Goal: Task Accomplishment & Management: Manage account settings

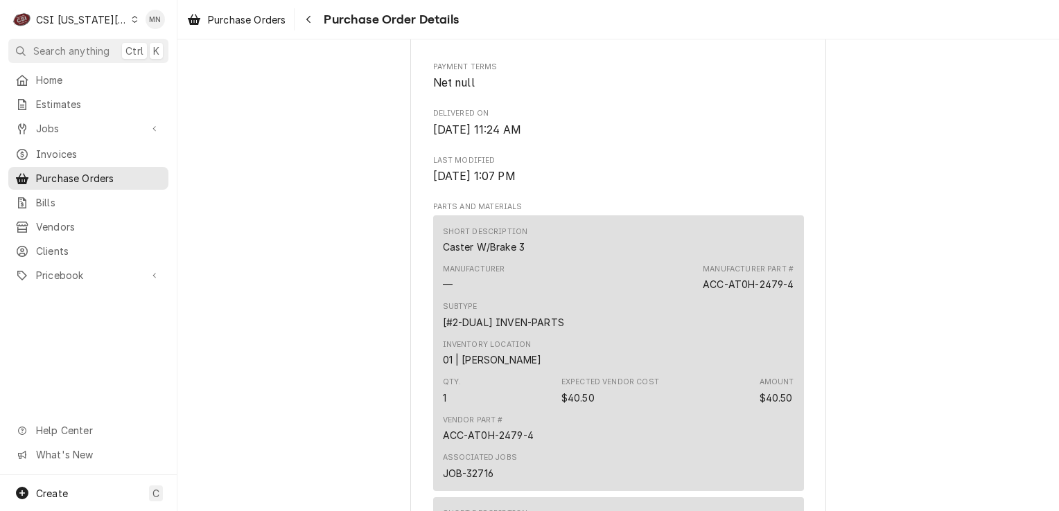
scroll to position [554, 0]
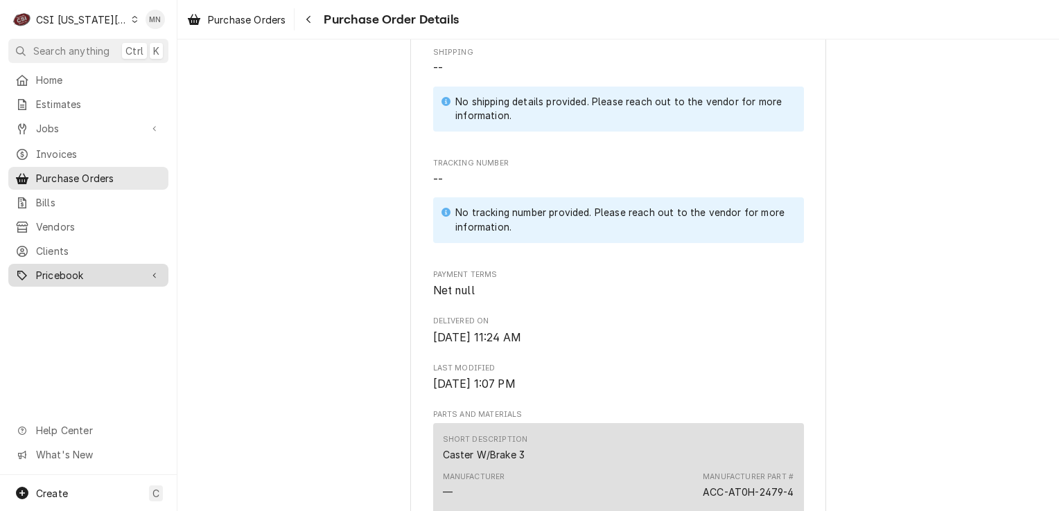
click at [72, 268] on span "Pricebook" at bounding box center [88, 275] width 105 height 15
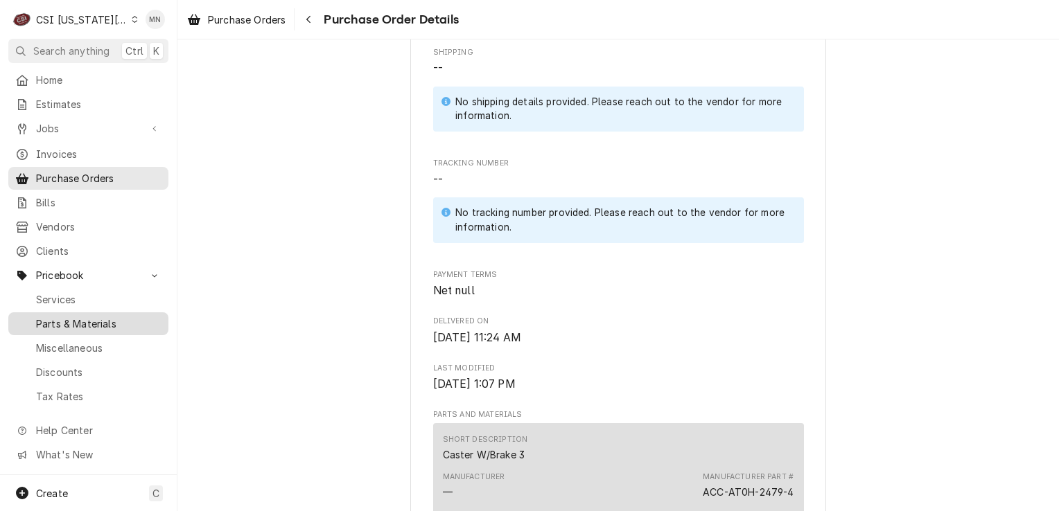
click at [69, 312] on link "Parts & Materials" at bounding box center [88, 323] width 160 height 23
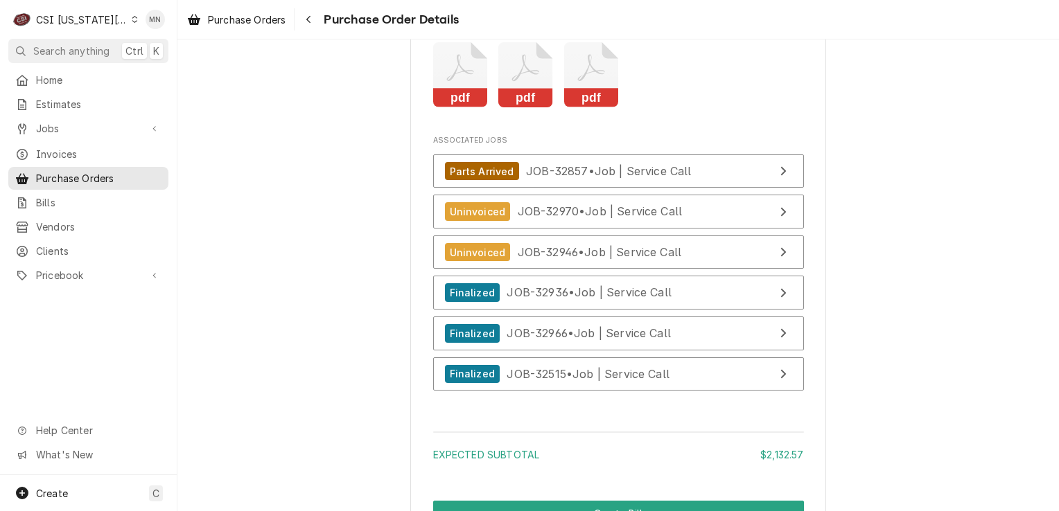
scroll to position [4157, 0]
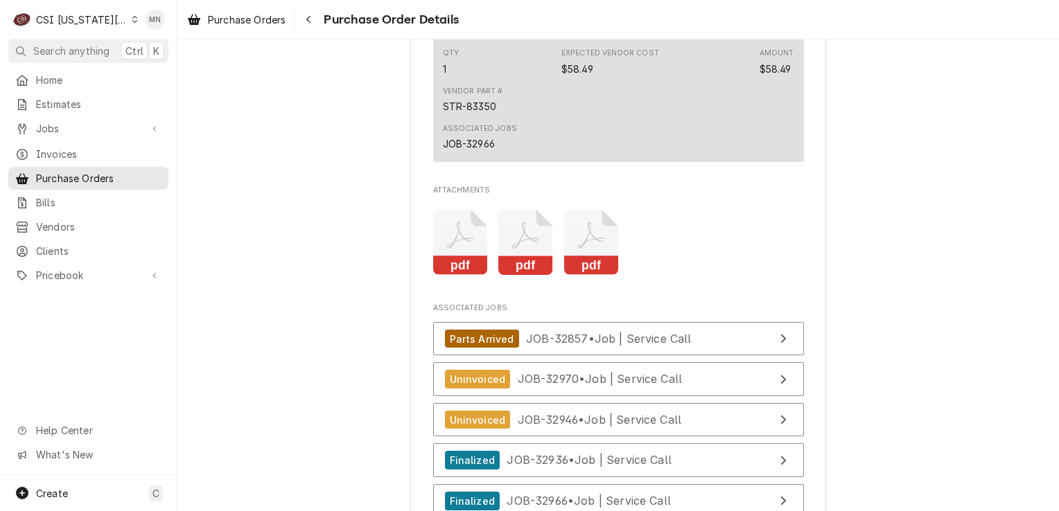
click at [590, 276] on icon "Attachments" at bounding box center [591, 243] width 55 height 66
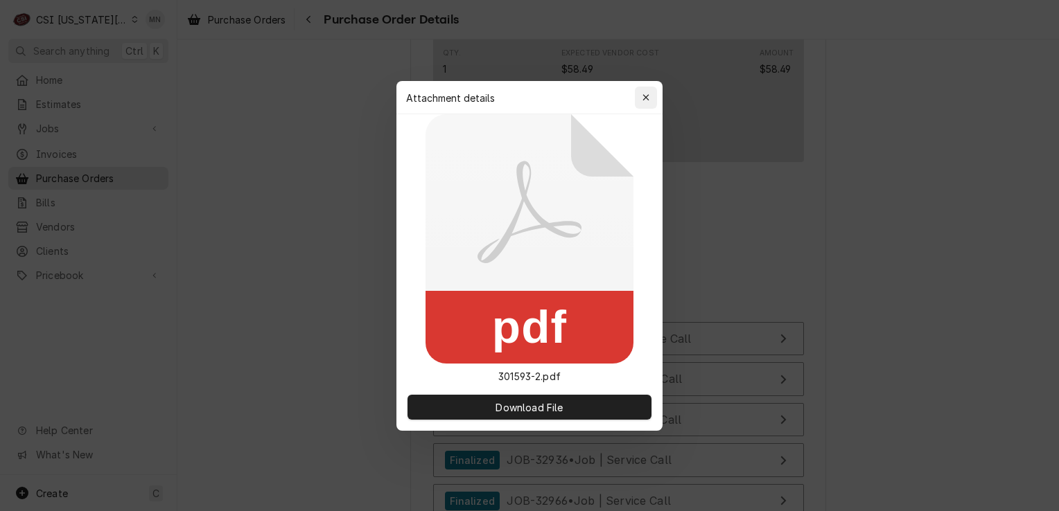
click at [639, 101] on div "button" at bounding box center [646, 98] width 14 height 14
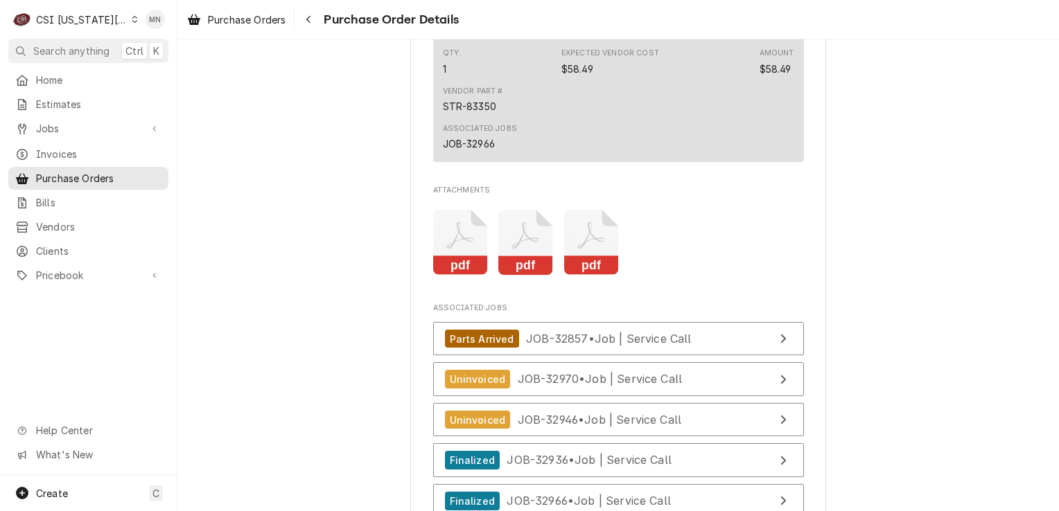
click at [522, 267] on icon "Attachments" at bounding box center [525, 243] width 55 height 66
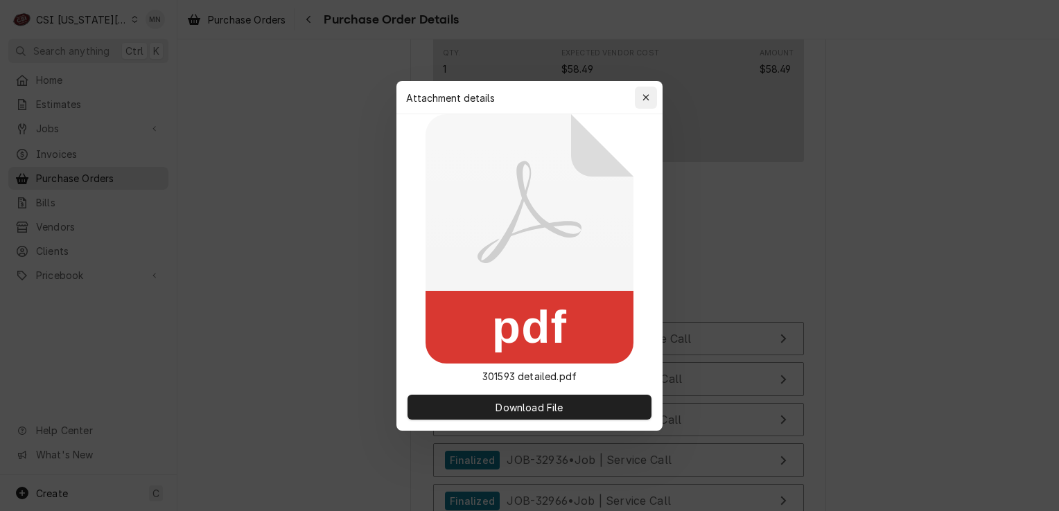
click at [646, 93] on icon "button" at bounding box center [646, 98] width 8 height 10
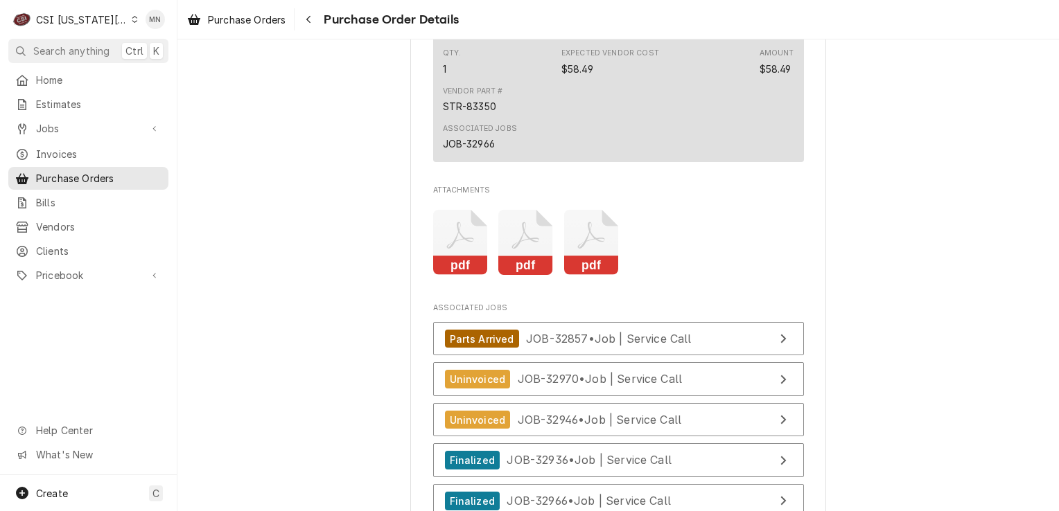
click at [594, 276] on icon "Attachments" at bounding box center [591, 243] width 55 height 66
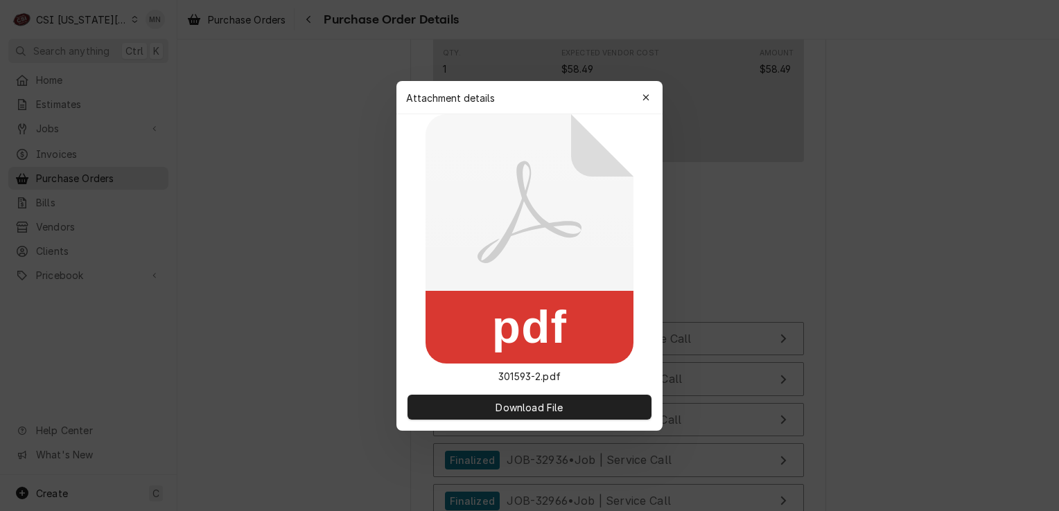
click at [594, 276] on icon at bounding box center [529, 238] width 208 height 249
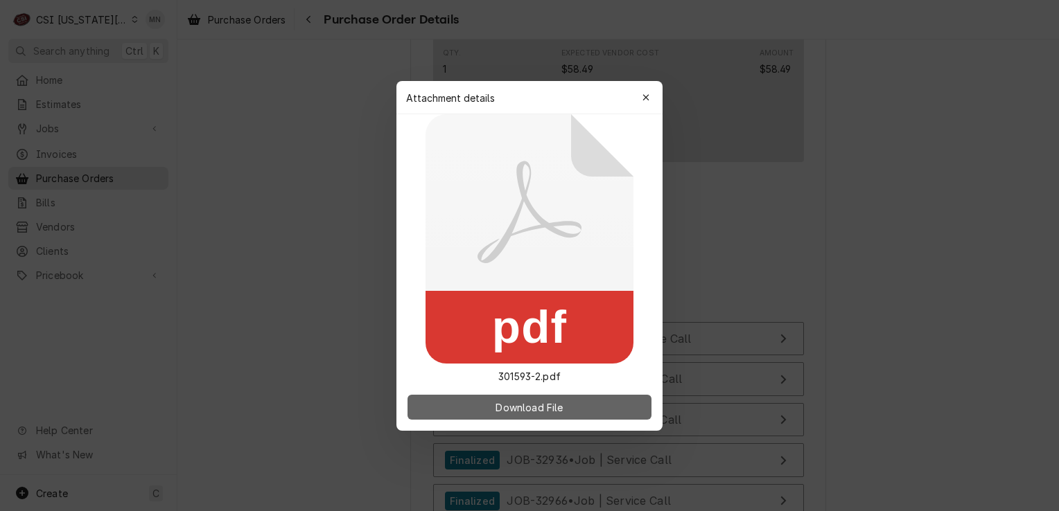
click at [532, 407] on span "Download File" at bounding box center [529, 407] width 73 height 15
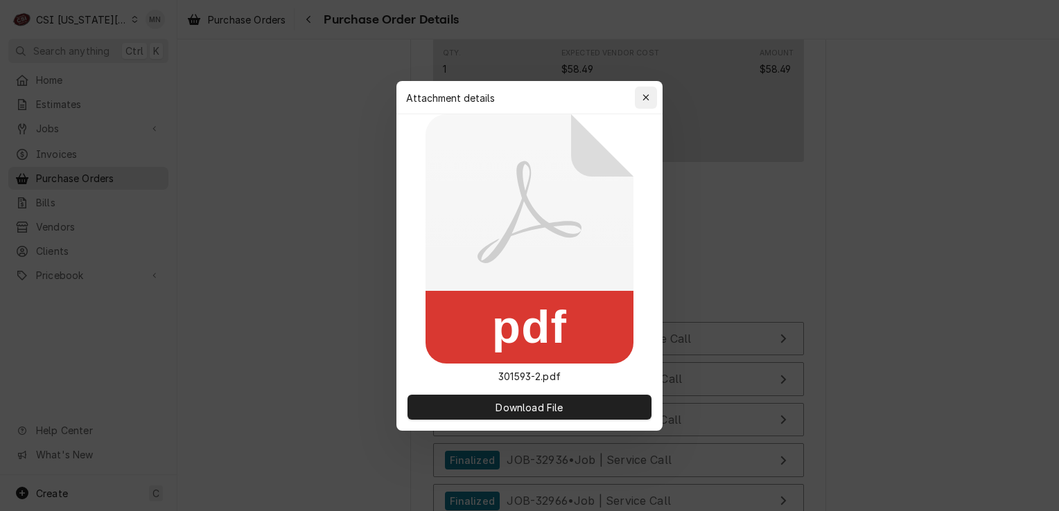
click at [648, 97] on icon "button" at bounding box center [646, 98] width 8 height 10
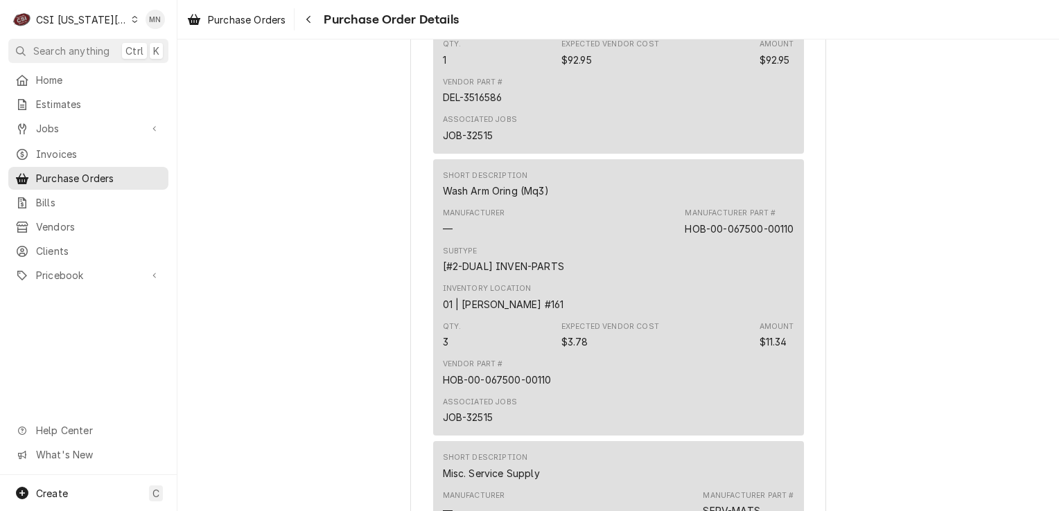
scroll to position [1386, 0]
click at [791, 270] on div "Short Description Wash Arm Oring (Mq3) Manufacturer — Manufacturer Part # HOB-0…" at bounding box center [618, 294] width 371 height 276
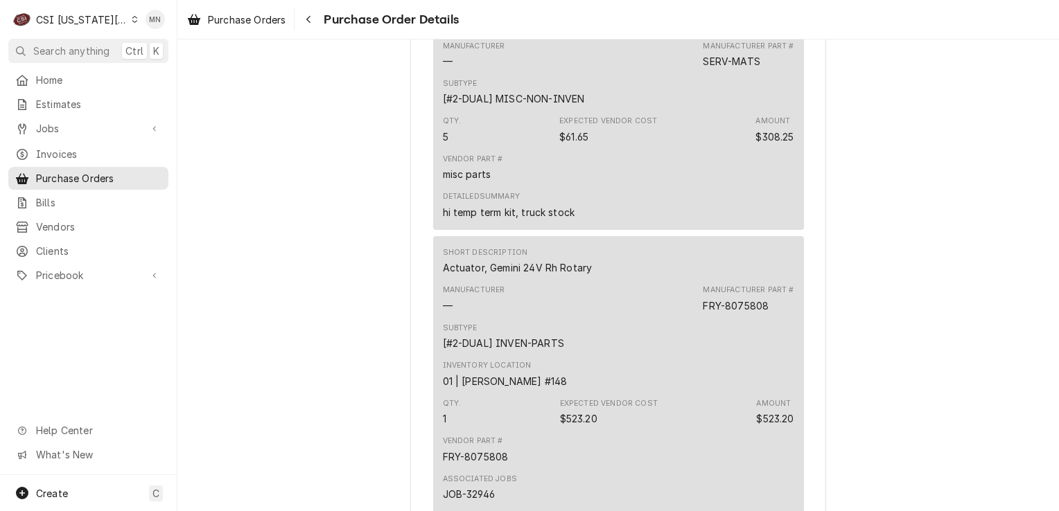
scroll to position [1801, 0]
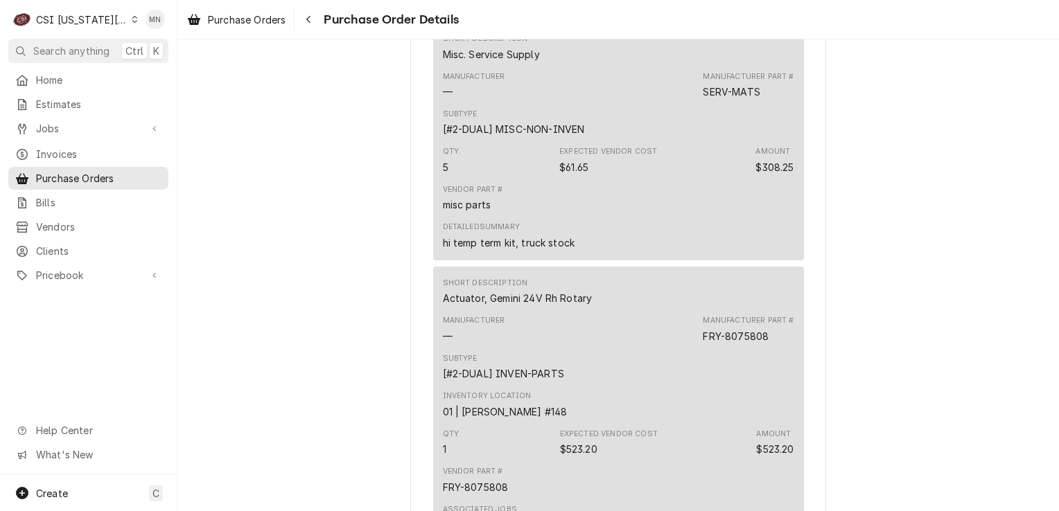
click at [111, 13] on div "CSI Kansas City" at bounding box center [81, 19] width 91 height 15
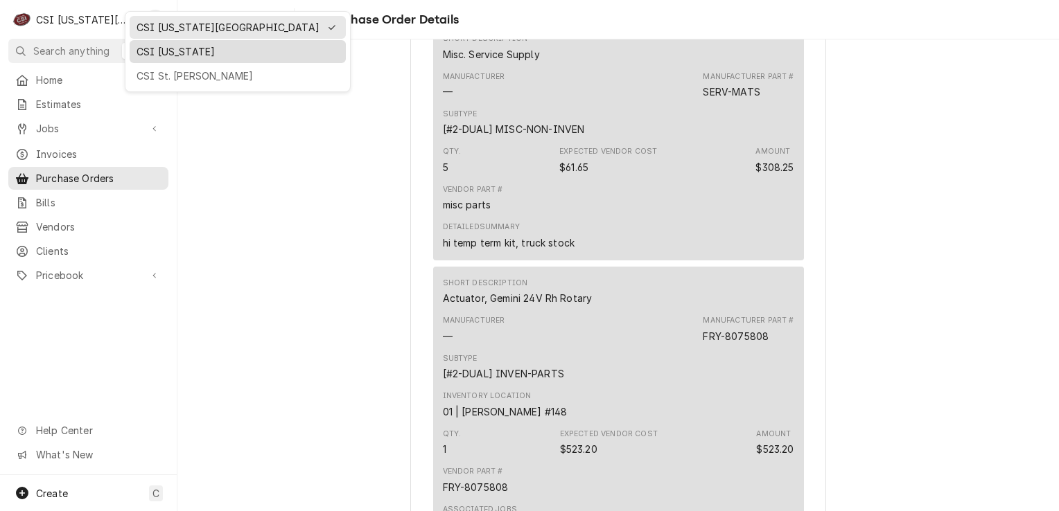
click at [154, 51] on div "CSI [US_STATE]" at bounding box center [237, 51] width 202 height 15
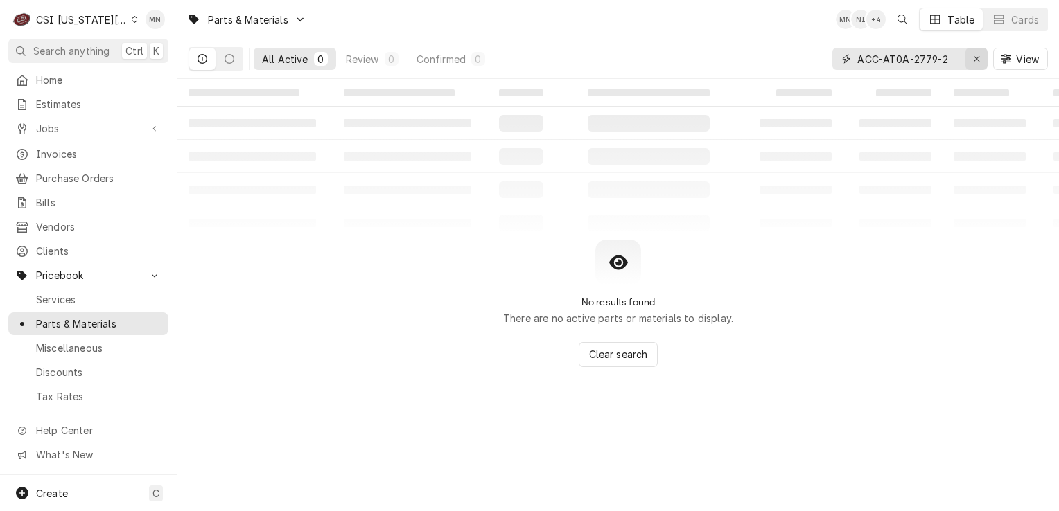
click at [971, 60] on div "Erase input" at bounding box center [976, 59] width 14 height 14
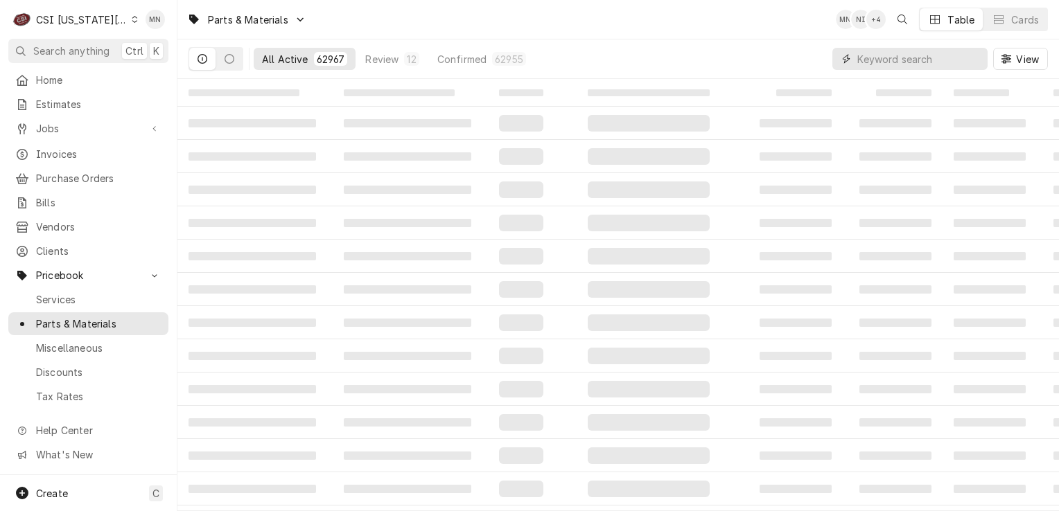
paste input "RESG32-401"
type input "RESG32-401"
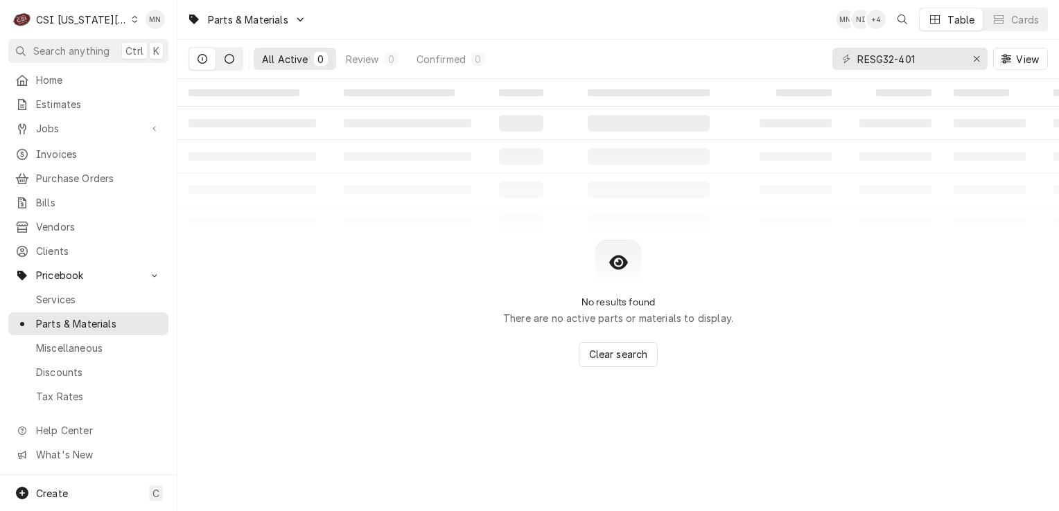
click at [237, 57] on button "Dynamic Content Wrapper" at bounding box center [229, 59] width 26 height 22
click at [206, 55] on icon "Dynamic Content Wrapper" at bounding box center [202, 59] width 10 height 10
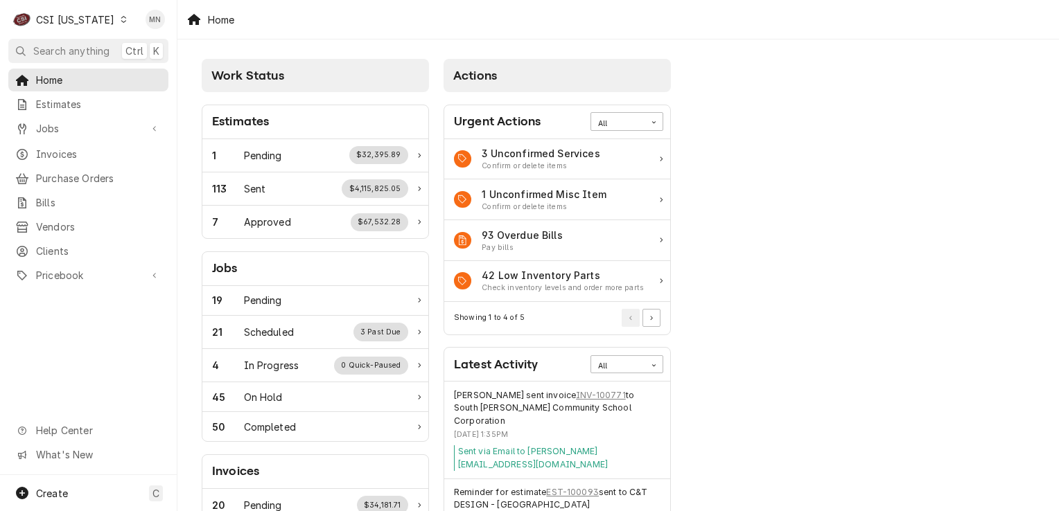
click at [91, 12] on div "CSI [US_STATE]" at bounding box center [75, 19] width 78 height 15
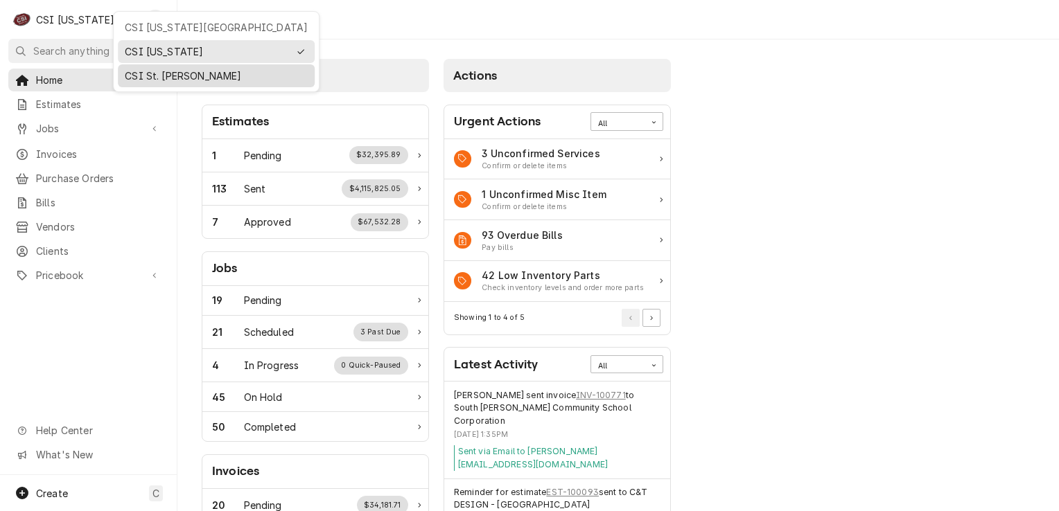
click at [158, 75] on div "CSI St. Louis" at bounding box center [216, 76] width 183 height 15
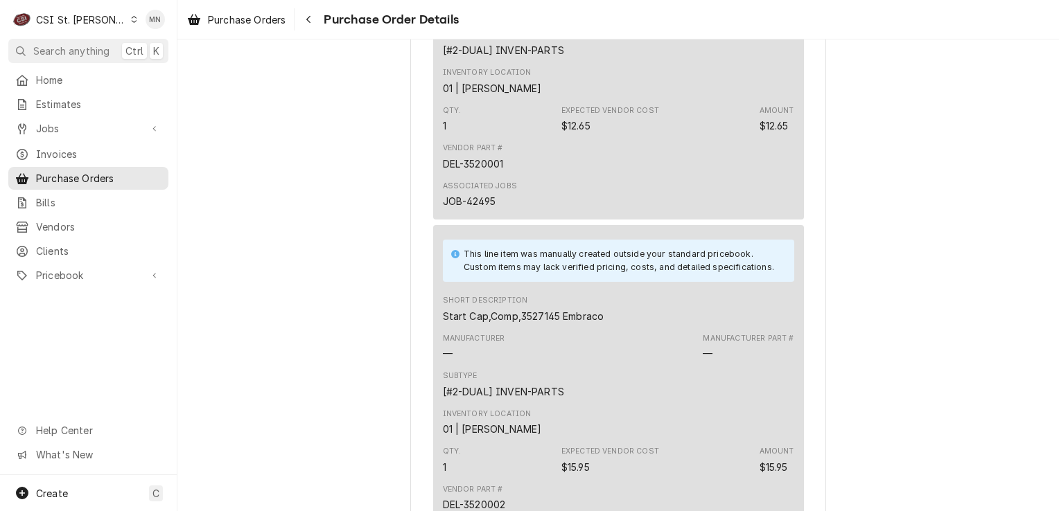
scroll to position [5201, 0]
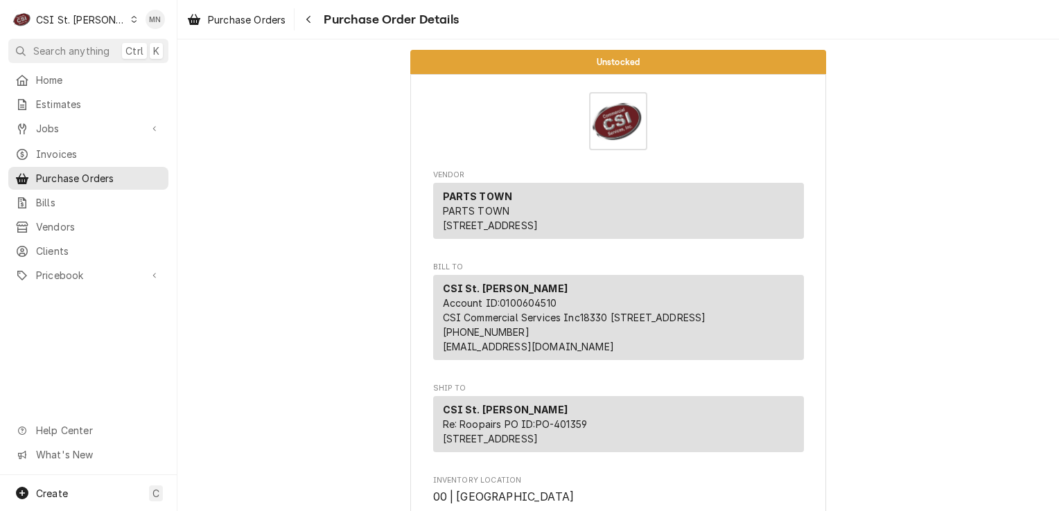
click at [69, 12] on div "CSI St. Louis" at bounding box center [81, 19] width 90 height 15
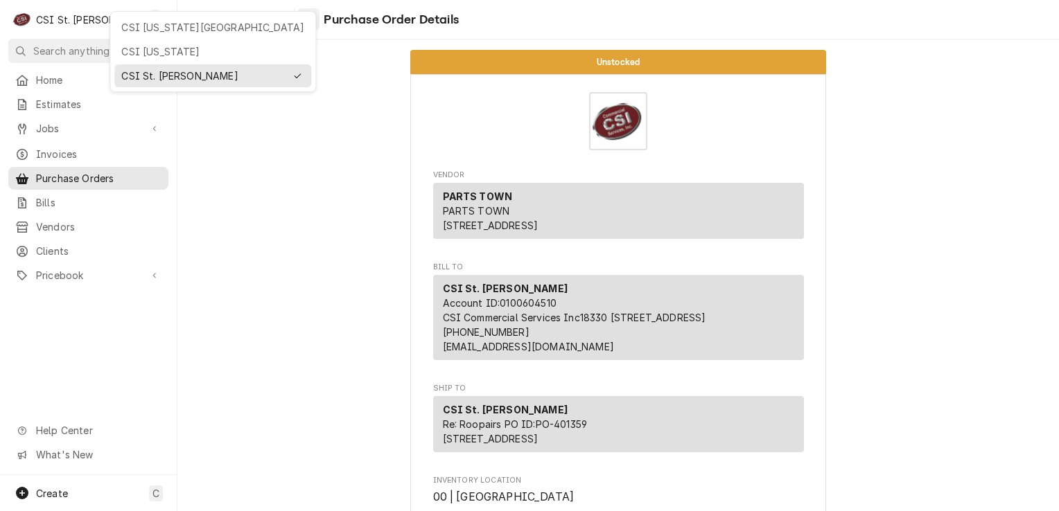
drag, startPoint x: 128, startPoint y: 29, endPoint x: 308, endPoint y: 13, distance: 180.1
click at [128, 29] on div "CSI [US_STATE][GEOGRAPHIC_DATA]" at bounding box center [212, 27] width 183 height 15
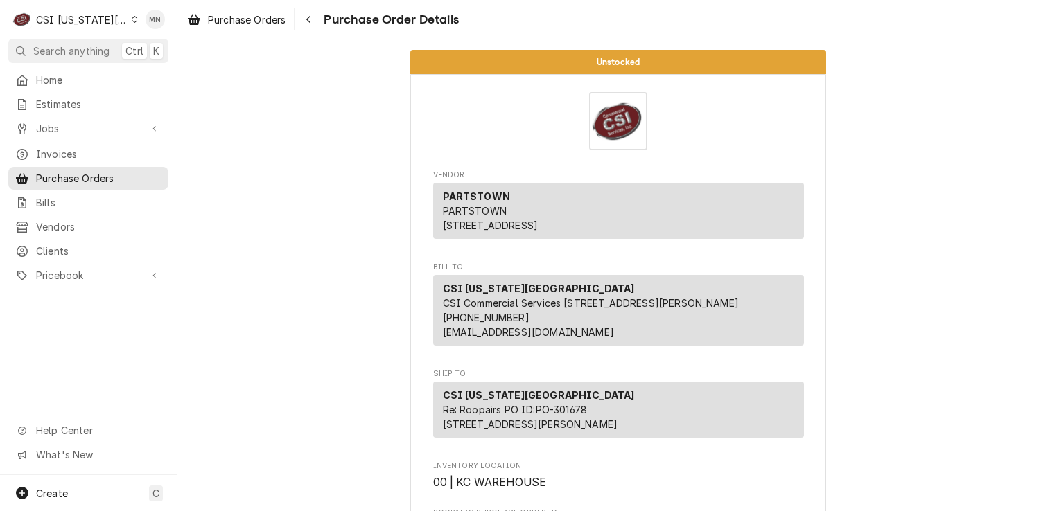
click at [101, 15] on div "CSI Kansas City" at bounding box center [81, 19] width 91 height 15
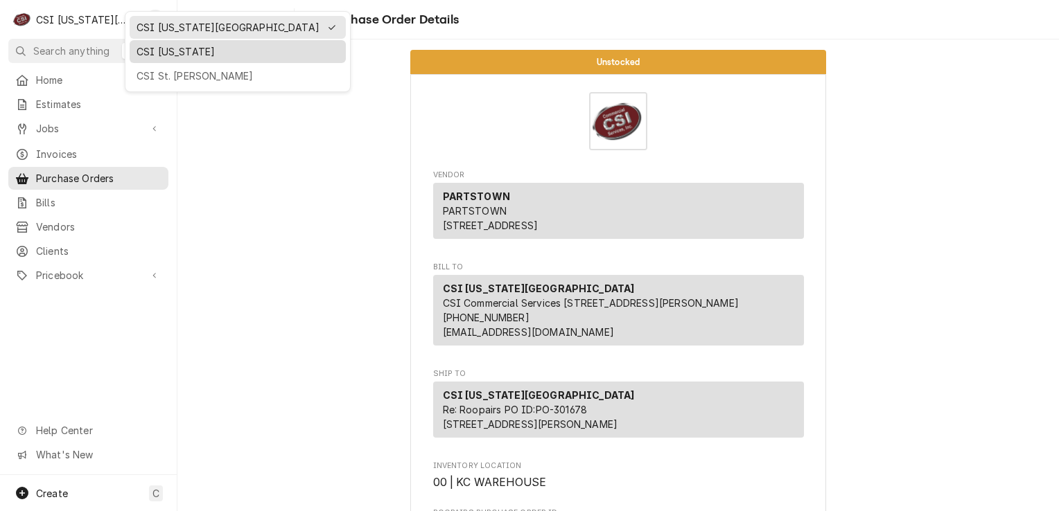
click at [145, 48] on div "CSI [US_STATE]" at bounding box center [237, 51] width 202 height 15
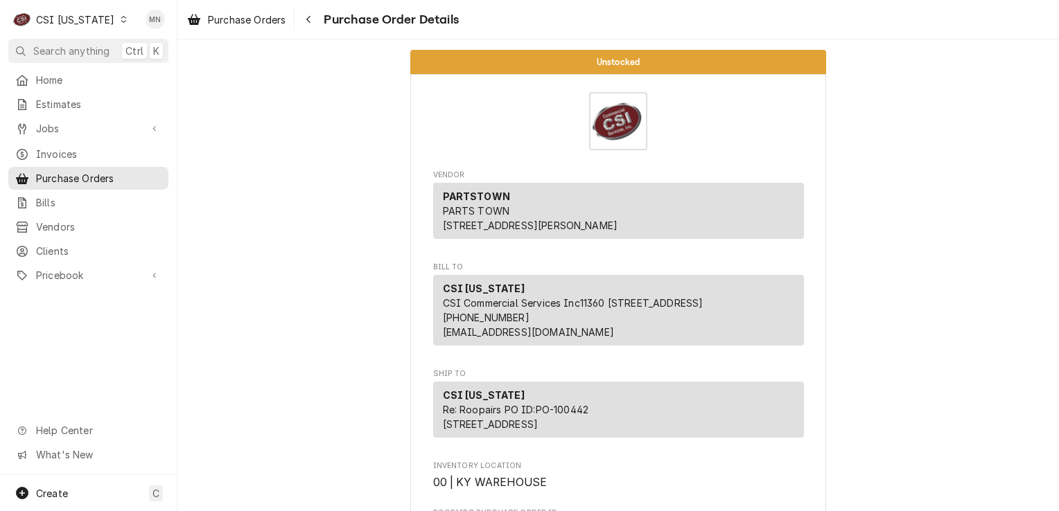
click at [78, 21] on div "CSI [US_STATE]" at bounding box center [75, 19] width 78 height 15
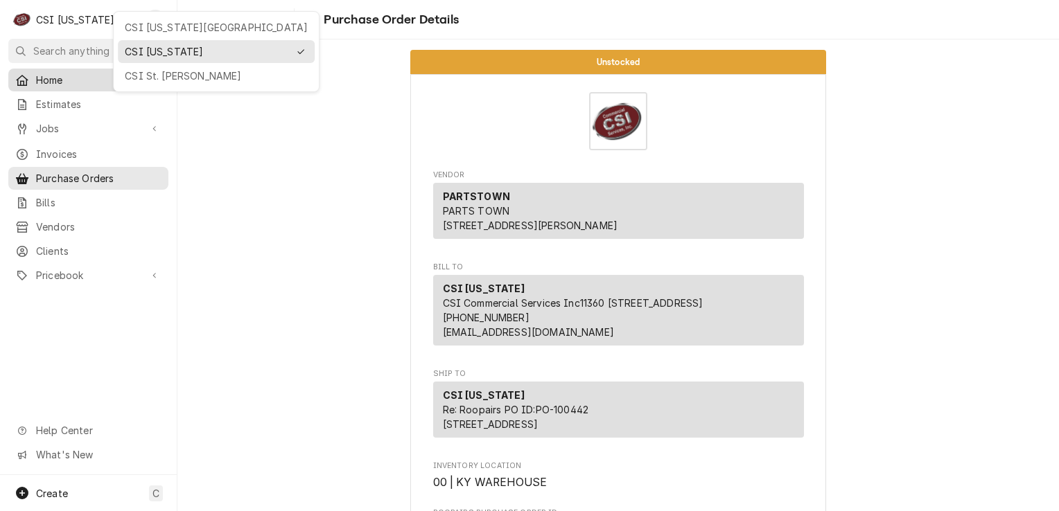
click at [145, 76] on div "CSI St. [PERSON_NAME]" at bounding box center [216, 76] width 183 height 15
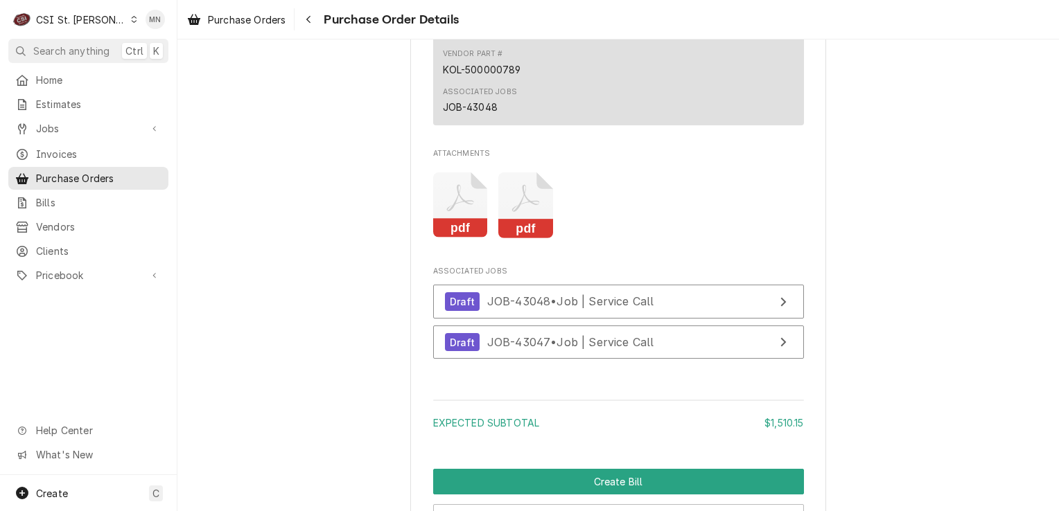
scroll to position [1593, 0]
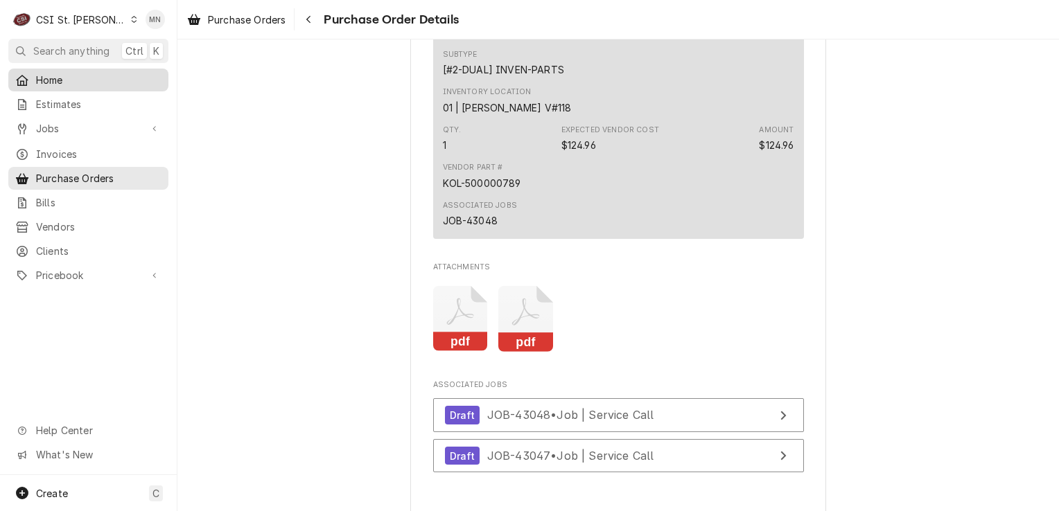
click at [64, 75] on span "Home" at bounding box center [98, 80] width 125 height 15
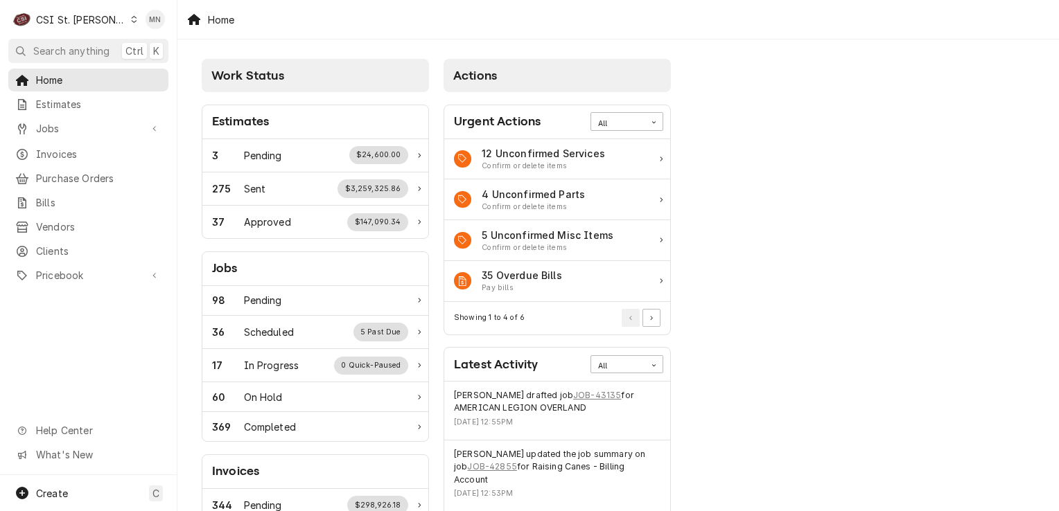
click at [874, 19] on div "Home" at bounding box center [617, 19] width 881 height 39
click at [75, 19] on div "CSI St. [PERSON_NAME]" at bounding box center [81, 19] width 90 height 15
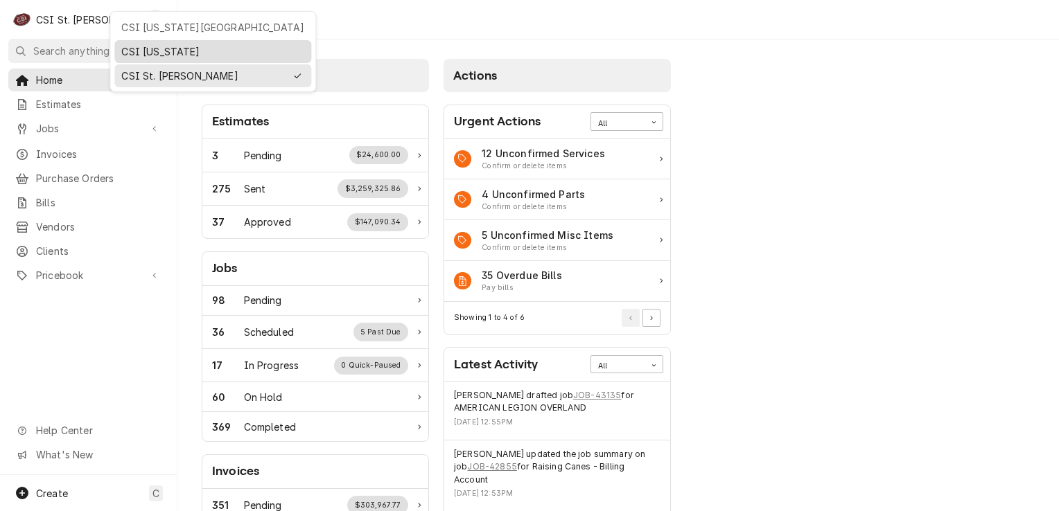
click at [132, 51] on div "CSI [US_STATE]" at bounding box center [212, 51] width 183 height 15
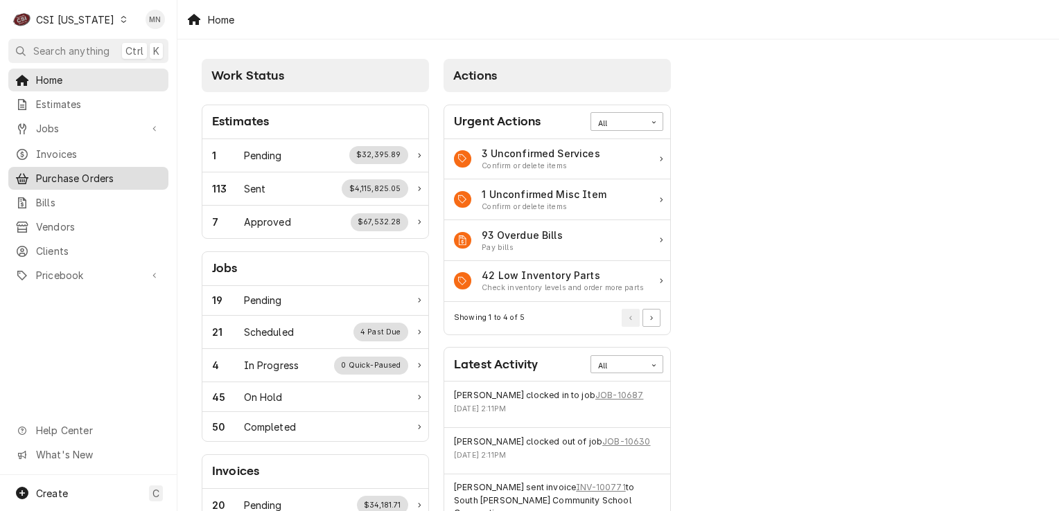
click at [67, 172] on span "Purchase Orders" at bounding box center [98, 178] width 125 height 15
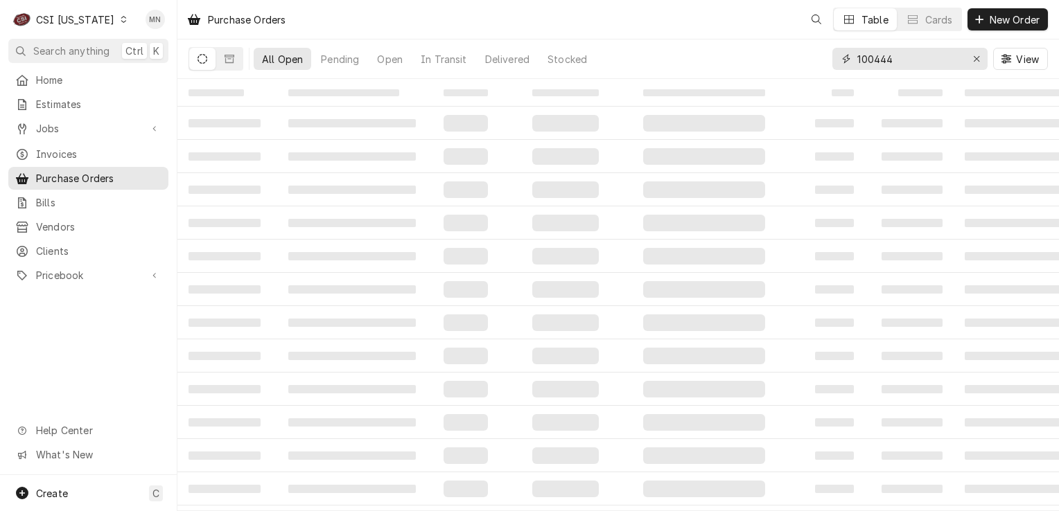
click at [515, 96] on div "Purchase Orders Table Cards New Order All Open Pending Open In Transit Delivere…" at bounding box center [617, 255] width 881 height 511
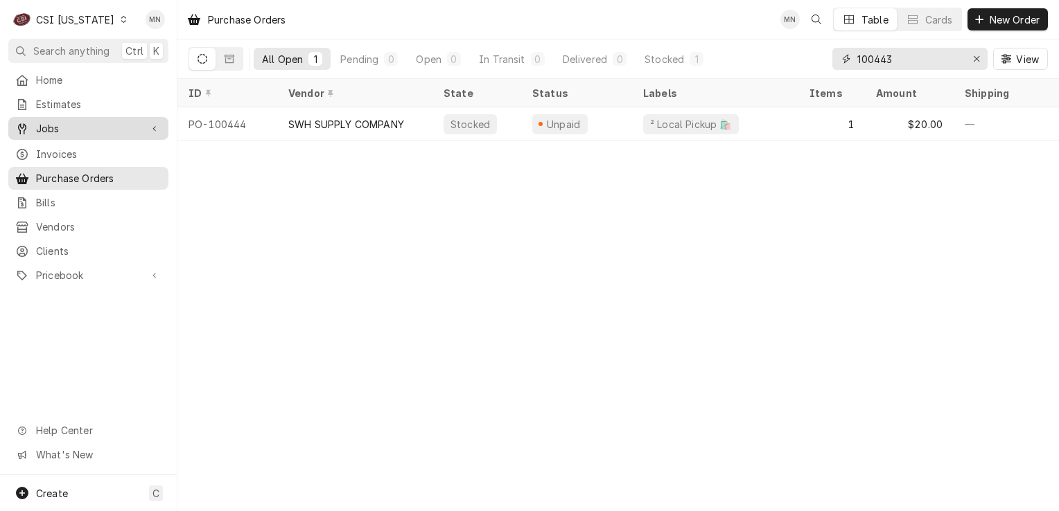
type input "100443"
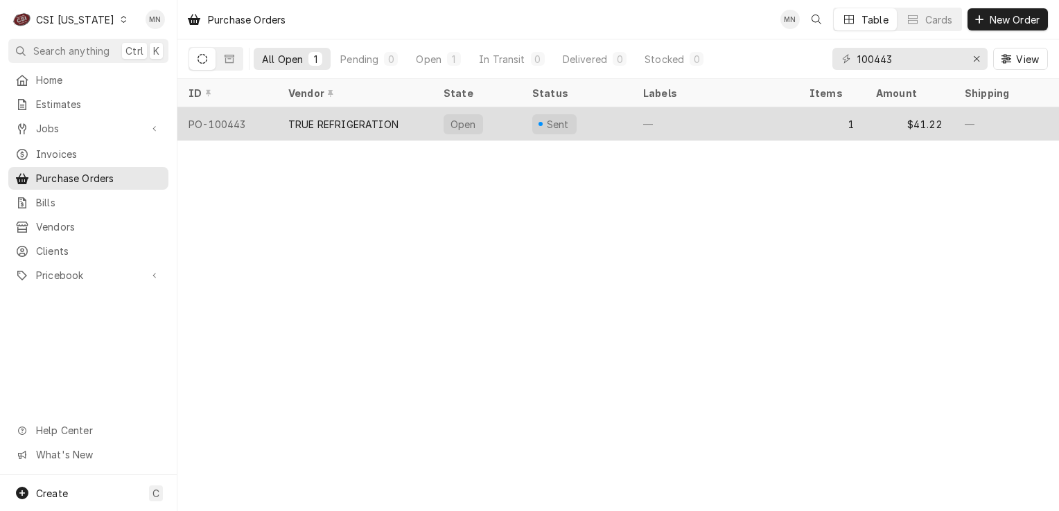
click at [361, 129] on div "TRUE REFRIGERATION" at bounding box center [354, 123] width 155 height 33
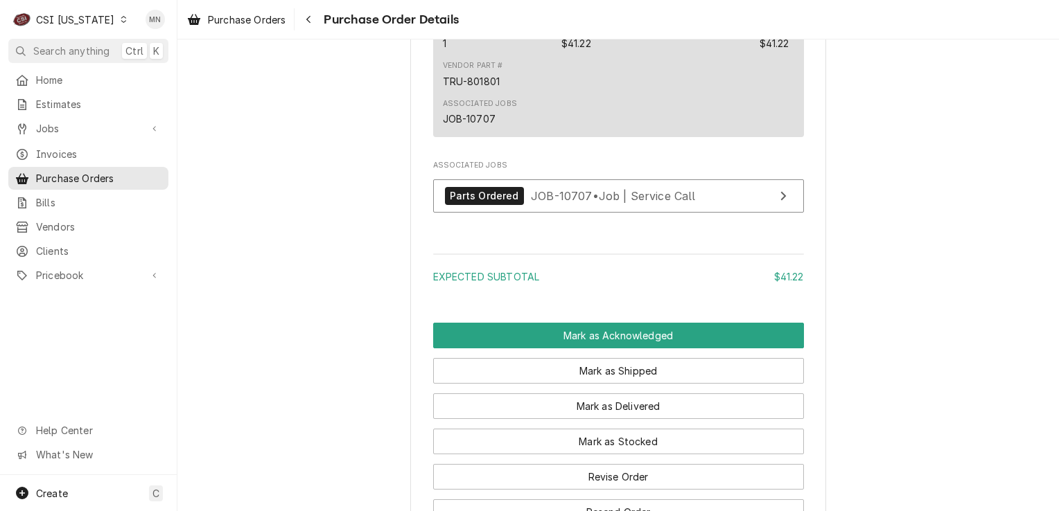
scroll to position [1064, 0]
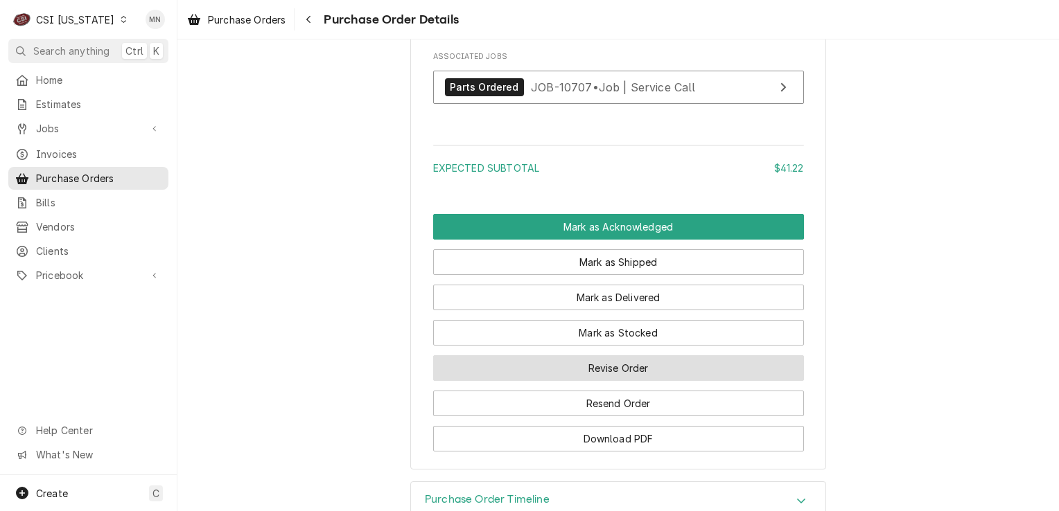
click at [635, 381] on button "Revise Order" at bounding box center [618, 368] width 371 height 26
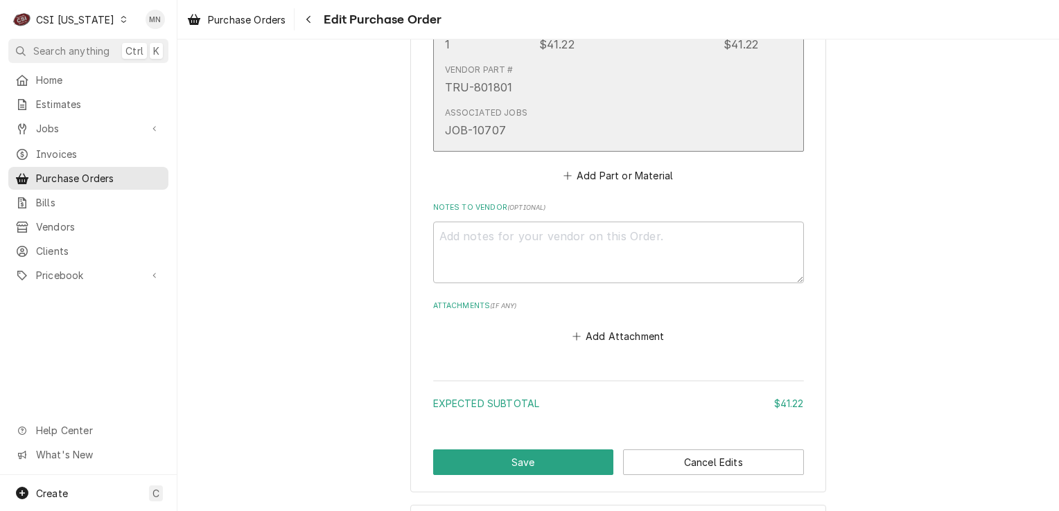
scroll to position [809, 0]
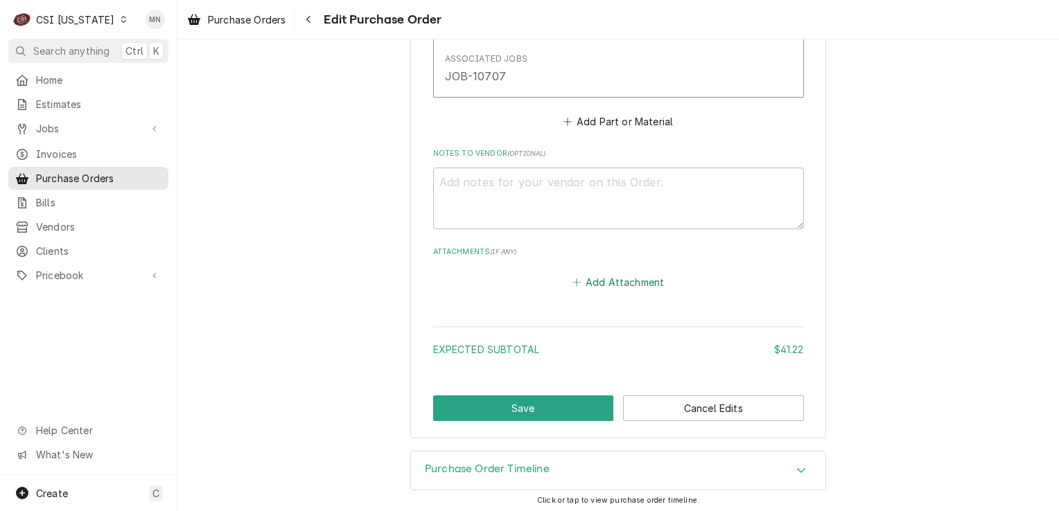
click at [612, 273] on button "Add Attachment" at bounding box center [617, 282] width 97 height 19
type textarea "x"
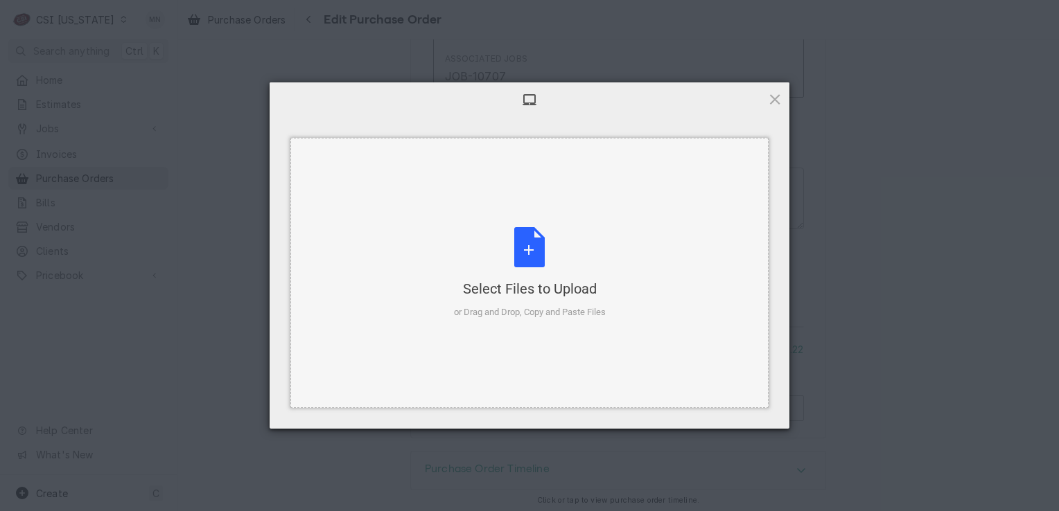
click at [517, 277] on div "Select Files to Upload or Drag and Drop, Copy and Paste Files" at bounding box center [530, 273] width 152 height 92
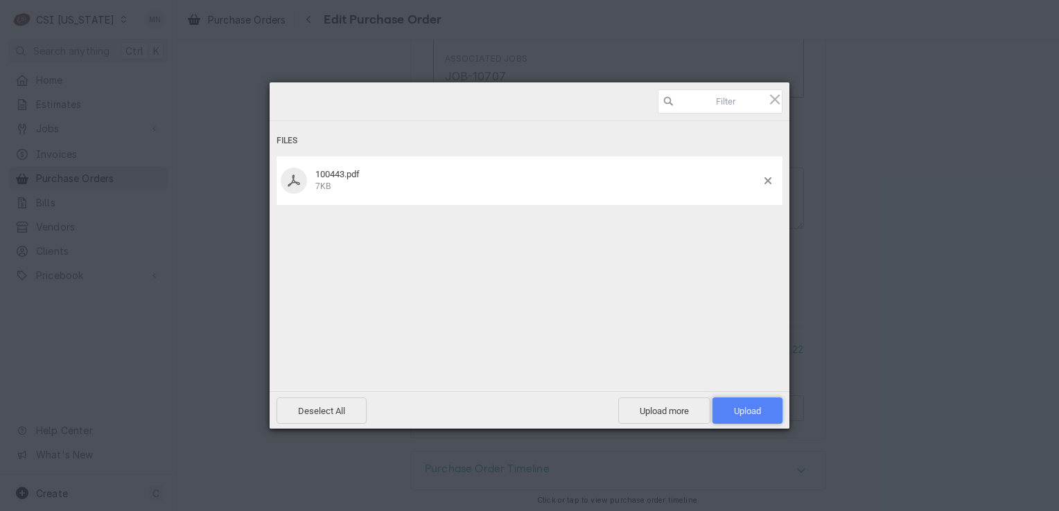
click at [765, 414] on span "Upload 1" at bounding box center [747, 411] width 70 height 26
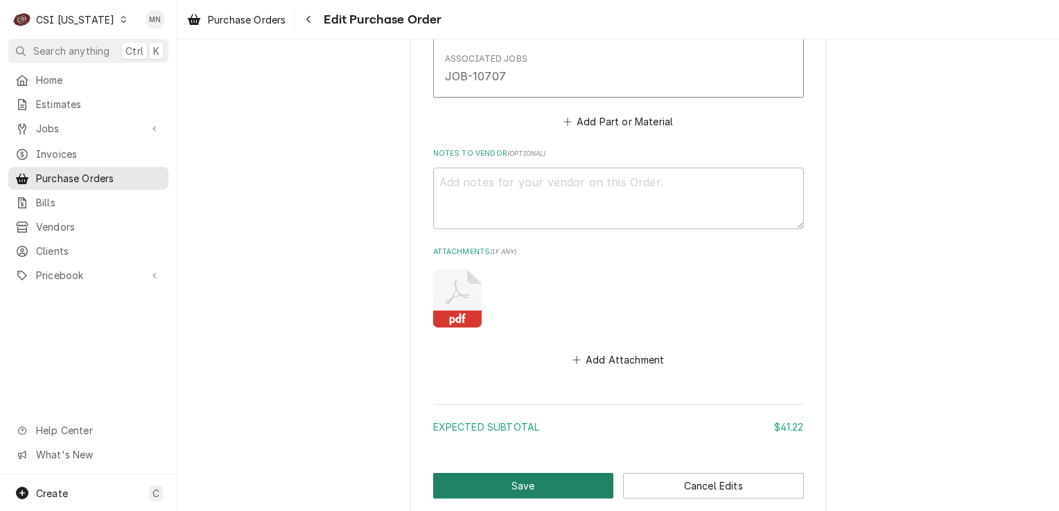
click at [536, 488] on button "Save" at bounding box center [523, 486] width 181 height 26
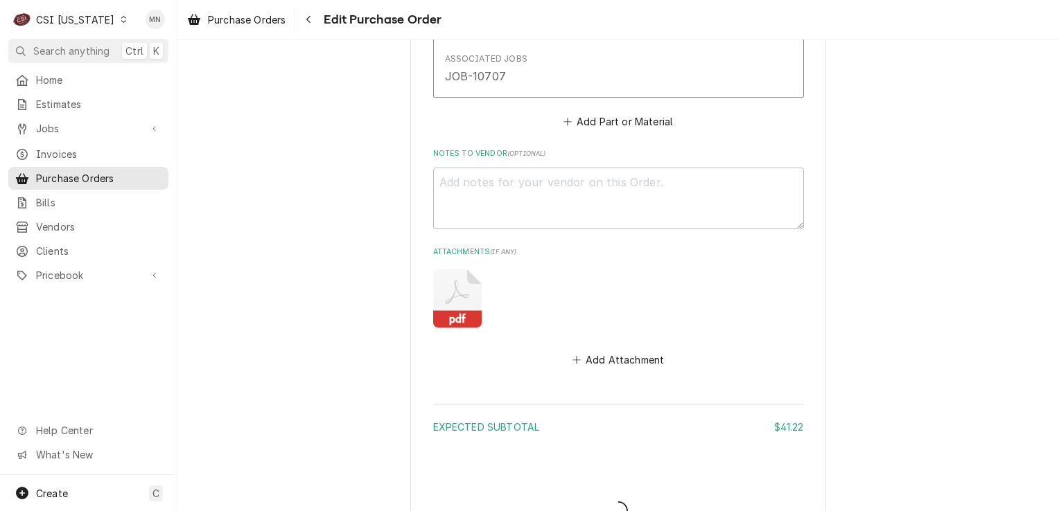
type textarea "x"
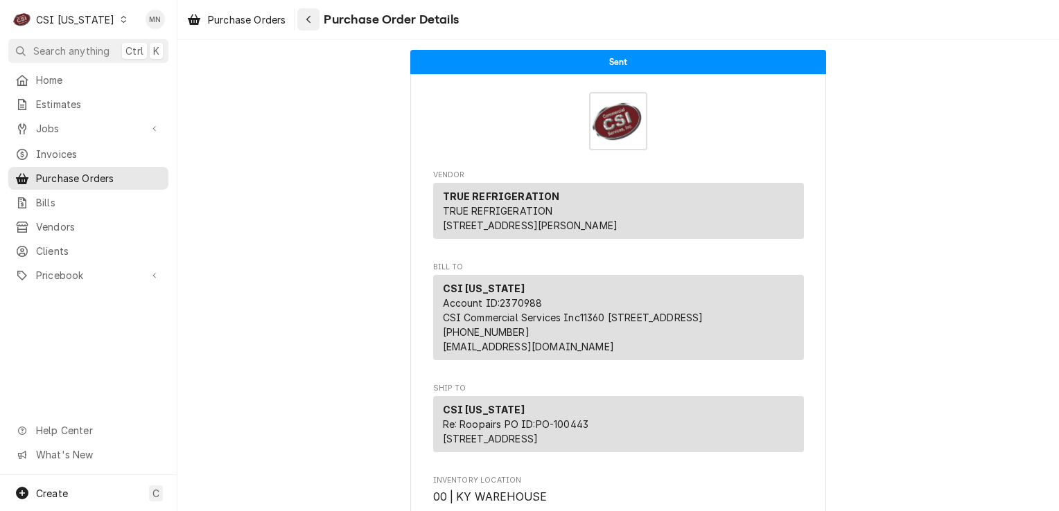
click at [308, 21] on icon "Navigate back" at bounding box center [309, 20] width 6 height 10
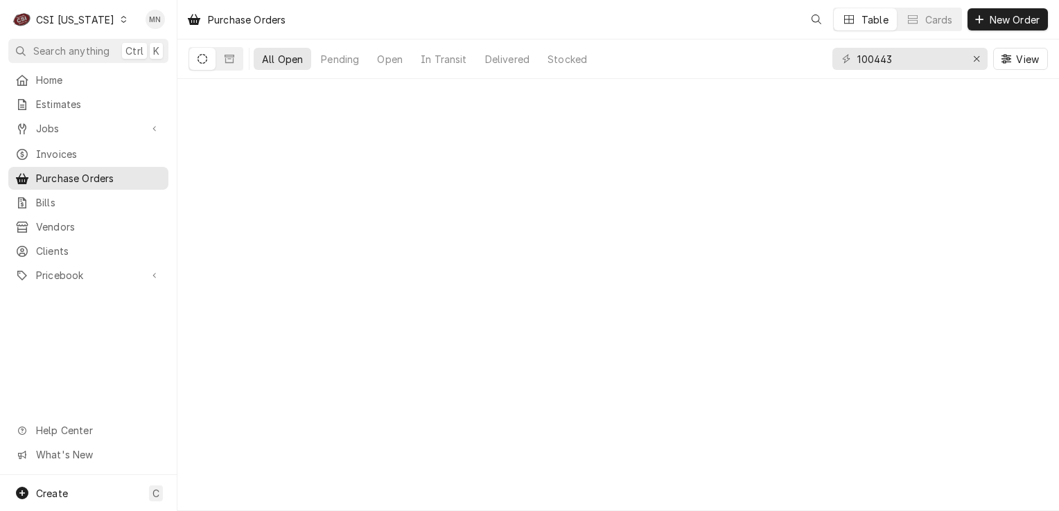
click at [100, 21] on div "CSI [US_STATE]" at bounding box center [75, 19] width 78 height 15
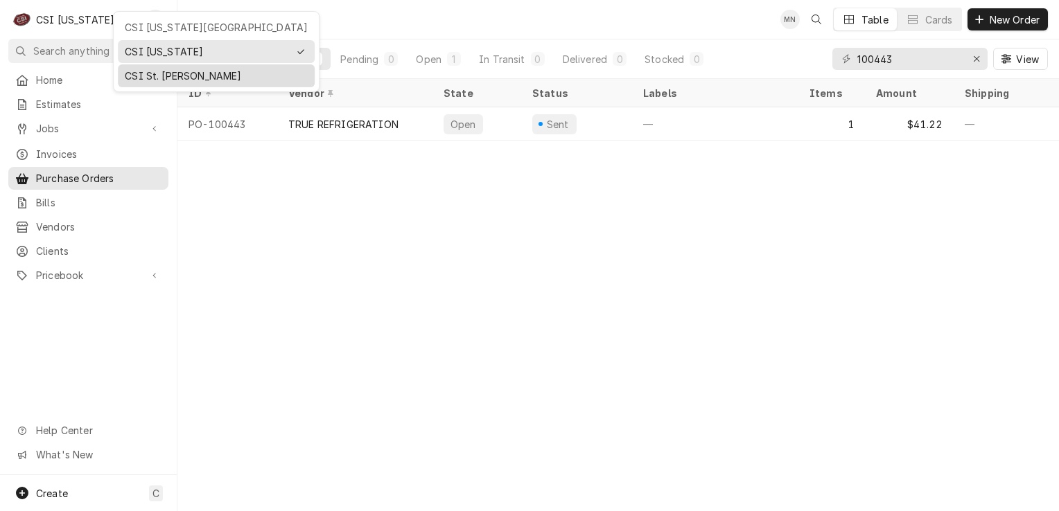
click at [147, 71] on div "CSI St. [PERSON_NAME]" at bounding box center [216, 76] width 183 height 15
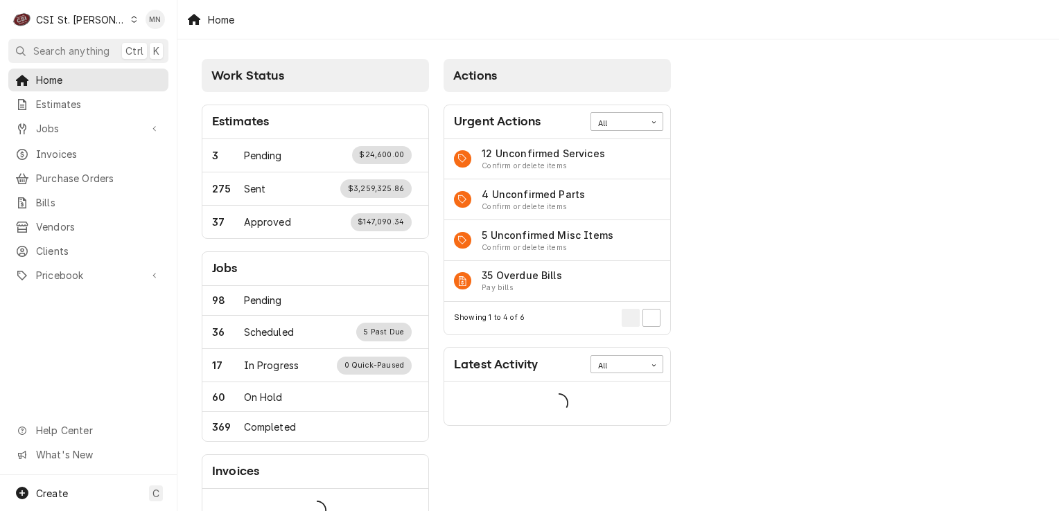
click at [130, 15] on div "Dynamic Content Wrapper" at bounding box center [134, 20] width 8 height 10
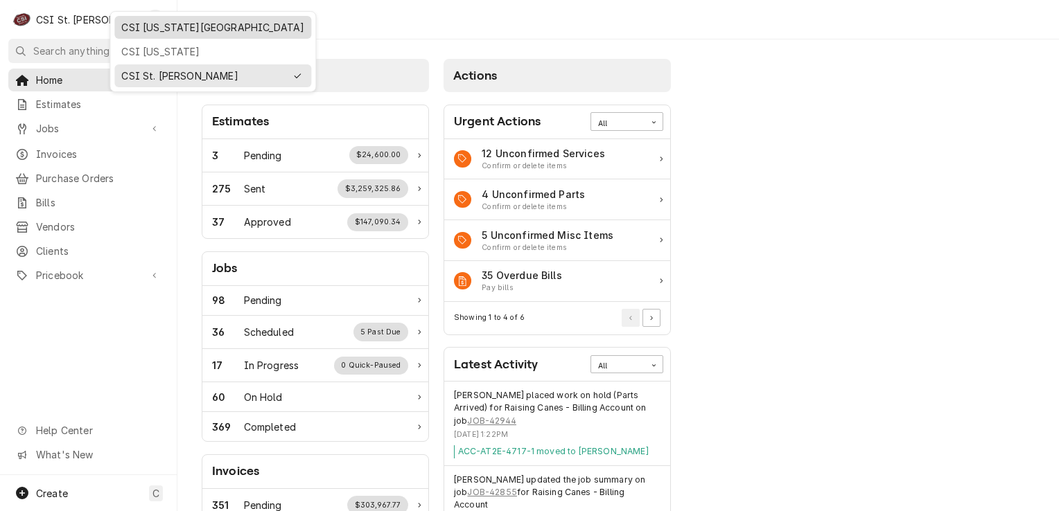
click at [143, 26] on div "CSI [US_STATE][GEOGRAPHIC_DATA]" at bounding box center [212, 27] width 183 height 15
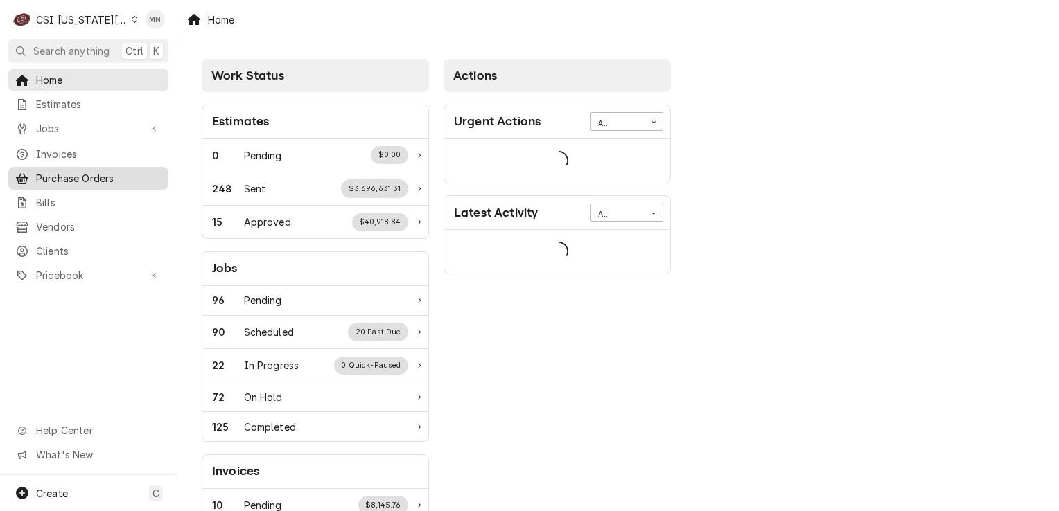
click at [79, 172] on span "Purchase Orders" at bounding box center [98, 178] width 125 height 15
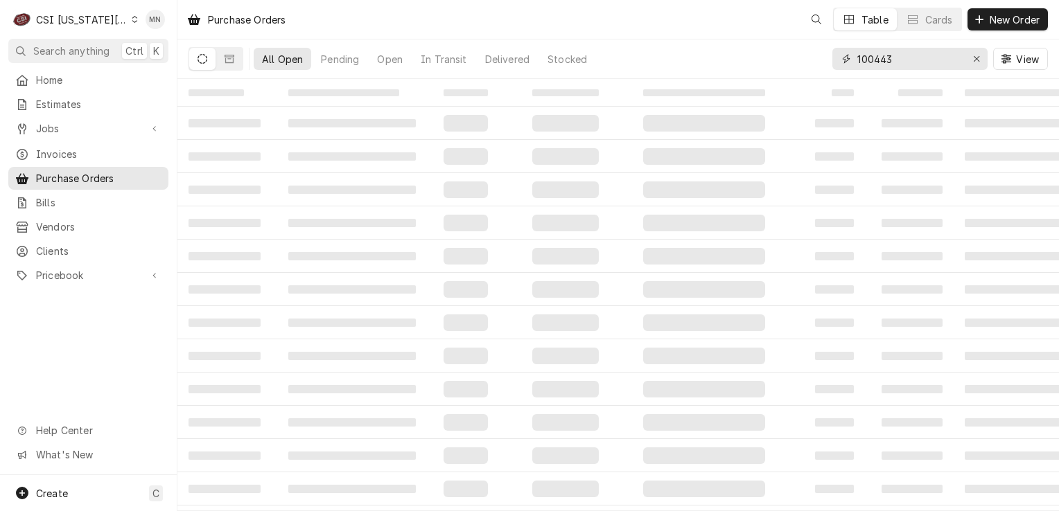
drag, startPoint x: 906, startPoint y: 62, endPoint x: 726, endPoint y: 58, distance: 180.2
click at [748, 57] on div "All Open Pending Open In Transit Delivered Stocked 100443 View" at bounding box center [617, 58] width 859 height 39
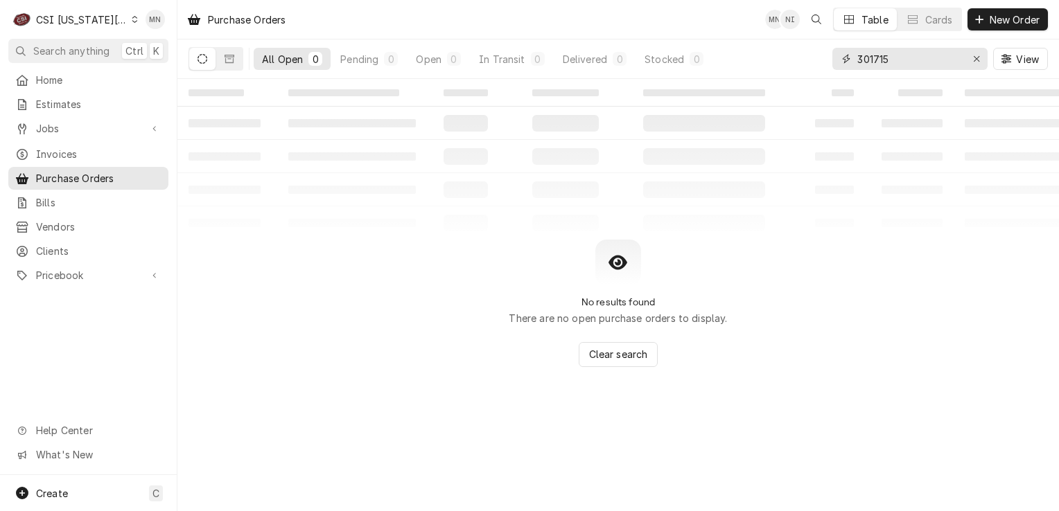
type input "301715"
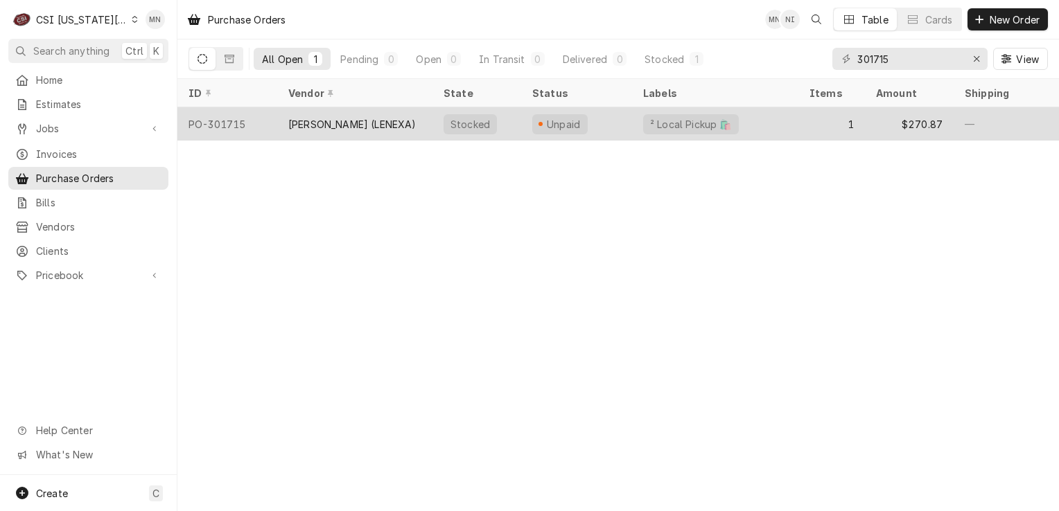
click at [363, 132] on div "REEVES-WIEDEMAN (LENEXA)" at bounding box center [354, 123] width 155 height 33
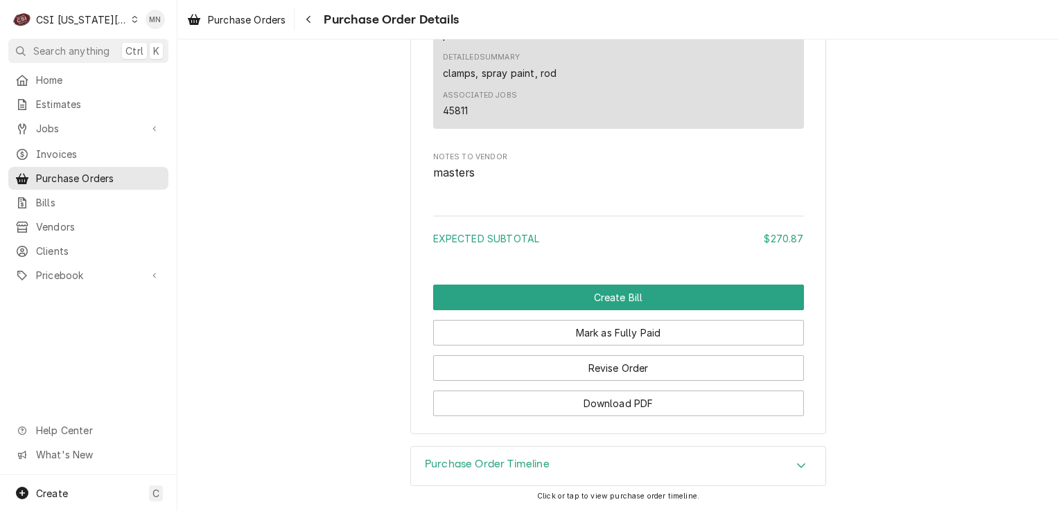
scroll to position [1217, 0]
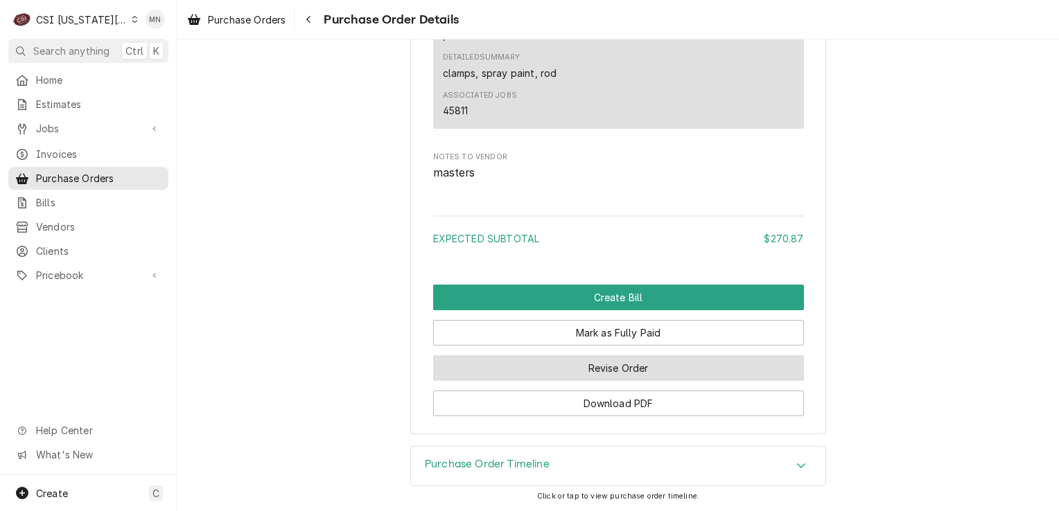
click at [641, 364] on button "Revise Order" at bounding box center [618, 368] width 371 height 26
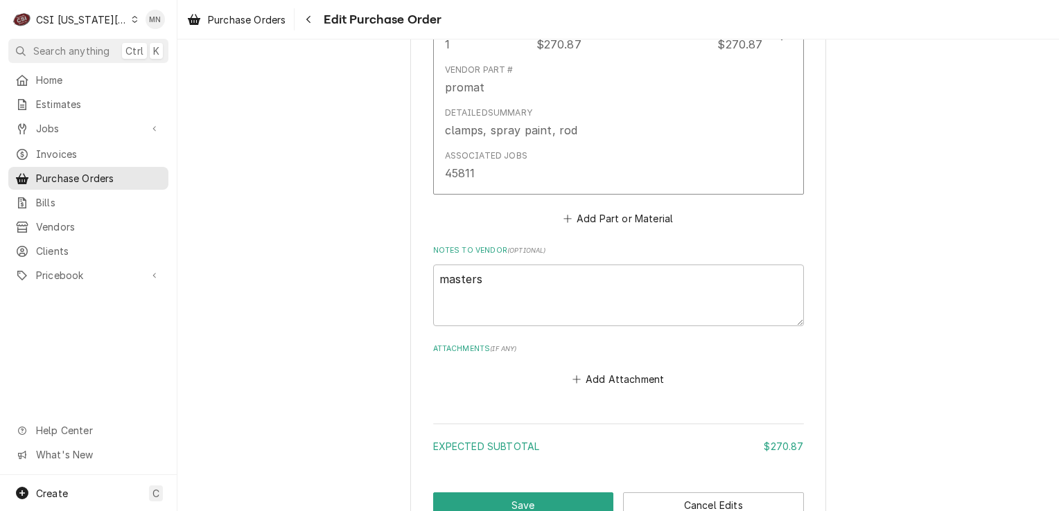
scroll to position [962, 0]
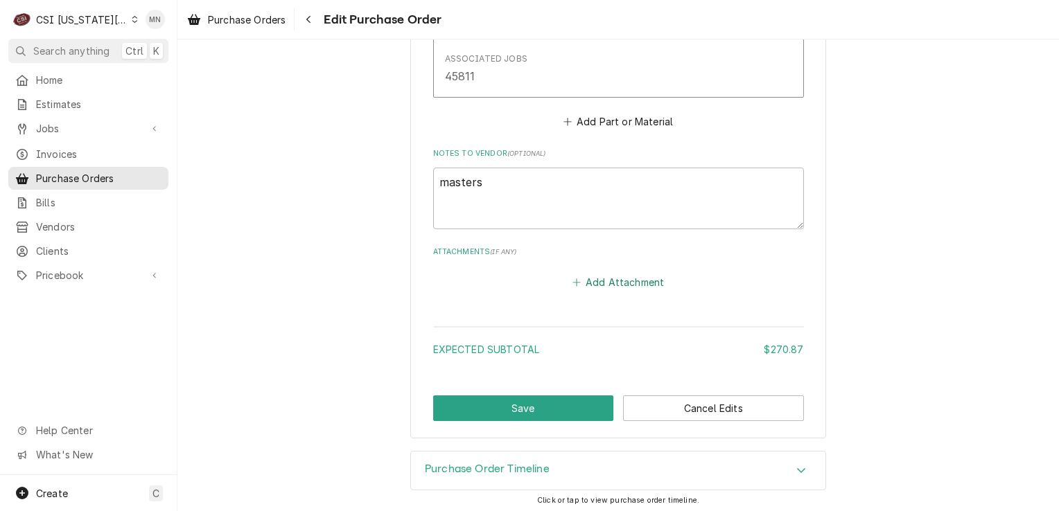
click at [614, 280] on button "Add Attachment" at bounding box center [617, 282] width 97 height 19
type textarea "x"
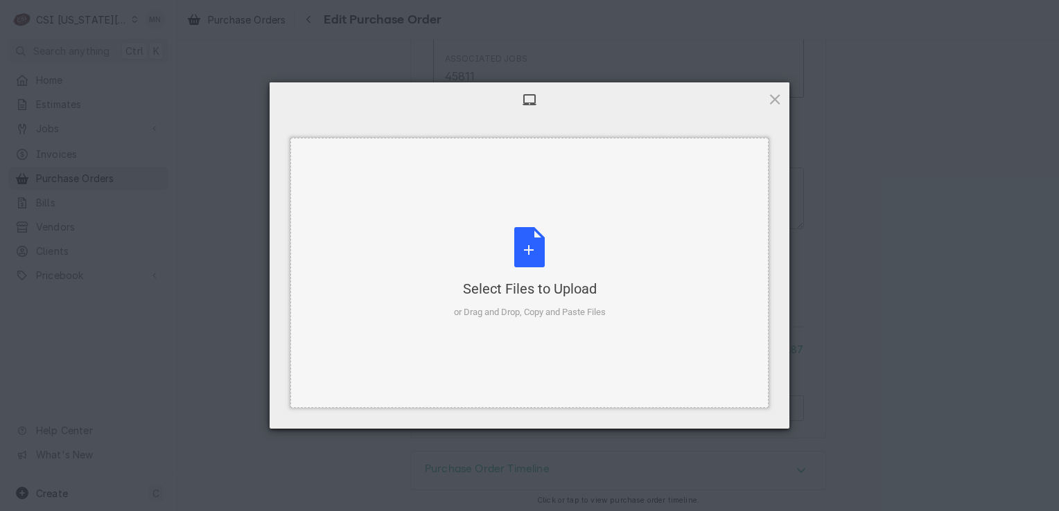
click at [572, 267] on div "Select Files to Upload or Drag and Drop, Copy and Paste Files" at bounding box center [530, 273] width 152 height 92
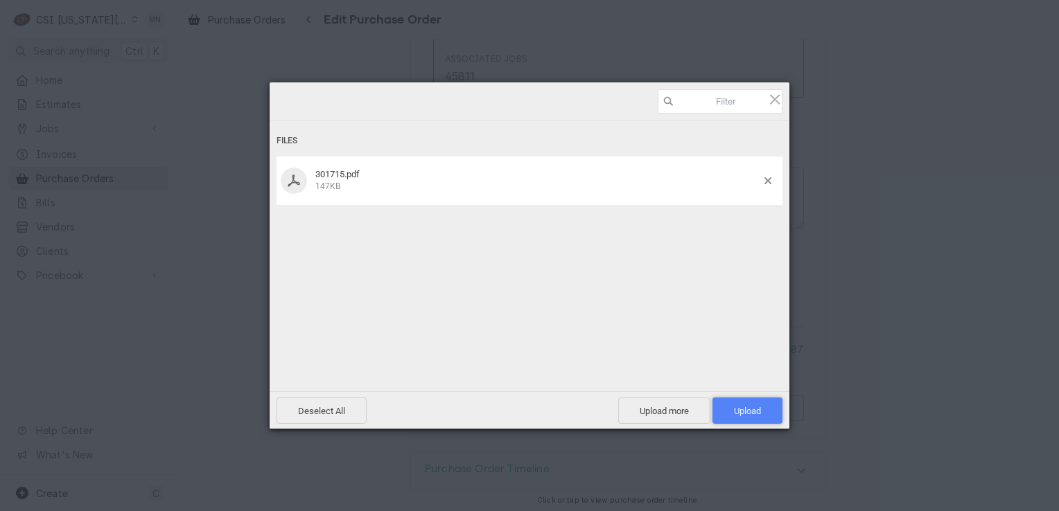
click at [754, 407] on span "Upload 1" at bounding box center [747, 411] width 27 height 10
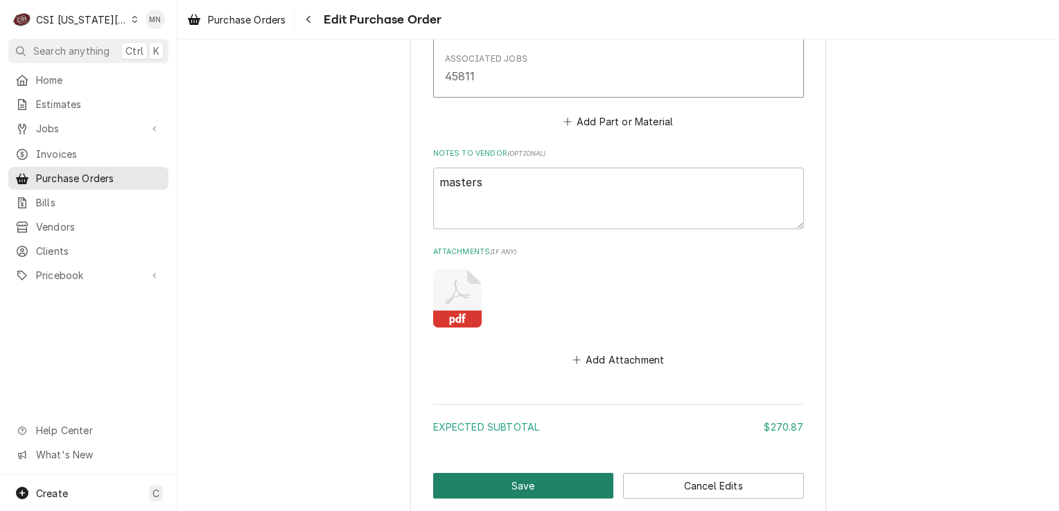
click at [537, 475] on button "Save" at bounding box center [523, 486] width 181 height 26
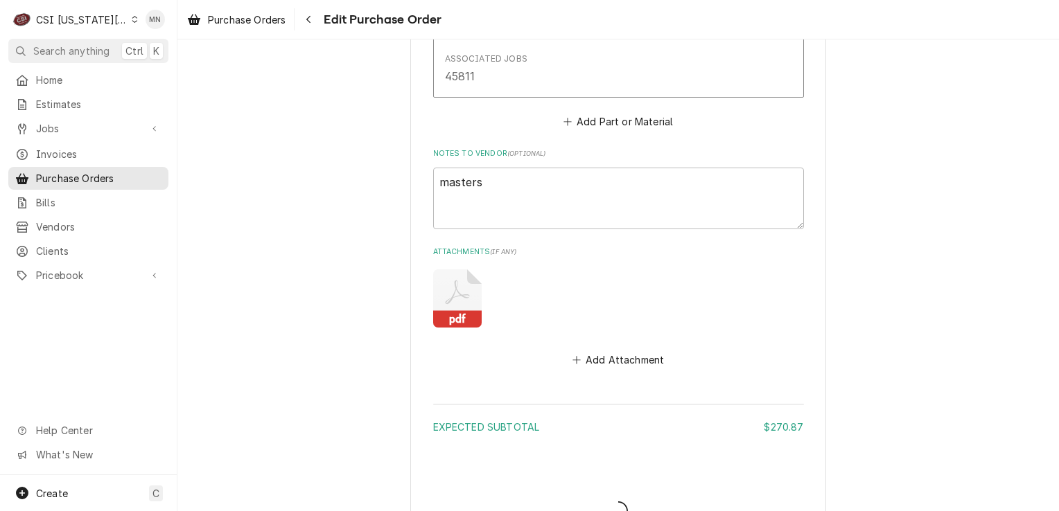
type textarea "x"
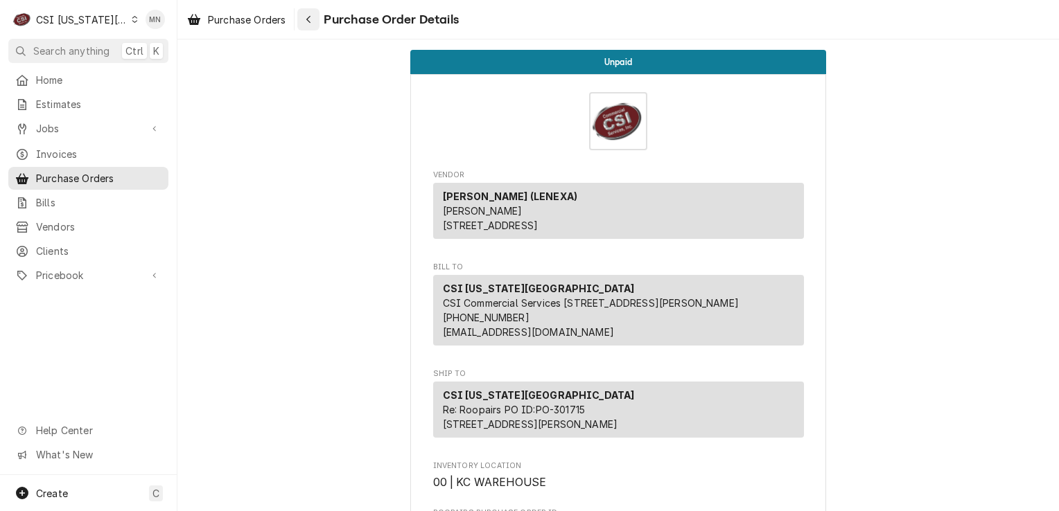
click at [309, 19] on icon "Navigate back" at bounding box center [309, 20] width 6 height 10
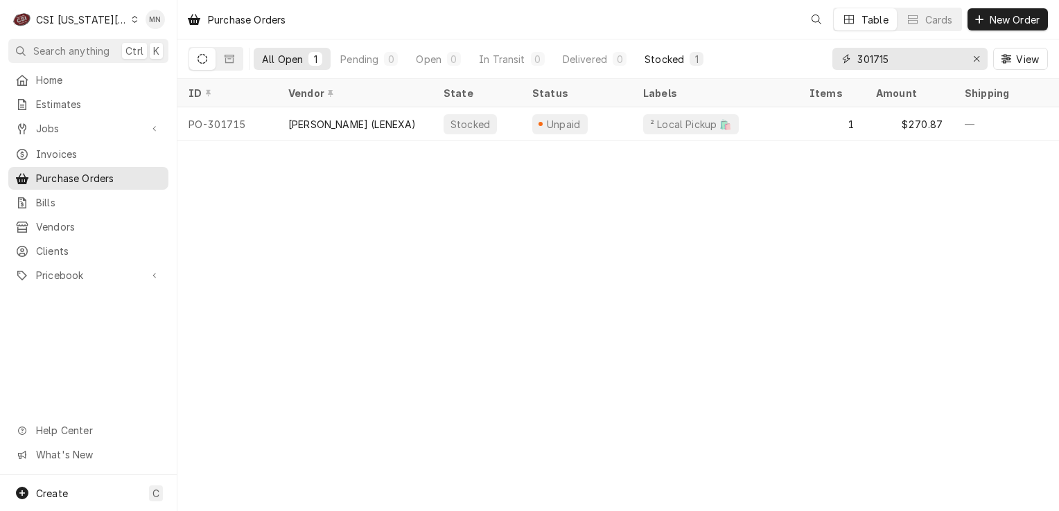
drag, startPoint x: 935, startPoint y: 62, endPoint x: 709, endPoint y: 61, distance: 225.2
click at [811, 64] on div "All Open 1 Pending 0 Open 0 In Transit 0 Delivered 0 Stocked 1 301715 View" at bounding box center [617, 58] width 859 height 39
type input "301723"
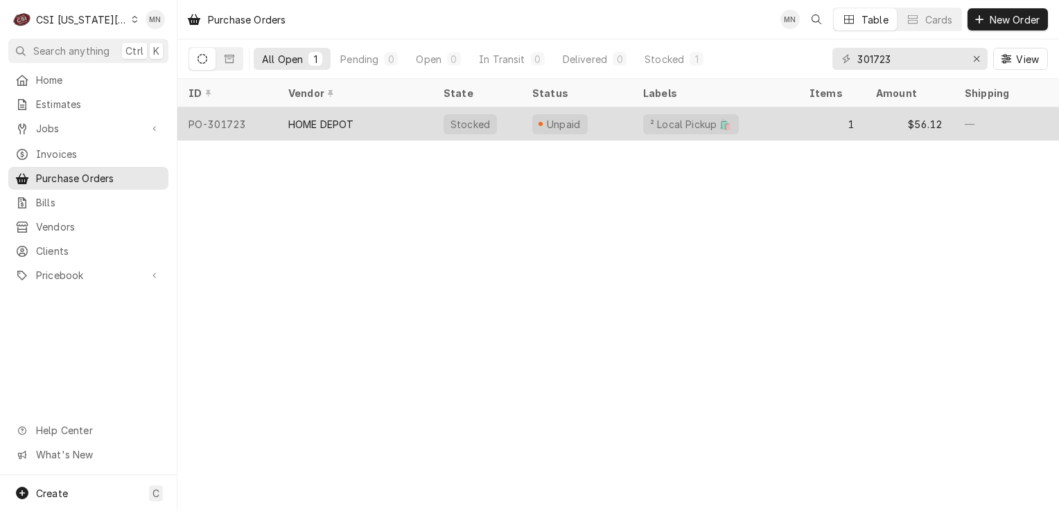
click at [355, 127] on div "HOME DEPOT" at bounding box center [354, 123] width 155 height 33
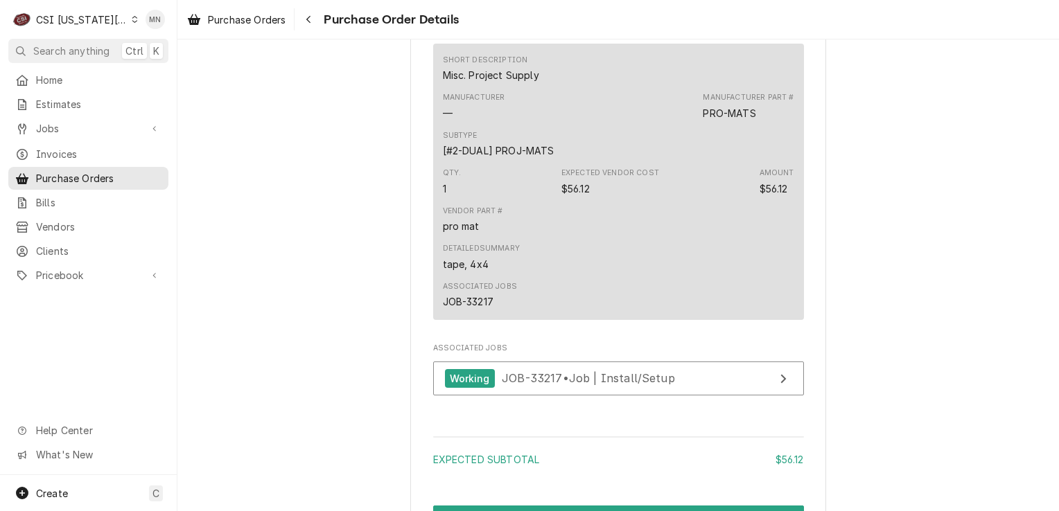
scroll to position [1247, 0]
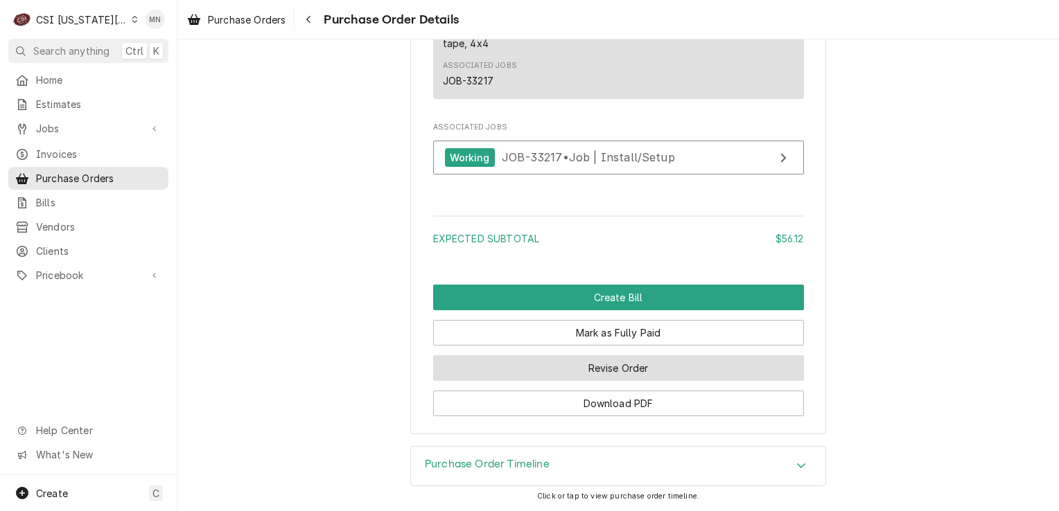
click at [605, 370] on button "Revise Order" at bounding box center [618, 368] width 371 height 26
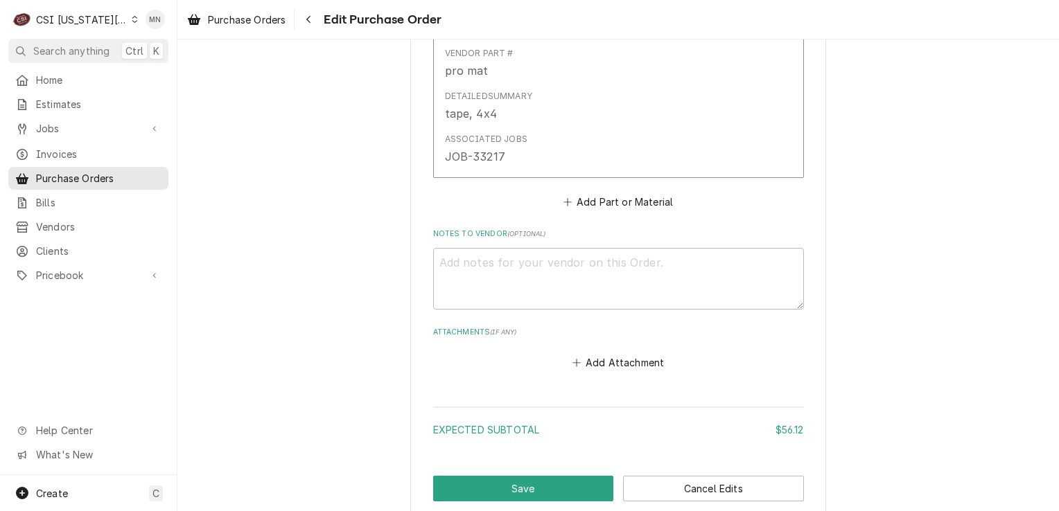
scroll to position [912, 0]
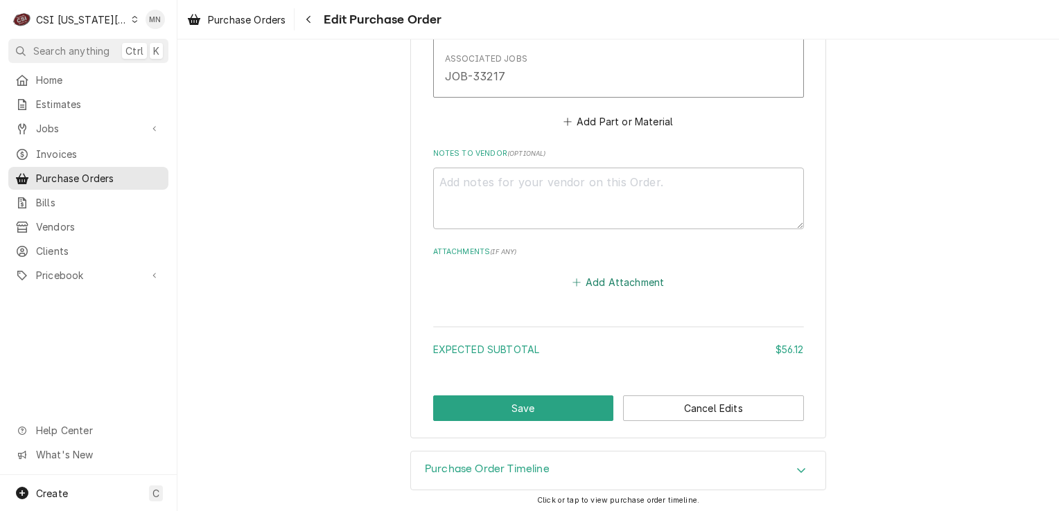
click at [624, 273] on button "Add Attachment" at bounding box center [617, 282] width 97 height 19
type textarea "x"
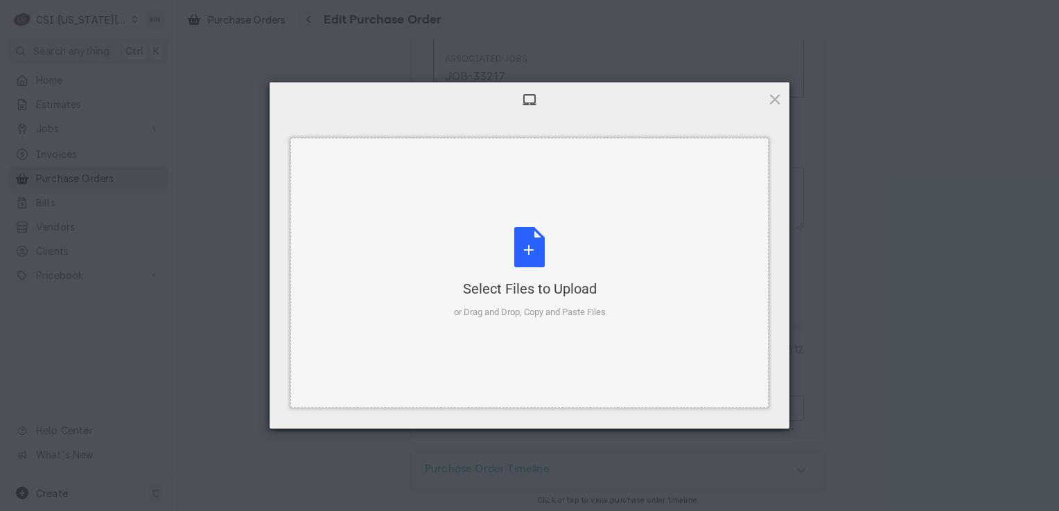
click at [554, 260] on div "Select Files to Upload or Drag and Drop, Copy and Paste Files" at bounding box center [530, 273] width 152 height 92
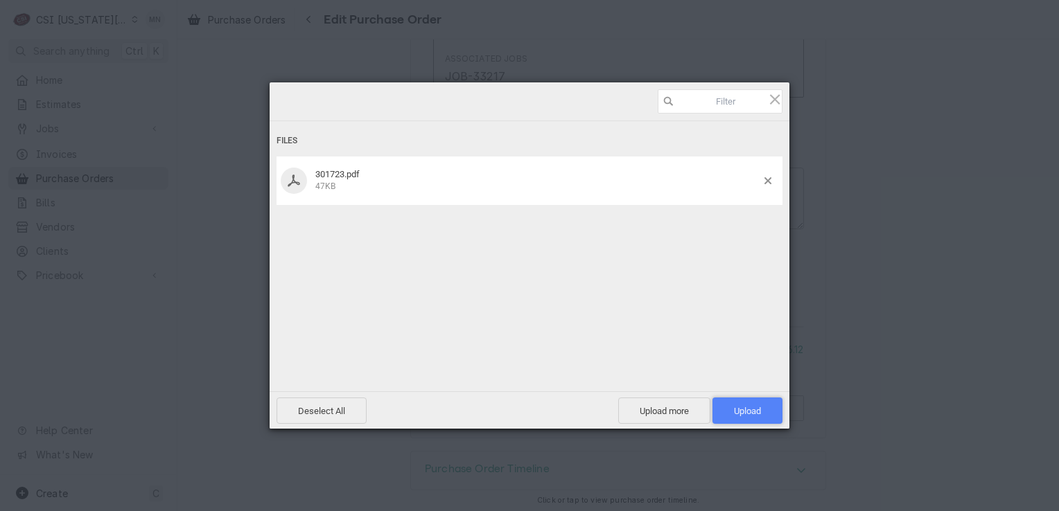
click at [743, 415] on span "Upload 1" at bounding box center [747, 411] width 27 height 10
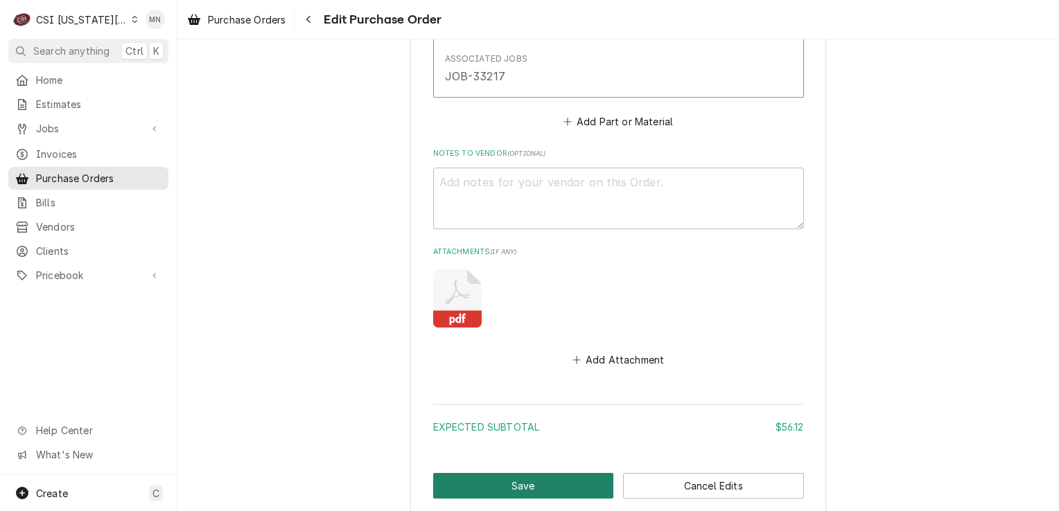
click at [527, 478] on button "Save" at bounding box center [523, 486] width 181 height 26
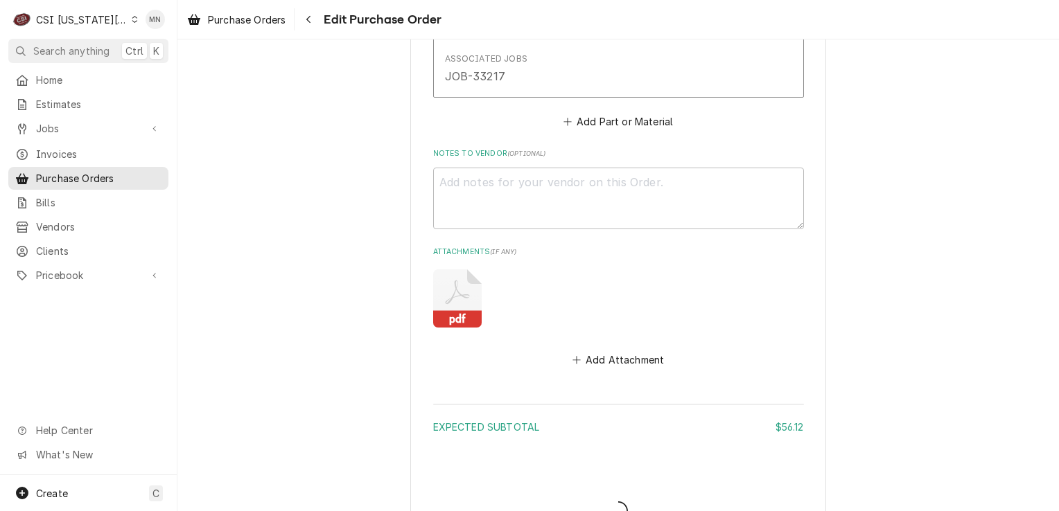
type textarea "x"
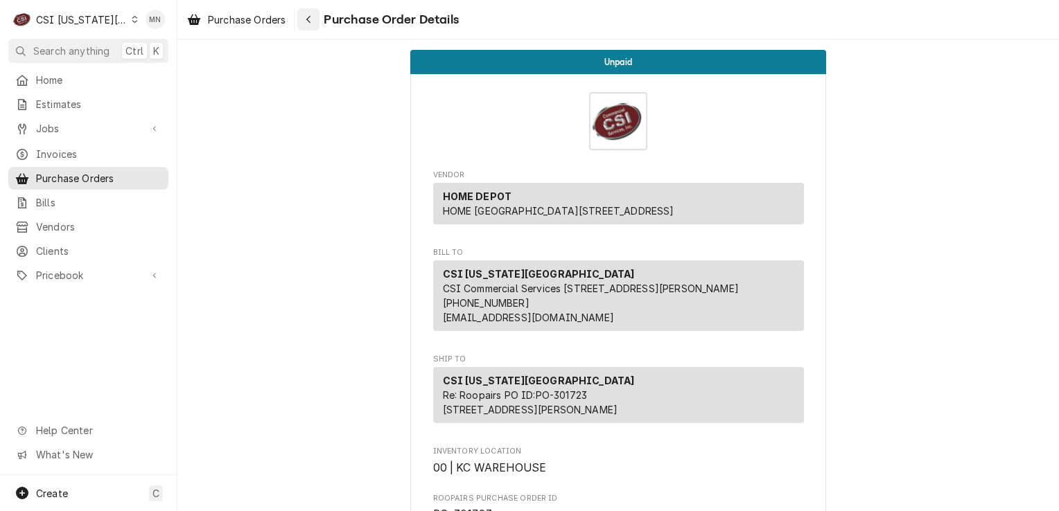
click at [307, 18] on div "Navigate back" at bounding box center [308, 19] width 14 height 14
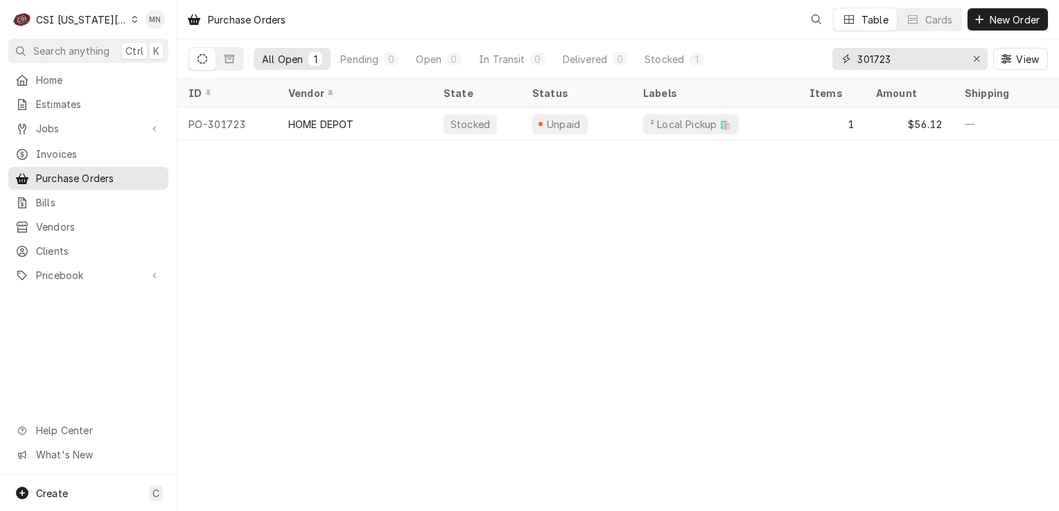
drag, startPoint x: 895, startPoint y: 60, endPoint x: 711, endPoint y: 54, distance: 183.7
click at [762, 57] on div "All Open 1 Pending 0 Open 0 In Transit 0 Delivered 0 Stocked 1 301723 View" at bounding box center [617, 58] width 859 height 39
type input "301717"
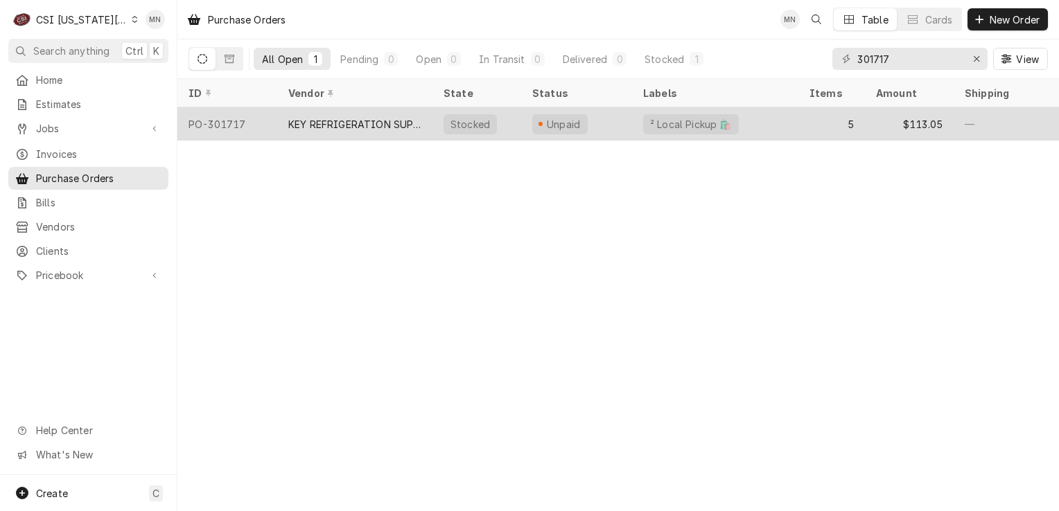
click at [341, 125] on div "KEY REFRIGERATION SUPPLY" at bounding box center [354, 124] width 133 height 15
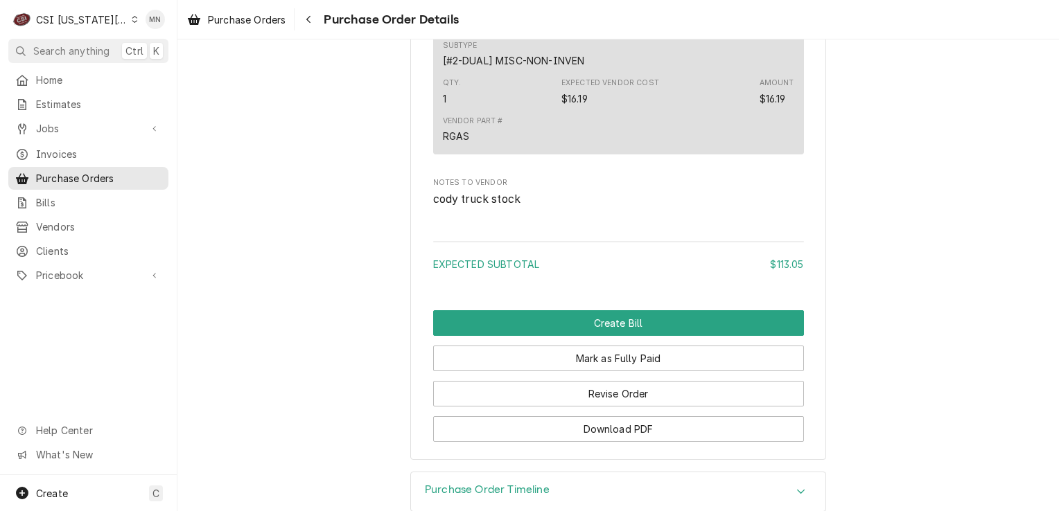
scroll to position [2134, 0]
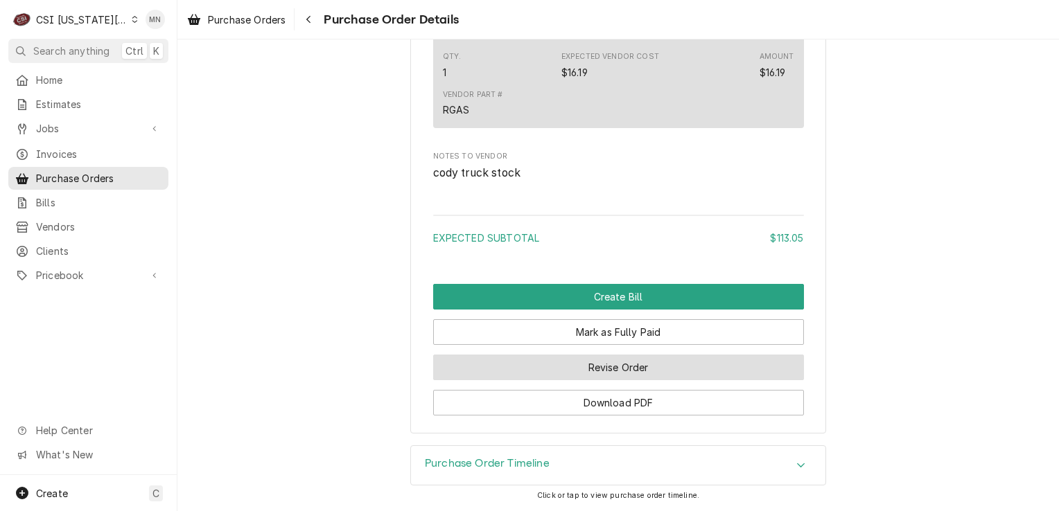
click at [591, 370] on button "Revise Order" at bounding box center [618, 368] width 371 height 26
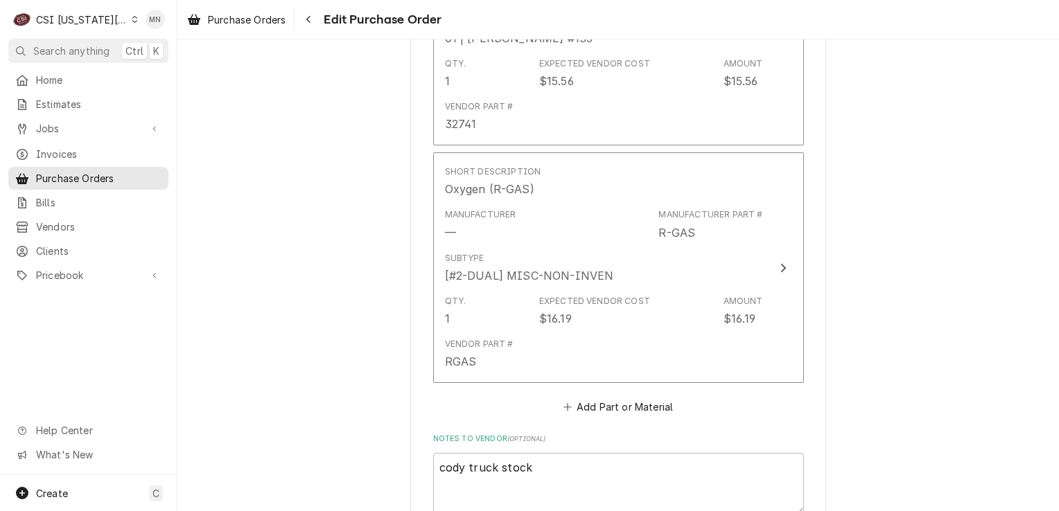
scroll to position [1870, 0]
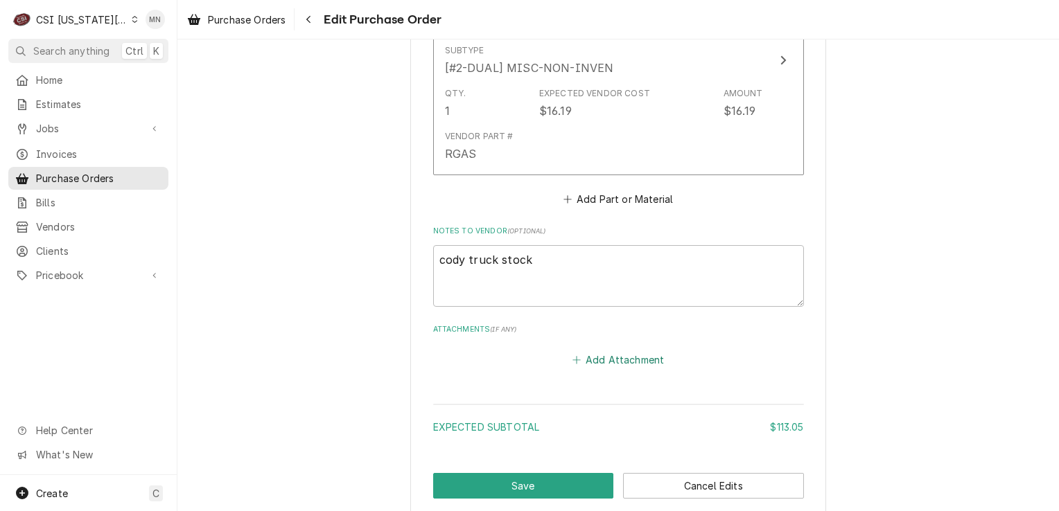
click at [609, 364] on button "Add Attachment" at bounding box center [617, 360] width 97 height 19
type textarea "x"
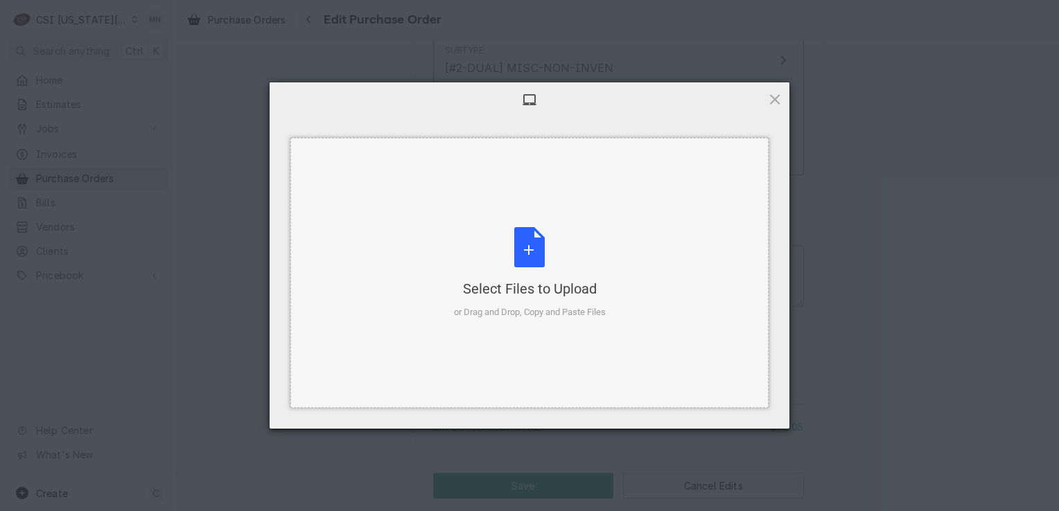
click at [527, 269] on div "Select Files to Upload or Drag and Drop, Copy and Paste Files" at bounding box center [530, 273] width 152 height 92
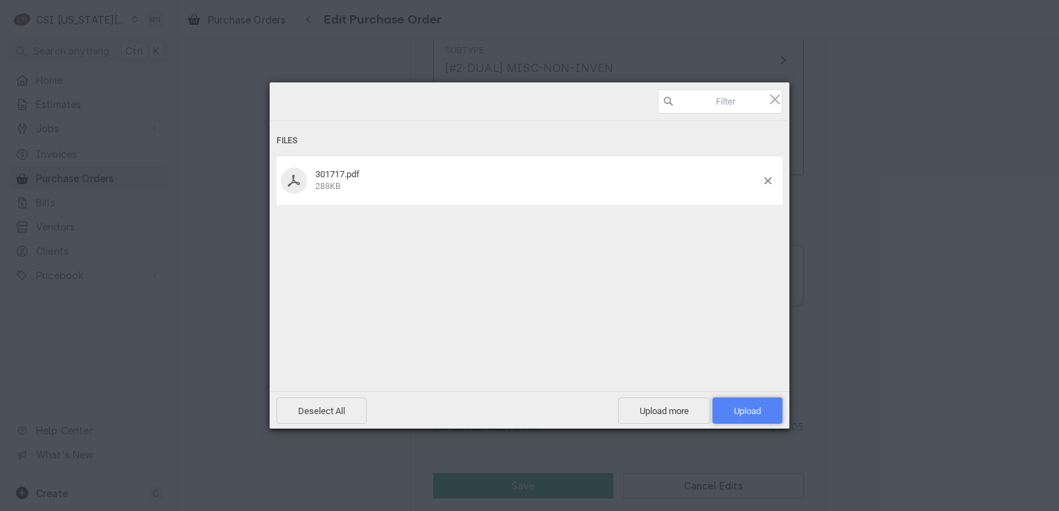
click at [738, 400] on span "Upload 1" at bounding box center [747, 411] width 70 height 26
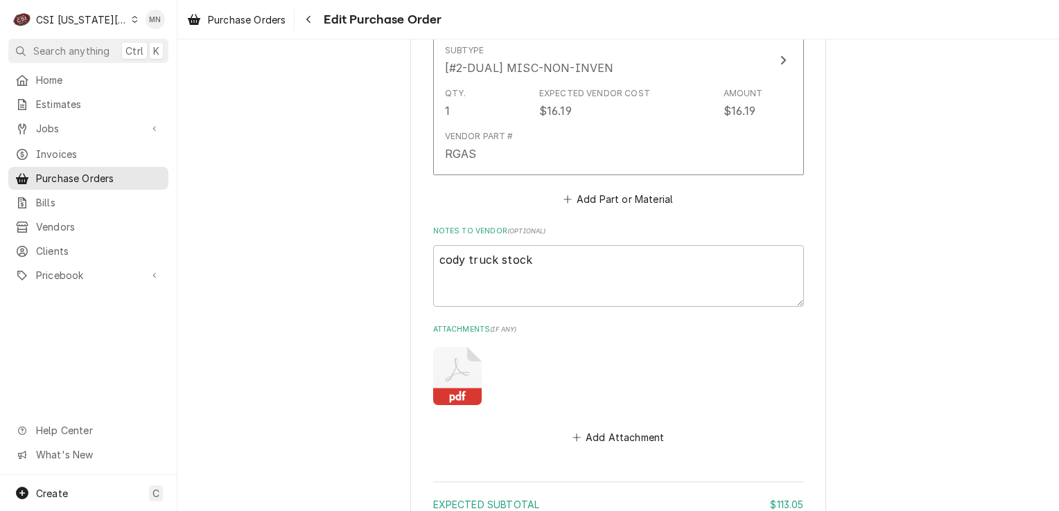
scroll to position [2025, 0]
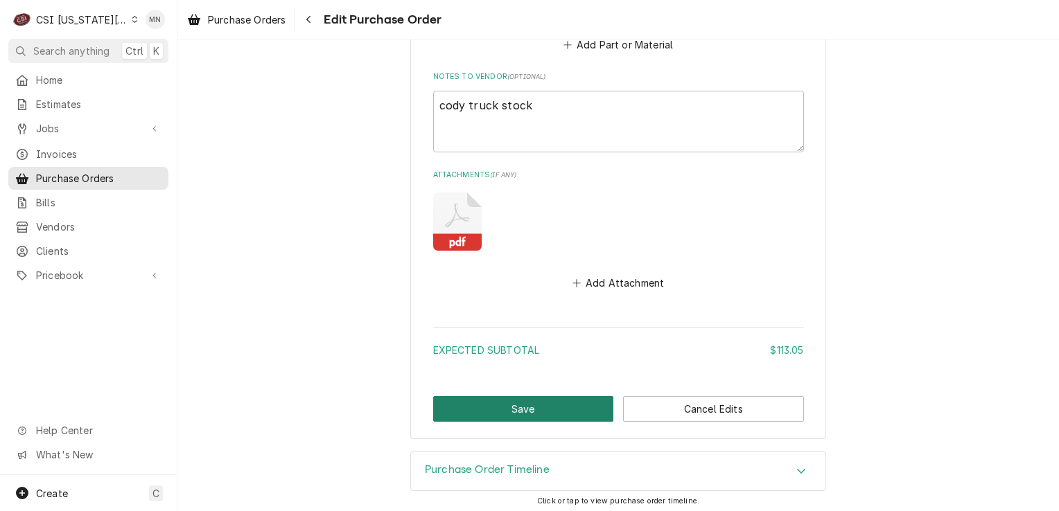
click at [547, 409] on button "Save" at bounding box center [523, 409] width 181 height 26
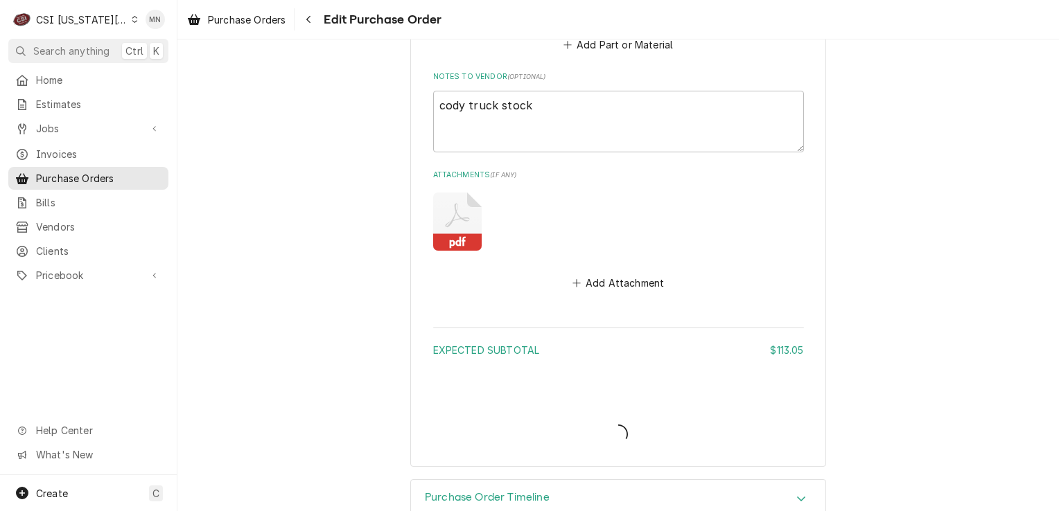
type textarea "x"
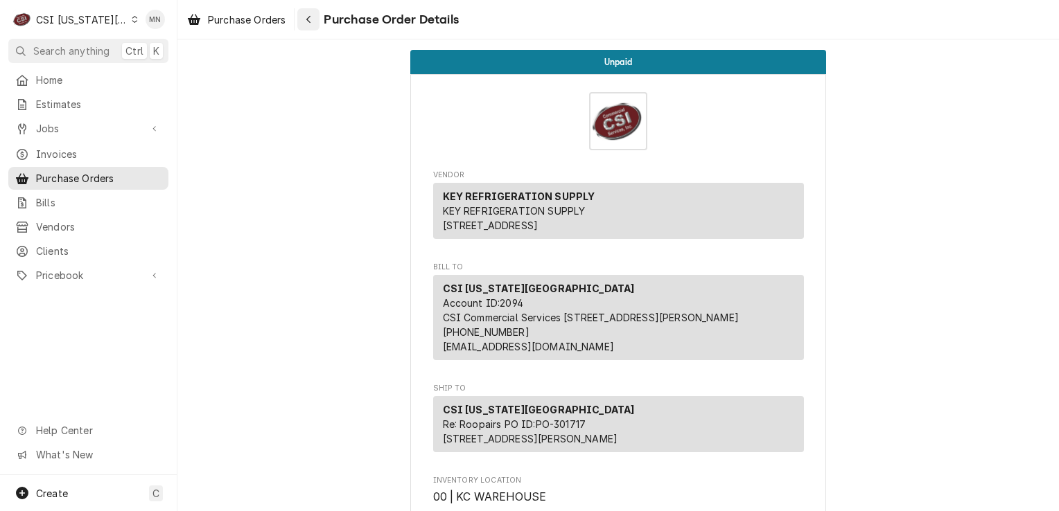
click at [308, 21] on icon "Navigate back" at bounding box center [309, 20] width 6 height 10
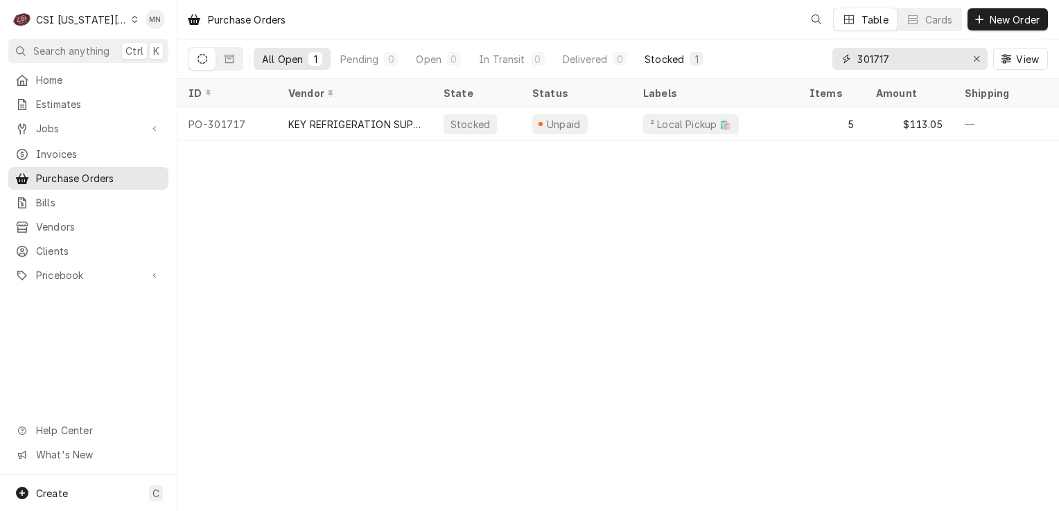
drag, startPoint x: 920, startPoint y: 60, endPoint x: 673, endPoint y: 58, distance: 247.3
click at [721, 58] on div "All Open 1 Pending 0 Open 0 In Transit 0 Delivered 0 Stocked 1 301717 View" at bounding box center [617, 58] width 859 height 39
type input "301718"
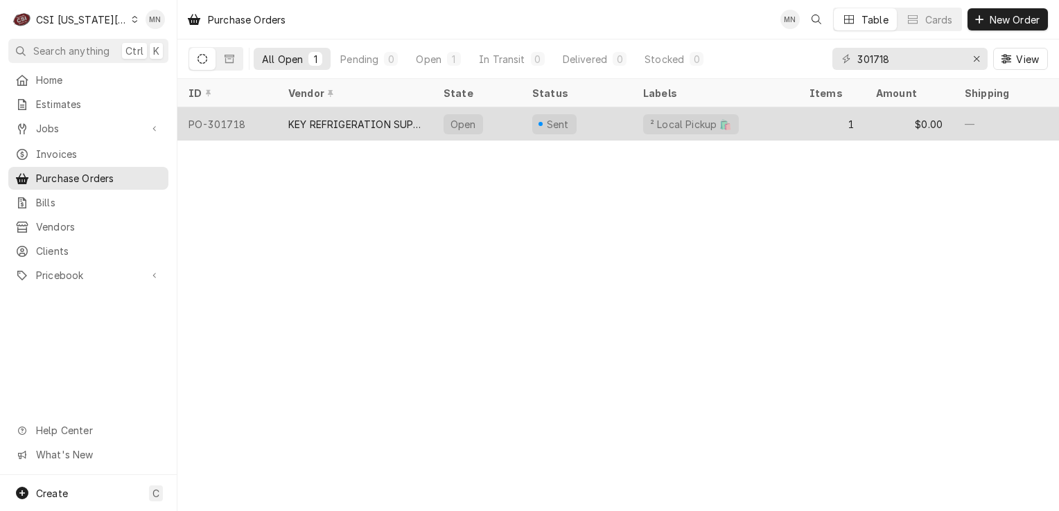
click at [369, 130] on div "KEY REFRIGERATION SUPPLY" at bounding box center [354, 123] width 155 height 33
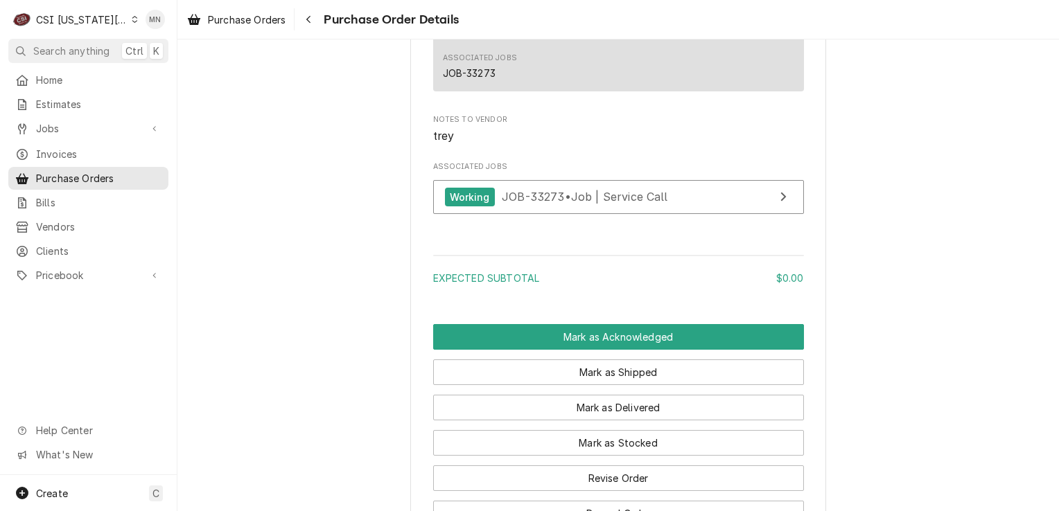
scroll to position [1200, 0]
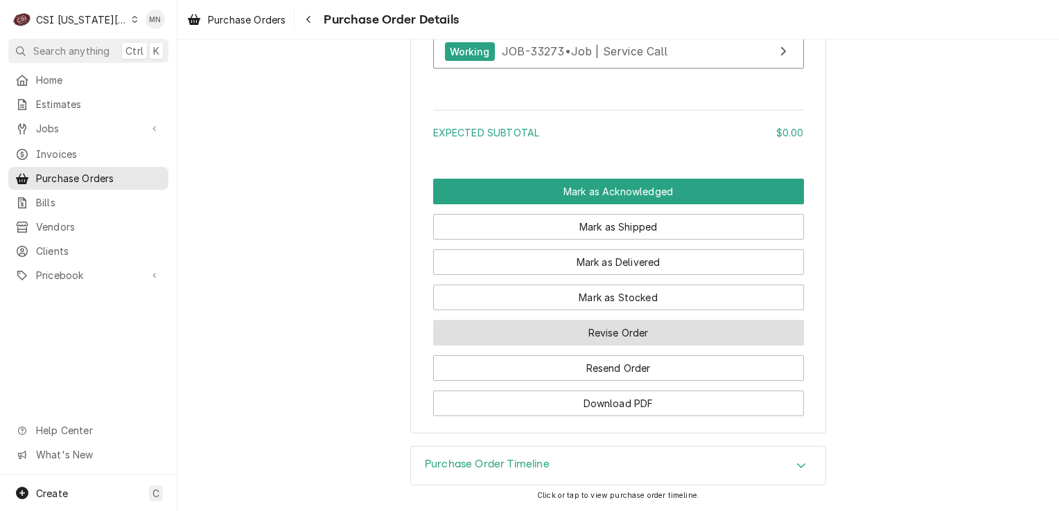
click at [594, 339] on button "Revise Order" at bounding box center [618, 333] width 371 height 26
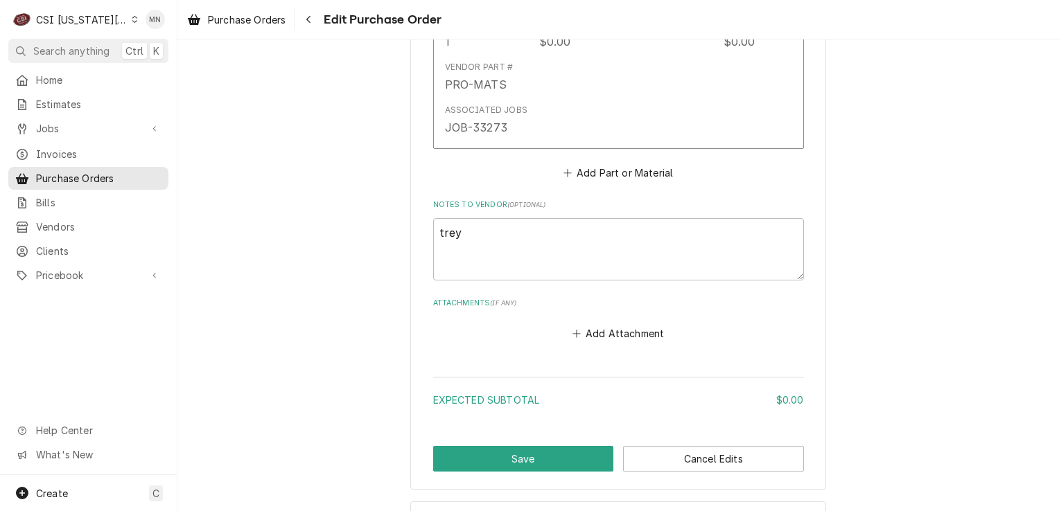
scroll to position [813, 0]
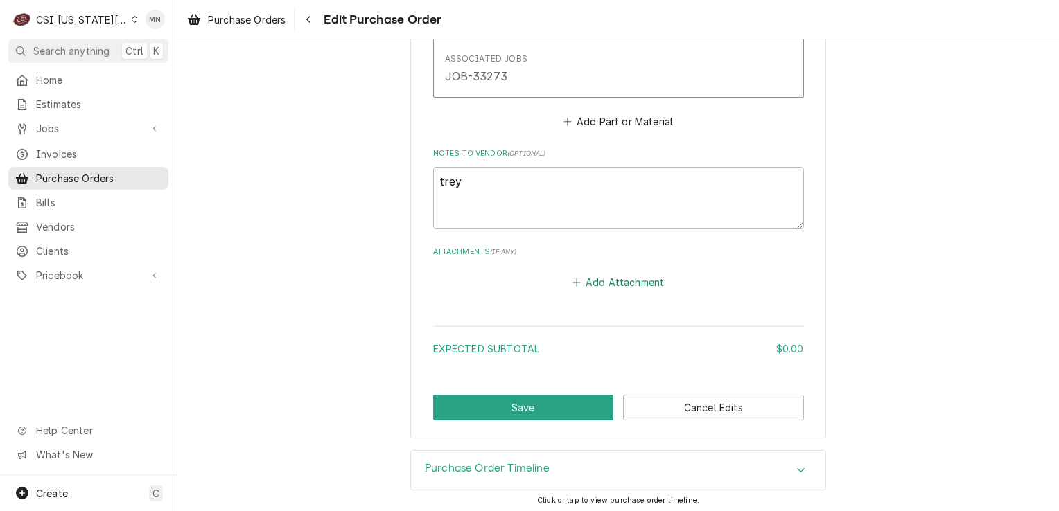
click at [617, 280] on button "Add Attachment" at bounding box center [617, 281] width 97 height 19
type textarea "x"
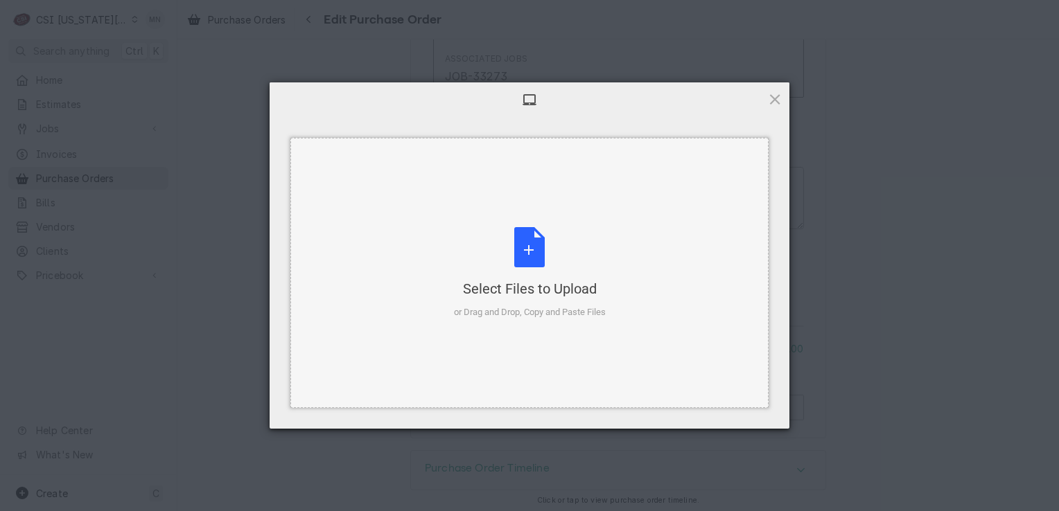
click at [540, 241] on div "Select Files to Upload or Drag and Drop, Copy and Paste Files" at bounding box center [530, 273] width 152 height 92
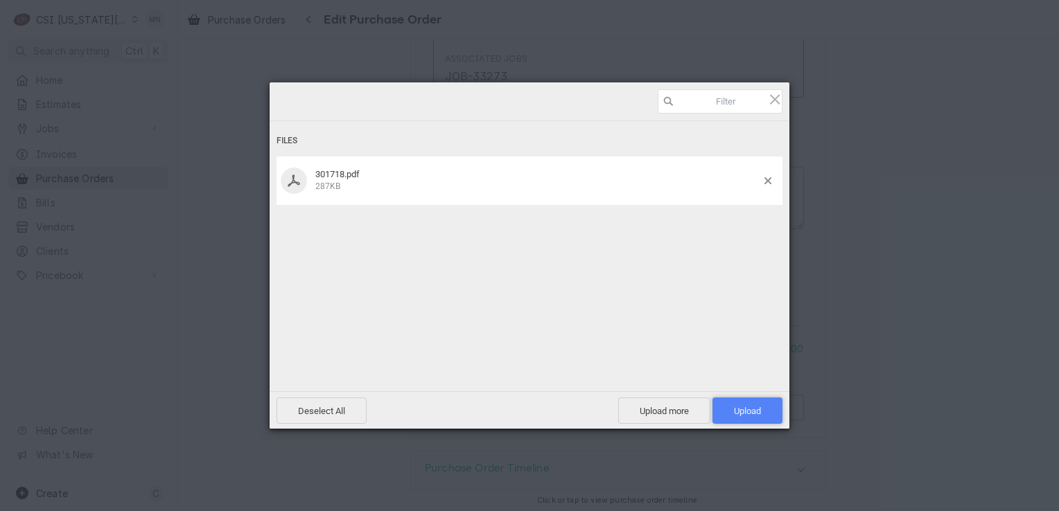
click at [751, 408] on span "Upload 1" at bounding box center [747, 411] width 27 height 10
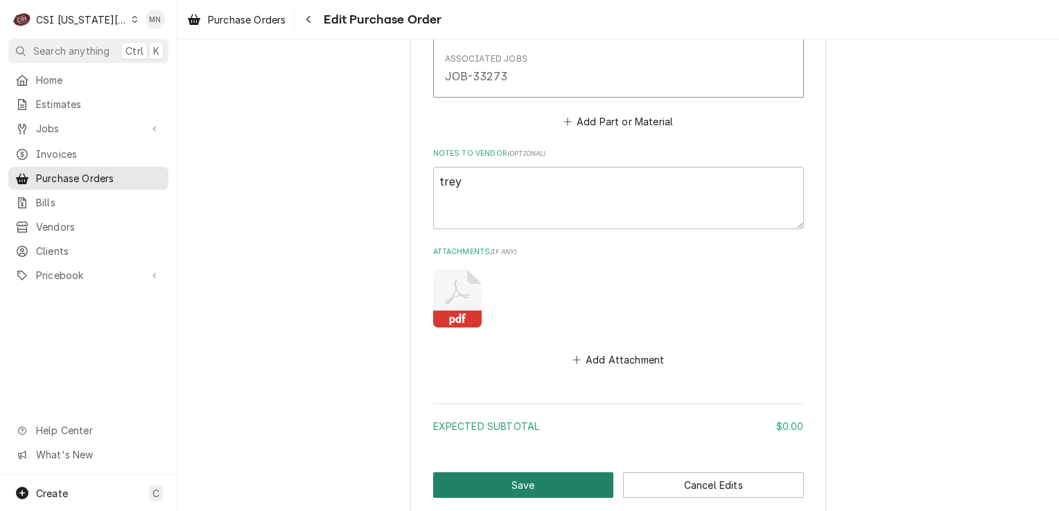
click at [515, 486] on button "Save" at bounding box center [523, 485] width 181 height 26
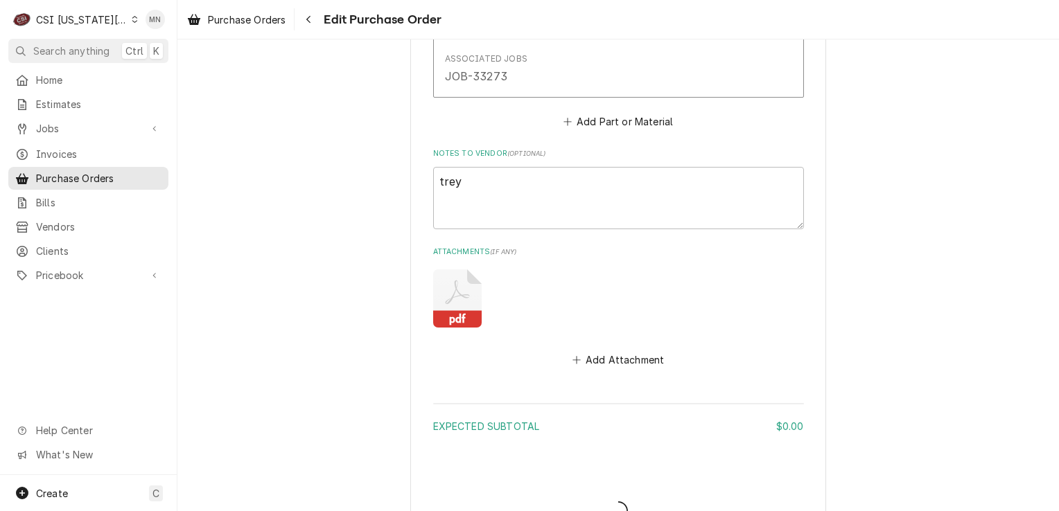
type textarea "x"
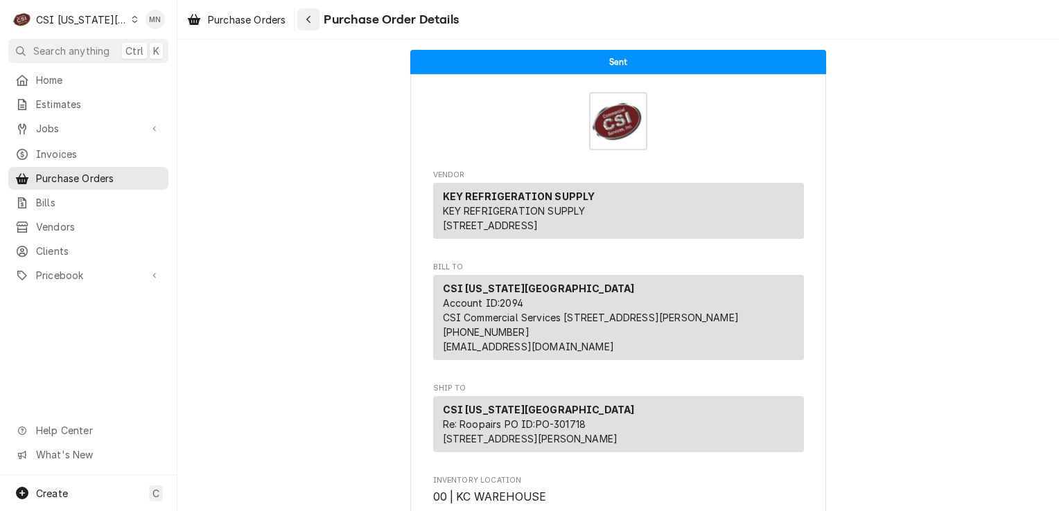
click at [312, 21] on icon "Navigate back" at bounding box center [309, 20] width 6 height 10
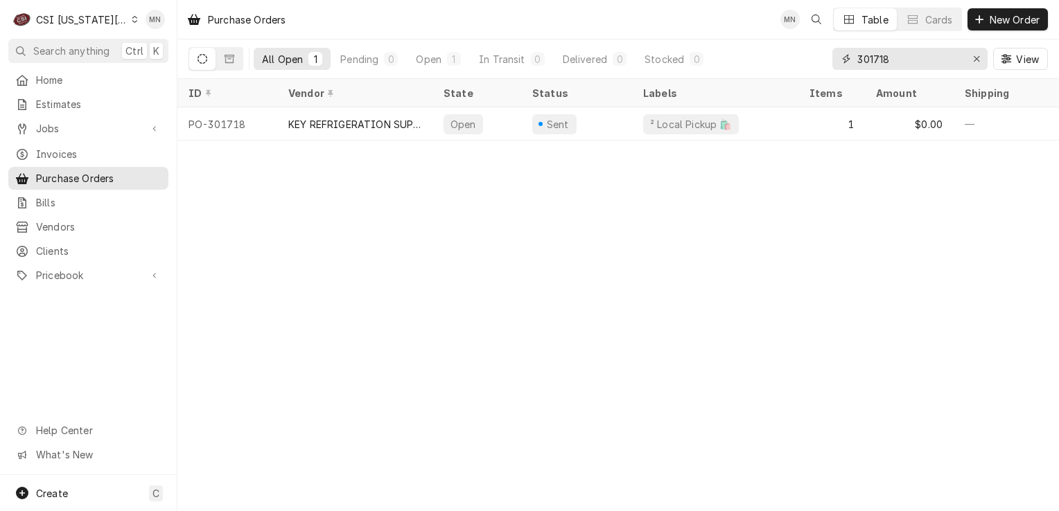
drag, startPoint x: 915, startPoint y: 61, endPoint x: 726, endPoint y: 60, distance: 189.1
click at [779, 60] on div "All Open 1 Pending 0 Open 1 In Transit 0 Delivered 0 Stocked 0 301718 View" at bounding box center [617, 58] width 859 height 39
type input "301710"
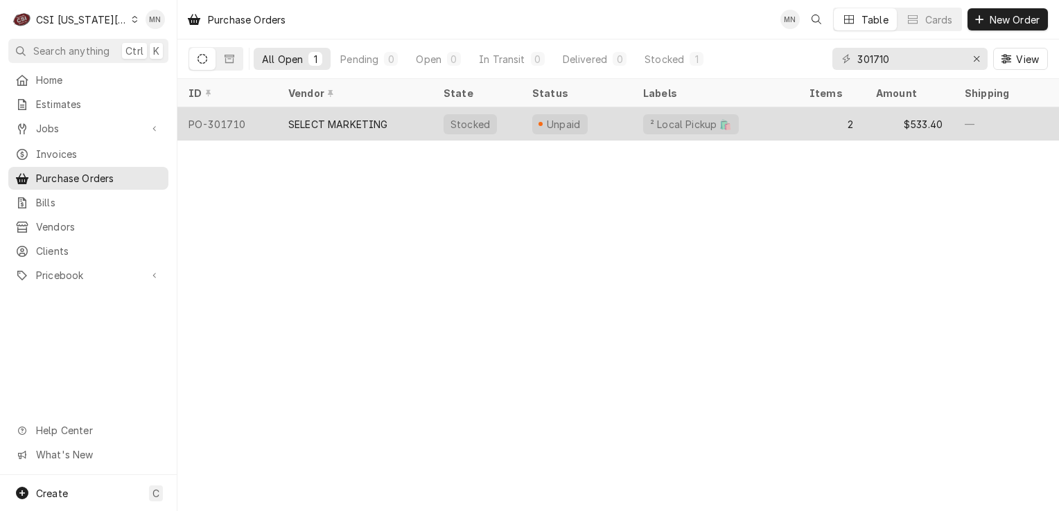
click at [397, 121] on div "SELECT MARKETING" at bounding box center [354, 123] width 155 height 33
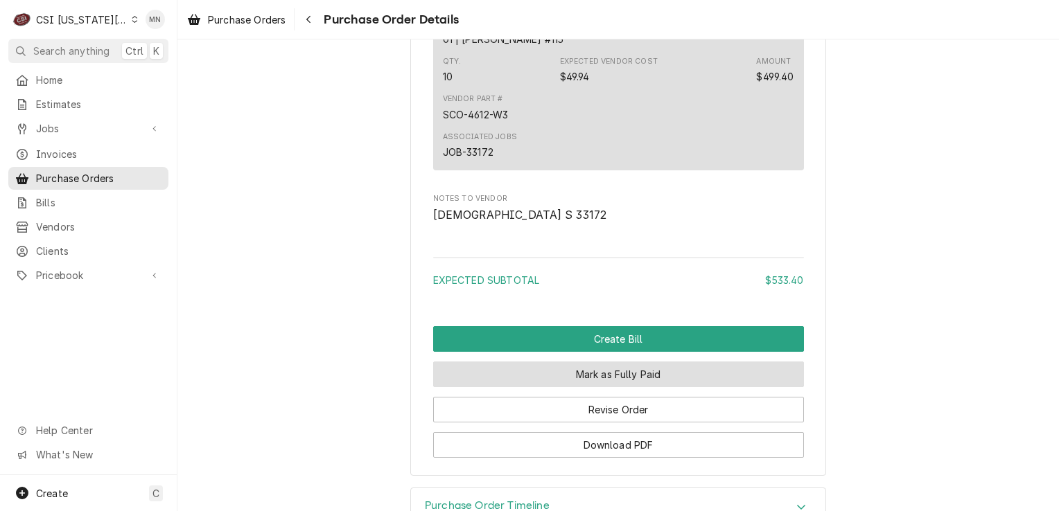
scroll to position [1499, 0]
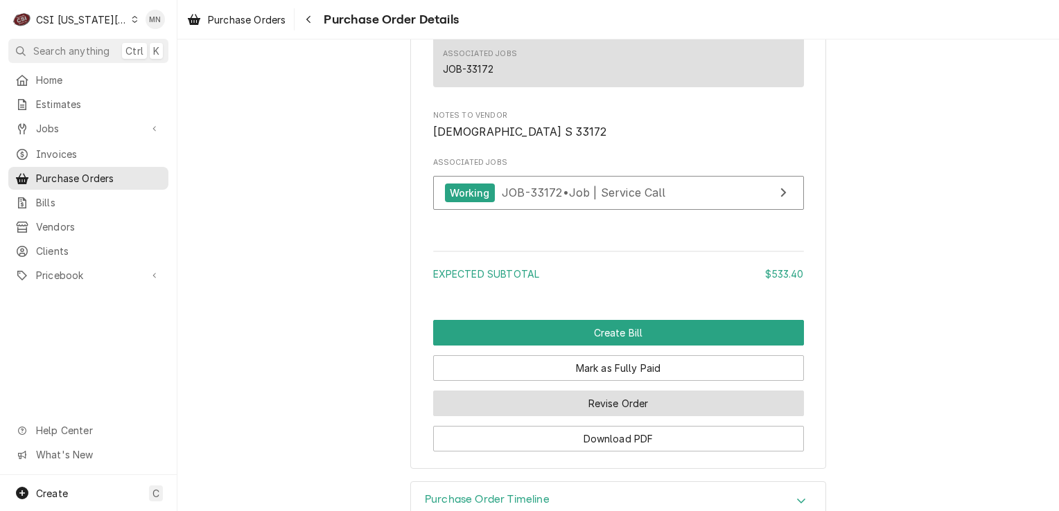
click at [604, 416] on button "Revise Order" at bounding box center [618, 404] width 371 height 26
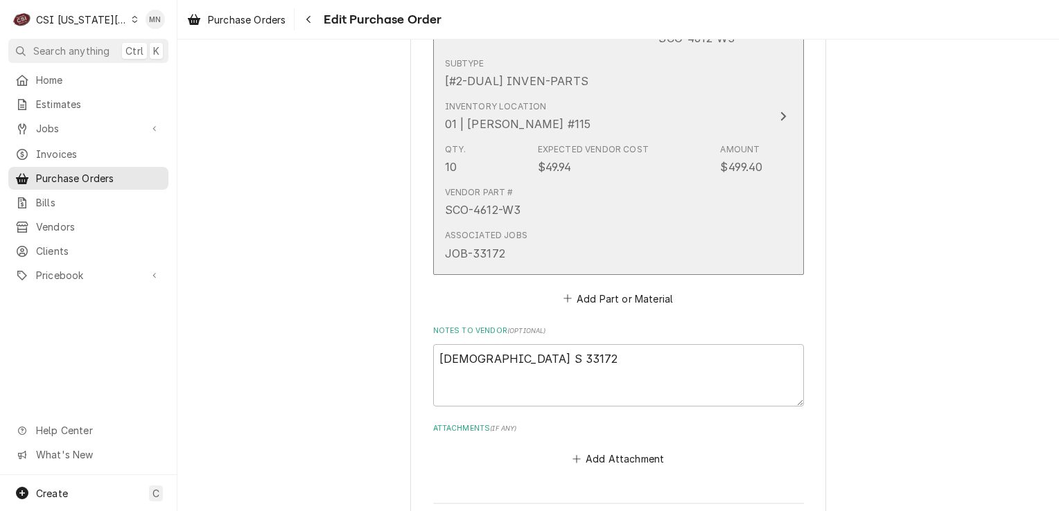
scroll to position [1188, 0]
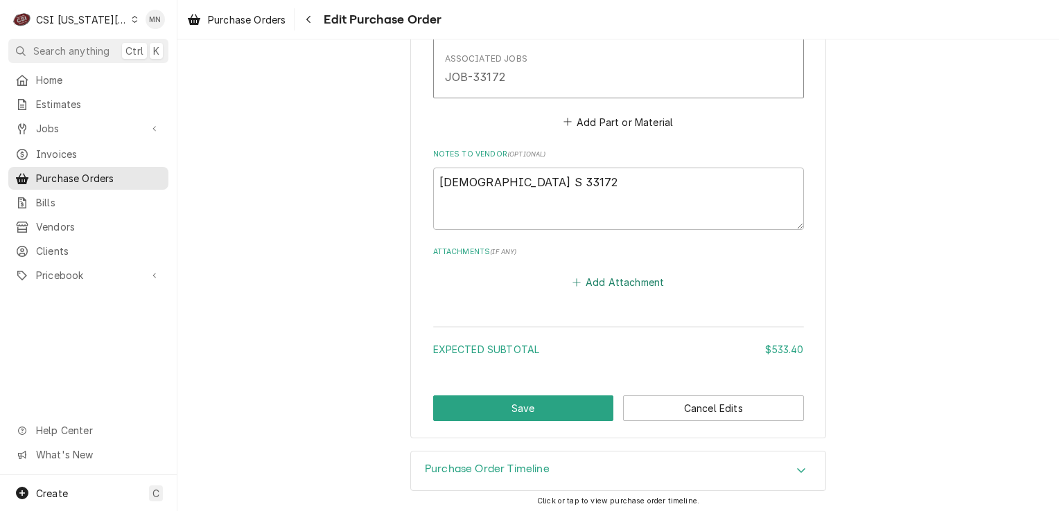
click at [622, 281] on button "Add Attachment" at bounding box center [617, 282] width 97 height 19
type textarea "x"
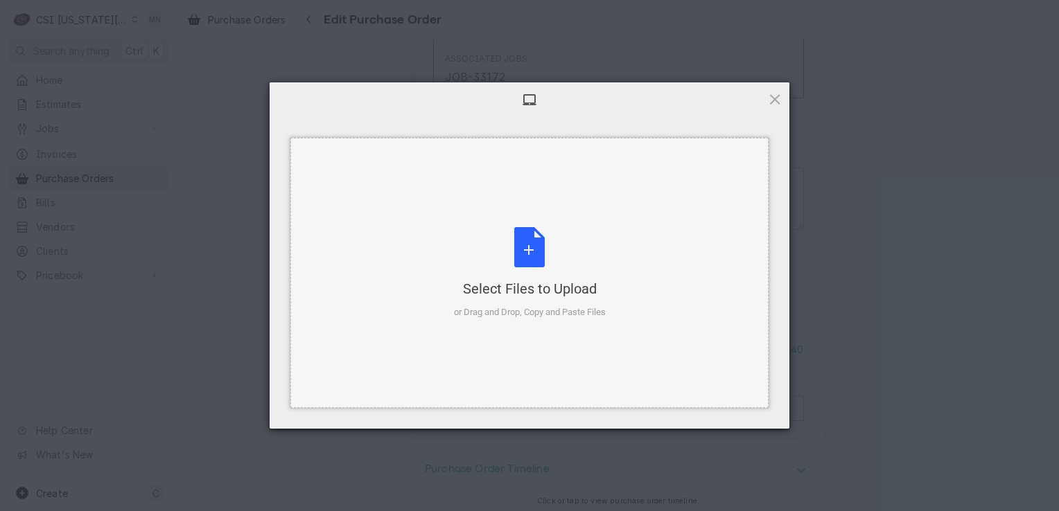
click at [520, 236] on div "Select Files to Upload or Drag and Drop, Copy and Paste Files" at bounding box center [530, 273] width 152 height 92
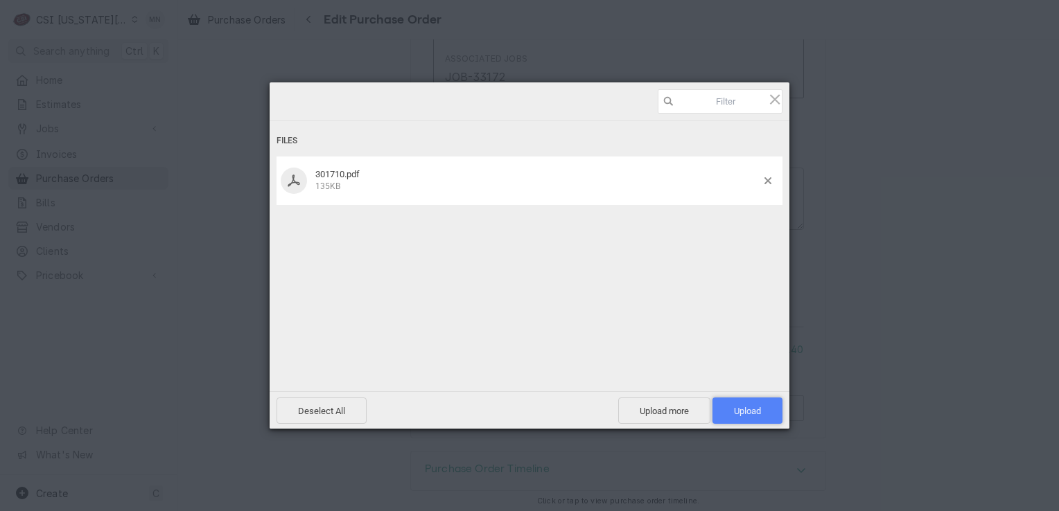
click at [743, 409] on span "Upload 1" at bounding box center [747, 411] width 27 height 10
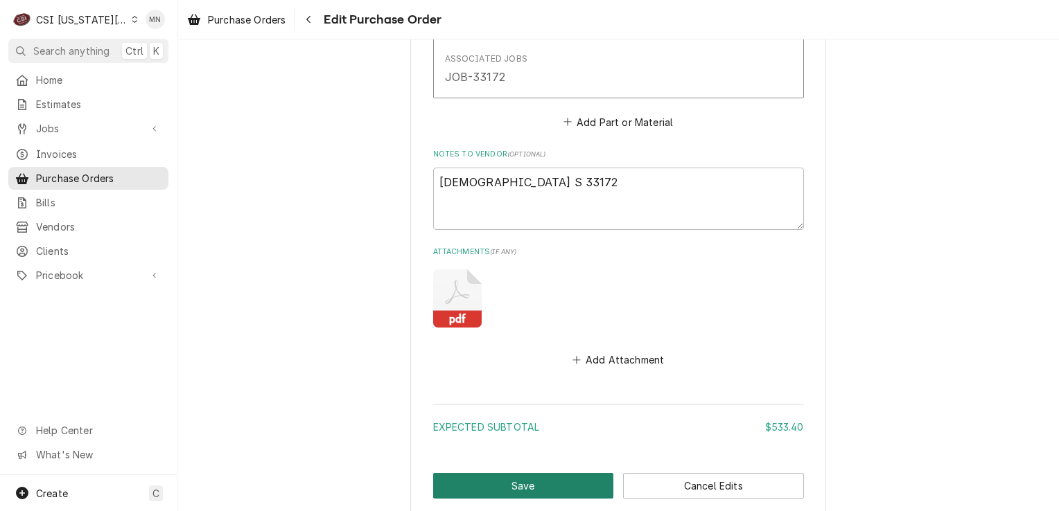
click at [528, 478] on button "Save" at bounding box center [523, 486] width 181 height 26
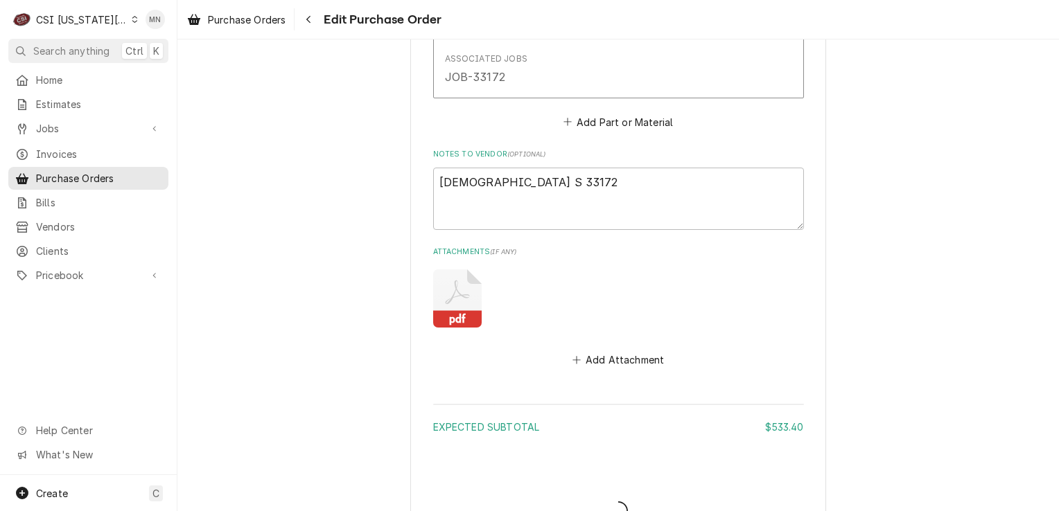
type textarea "x"
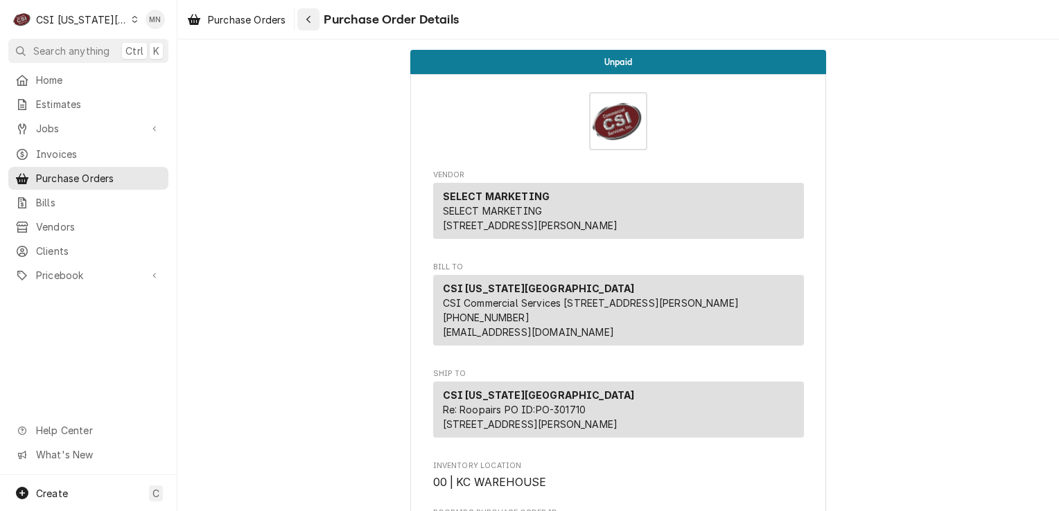
click at [312, 15] on icon "Navigate back" at bounding box center [309, 20] width 6 height 10
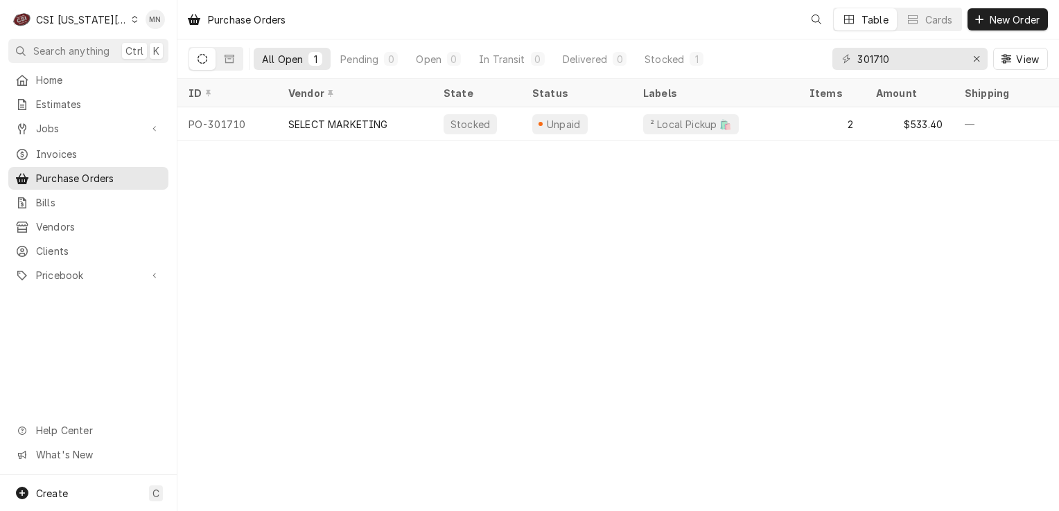
click at [92, 12] on div "CSI Kansas City" at bounding box center [81, 19] width 91 height 15
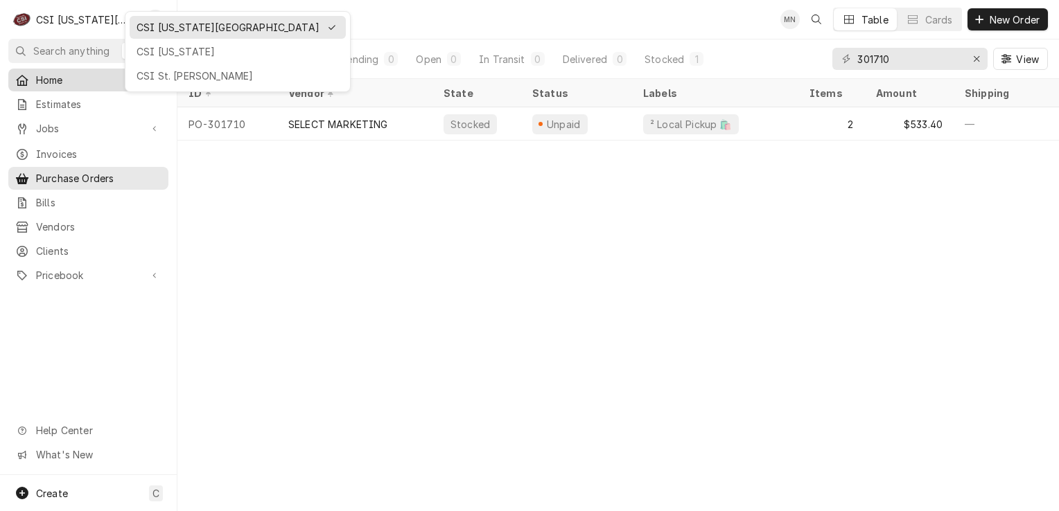
click at [145, 73] on div "CSI St. [PERSON_NAME]" at bounding box center [237, 76] width 202 height 15
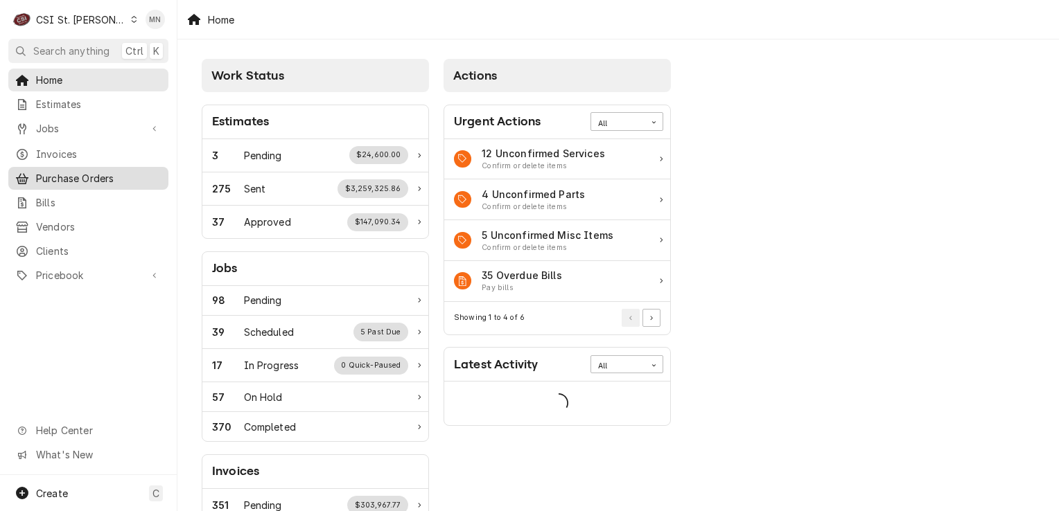
click at [94, 171] on span "Purchase Orders" at bounding box center [98, 178] width 125 height 15
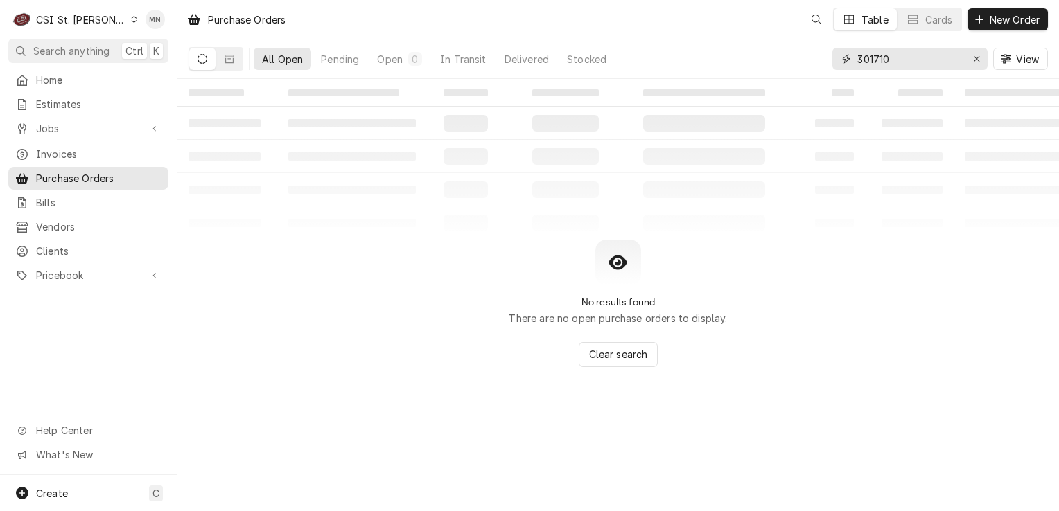
drag, startPoint x: 895, startPoint y: 53, endPoint x: 790, endPoint y: 52, distance: 105.3
click at [833, 52] on div "301710" at bounding box center [909, 59] width 155 height 22
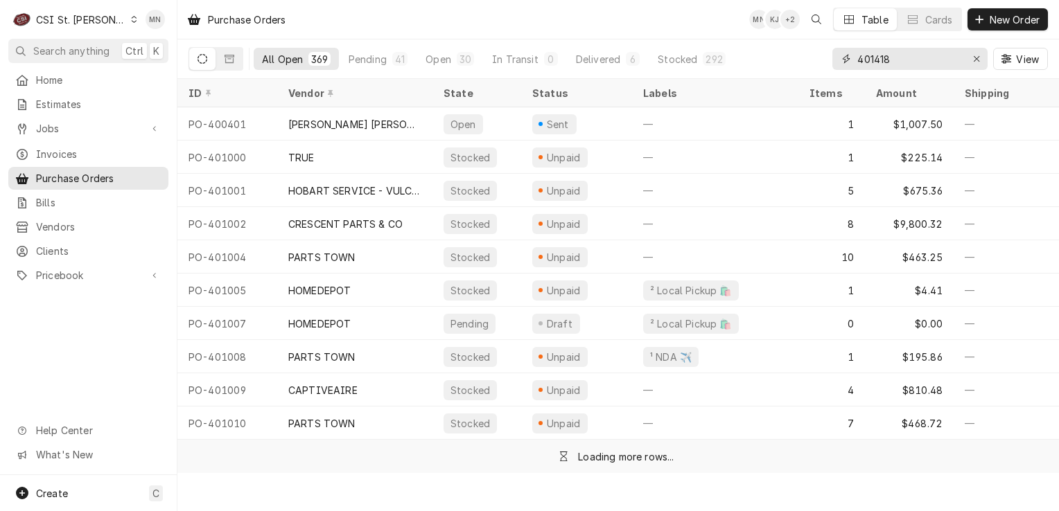
type input "401418"
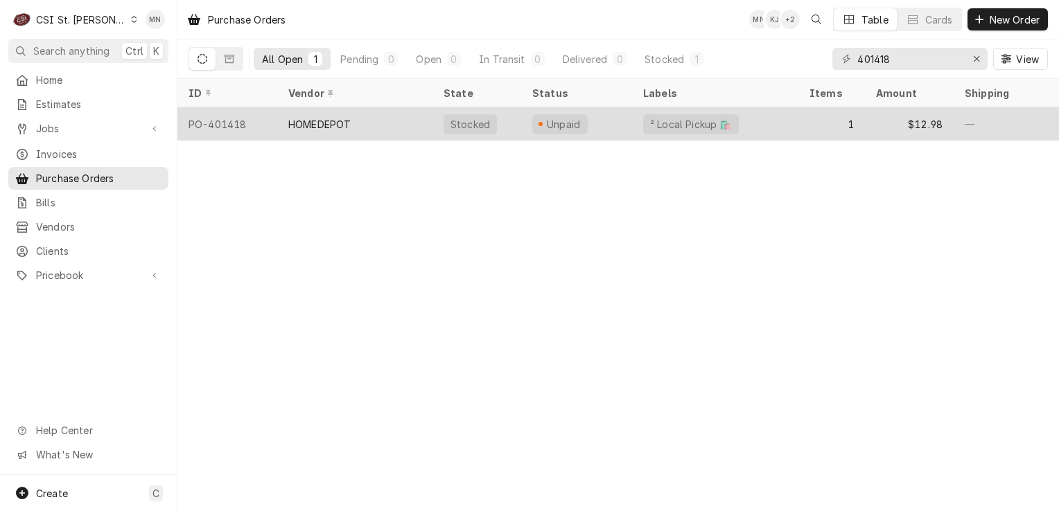
click at [337, 126] on div "HOMEDEPOT" at bounding box center [319, 124] width 62 height 15
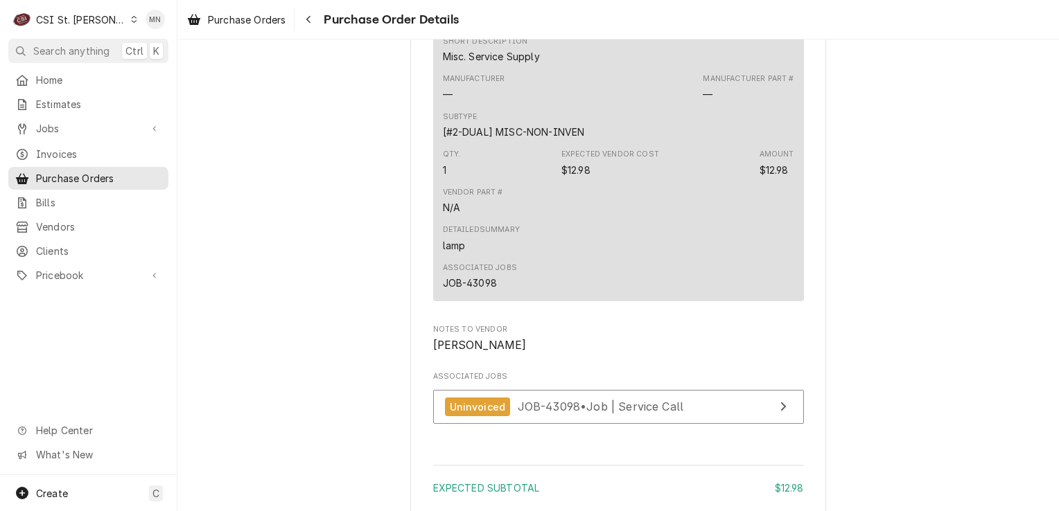
scroll to position [1247, 0]
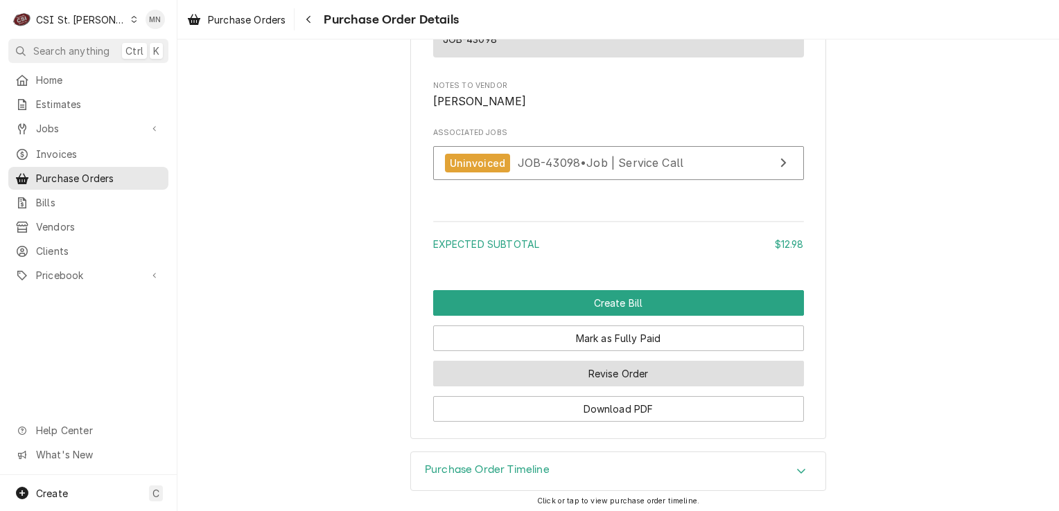
click at [621, 387] on button "Revise Order" at bounding box center [618, 374] width 371 height 26
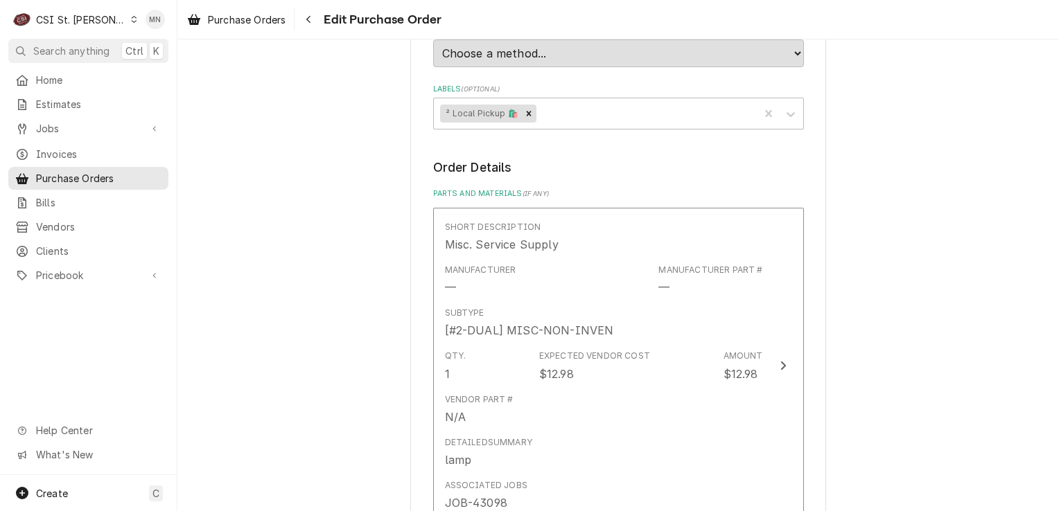
scroll to position [912, 0]
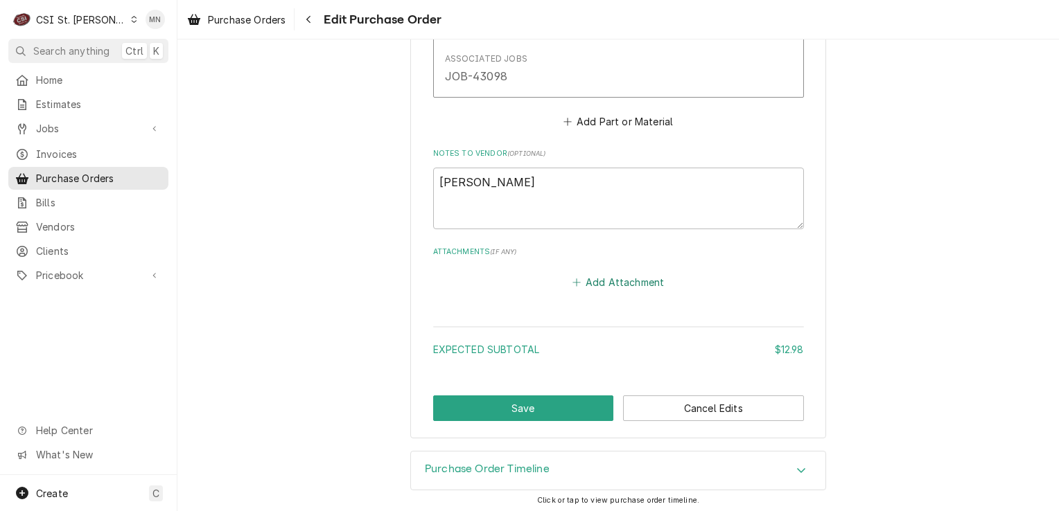
click at [606, 281] on button "Add Attachment" at bounding box center [617, 282] width 97 height 19
type textarea "x"
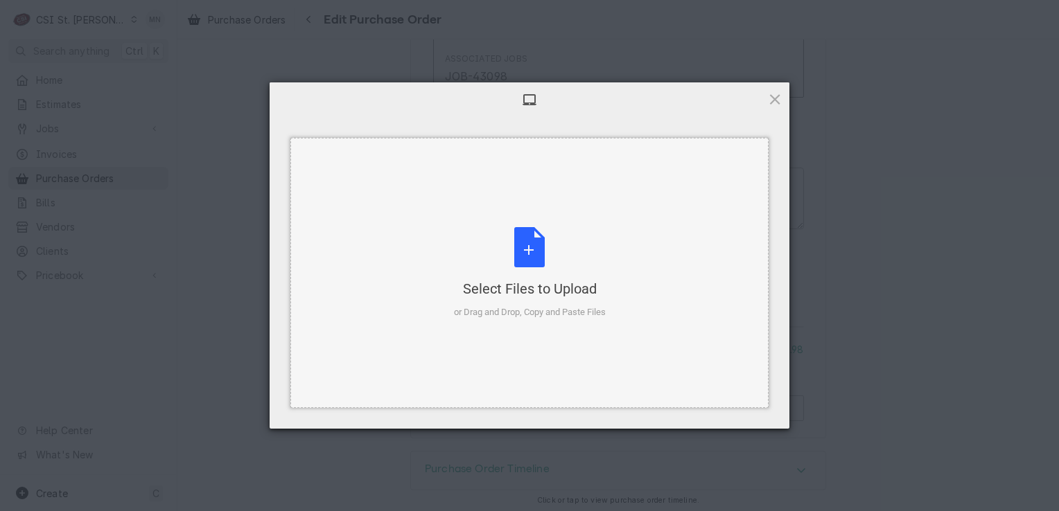
click at [483, 248] on div "Select Files to Upload or Drag and Drop, Copy and Paste Files" at bounding box center [530, 273] width 152 height 92
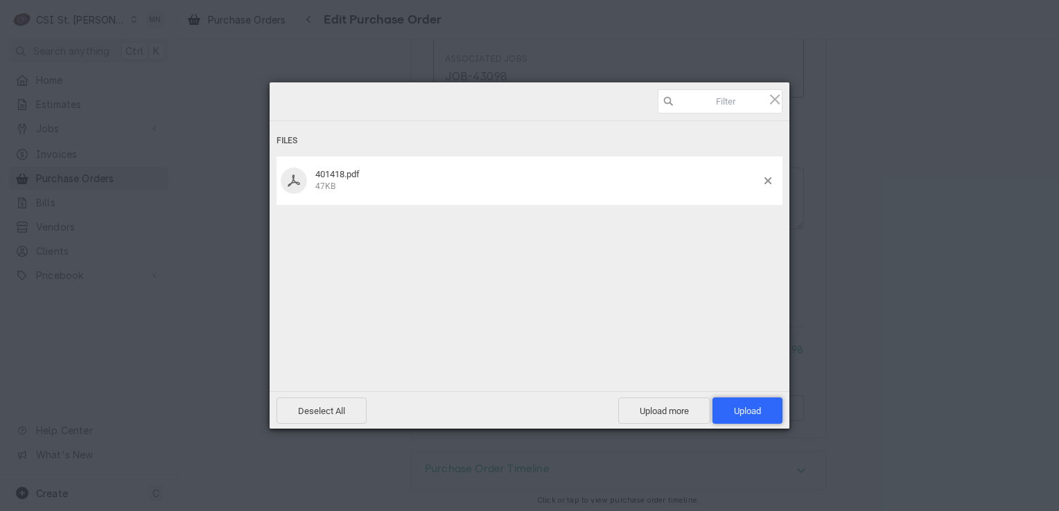
click at [740, 406] on span "Upload 1" at bounding box center [747, 411] width 27 height 10
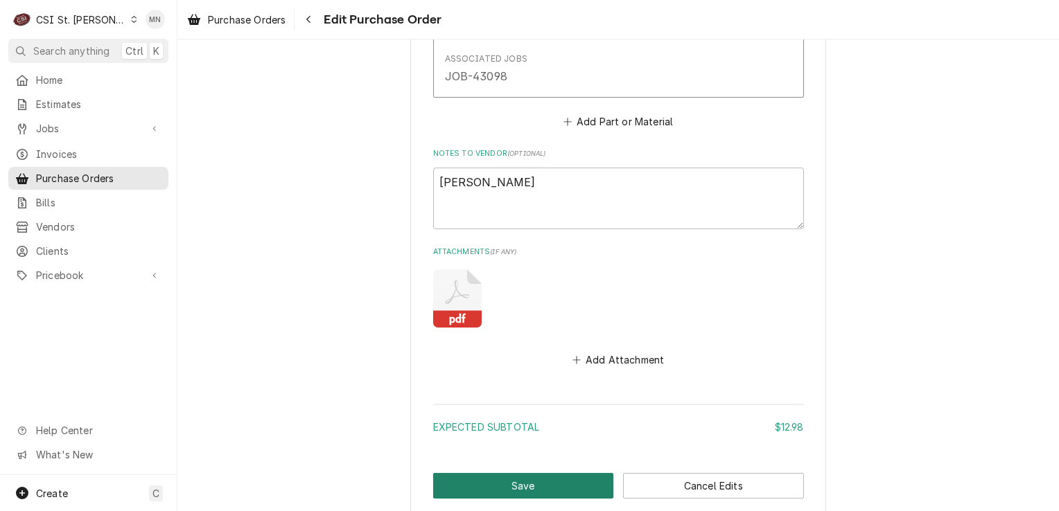
click at [531, 481] on button "Save" at bounding box center [523, 486] width 181 height 26
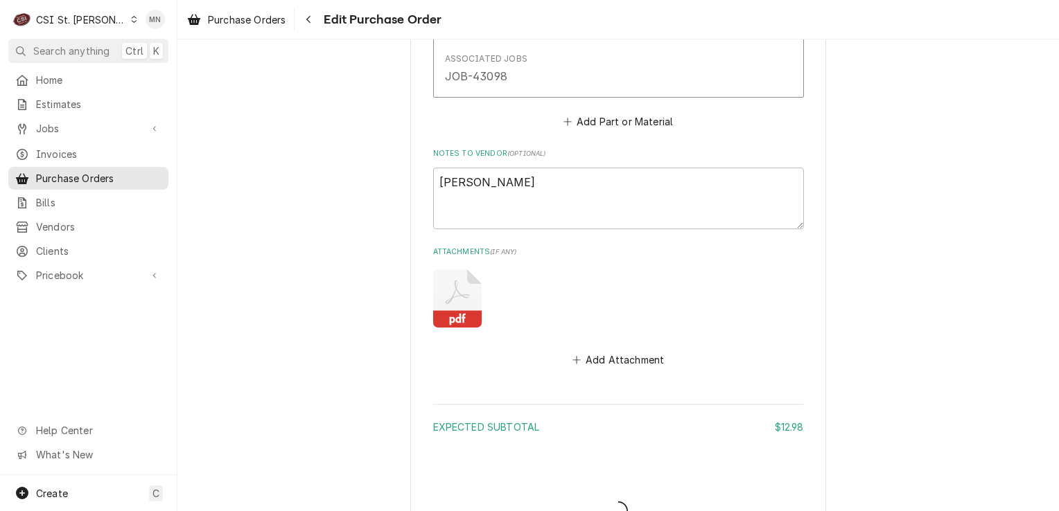
type textarea "x"
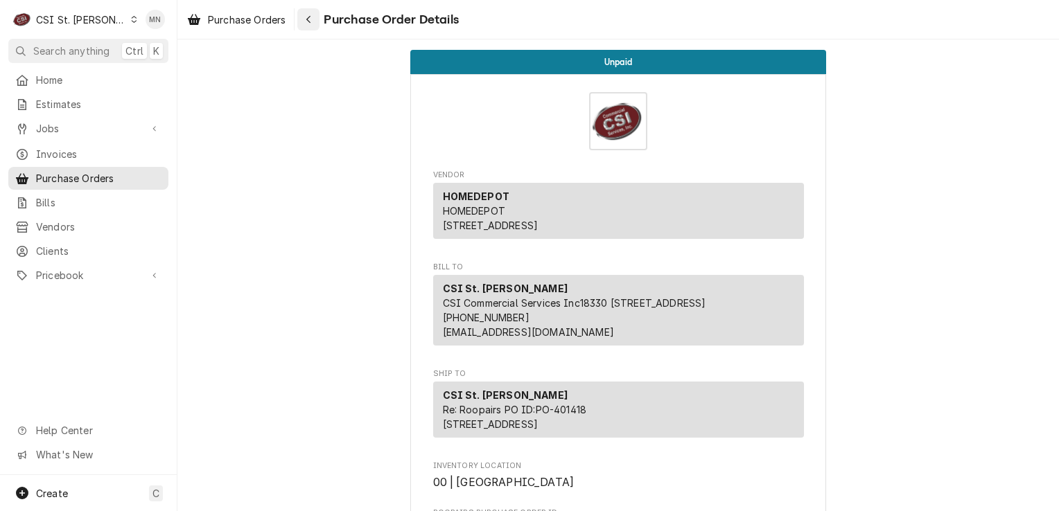
click at [315, 20] on div "Navigate back" at bounding box center [308, 19] width 14 height 14
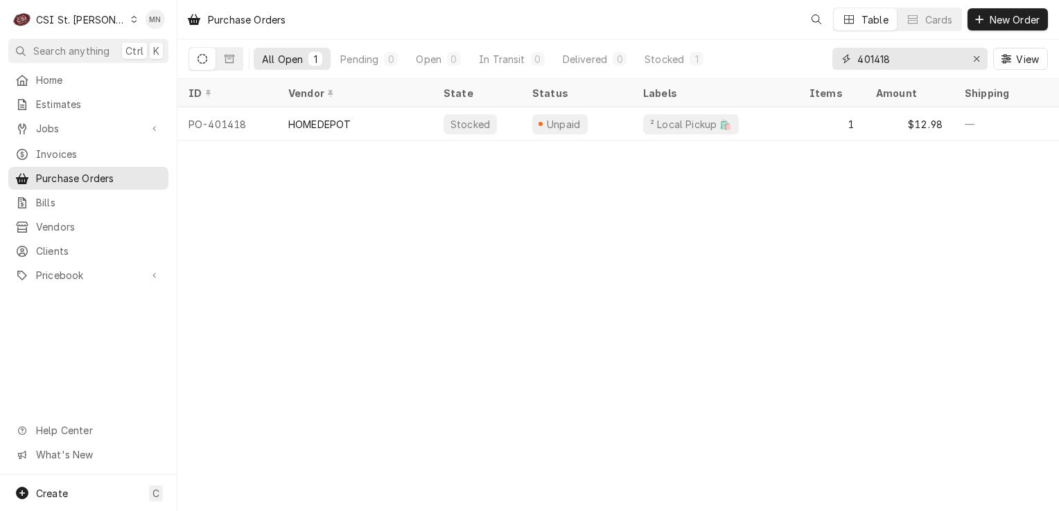
drag, startPoint x: 930, startPoint y: 57, endPoint x: 779, endPoint y: 57, distance: 150.3
click at [837, 57] on div "401418" at bounding box center [909, 59] width 155 height 22
type input "401397"
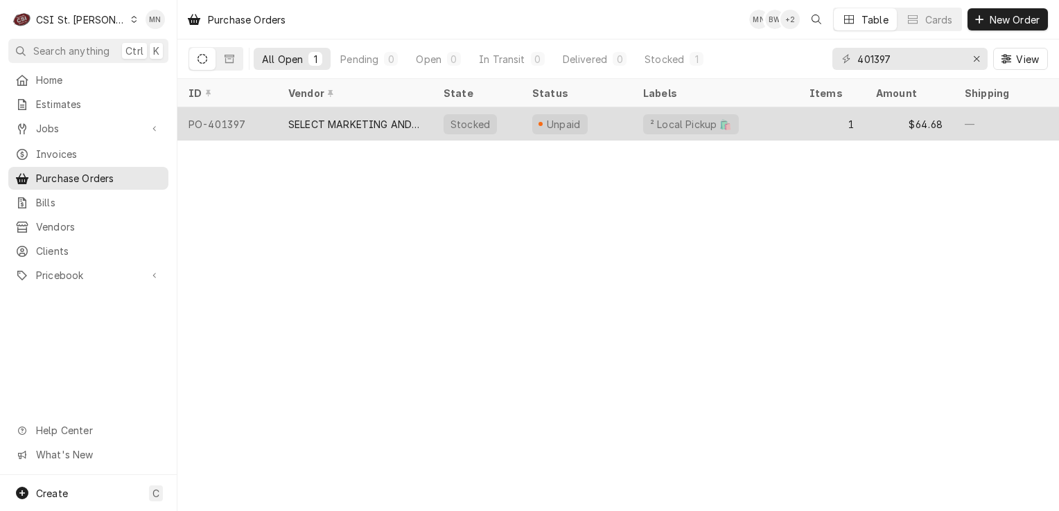
click at [387, 126] on div "SELECT MARKETING AND DISTRIBUTING" at bounding box center [354, 124] width 133 height 15
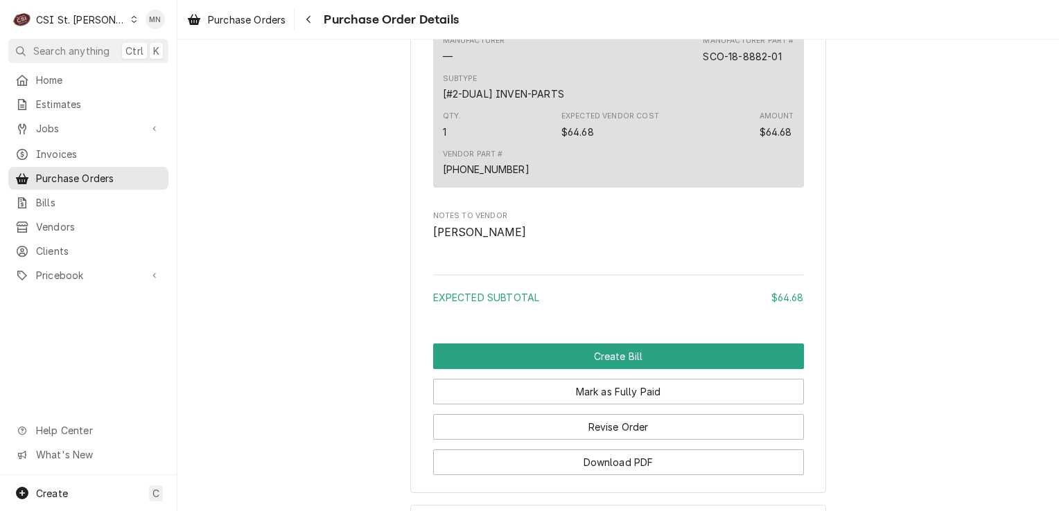
scroll to position [1156, 0]
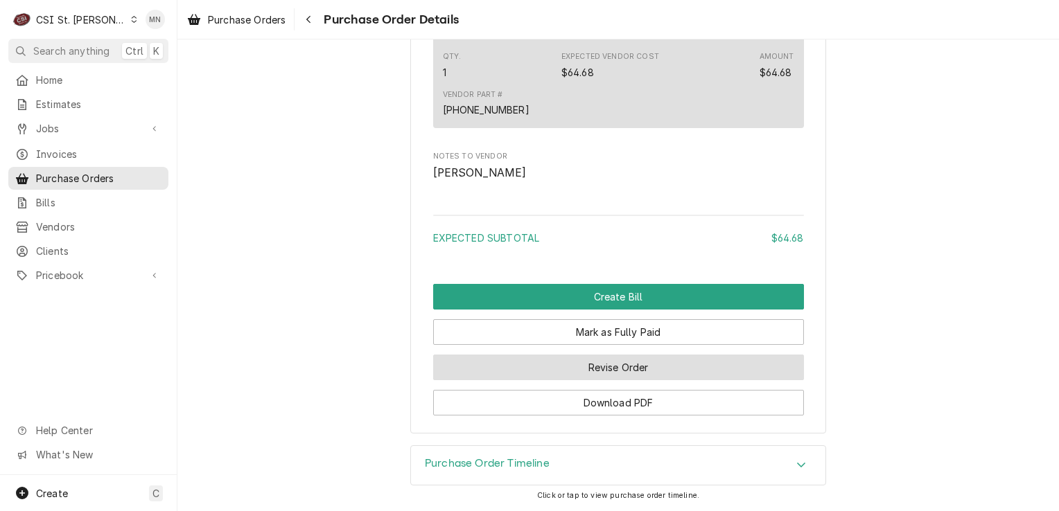
click at [576, 373] on button "Revise Order" at bounding box center [618, 368] width 371 height 26
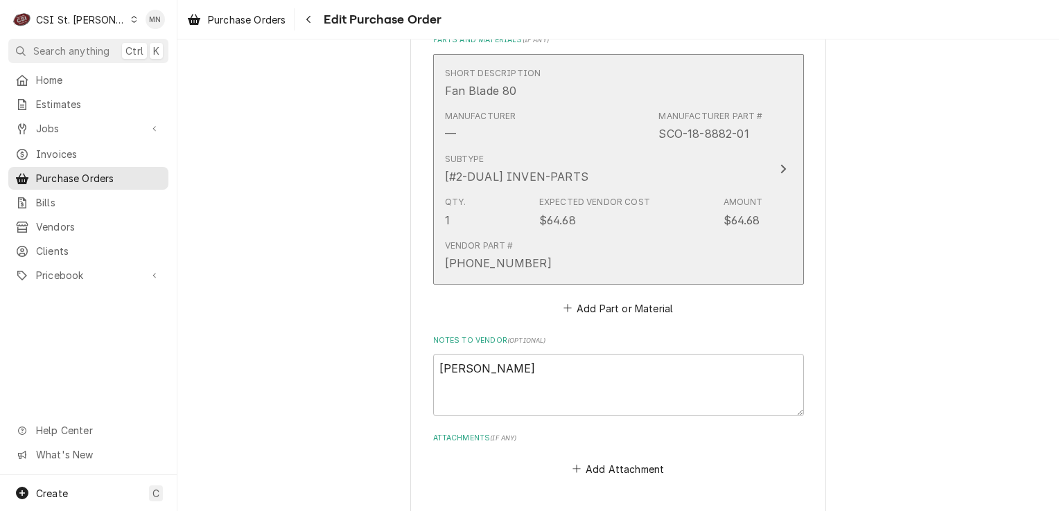
scroll to position [831, 0]
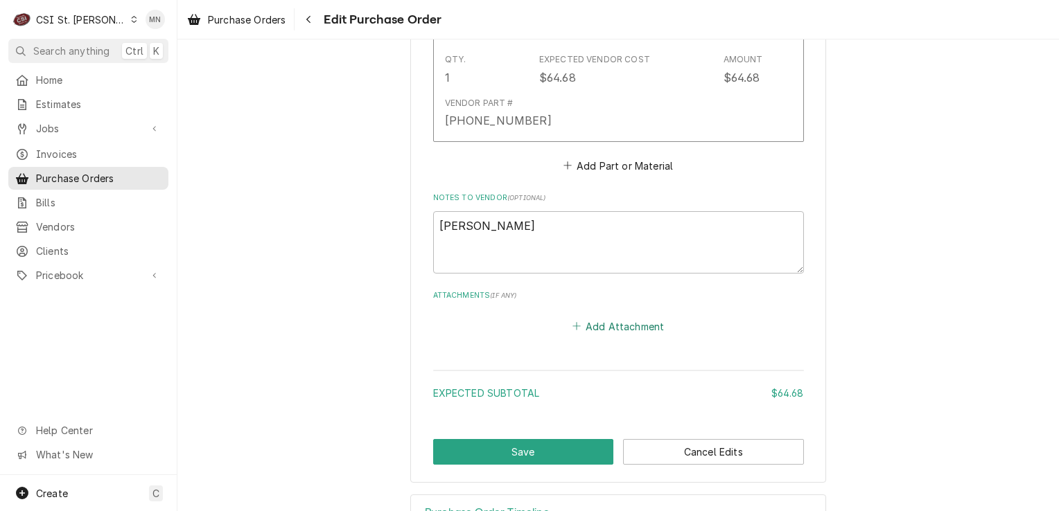
click at [611, 330] on button "Add Attachment" at bounding box center [617, 326] width 97 height 19
type textarea "x"
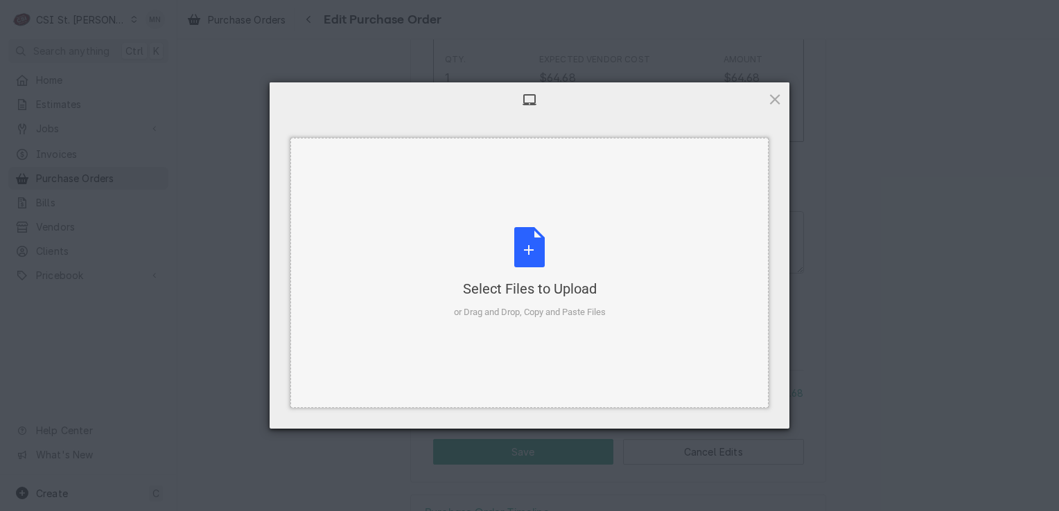
click at [547, 285] on div "Select Files to Upload" at bounding box center [530, 288] width 152 height 19
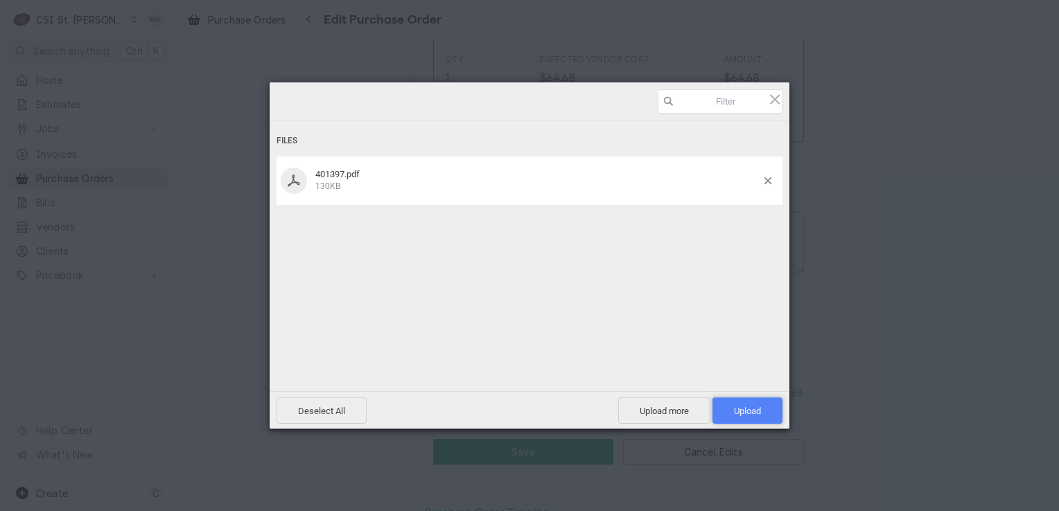
click at [747, 409] on span "Upload 1" at bounding box center [747, 411] width 27 height 10
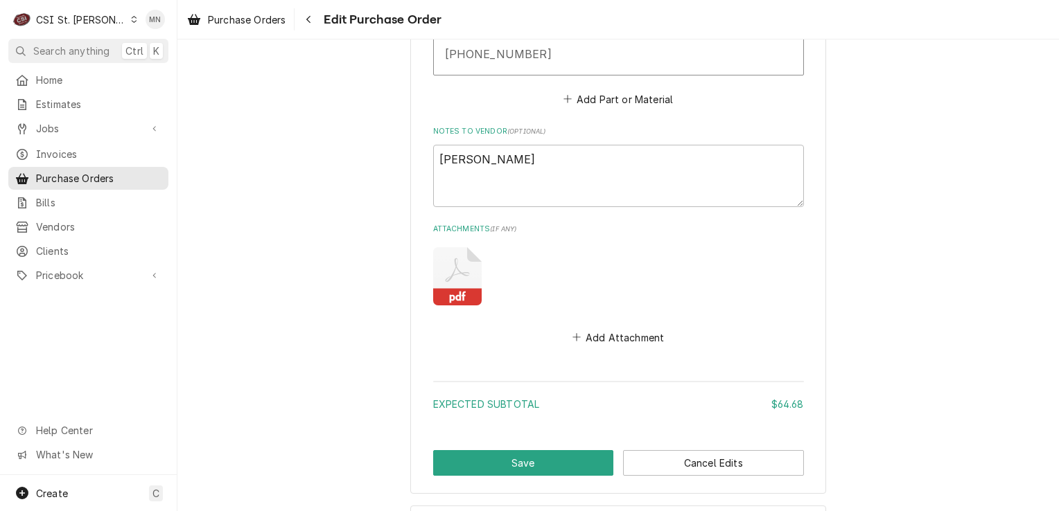
scroll to position [953, 0]
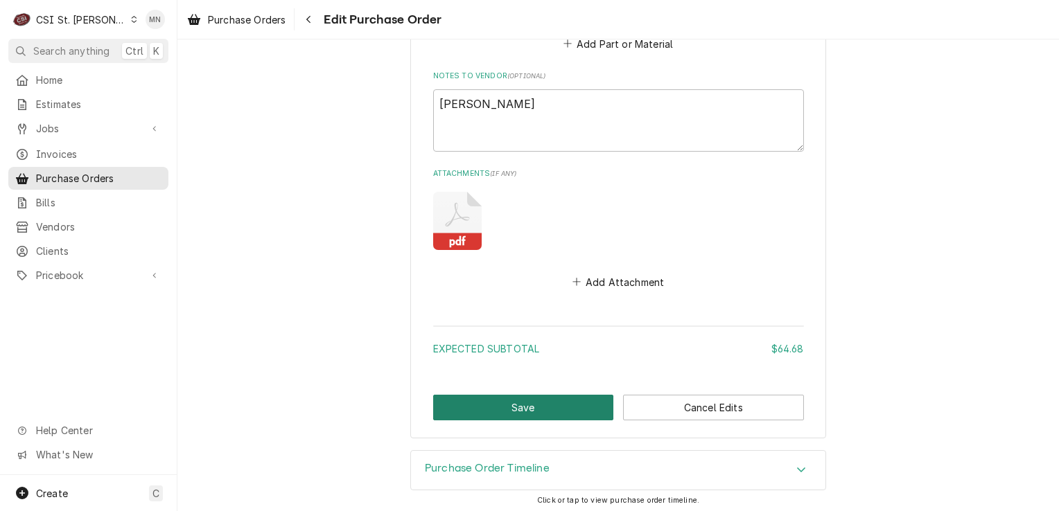
click at [506, 399] on button "Save" at bounding box center [523, 408] width 181 height 26
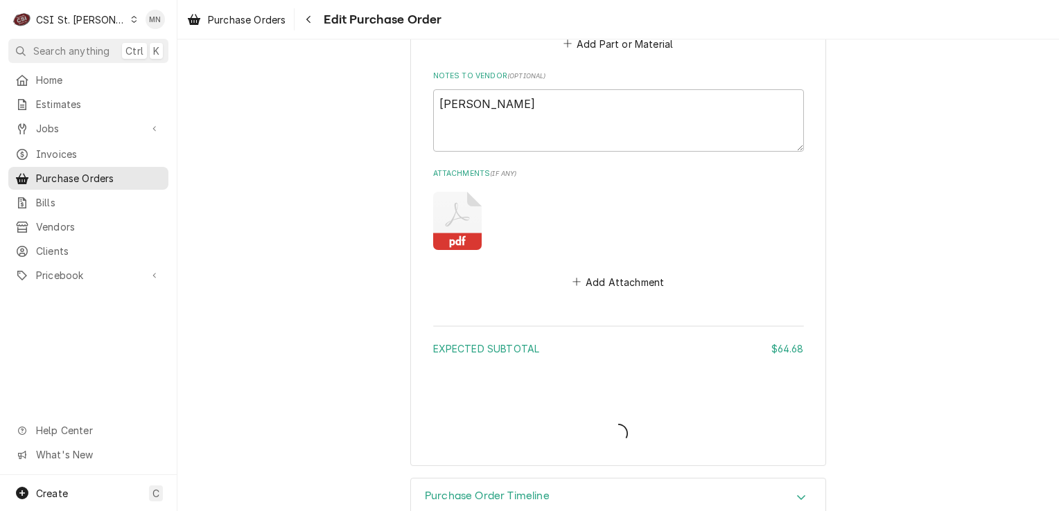
type textarea "x"
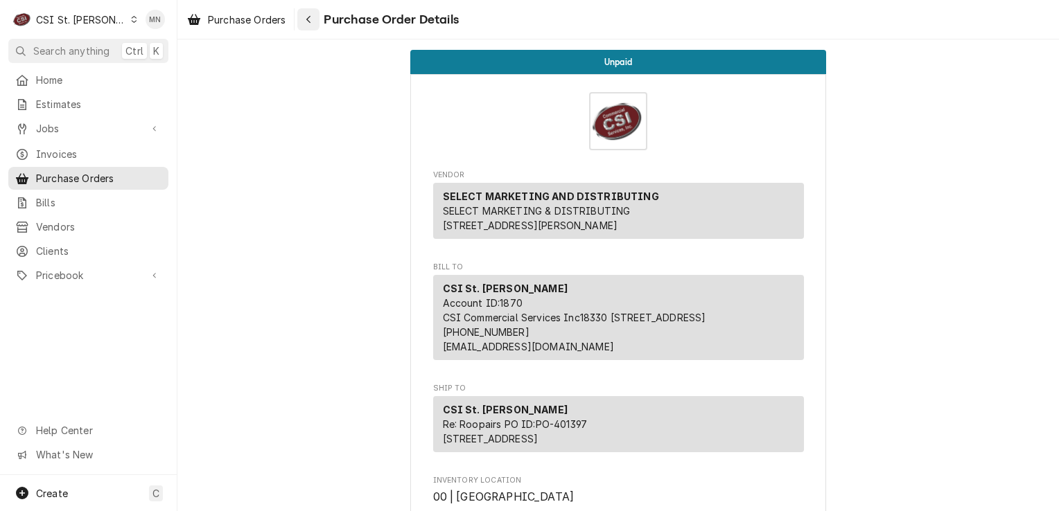
click at [301, 19] on button "Navigate back" at bounding box center [308, 19] width 22 height 22
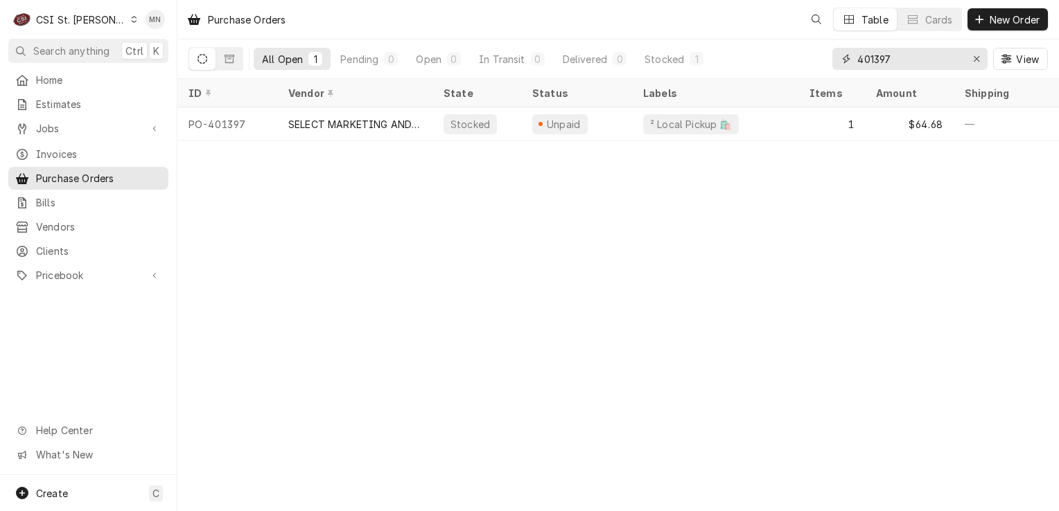
drag, startPoint x: 914, startPoint y: 54, endPoint x: 777, endPoint y: 57, distance: 137.2
click at [802, 57] on div "All Open 1 Pending 0 Open 0 In Transit 0 Delivered 0 Stocked 1 401397 View" at bounding box center [617, 58] width 859 height 39
type input "401419"
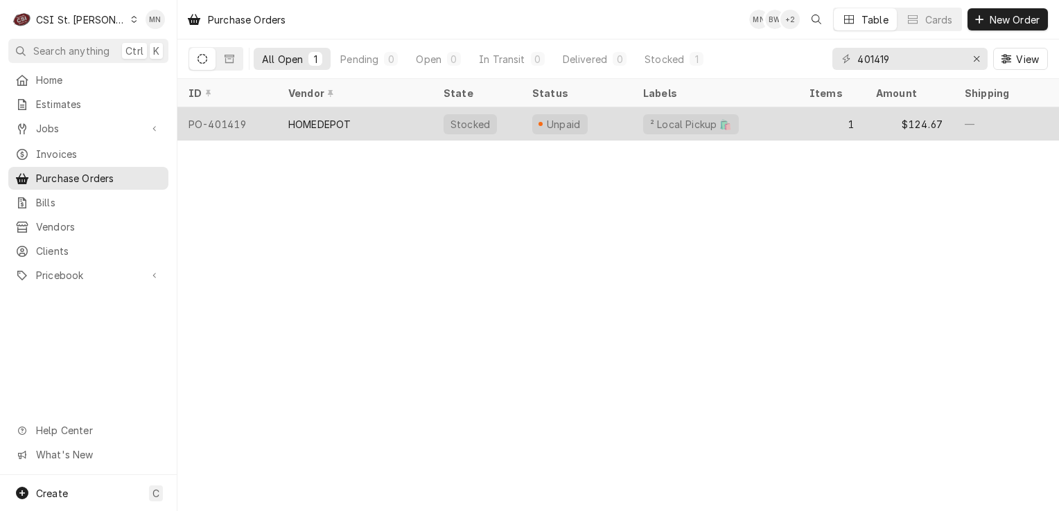
click at [423, 125] on div "HOMEDEPOT" at bounding box center [354, 123] width 155 height 33
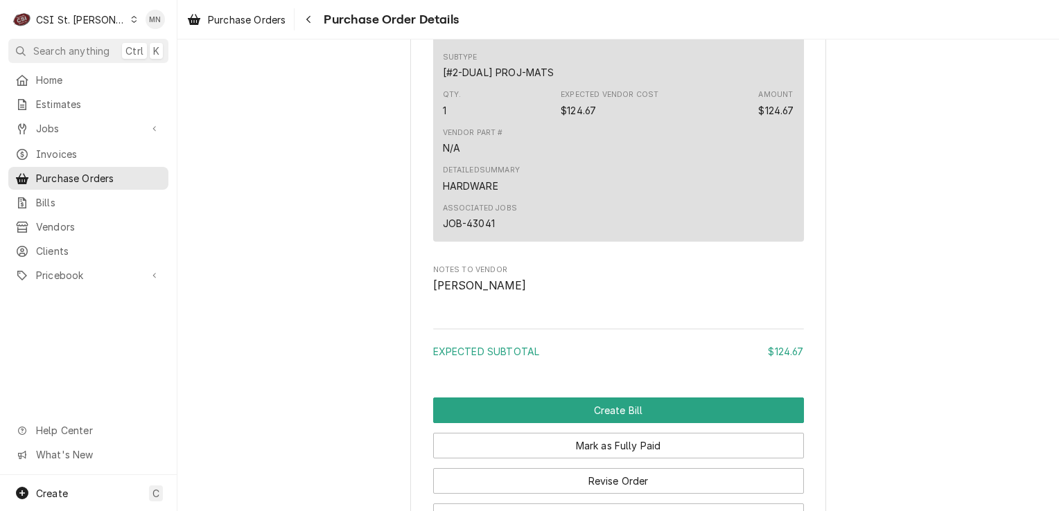
scroll to position [1217, 0]
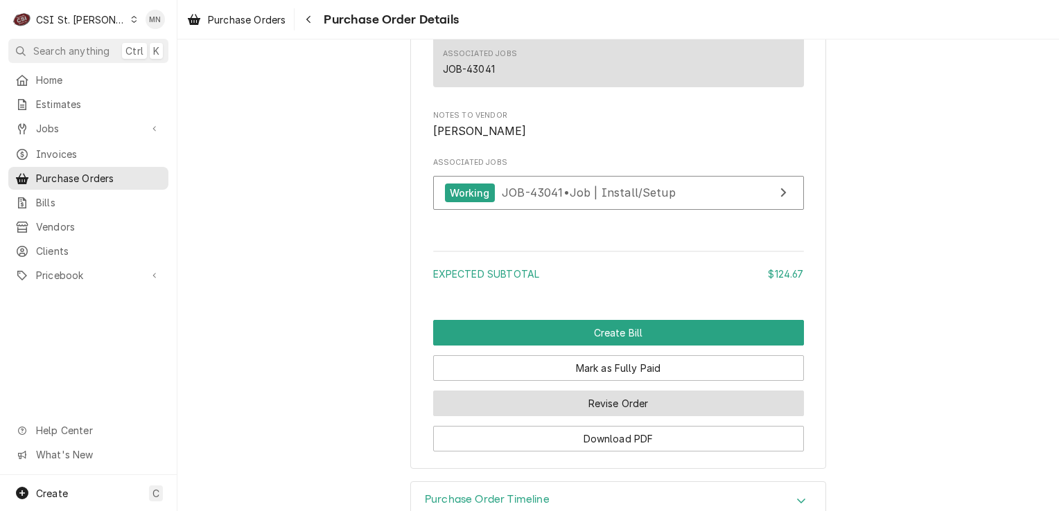
click at [603, 416] on button "Revise Order" at bounding box center [618, 404] width 371 height 26
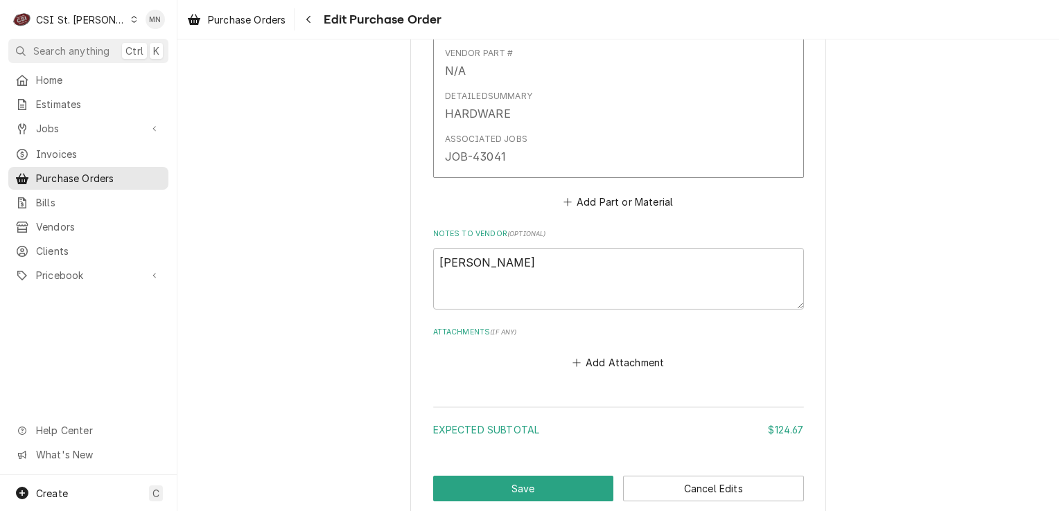
scroll to position [912, 0]
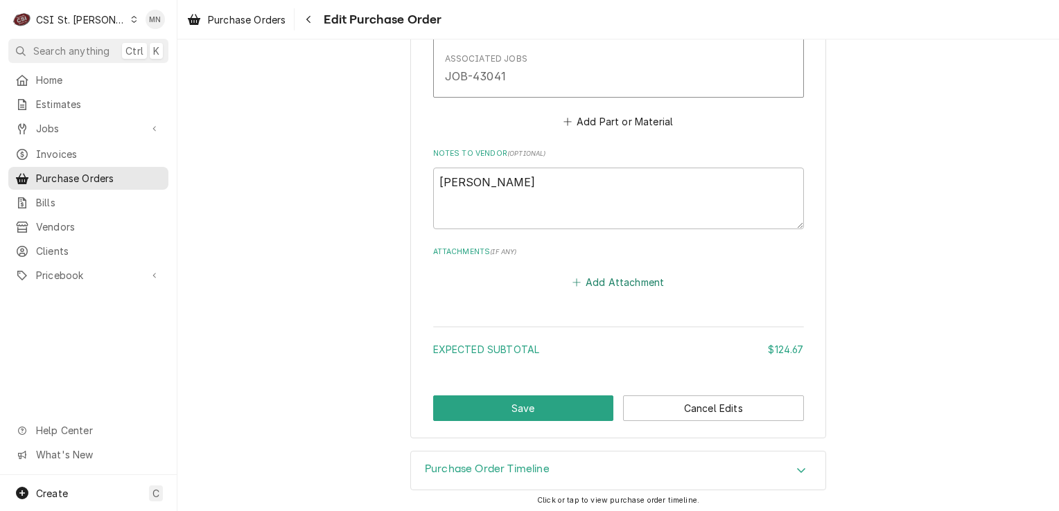
click at [610, 273] on button "Add Attachment" at bounding box center [617, 282] width 97 height 19
type textarea "x"
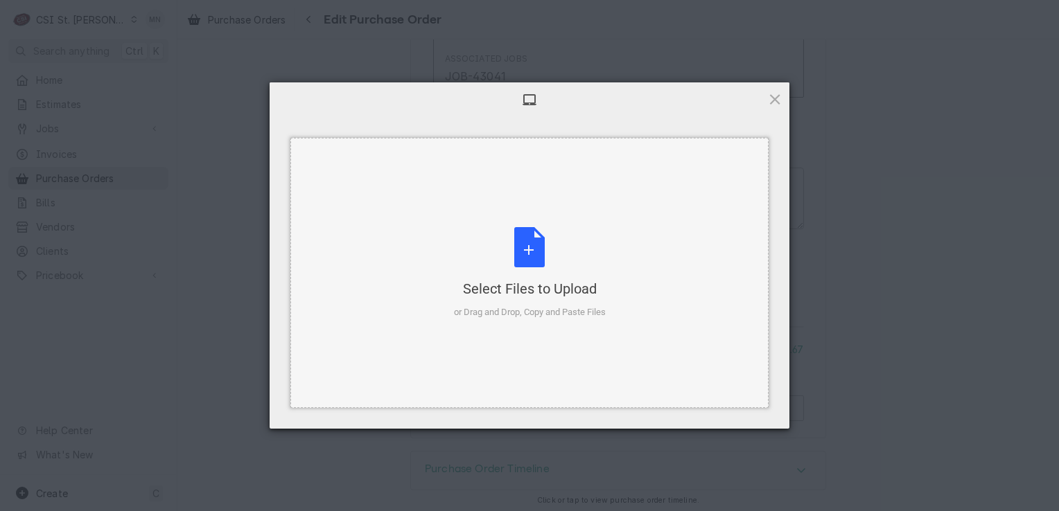
click at [549, 235] on div "Select Files to Upload or Drag and Drop, Copy and Paste Files" at bounding box center [530, 273] width 152 height 92
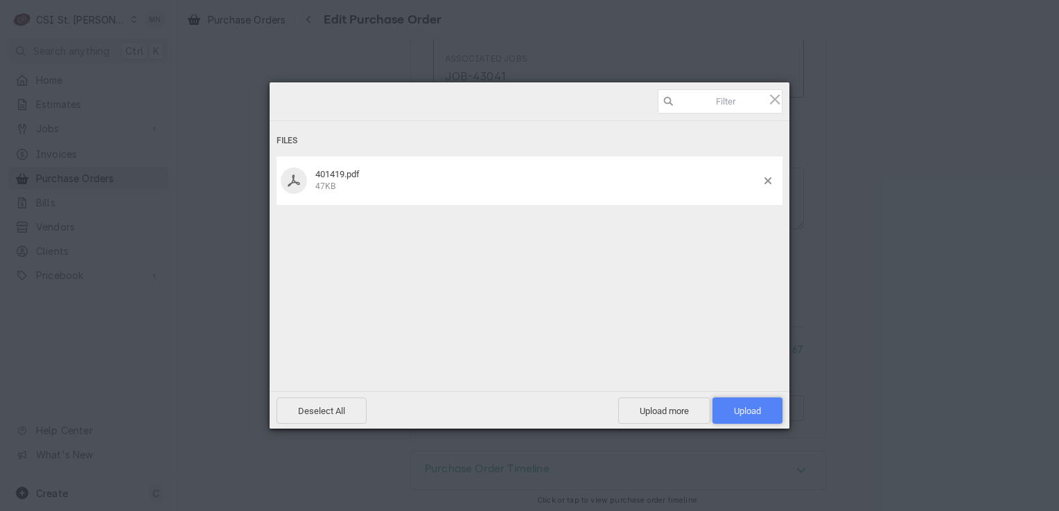
click at [743, 406] on span "Upload 1" at bounding box center [747, 411] width 27 height 10
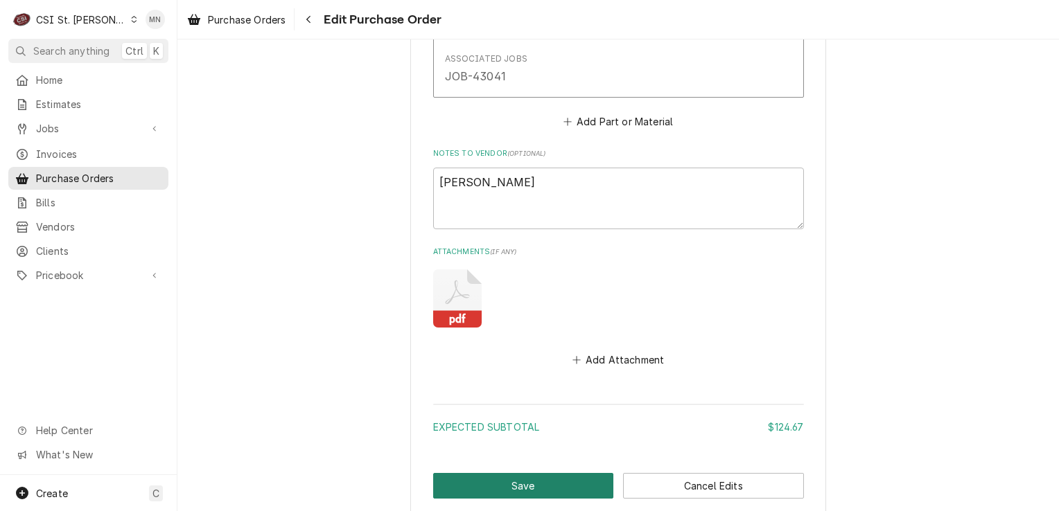
click at [524, 480] on button "Save" at bounding box center [523, 486] width 181 height 26
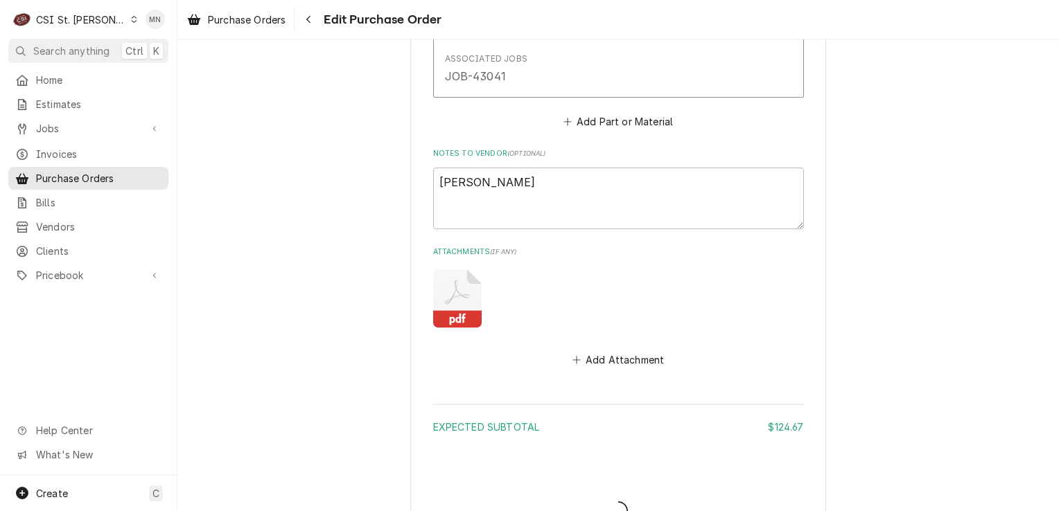
type textarea "x"
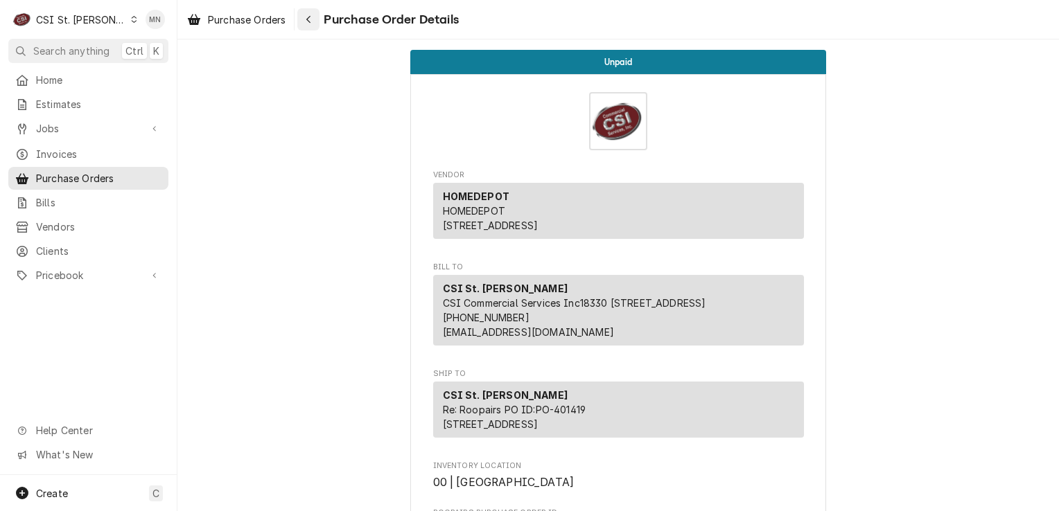
click at [315, 26] on button "Navigate back" at bounding box center [308, 19] width 22 height 22
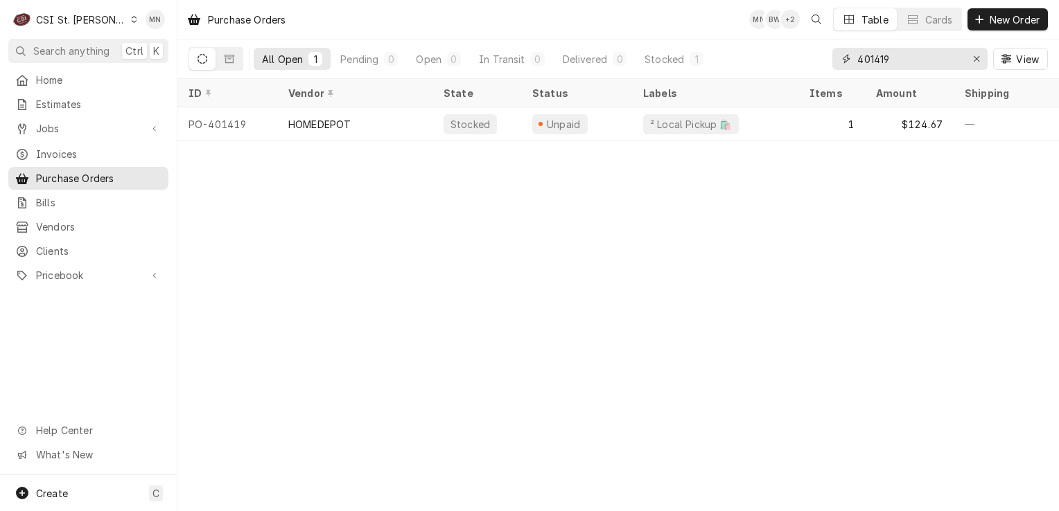
drag, startPoint x: 908, startPoint y: 62, endPoint x: 706, endPoint y: 75, distance: 202.7
click at [835, 62] on div "401419" at bounding box center [909, 59] width 155 height 22
type input "401421"
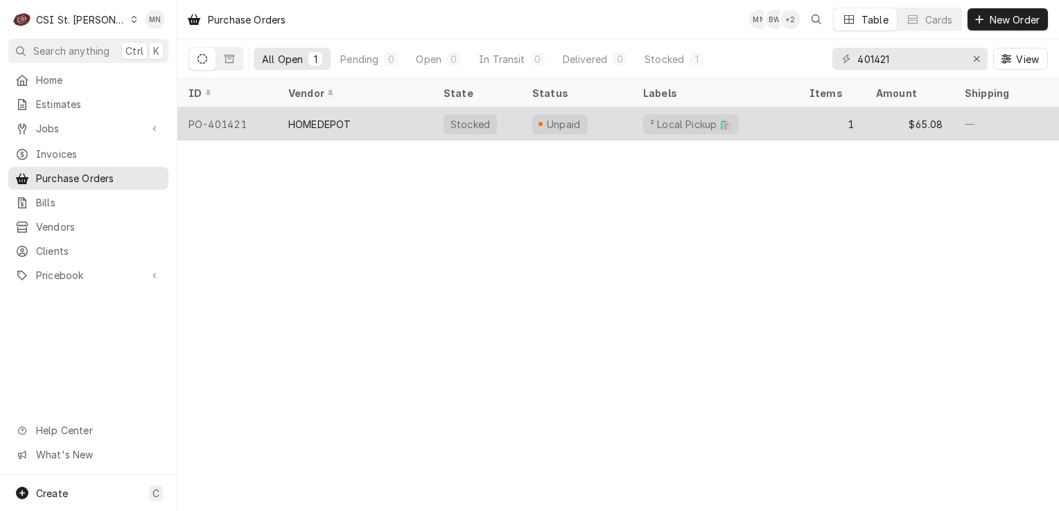
click at [315, 134] on div "HOMEDEPOT" at bounding box center [354, 123] width 155 height 33
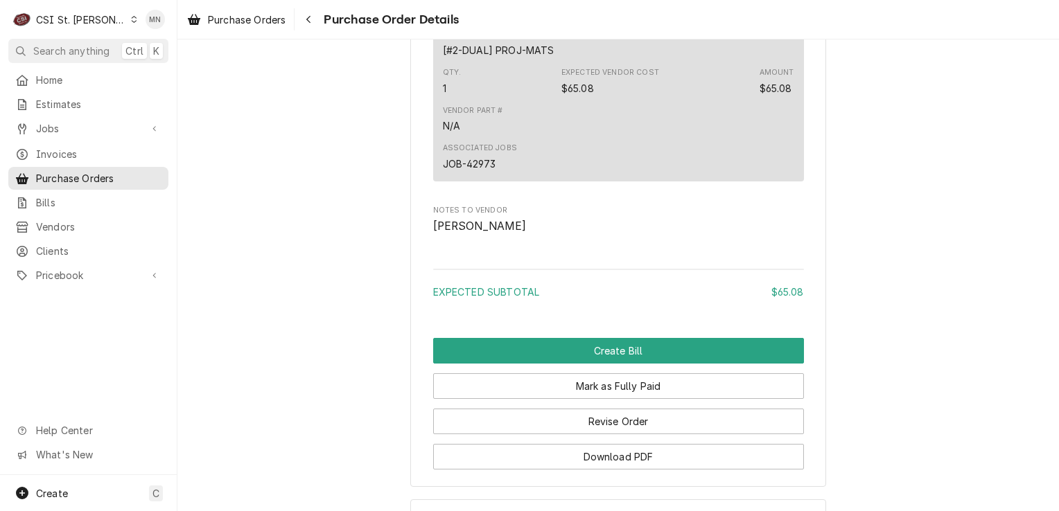
scroll to position [1180, 0]
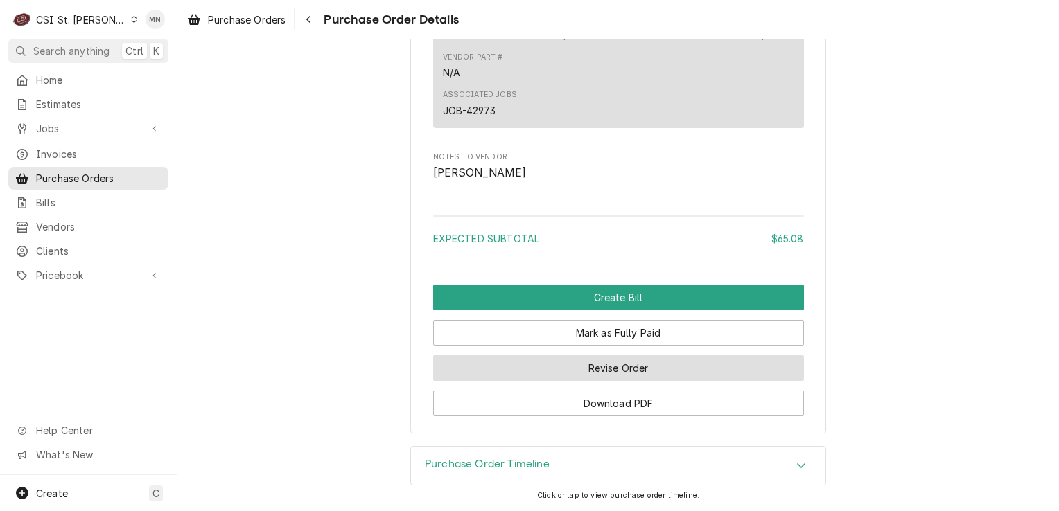
click at [673, 373] on button "Revise Order" at bounding box center [618, 368] width 371 height 26
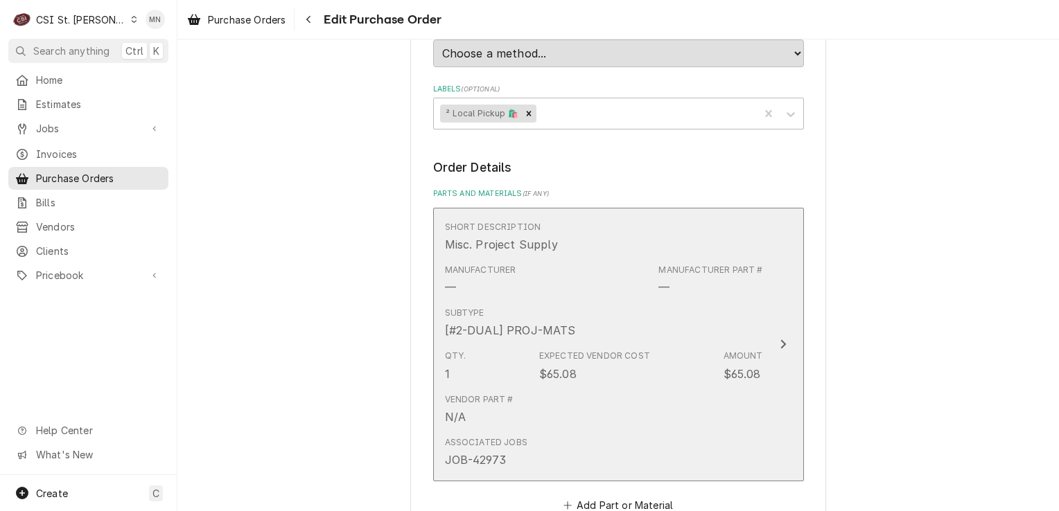
scroll to position [869, 0]
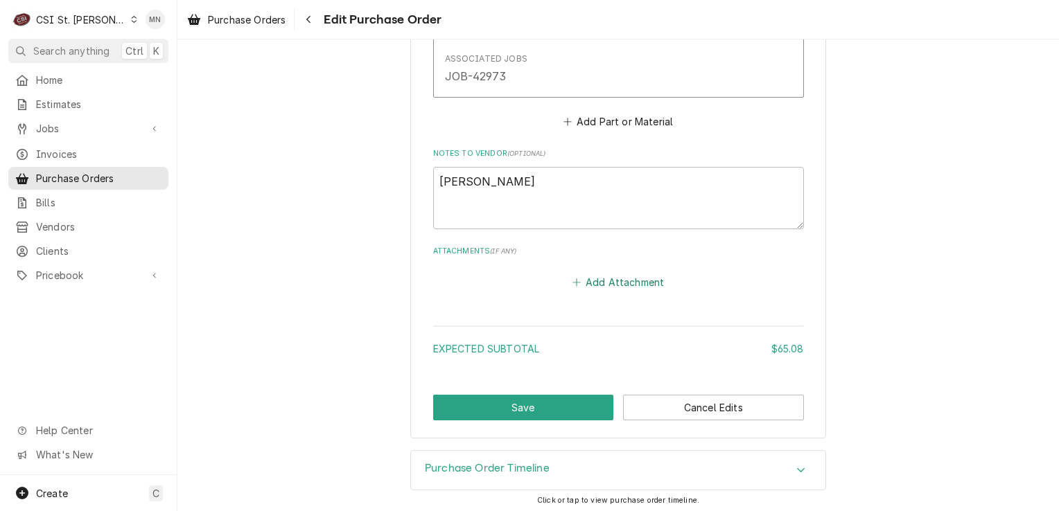
click at [617, 283] on button "Add Attachment" at bounding box center [617, 281] width 97 height 19
type textarea "x"
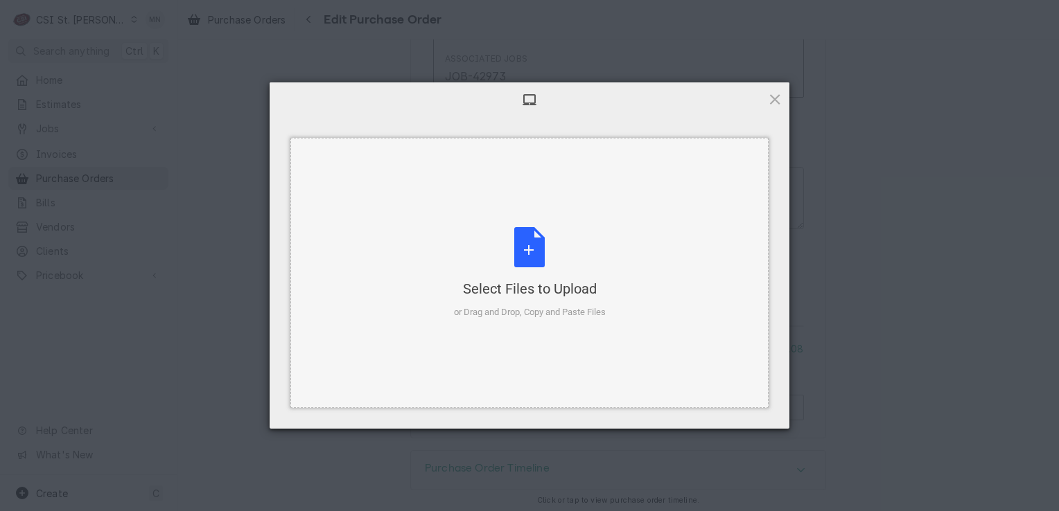
click at [526, 246] on div "Select Files to Upload or Drag and Drop, Copy and Paste Files" at bounding box center [530, 273] width 152 height 92
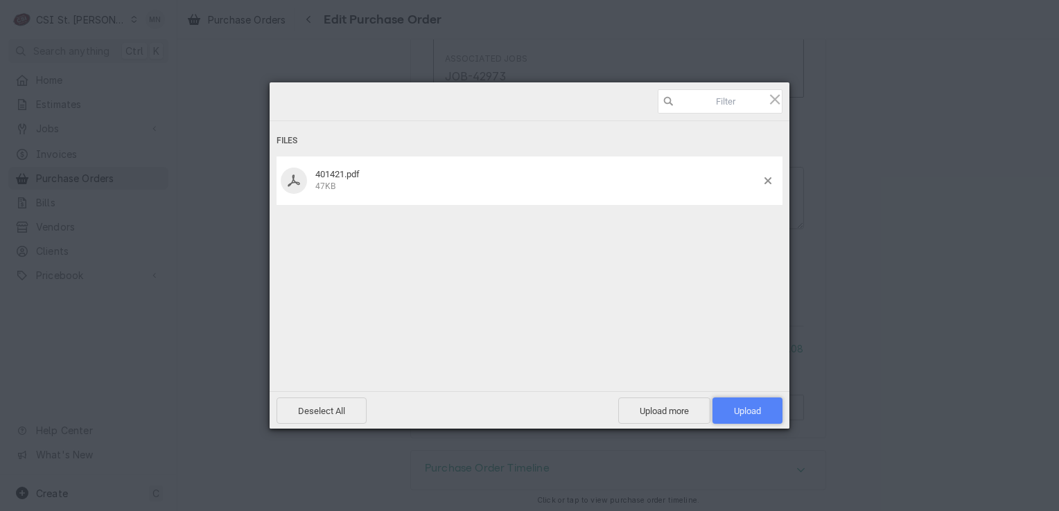
click at [757, 406] on span "Upload 1" at bounding box center [747, 411] width 27 height 10
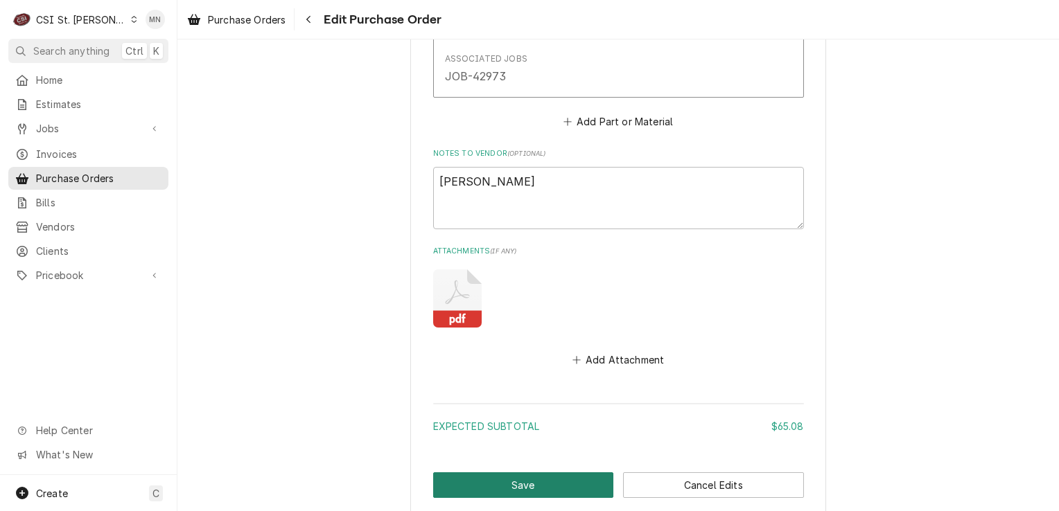
click at [488, 481] on button "Save" at bounding box center [523, 485] width 181 height 26
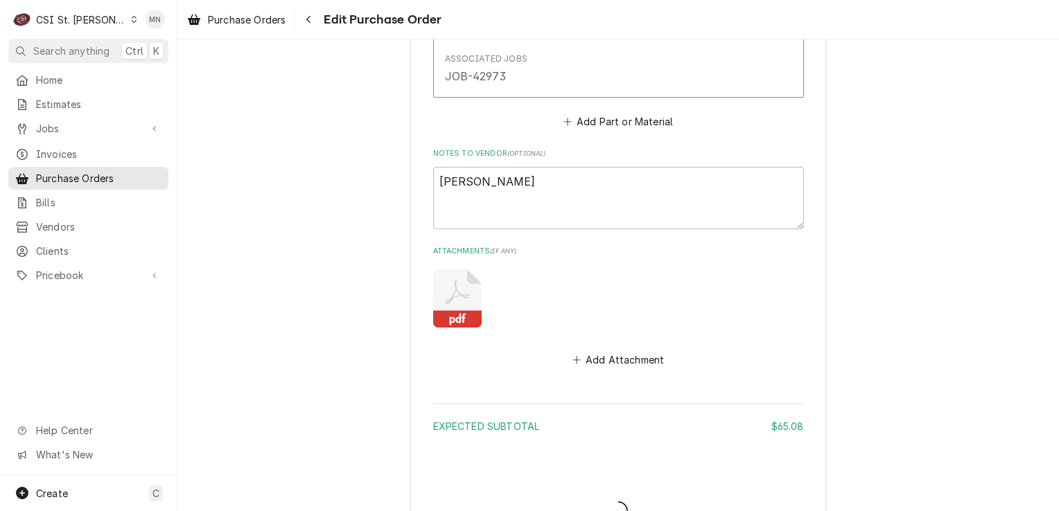
type textarea "x"
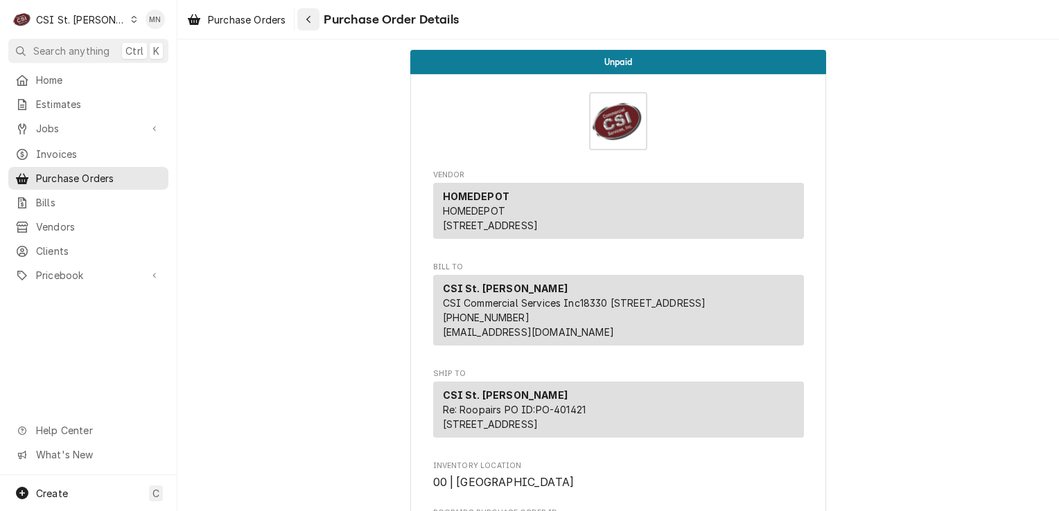
click at [319, 21] on button "Navigate back" at bounding box center [308, 19] width 22 height 22
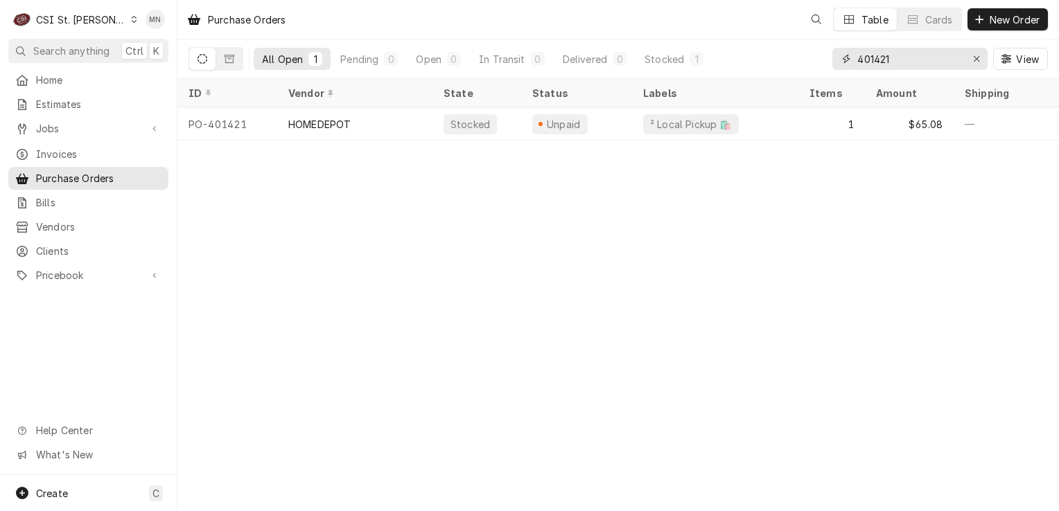
drag, startPoint x: 917, startPoint y: 61, endPoint x: 846, endPoint y: 58, distance: 71.4
click at [846, 58] on div "401421" at bounding box center [909, 59] width 155 height 22
type input "401400"
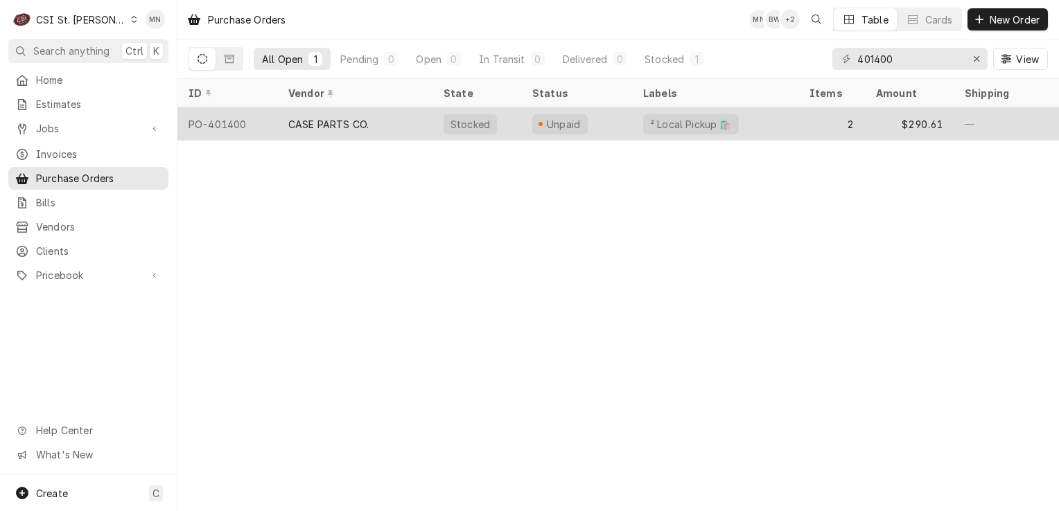
click at [344, 127] on div "CASE PARTS CO." at bounding box center [328, 124] width 80 height 15
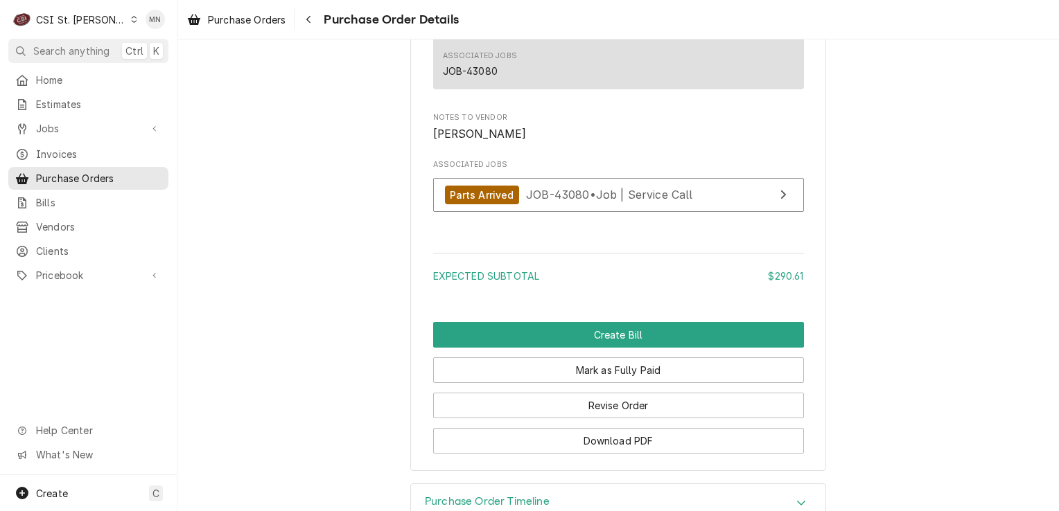
scroll to position [1591, 0]
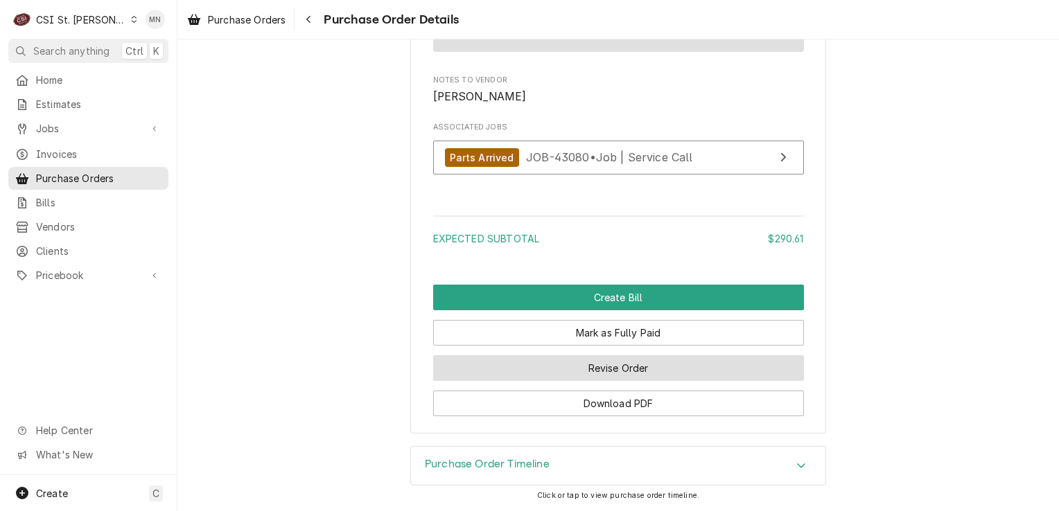
click at [611, 376] on button "Revise Order" at bounding box center [618, 368] width 371 height 26
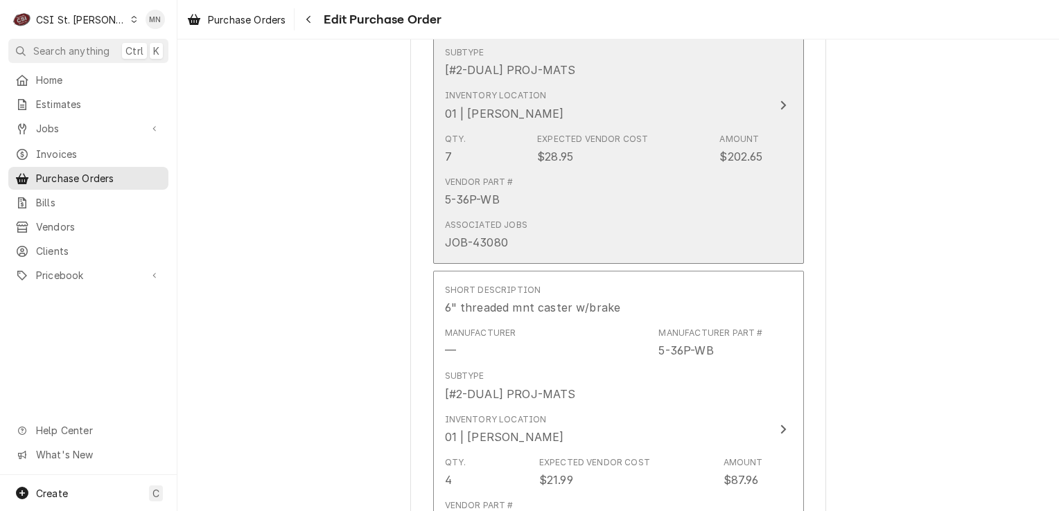
scroll to position [1108, 0]
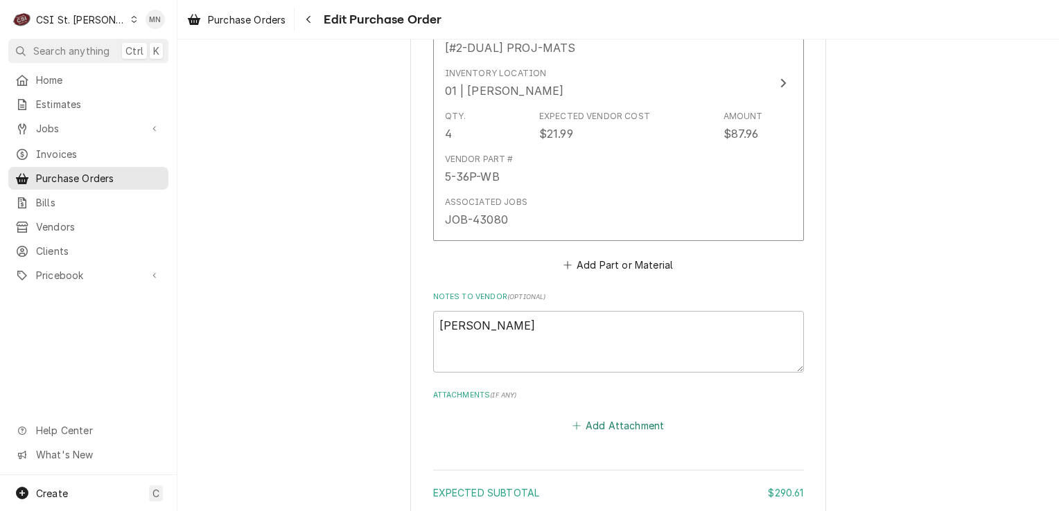
click at [603, 425] on button "Add Attachment" at bounding box center [617, 425] width 97 height 19
type textarea "x"
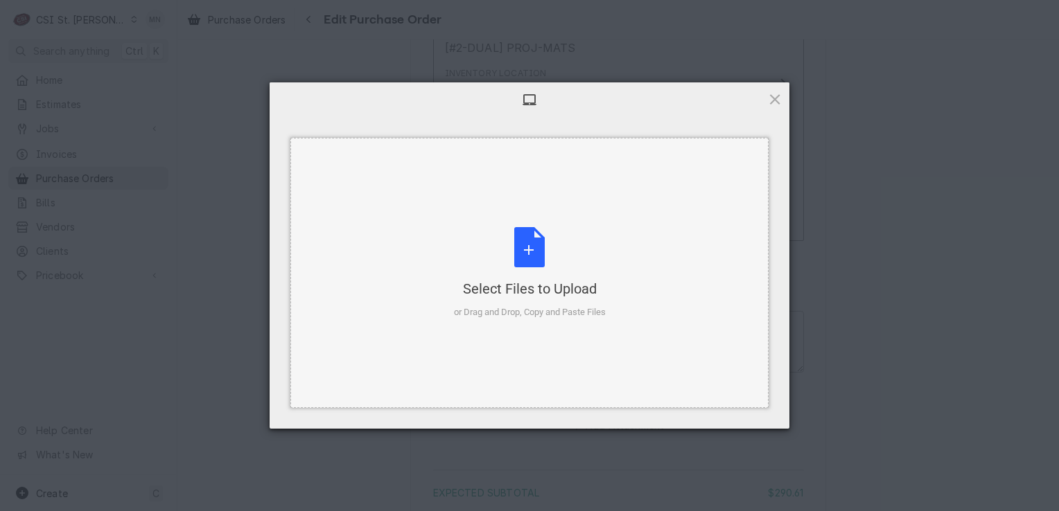
click at [538, 265] on div "Select Files to Upload or Drag and Drop, Copy and Paste Files" at bounding box center [530, 273] width 152 height 92
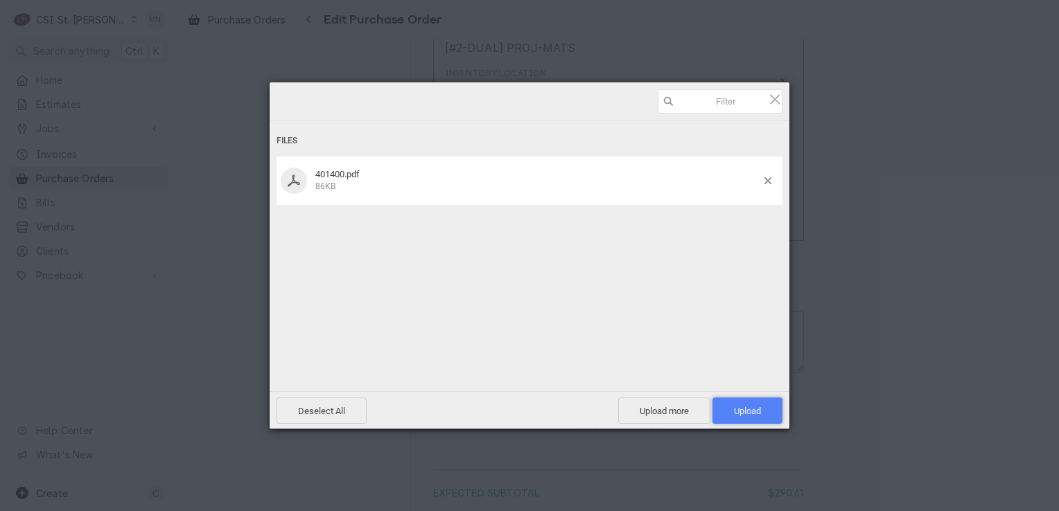
click at [757, 409] on span "Upload 1" at bounding box center [747, 411] width 27 height 10
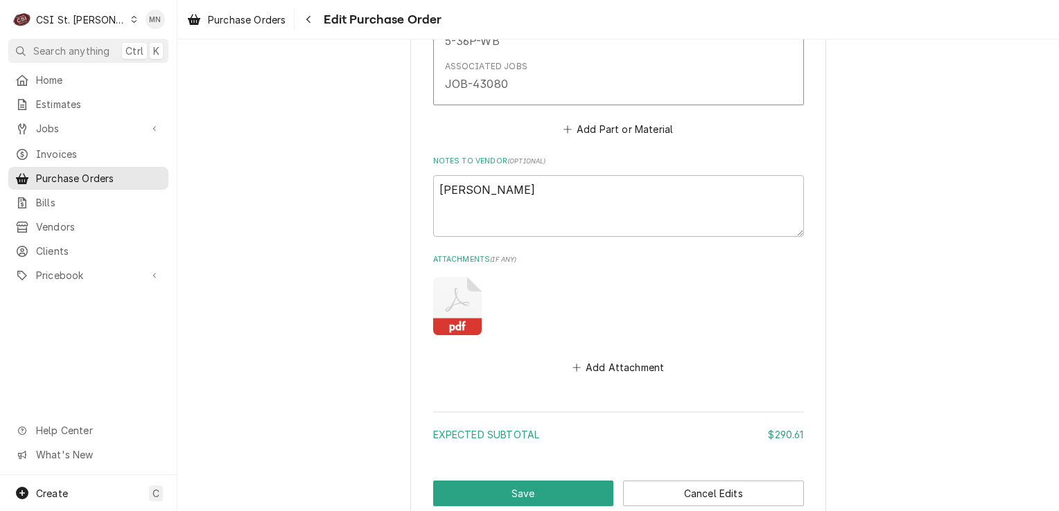
scroll to position [1329, 0]
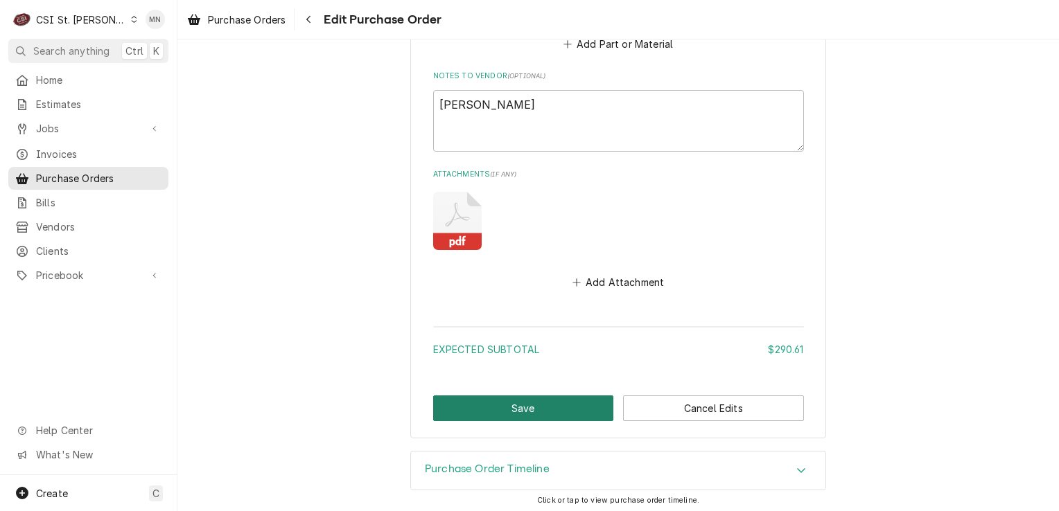
click at [547, 403] on button "Save" at bounding box center [523, 409] width 181 height 26
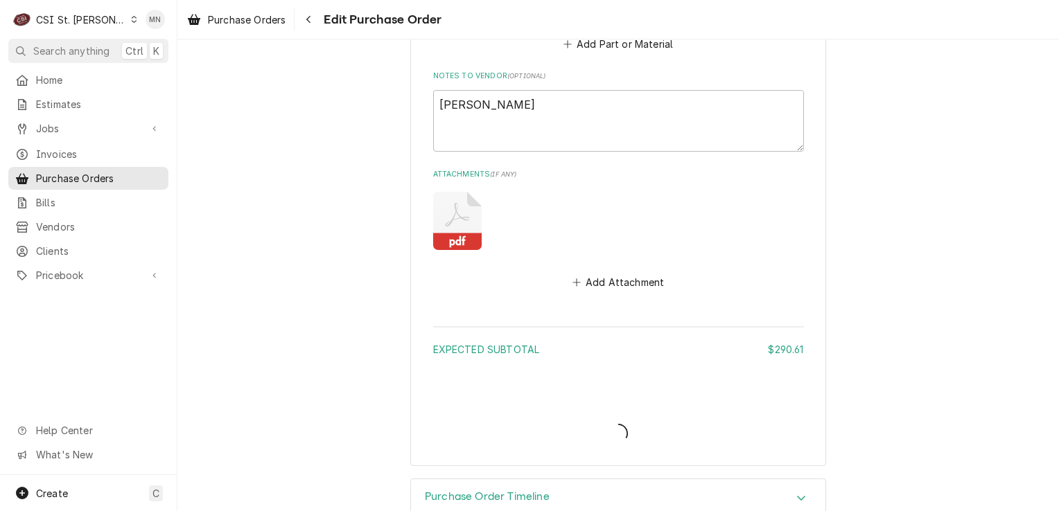
type textarea "x"
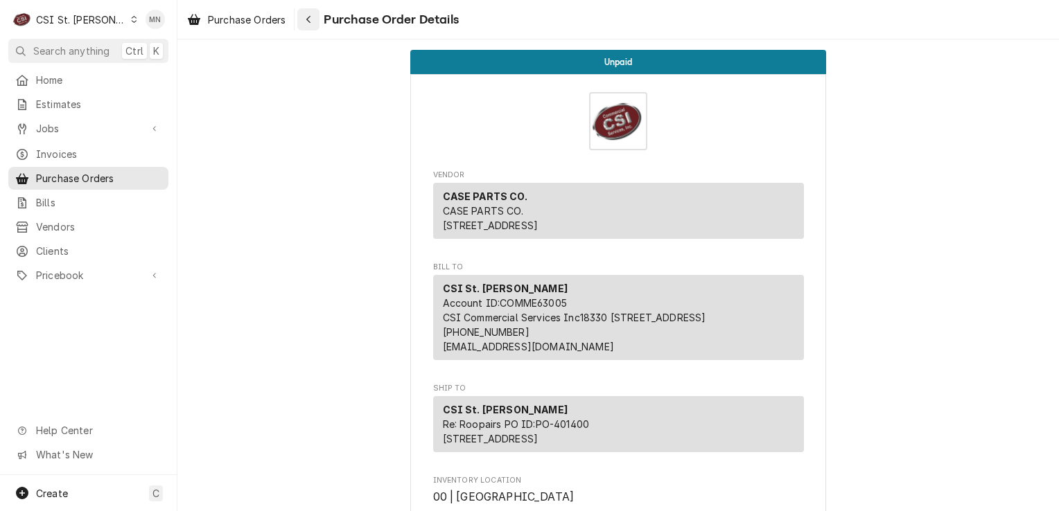
click at [313, 17] on div "Navigate back" at bounding box center [308, 19] width 14 height 14
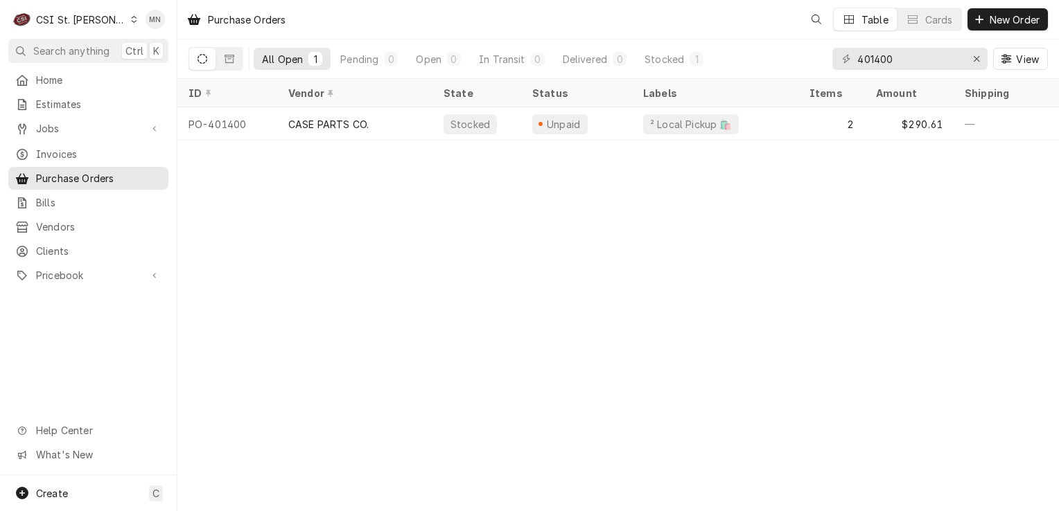
click at [71, 20] on div "CSI St. [PERSON_NAME]" at bounding box center [81, 19] width 90 height 15
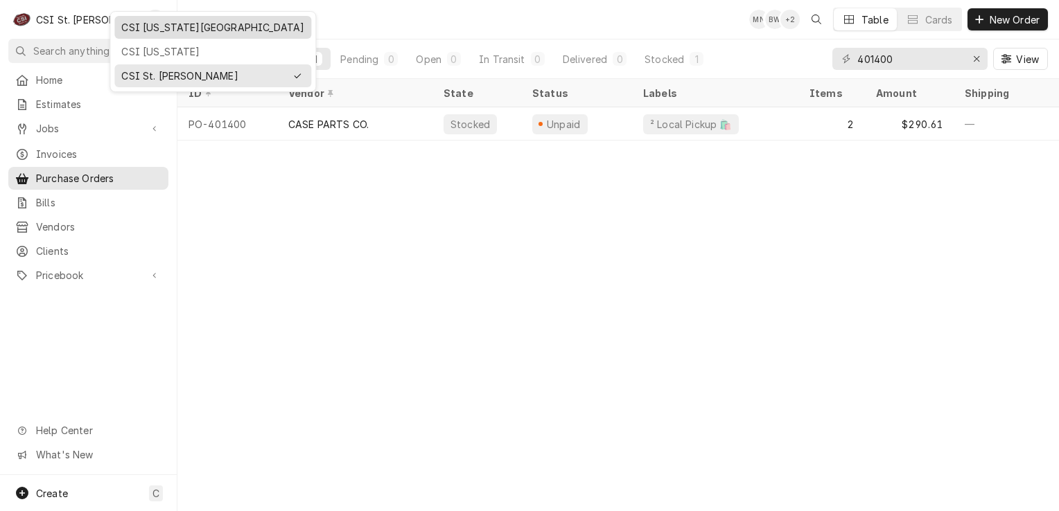
click at [139, 30] on div "CSI [US_STATE][GEOGRAPHIC_DATA]" at bounding box center [212, 27] width 183 height 15
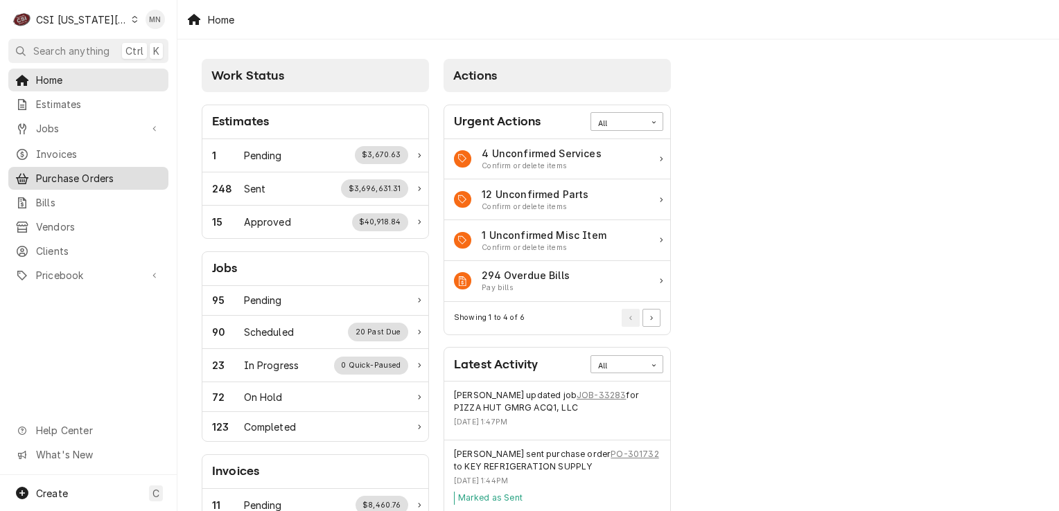
click at [70, 177] on span "Purchase Orders" at bounding box center [98, 178] width 125 height 15
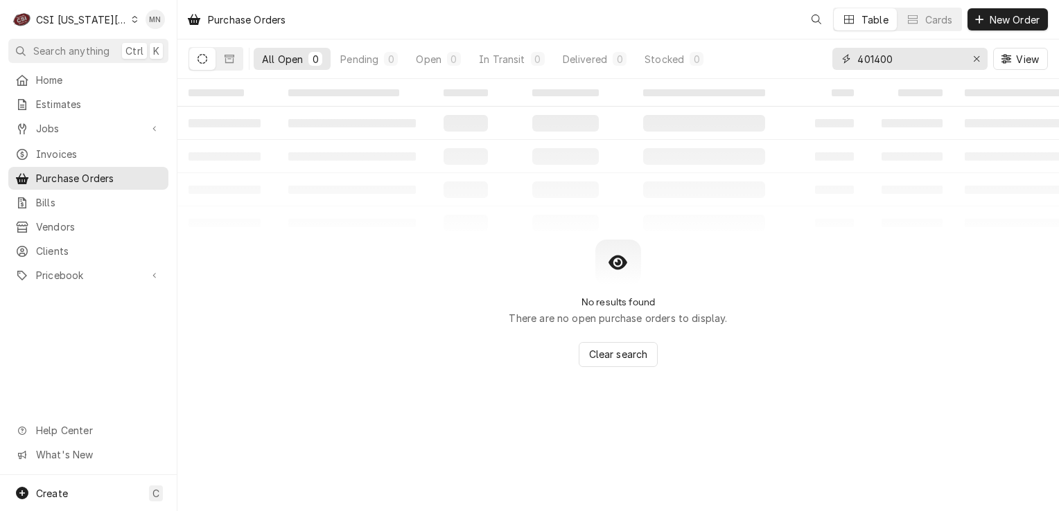
drag, startPoint x: 921, startPoint y: 47, endPoint x: 909, endPoint y: 48, distance: 11.9
click at [910, 48] on input "401400" at bounding box center [909, 59] width 104 height 22
drag, startPoint x: 906, startPoint y: 57, endPoint x: 777, endPoint y: 51, distance: 129.0
click at [770, 51] on div "All Open 0 Pending 0 Open 0 In Transit 0 Delivered 0 Stocked 0 401400 View" at bounding box center [617, 58] width 859 height 39
type input "301728"
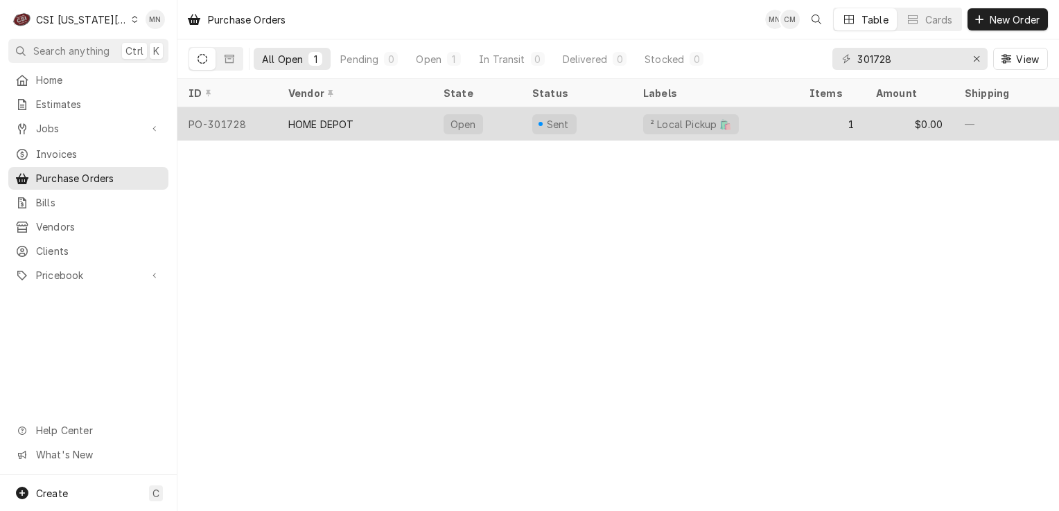
click at [363, 116] on div "HOME DEPOT" at bounding box center [354, 123] width 155 height 33
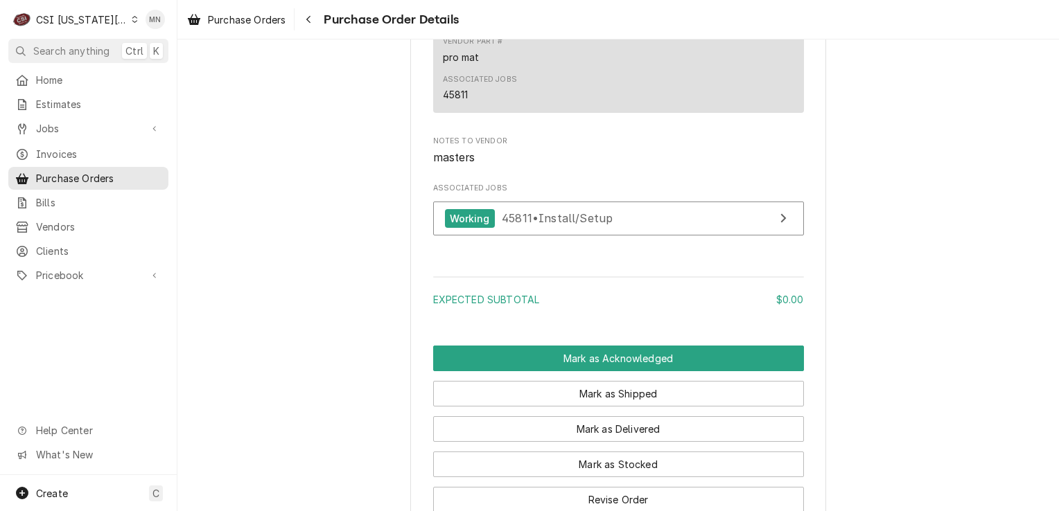
scroll to position [1178, 0]
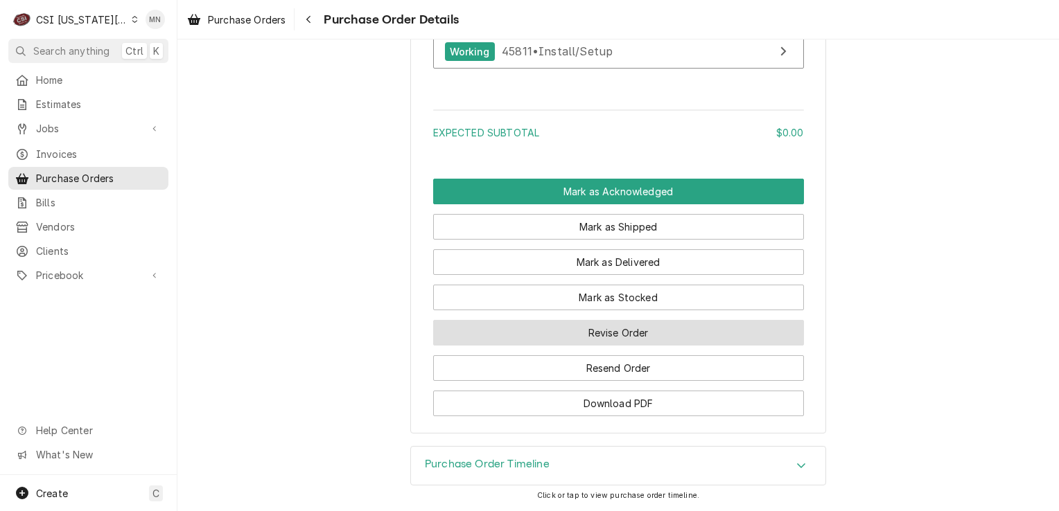
click at [643, 346] on button "Revise Order" at bounding box center [618, 333] width 371 height 26
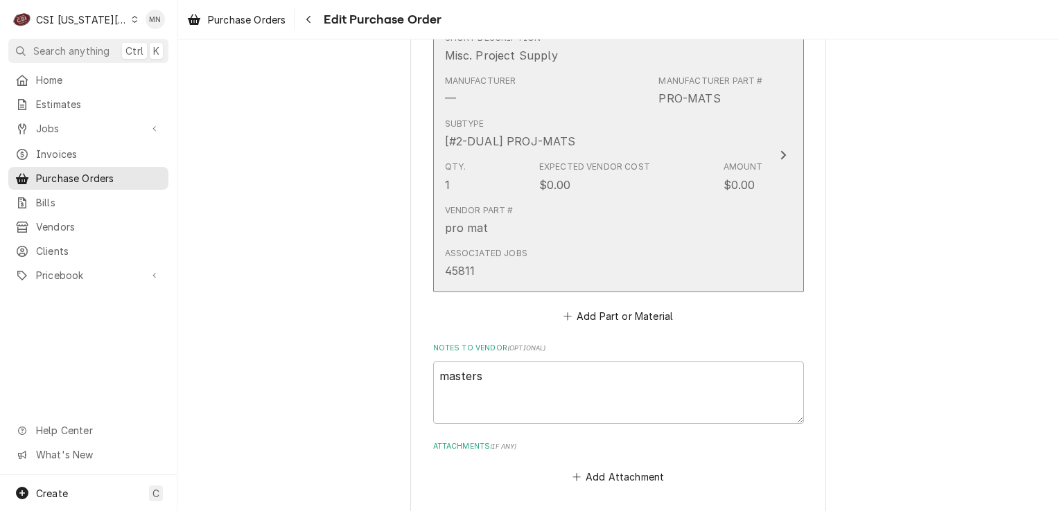
scroll to position [762, 0]
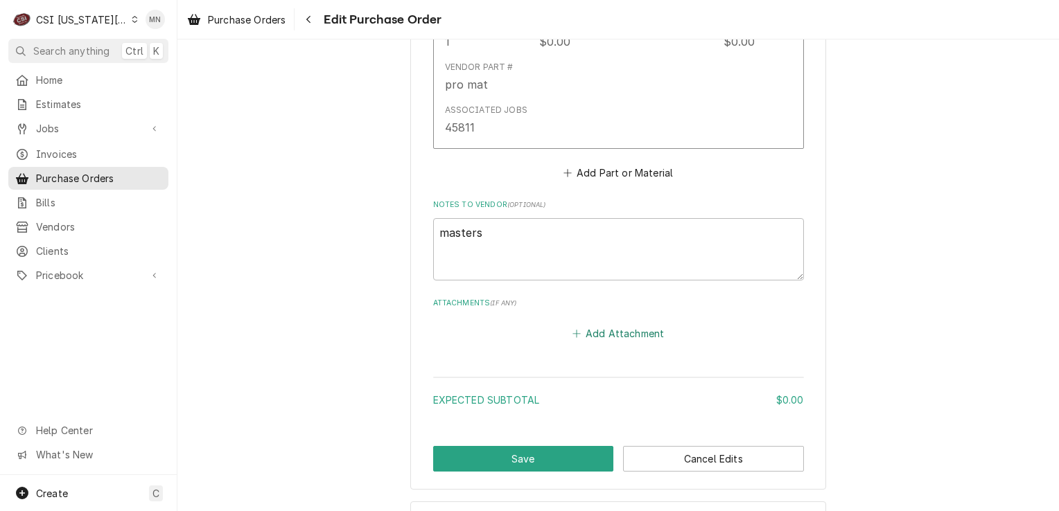
click at [603, 327] on button "Add Attachment" at bounding box center [617, 333] width 97 height 19
type textarea "x"
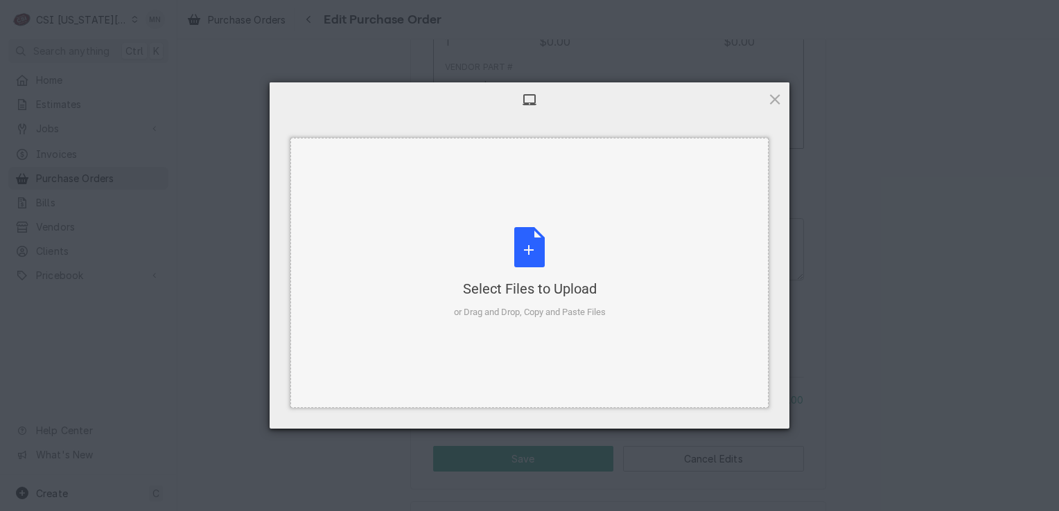
click at [533, 287] on div "Select Files to Upload" at bounding box center [530, 288] width 152 height 19
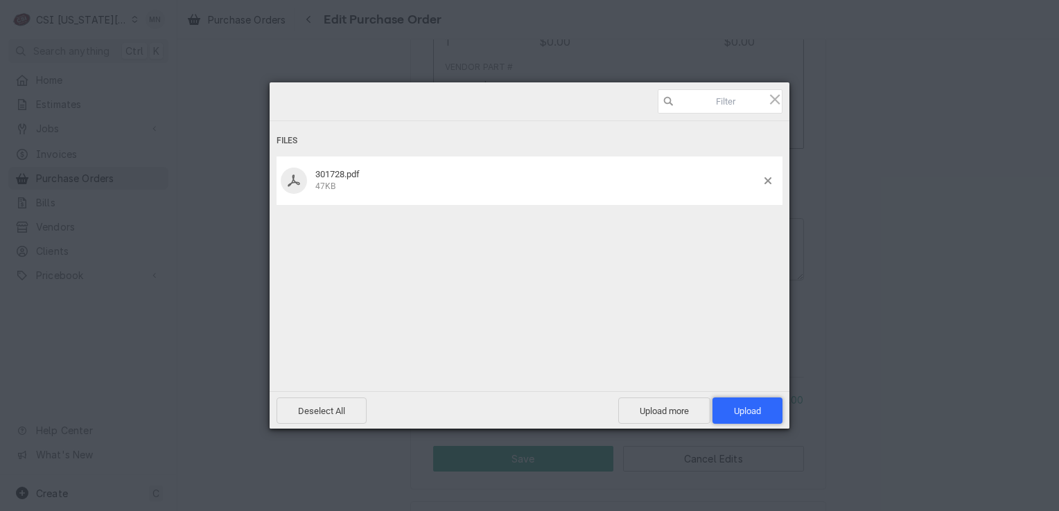
click at [767, 413] on span "Upload 1" at bounding box center [747, 411] width 70 height 26
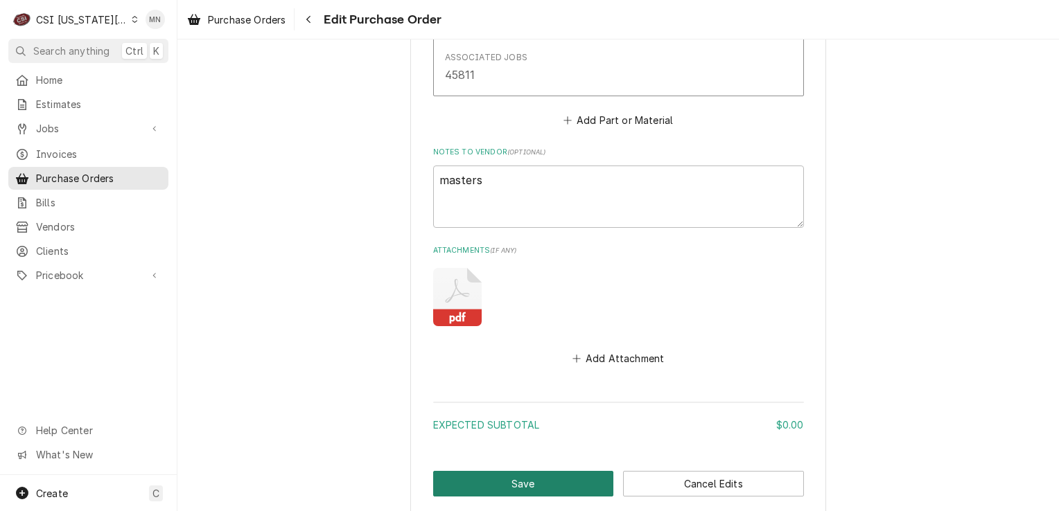
scroll to position [891, 0]
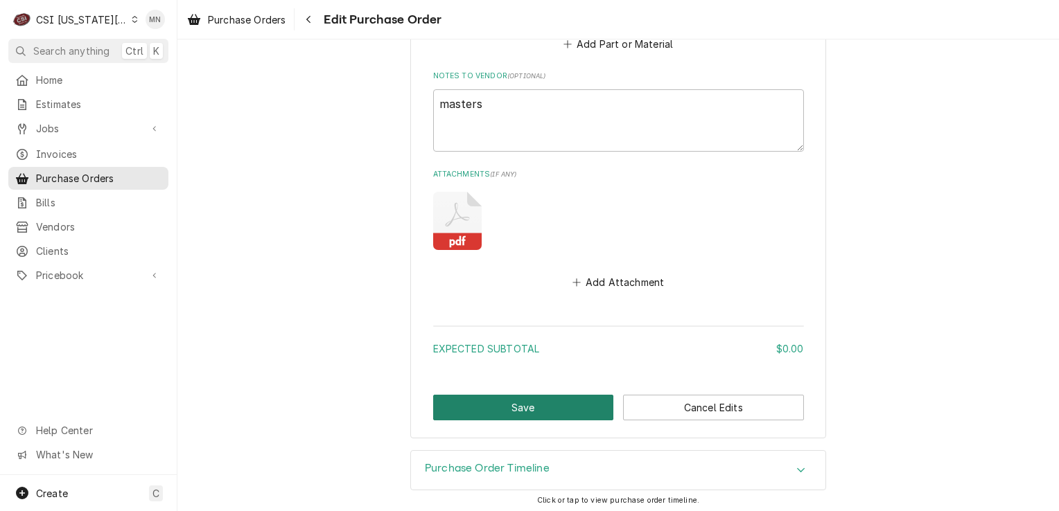
click at [507, 402] on button "Save" at bounding box center [523, 408] width 181 height 26
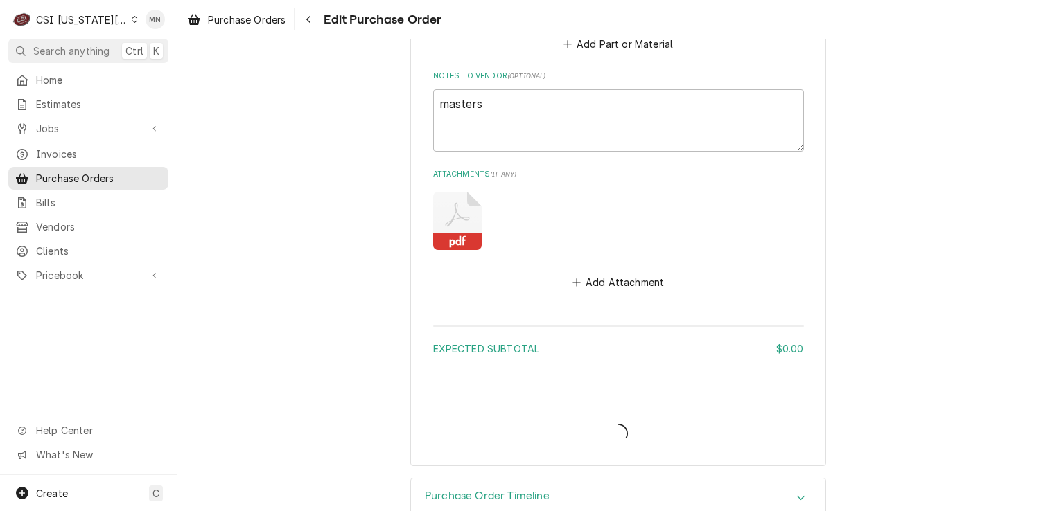
type textarea "x"
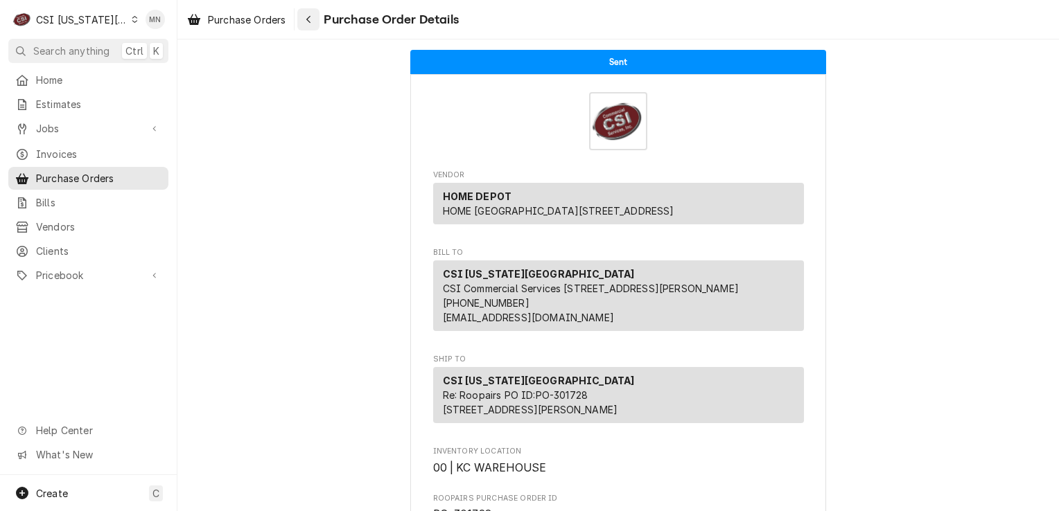
click at [315, 21] on div "Navigate back" at bounding box center [308, 19] width 14 height 14
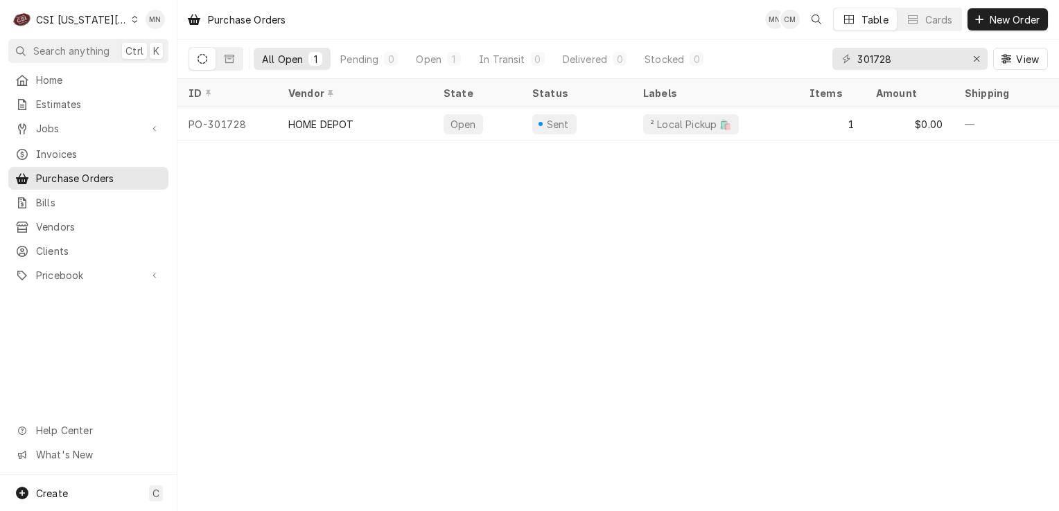
click at [114, 21] on div "C CSI [US_STATE] City" at bounding box center [75, 20] width 134 height 28
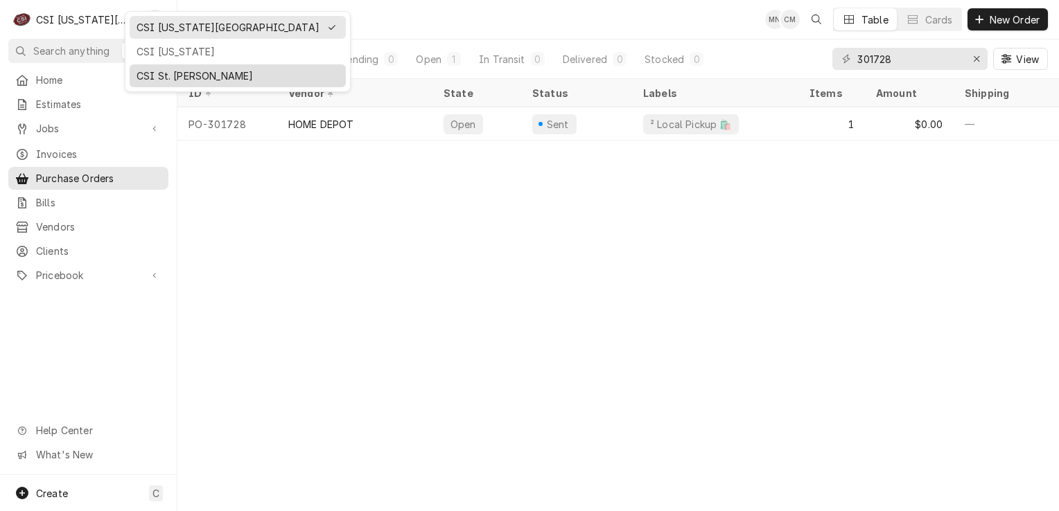
click at [147, 69] on div "CSI St. [PERSON_NAME]" at bounding box center [237, 76] width 202 height 15
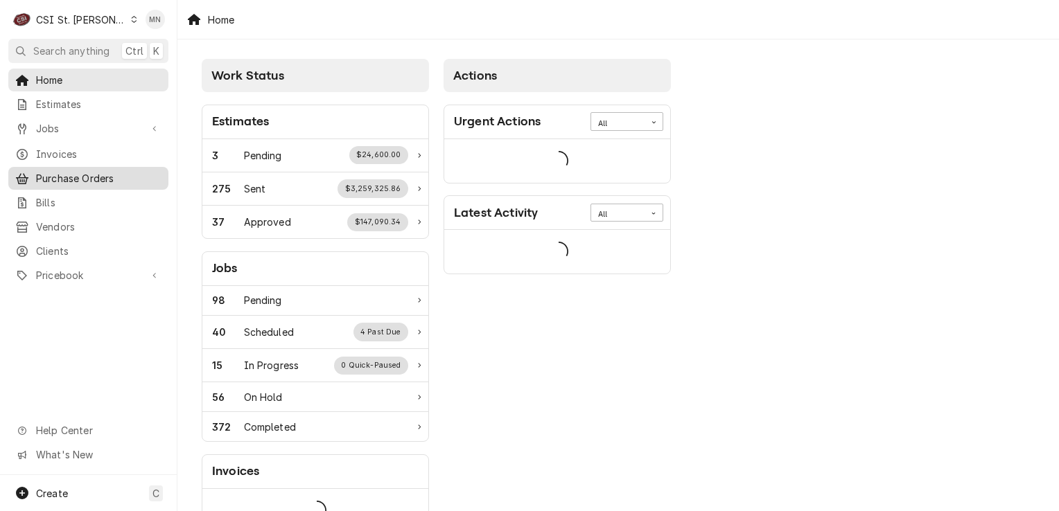
click at [103, 179] on span "Purchase Orders" at bounding box center [98, 178] width 125 height 15
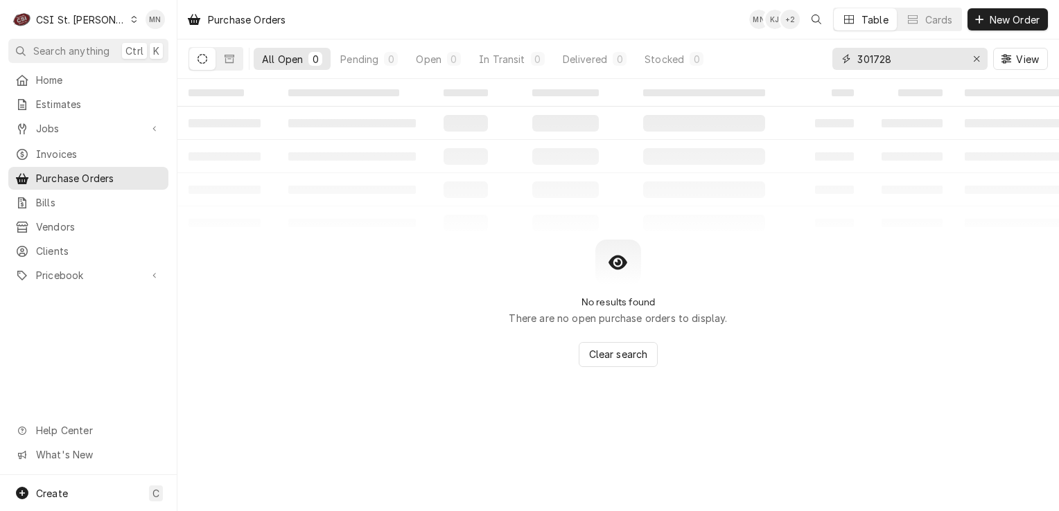
drag, startPoint x: 906, startPoint y: 60, endPoint x: 776, endPoint y: 48, distance: 130.8
click at [782, 48] on div "All Open 0 Pending 0 Open 0 In Transit 0 Delivered 0 Stocked 0 301728 View" at bounding box center [617, 58] width 859 height 39
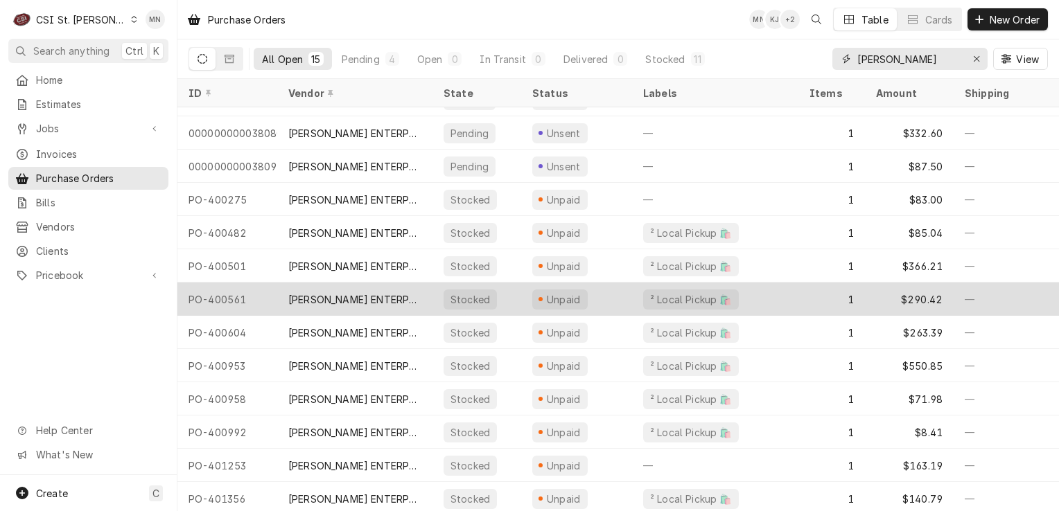
scroll to position [103, 0]
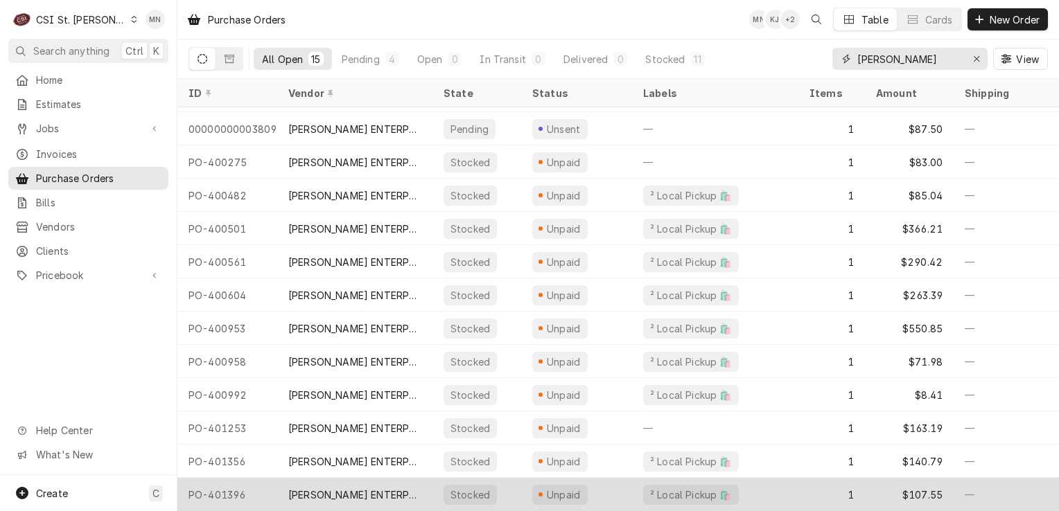
type input "ferguson"
click at [395, 488] on div "[PERSON_NAME] ENTERPRISES, INC" at bounding box center [354, 495] width 133 height 15
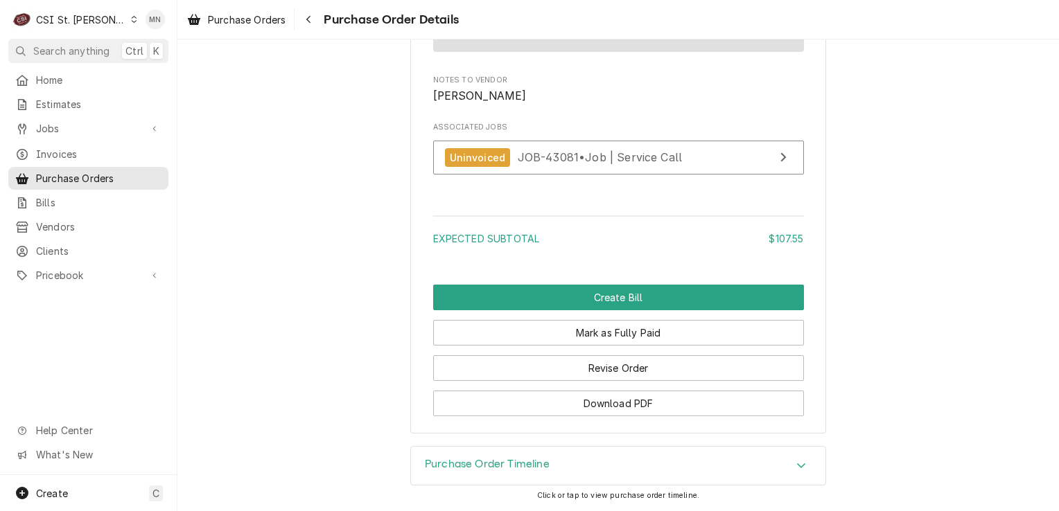
scroll to position [1308, 0]
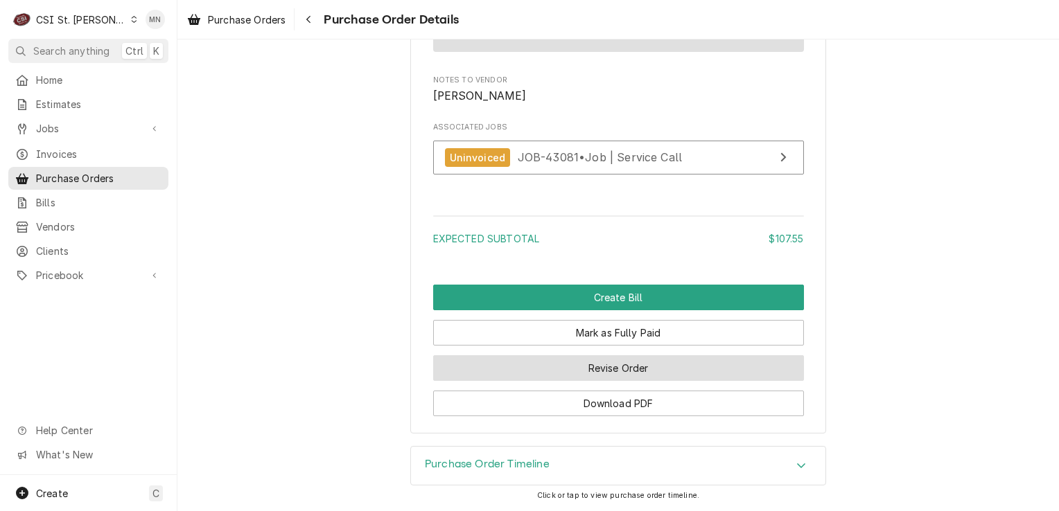
click at [675, 369] on button "Revise Order" at bounding box center [618, 368] width 371 height 26
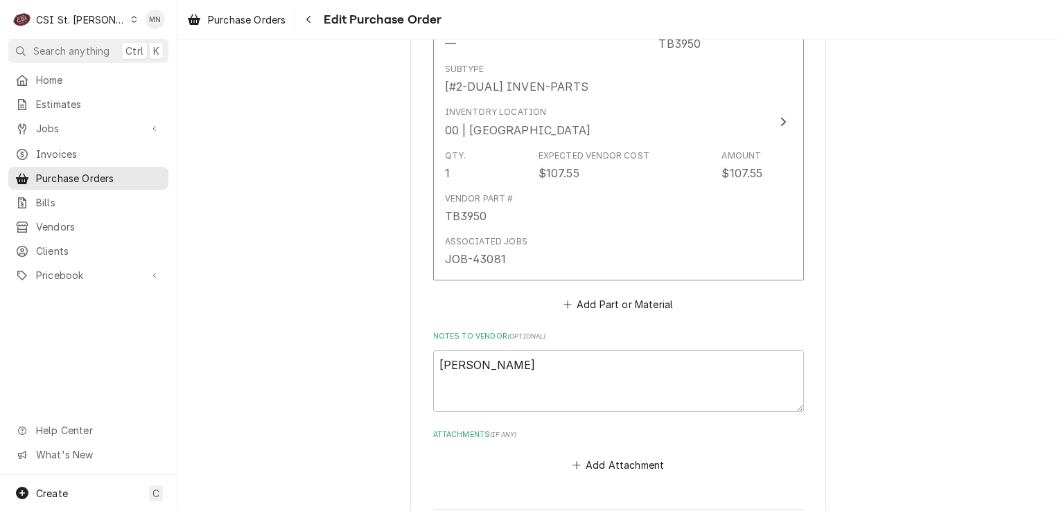
scroll to position [945, 0]
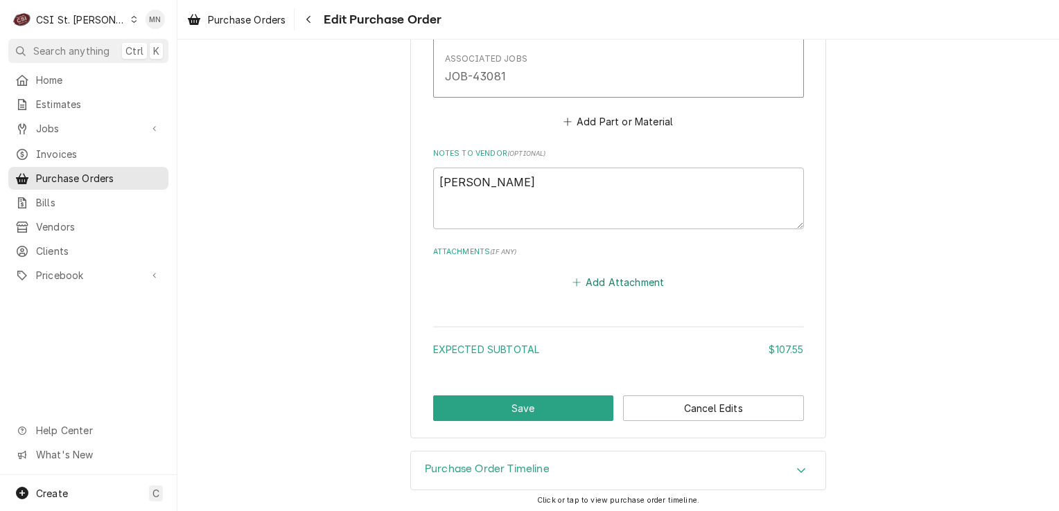
click at [619, 273] on button "Add Attachment" at bounding box center [617, 282] width 97 height 19
type textarea "x"
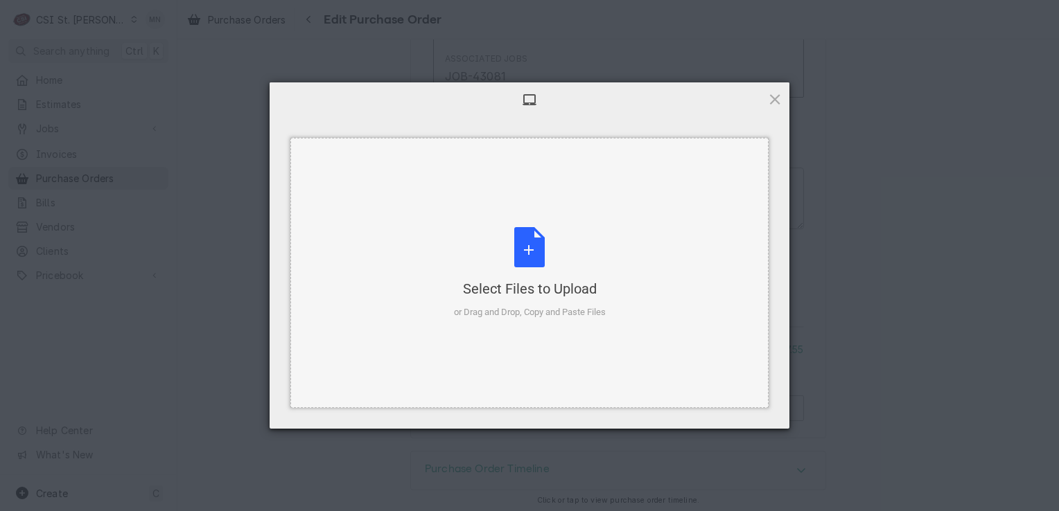
click at [540, 248] on div "Select Files to Upload or Drag and Drop, Copy and Paste Files" at bounding box center [530, 273] width 152 height 92
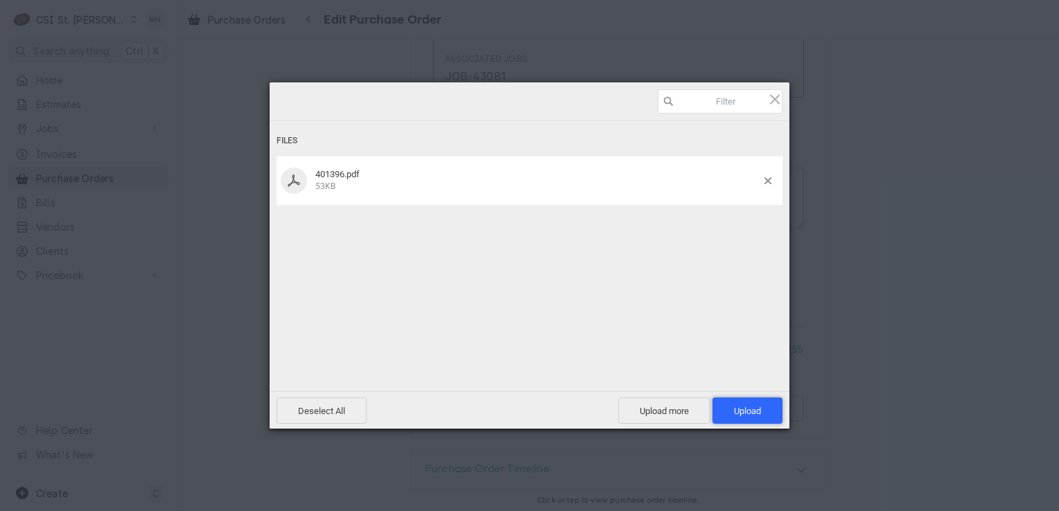
click at [757, 406] on span "Upload 1" at bounding box center [747, 411] width 27 height 10
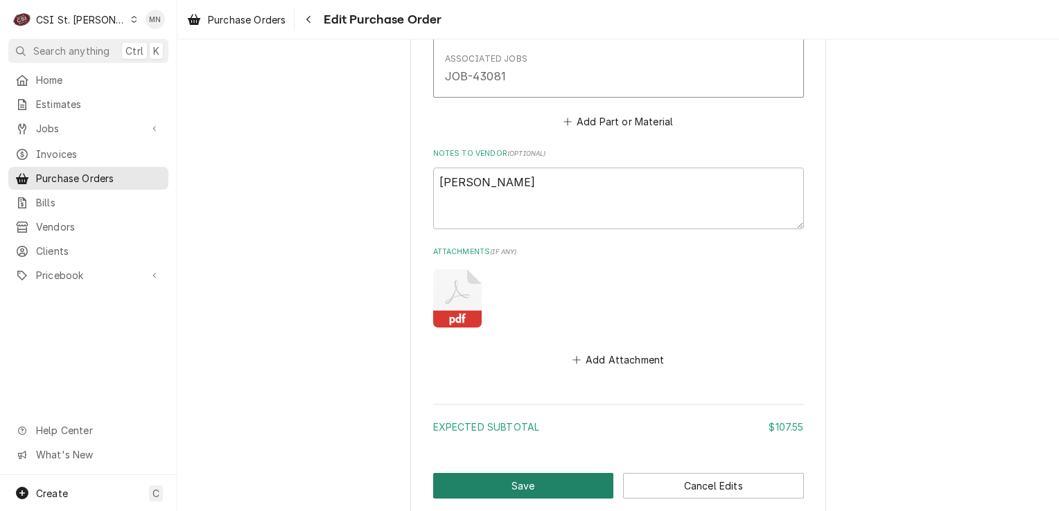
click at [532, 481] on button "Save" at bounding box center [523, 486] width 181 height 26
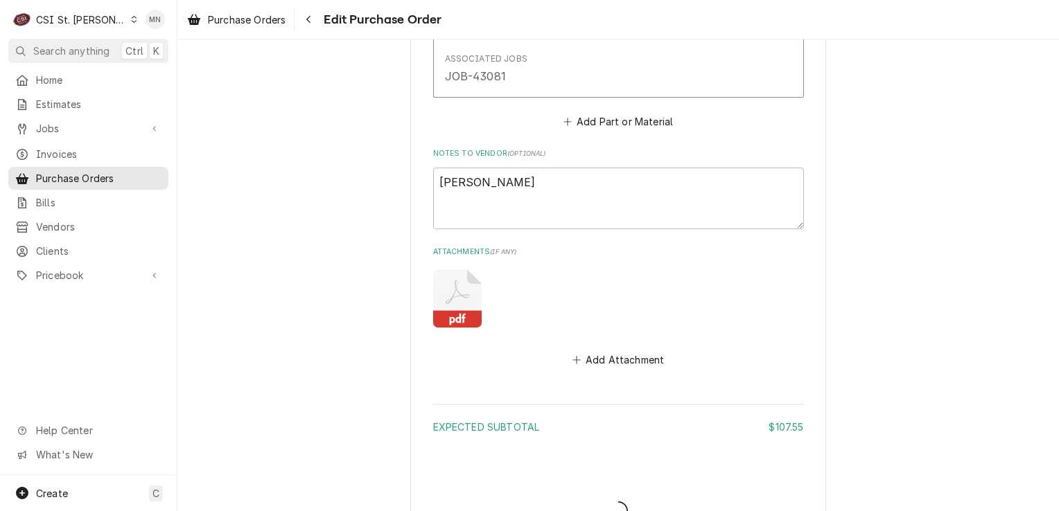
type textarea "x"
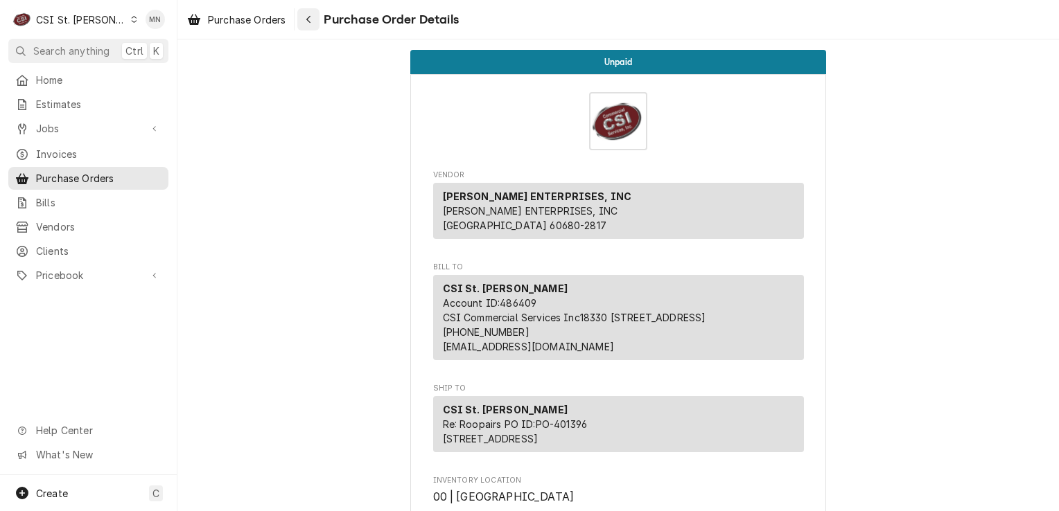
click at [302, 15] on button "Navigate back" at bounding box center [308, 19] width 22 height 22
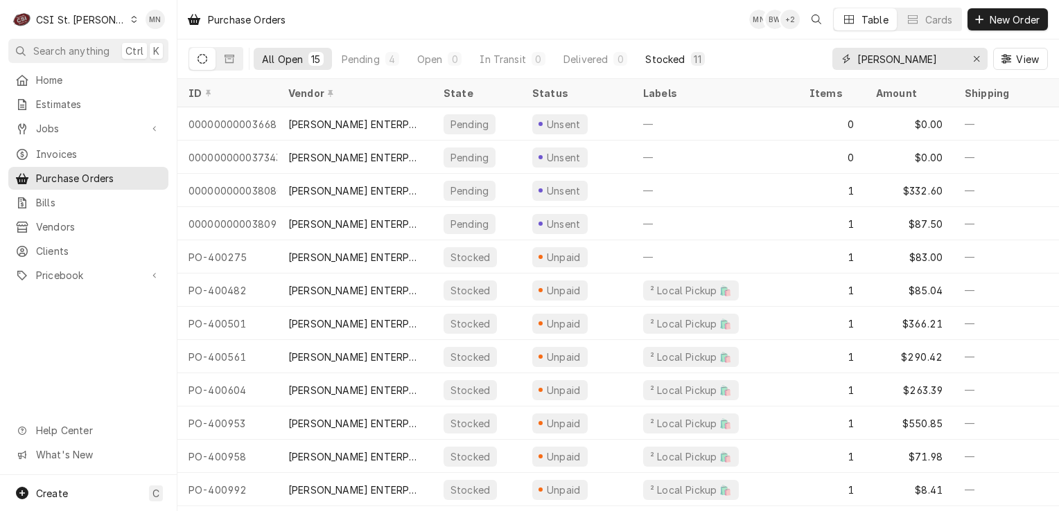
drag, startPoint x: 928, startPoint y: 61, endPoint x: 684, endPoint y: 47, distance: 244.9
click at [686, 47] on div "All Open 15 Pending 4 Open 0 In Transit 0 Delivered 0 Stocked 11 ferguson View" at bounding box center [617, 58] width 859 height 39
type input "401201"
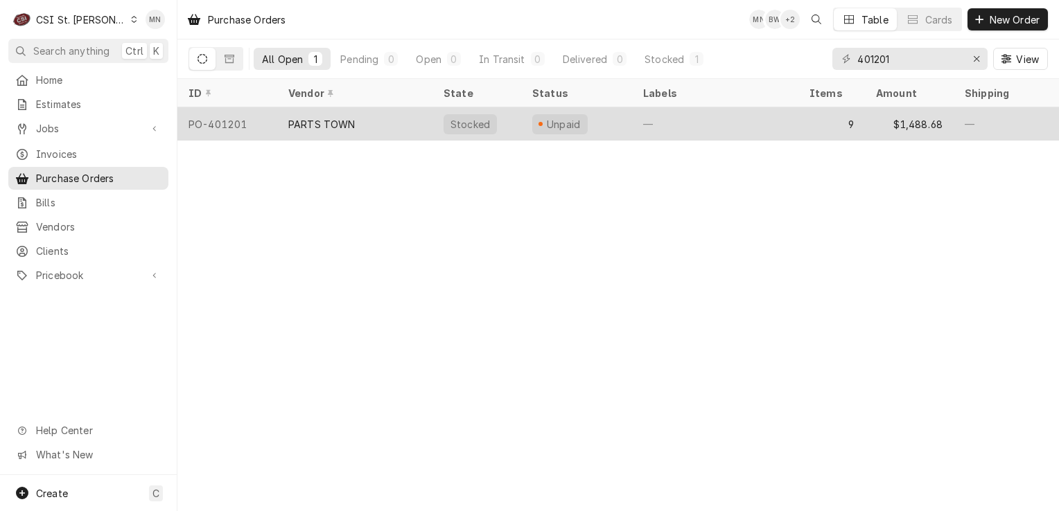
click at [316, 121] on div "PARTS TOWN" at bounding box center [321, 124] width 67 height 15
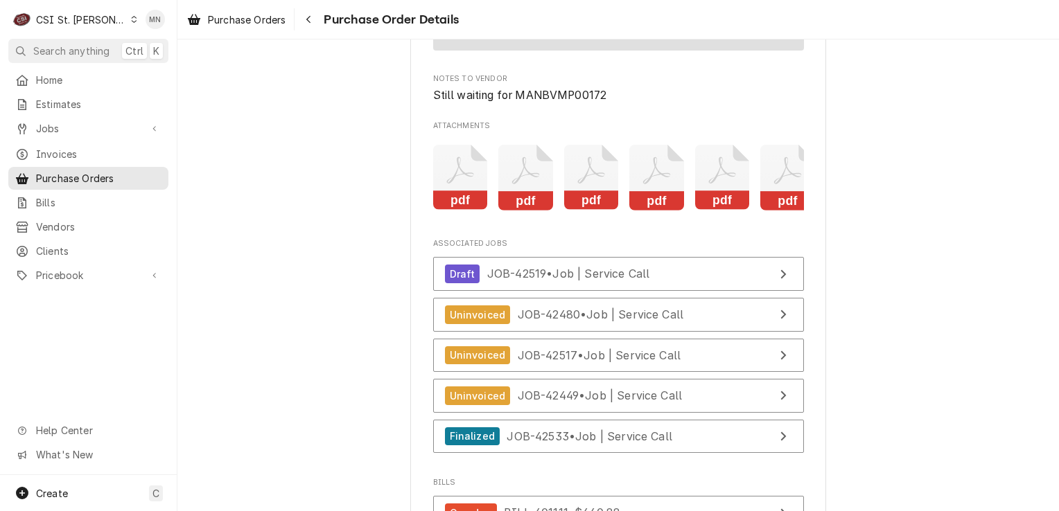
scroll to position [3949, 0]
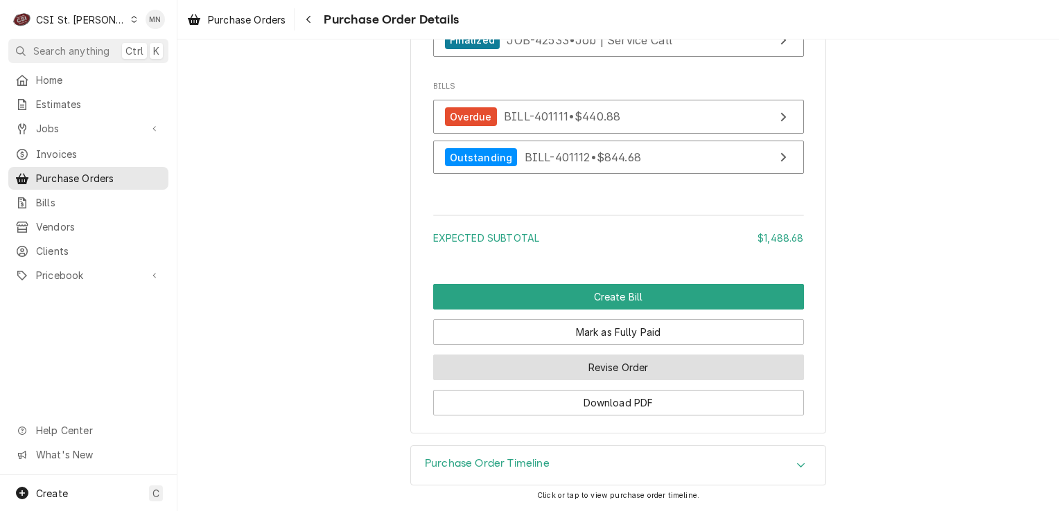
click at [584, 380] on button "Revise Order" at bounding box center [618, 368] width 371 height 26
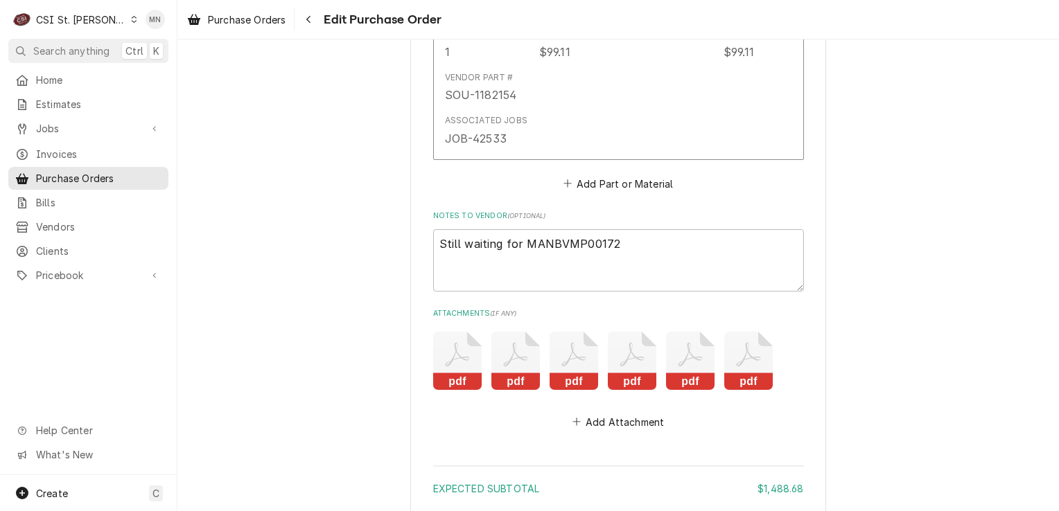
scroll to position [3668, 0]
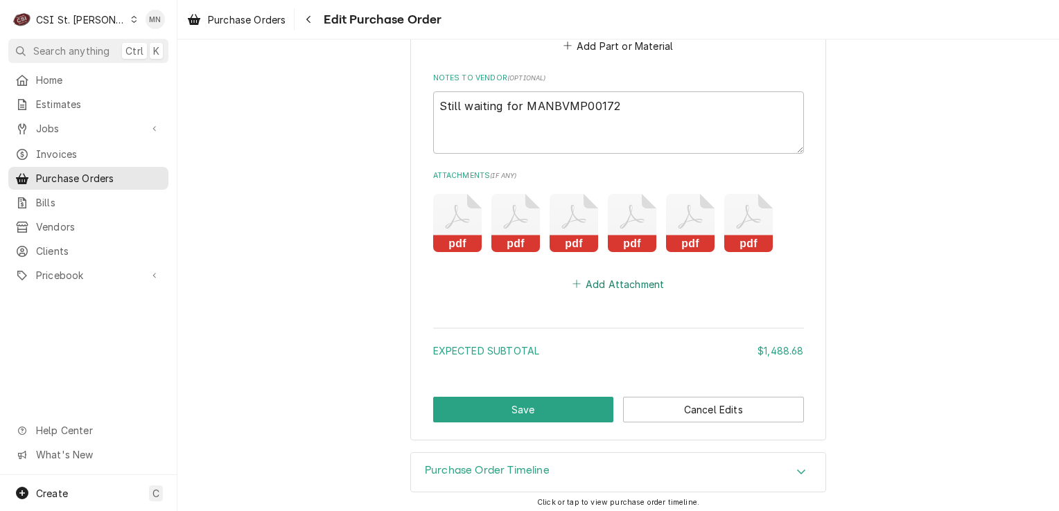
click at [607, 281] on button "Add Attachment" at bounding box center [617, 283] width 97 height 19
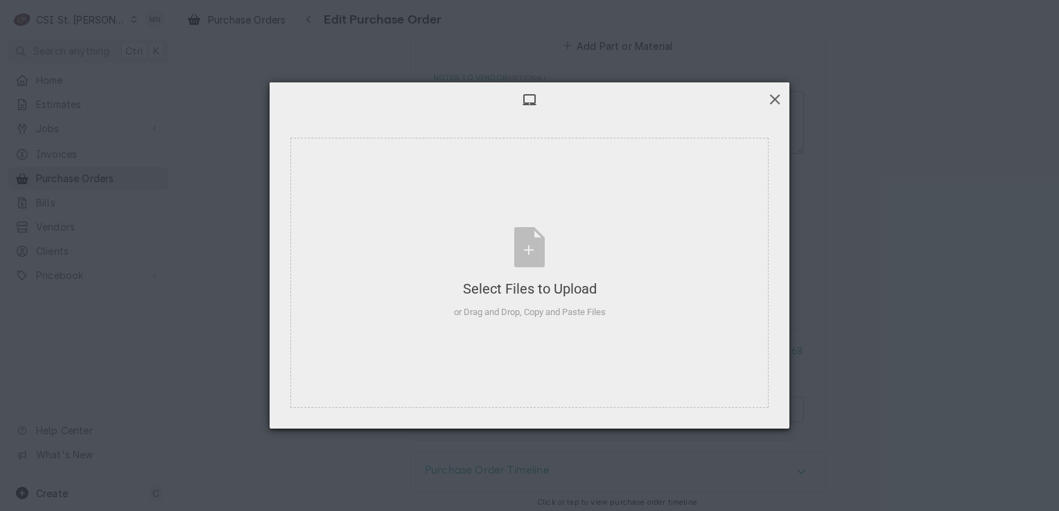
click at [781, 98] on span at bounding box center [774, 98] width 15 height 15
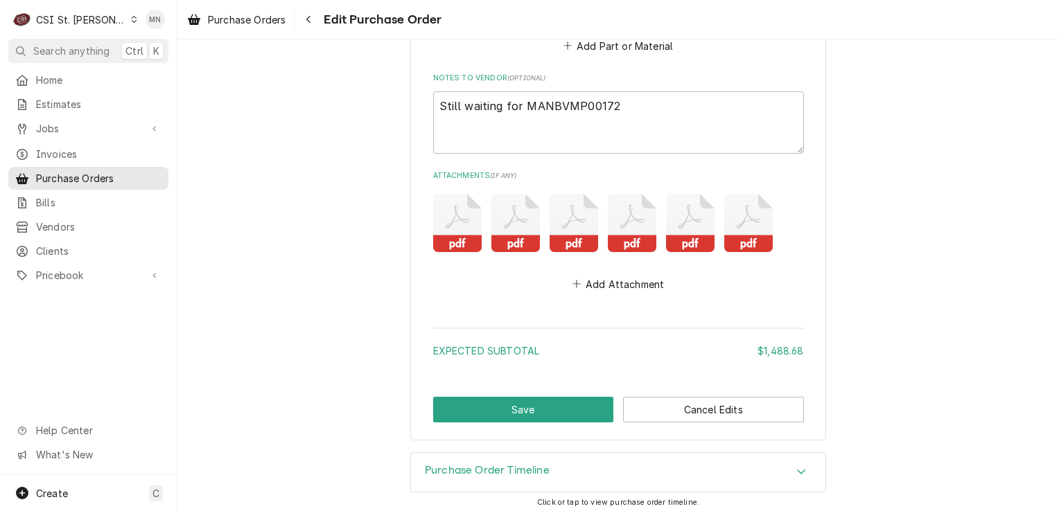
click at [737, 214] on icon "Attachments" at bounding box center [748, 223] width 48 height 58
type textarea "x"
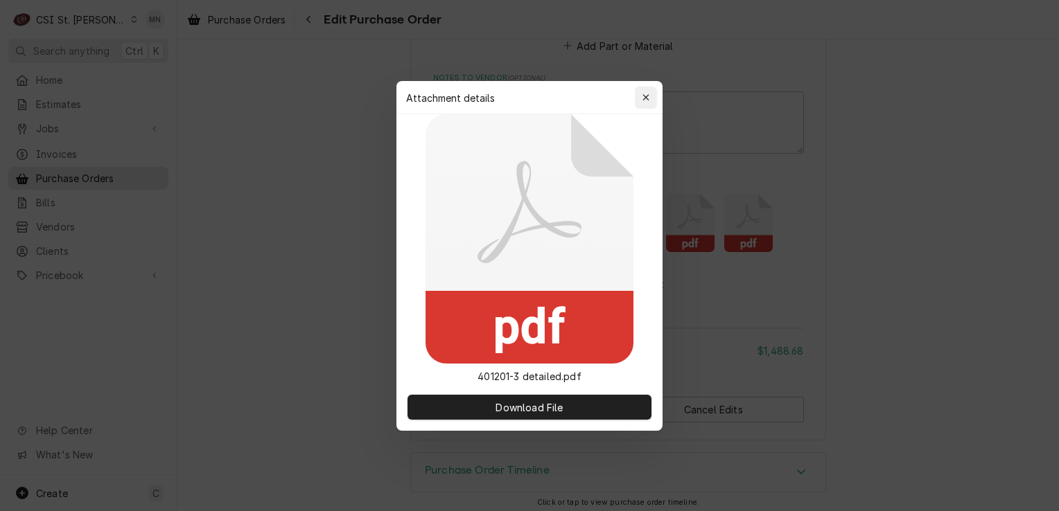
click at [654, 101] on button "button" at bounding box center [646, 98] width 22 height 22
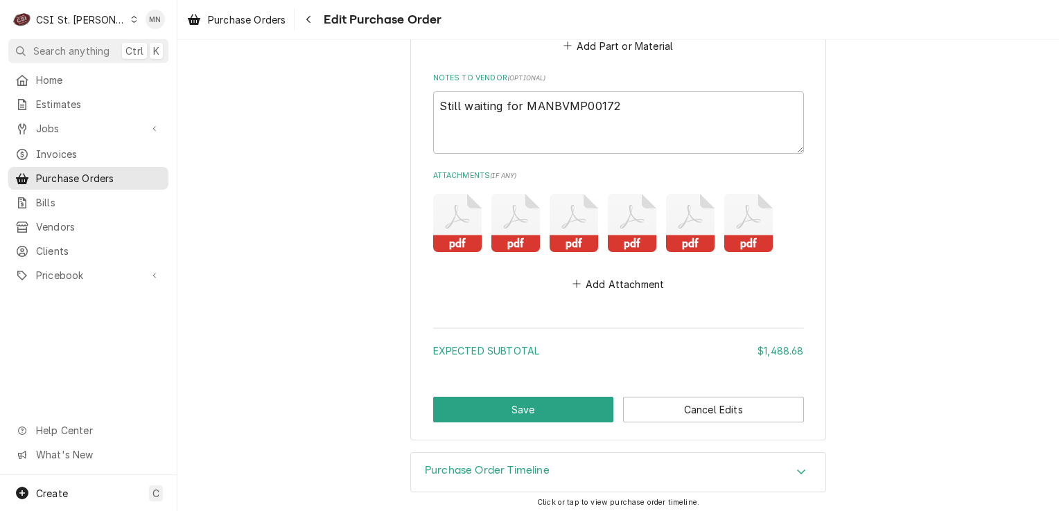
click at [673, 210] on icon "Attachments" at bounding box center [690, 223] width 48 height 58
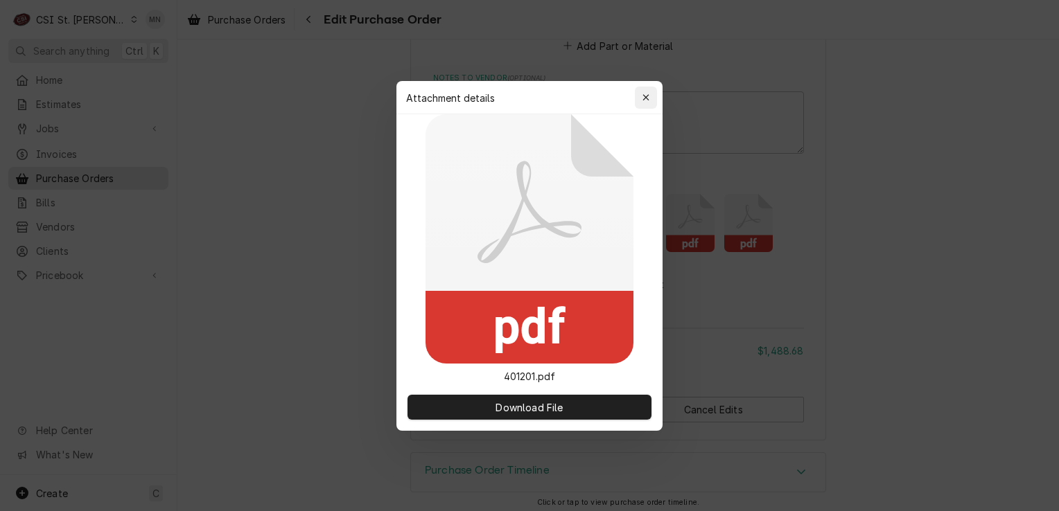
click at [648, 103] on div "button" at bounding box center [646, 98] width 14 height 14
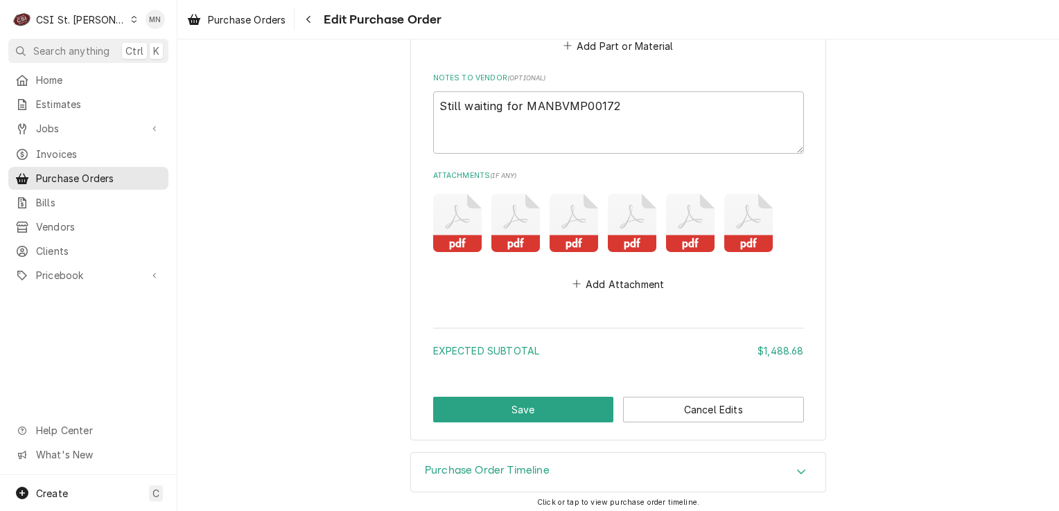
click at [634, 235] on rect "Attachments" at bounding box center [632, 243] width 48 height 17
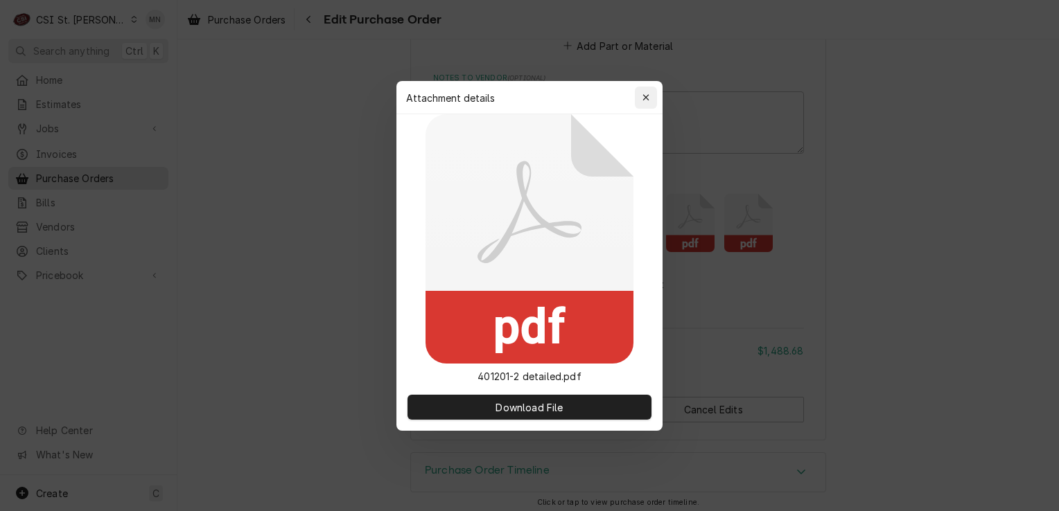
click at [648, 101] on icon "button" at bounding box center [646, 98] width 8 height 10
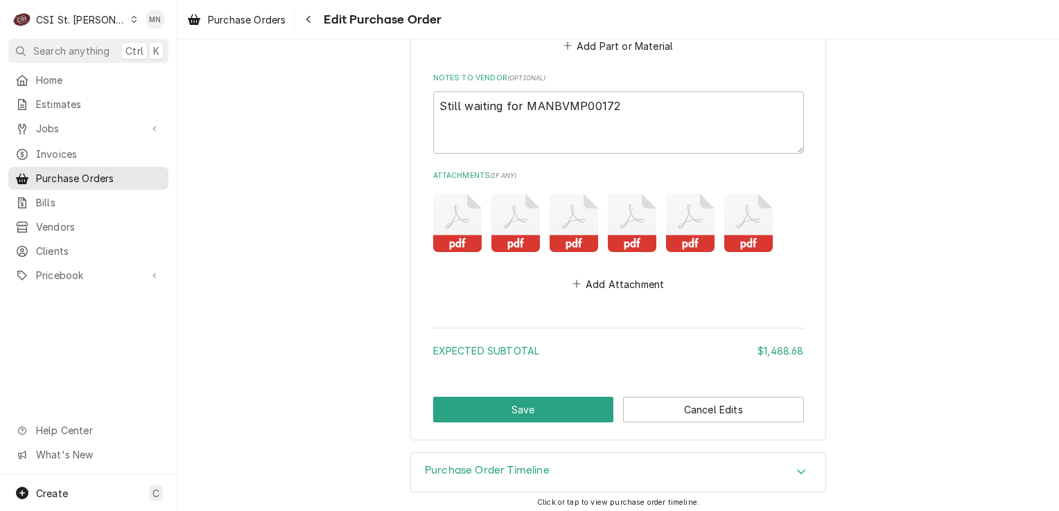
click at [734, 210] on icon "Attachments" at bounding box center [748, 223] width 48 height 58
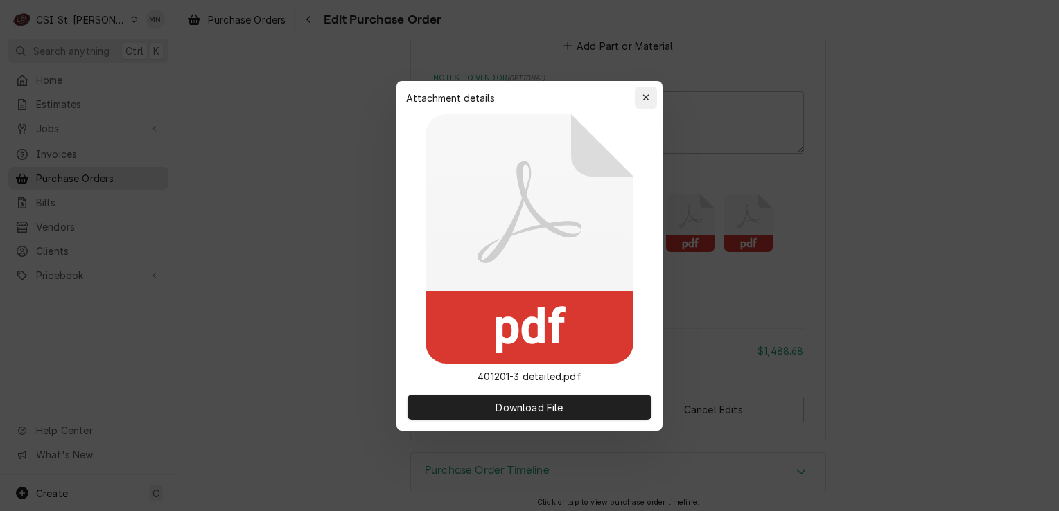
click at [651, 98] on div "button" at bounding box center [646, 98] width 14 height 14
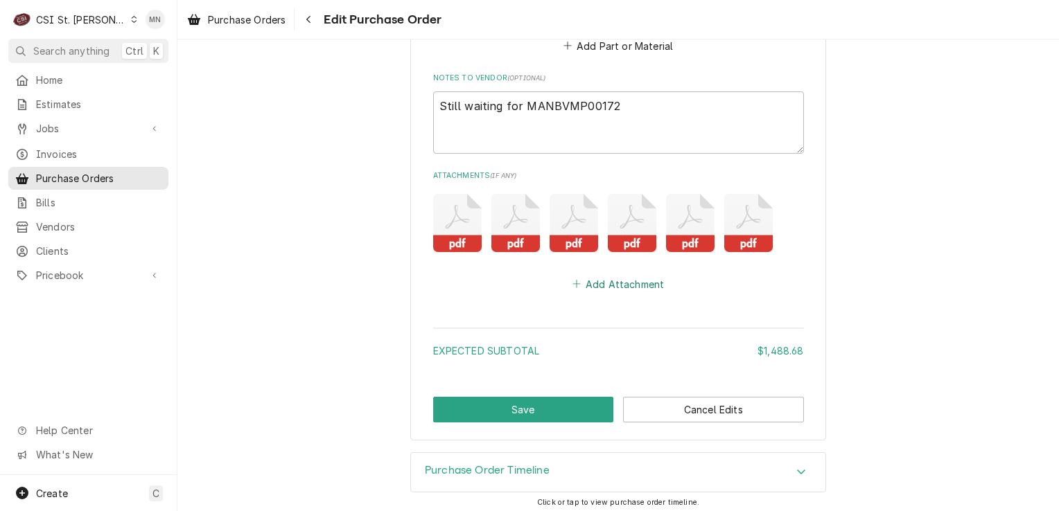
click at [618, 282] on button "Add Attachment" at bounding box center [617, 283] width 97 height 19
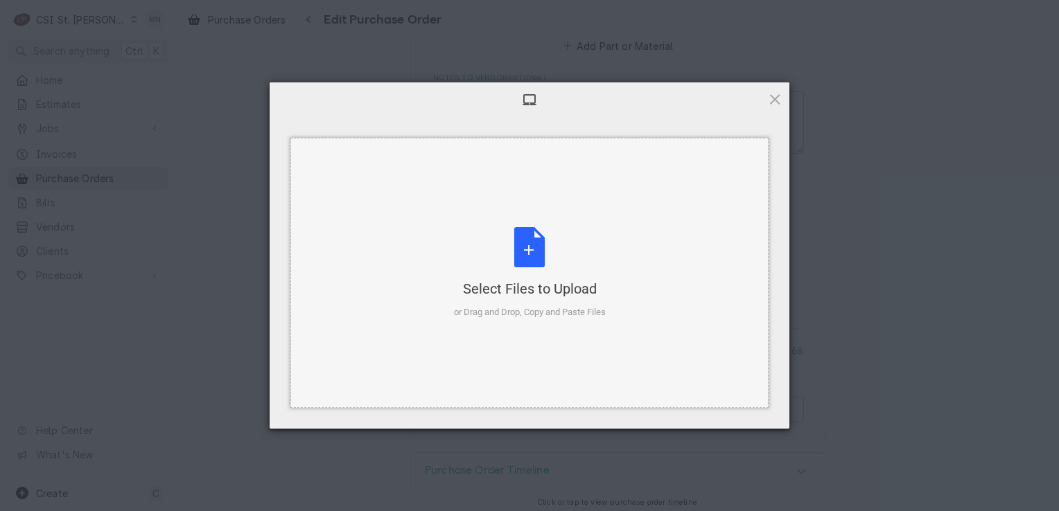
click at [555, 266] on div "Select Files to Upload or Drag and Drop, Copy and Paste Files" at bounding box center [530, 273] width 152 height 92
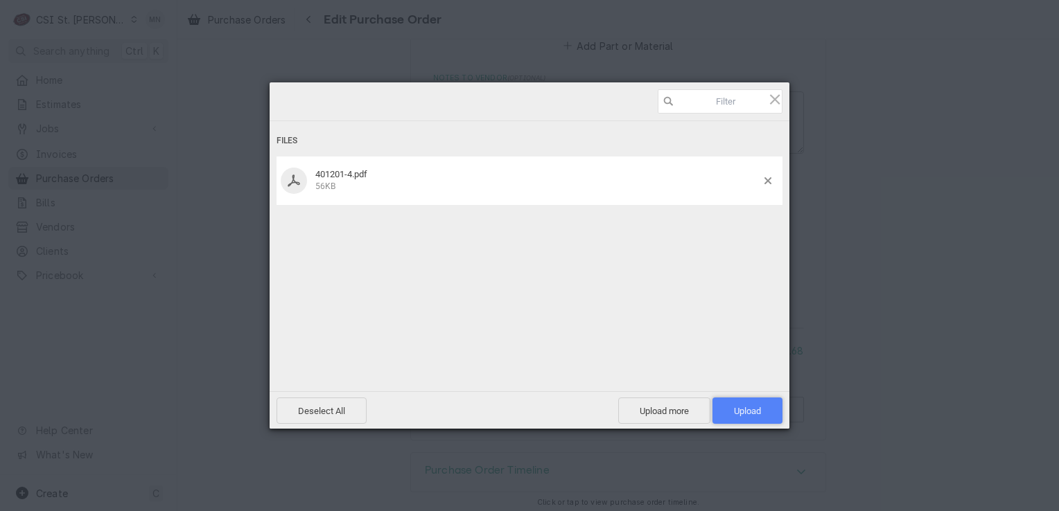
click at [734, 407] on span "Upload 1" at bounding box center [747, 411] width 27 height 10
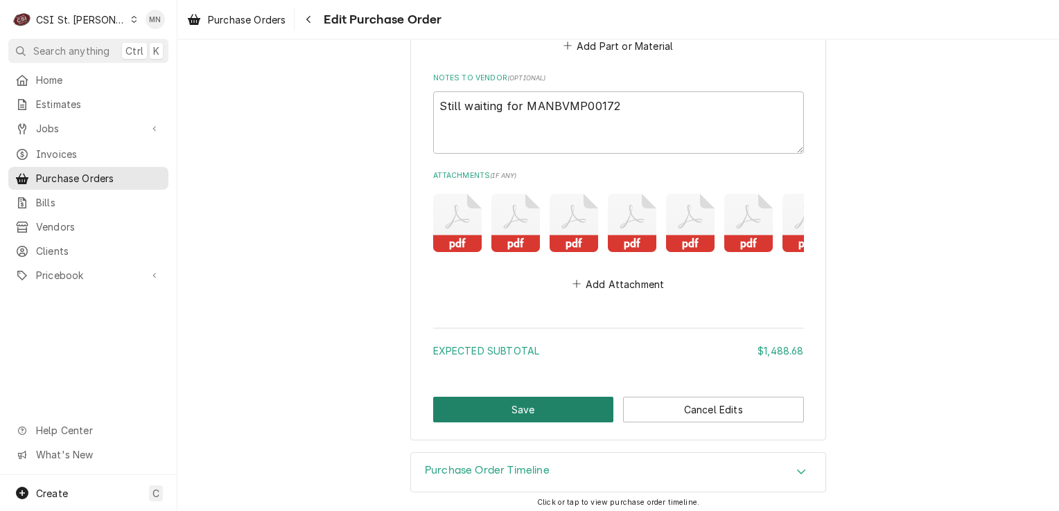
click at [535, 408] on button "Save" at bounding box center [523, 410] width 181 height 26
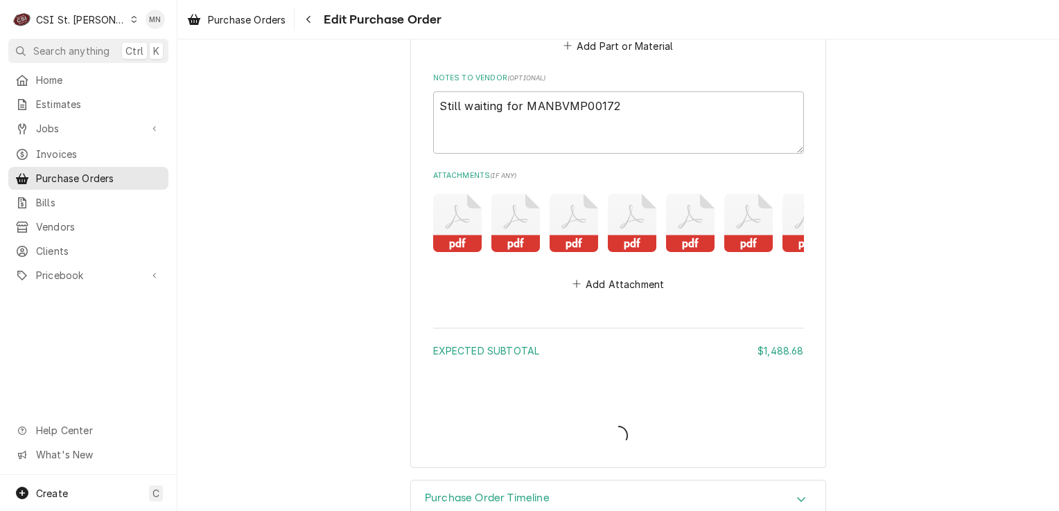
type textarea "x"
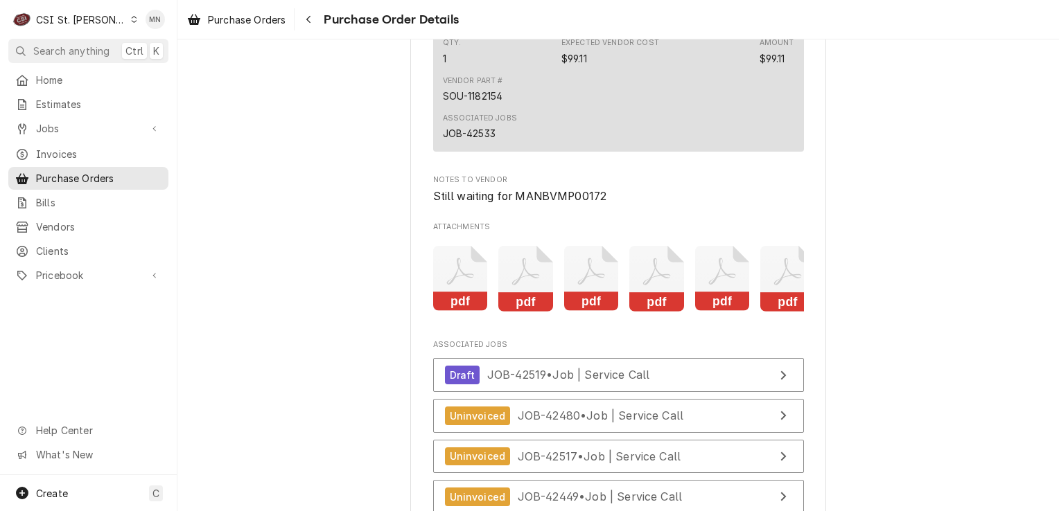
scroll to position [3425, 0]
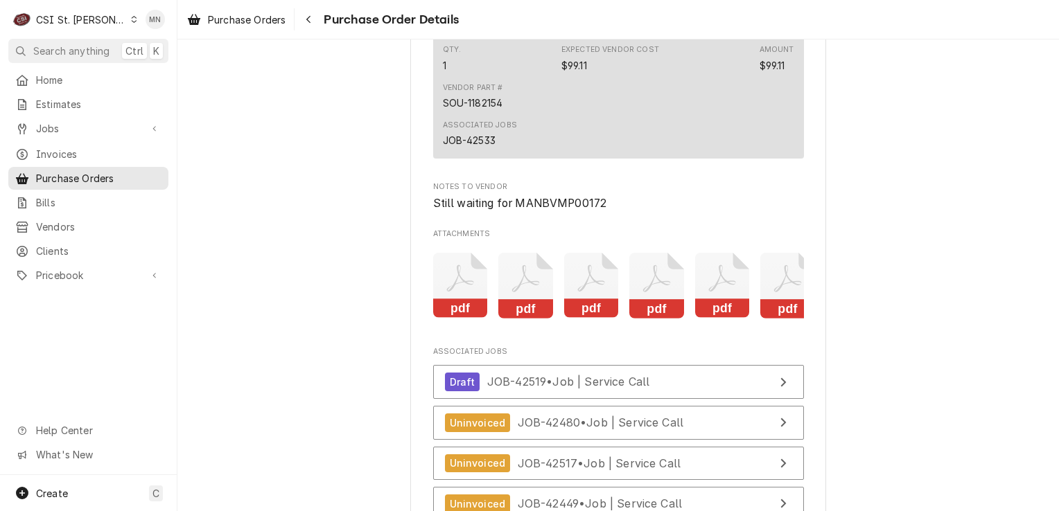
click at [718, 292] on icon "Attachments" at bounding box center [721, 278] width 27 height 27
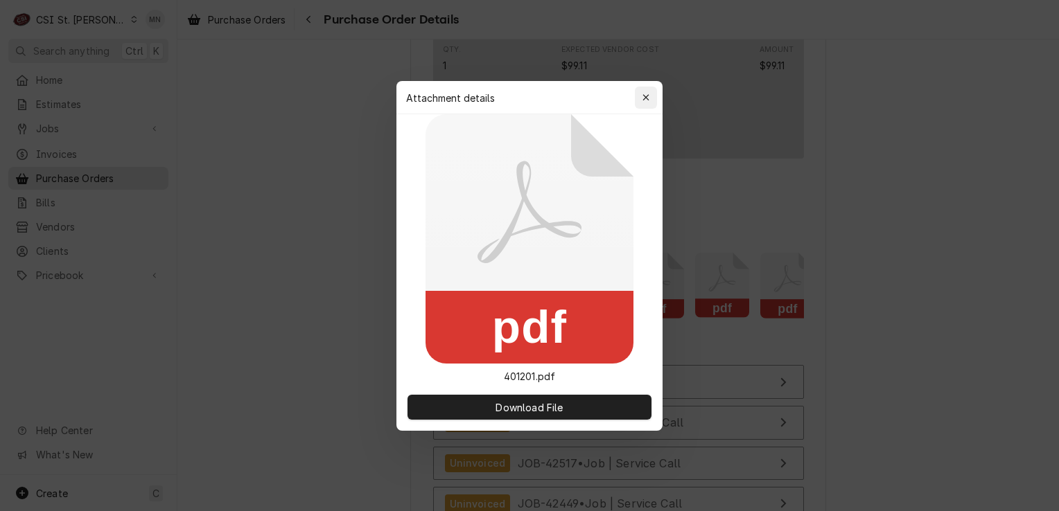
click at [648, 103] on div "button" at bounding box center [646, 98] width 14 height 14
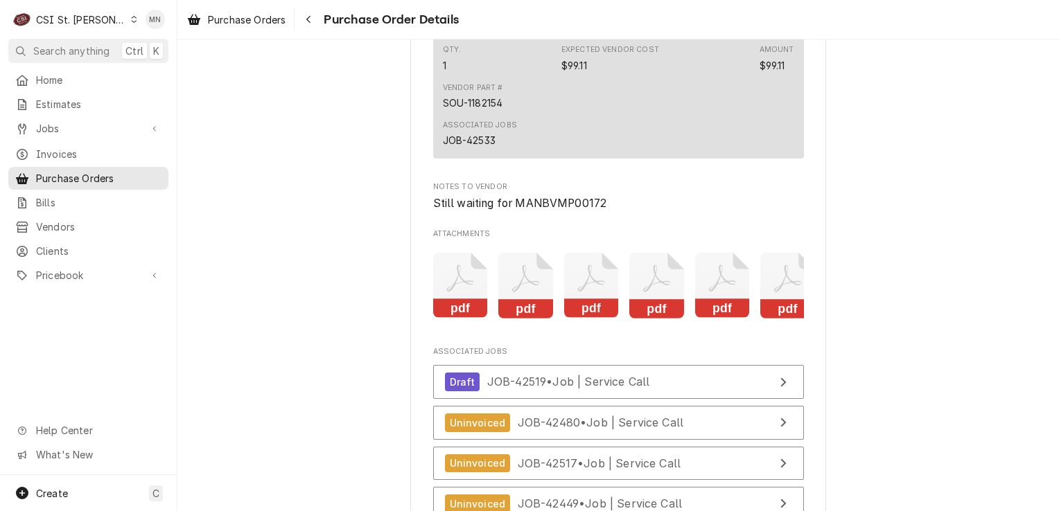
click at [648, 317] on icon "Attachments" at bounding box center [656, 286] width 55 height 66
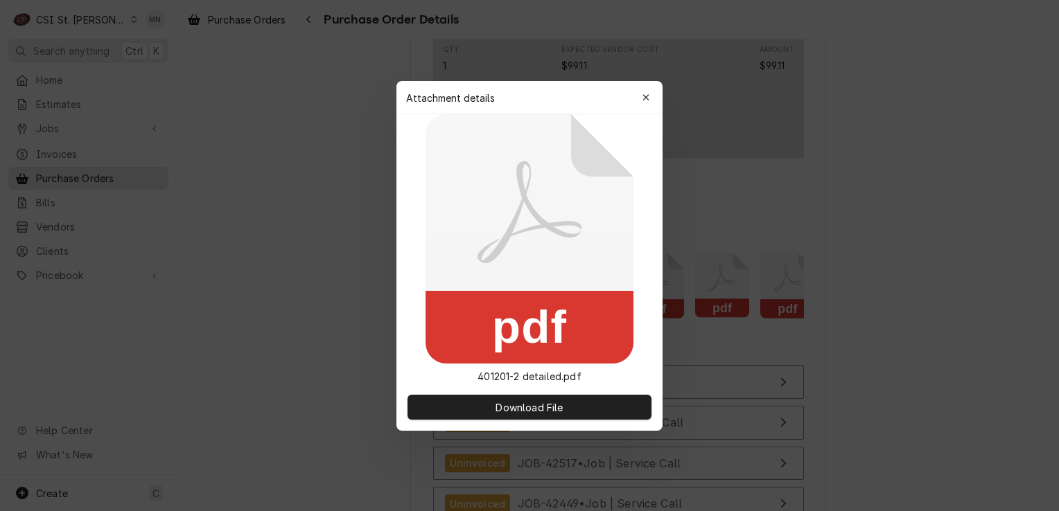
click at [651, 94] on div "button" at bounding box center [646, 98] width 14 height 14
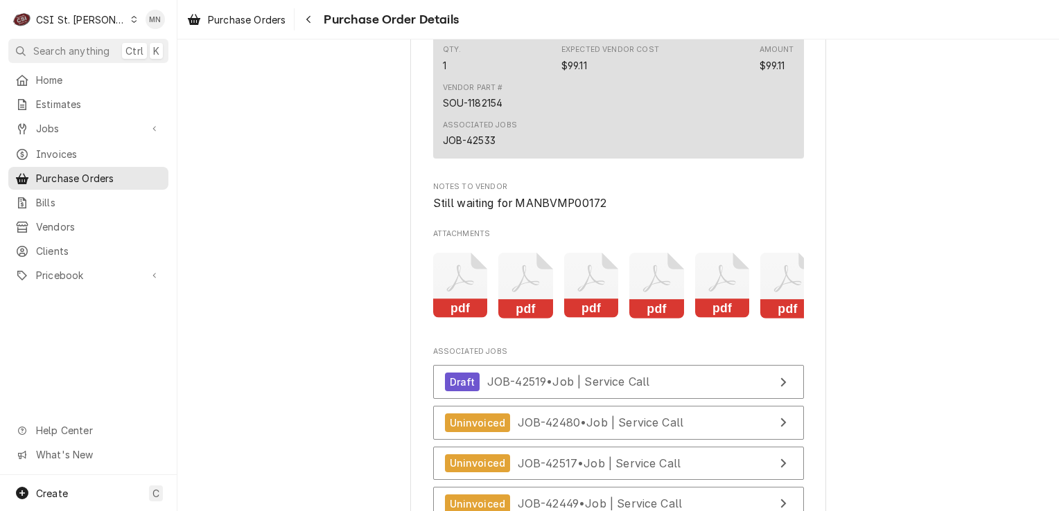
click at [447, 319] on icon "Attachments" at bounding box center [460, 286] width 55 height 66
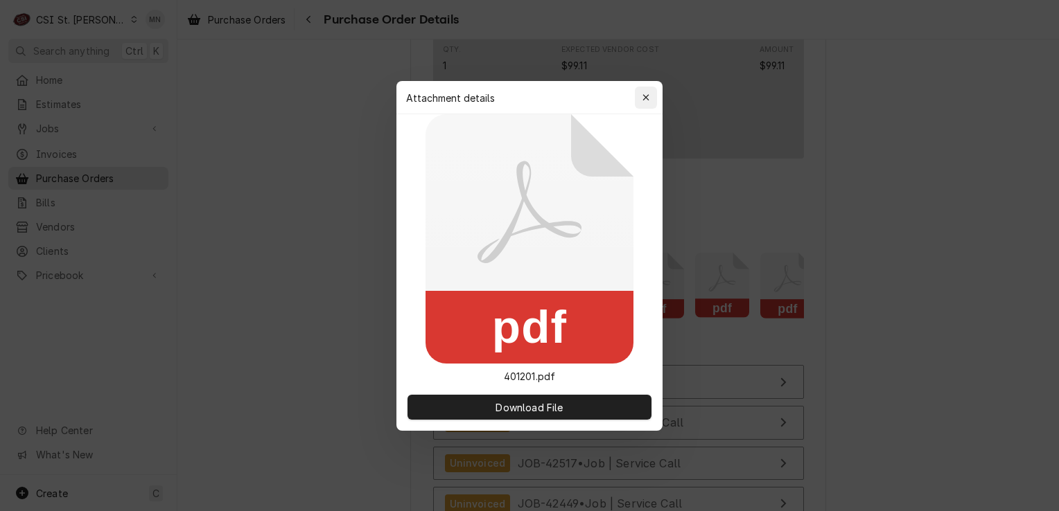
click at [646, 97] on icon "button" at bounding box center [645, 97] width 6 height 6
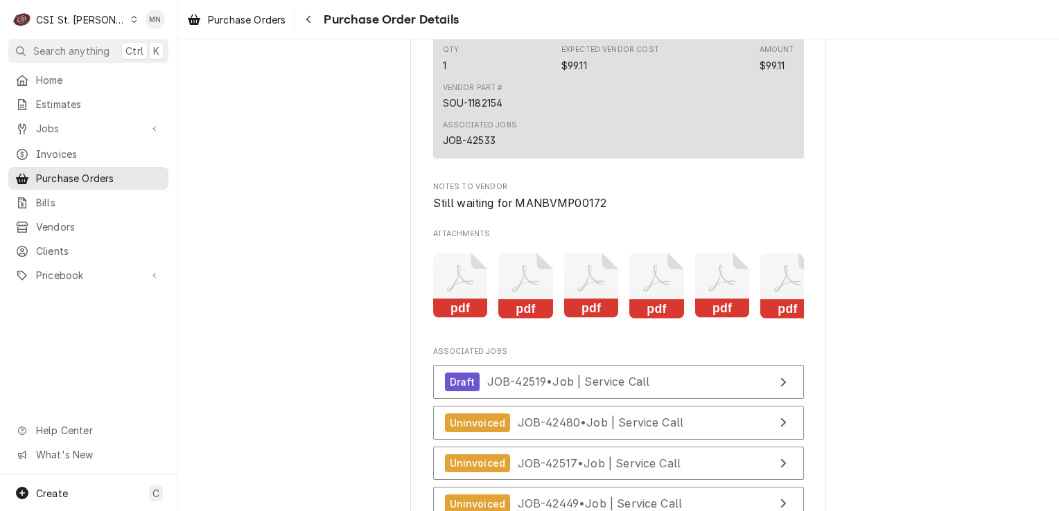
click at [536, 312] on icon "Attachments" at bounding box center [525, 286] width 55 height 66
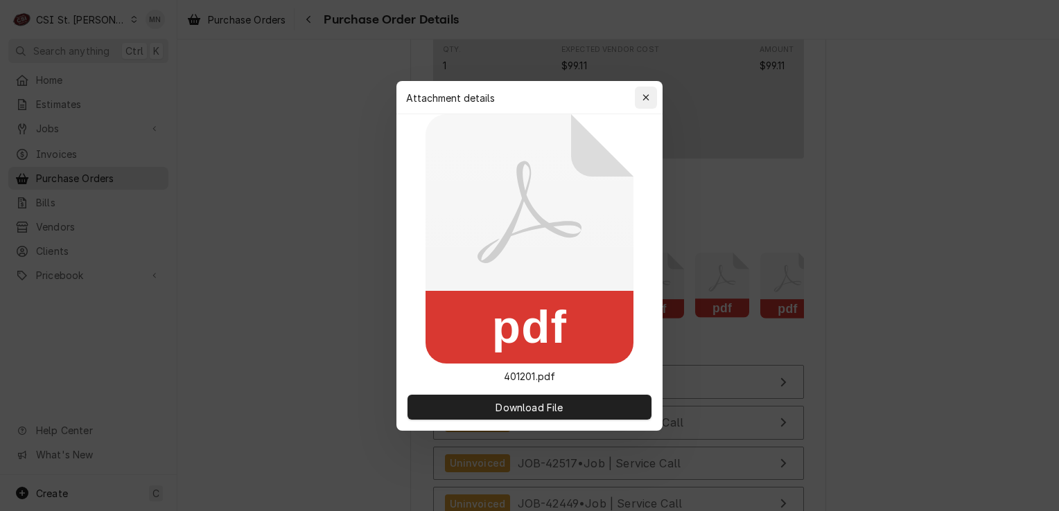
click at [643, 102] on icon "button" at bounding box center [646, 98] width 8 height 10
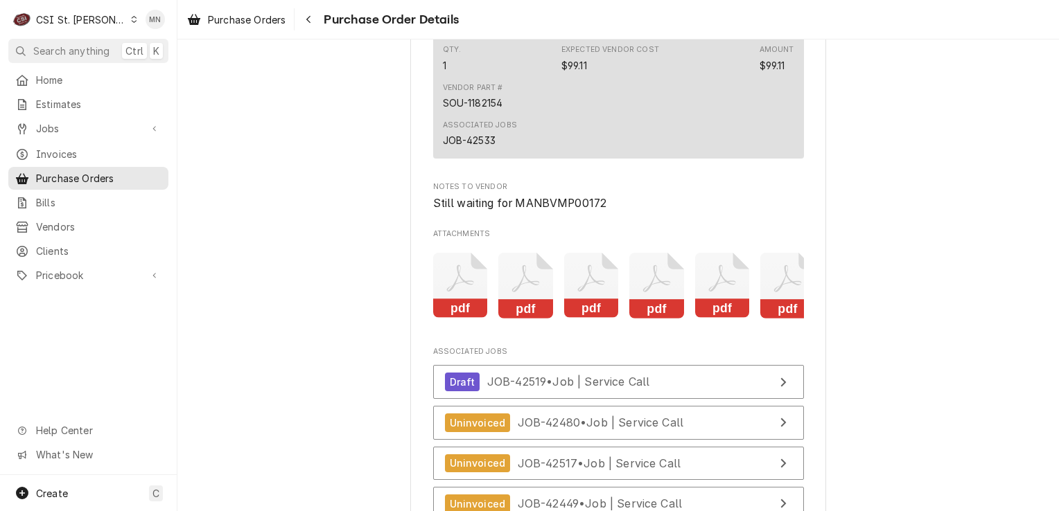
click at [595, 319] on icon "Attachments" at bounding box center [591, 286] width 55 height 66
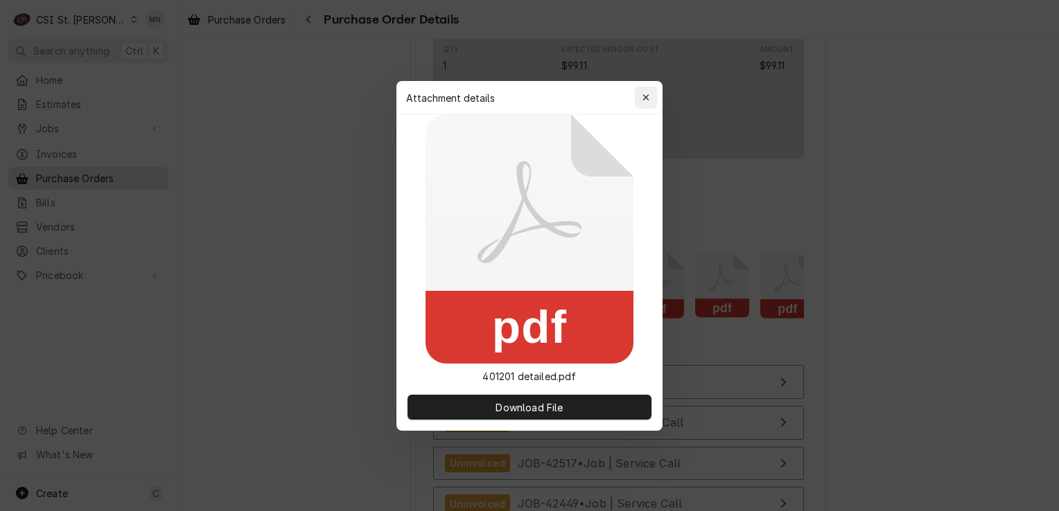
click at [649, 97] on div "button" at bounding box center [646, 98] width 14 height 14
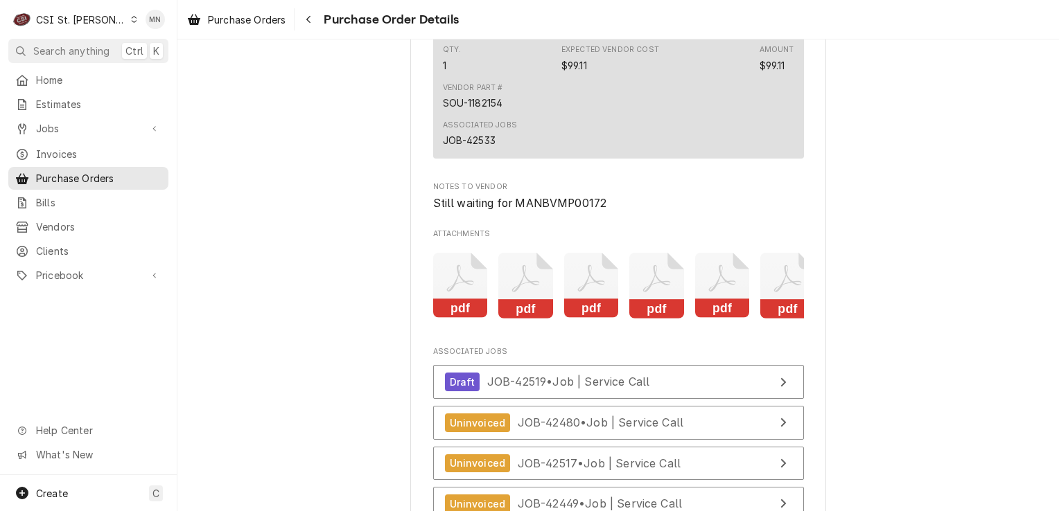
click at [653, 319] on icon "Attachments" at bounding box center [656, 286] width 55 height 66
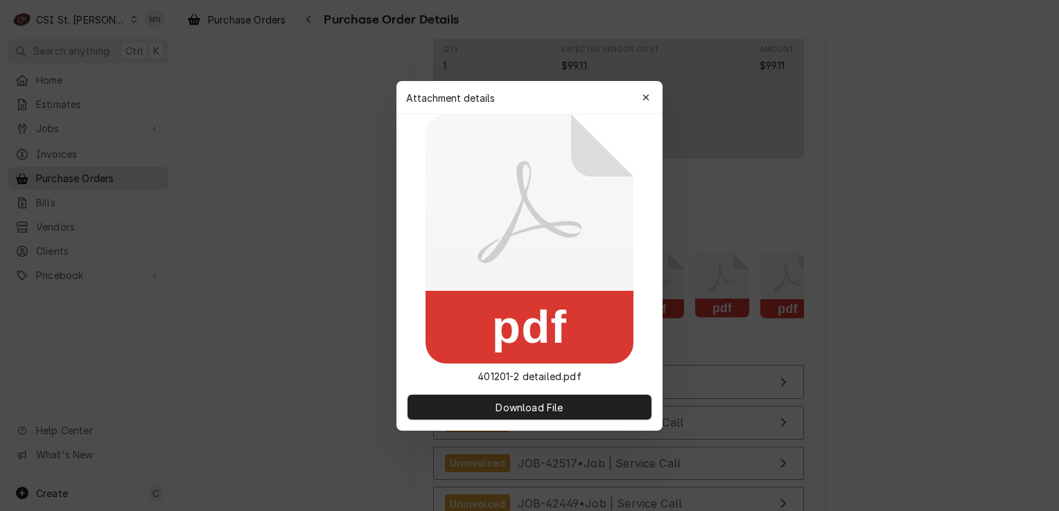
click at [648, 98] on icon "button" at bounding box center [646, 98] width 8 height 10
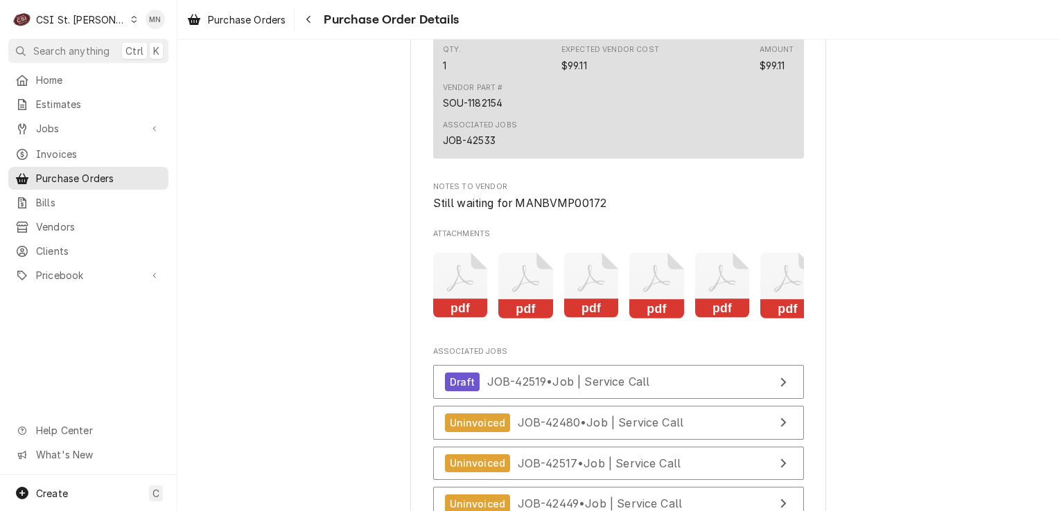
click at [720, 319] on rect "Attachments" at bounding box center [722, 308] width 55 height 19
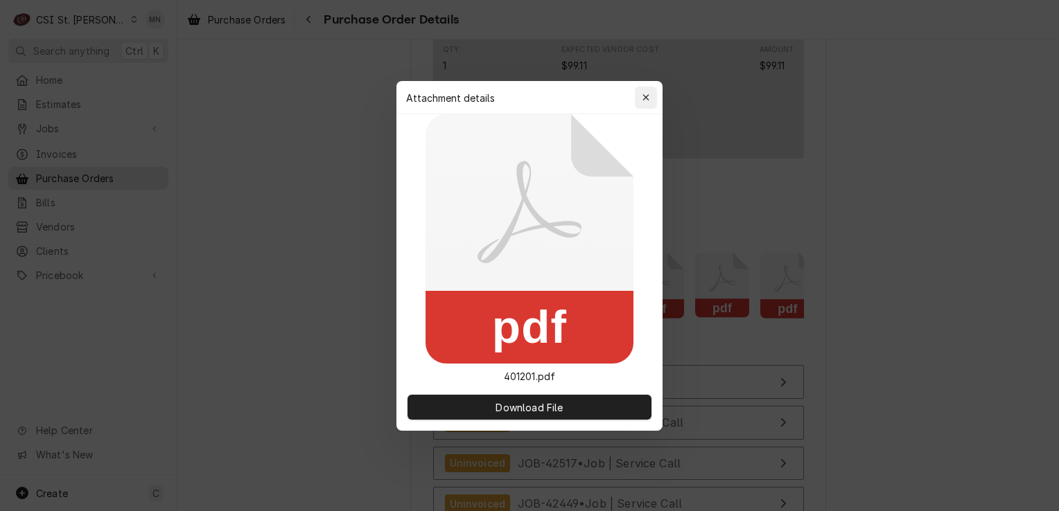
click at [651, 91] on div "button" at bounding box center [646, 98] width 14 height 14
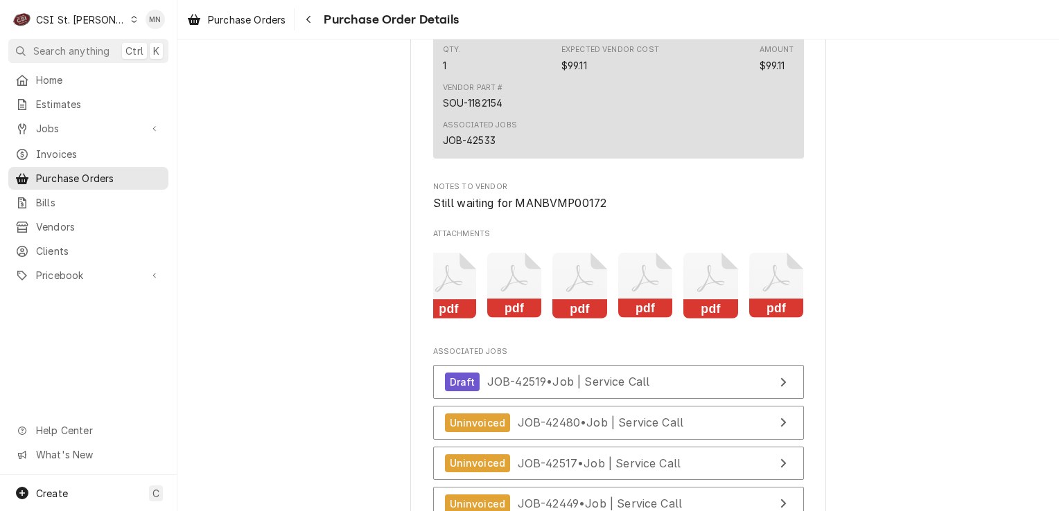
scroll to position [0, 78]
click at [714, 319] on icon "Attachments" at bounding box center [709, 286] width 55 height 66
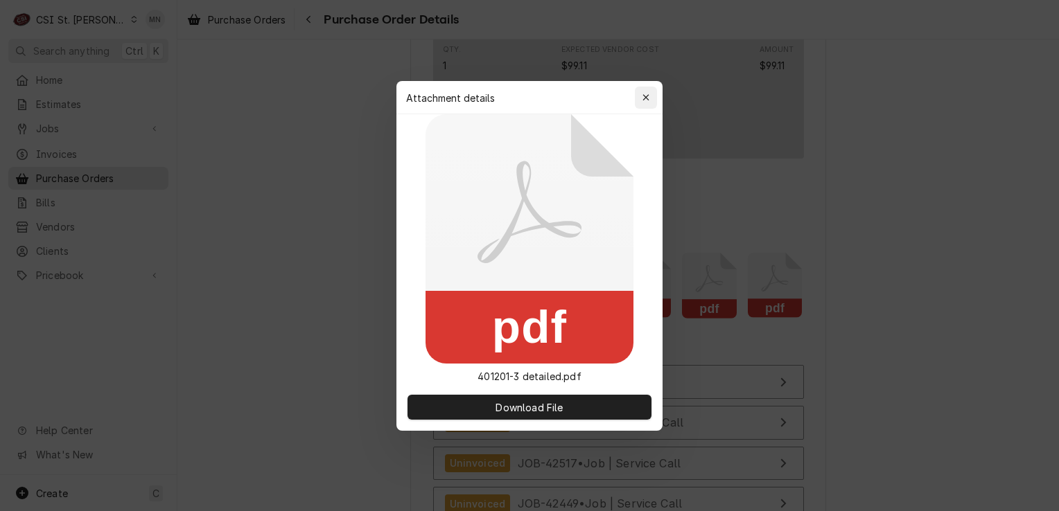
click at [655, 93] on button "button" at bounding box center [646, 98] width 22 height 22
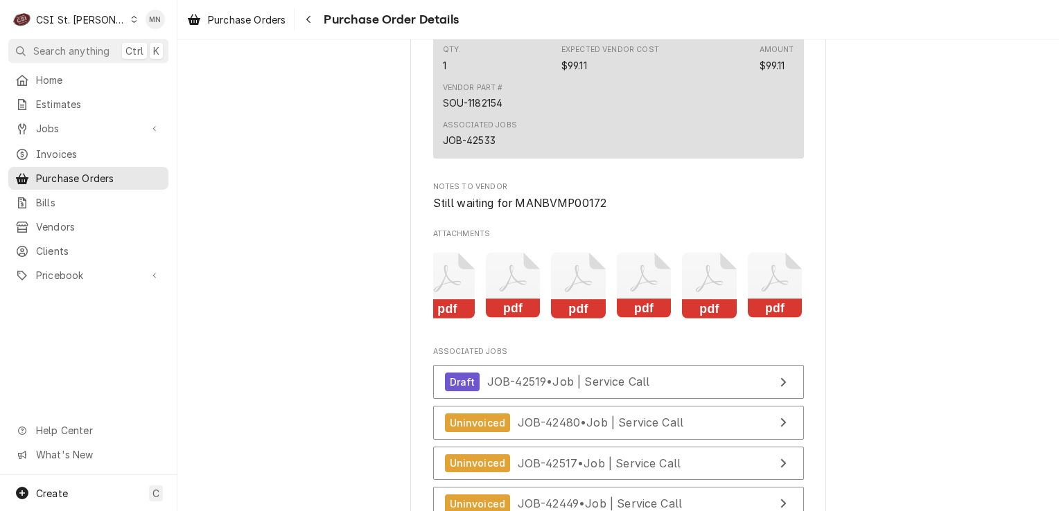
click at [756, 312] on icon "Attachments" at bounding box center [774, 286] width 55 height 66
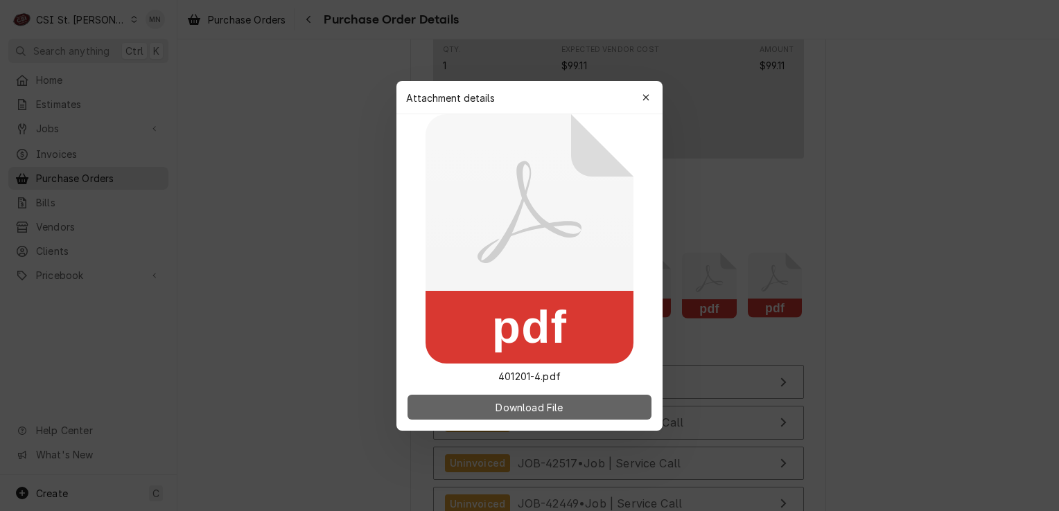
click at [531, 406] on span "Download File" at bounding box center [529, 407] width 73 height 15
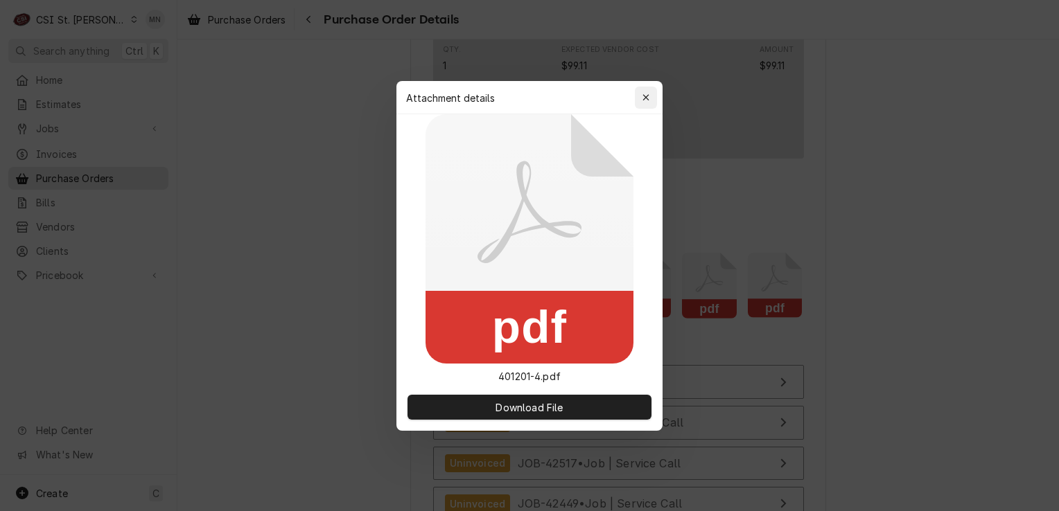
click at [644, 96] on icon "button" at bounding box center [646, 98] width 8 height 10
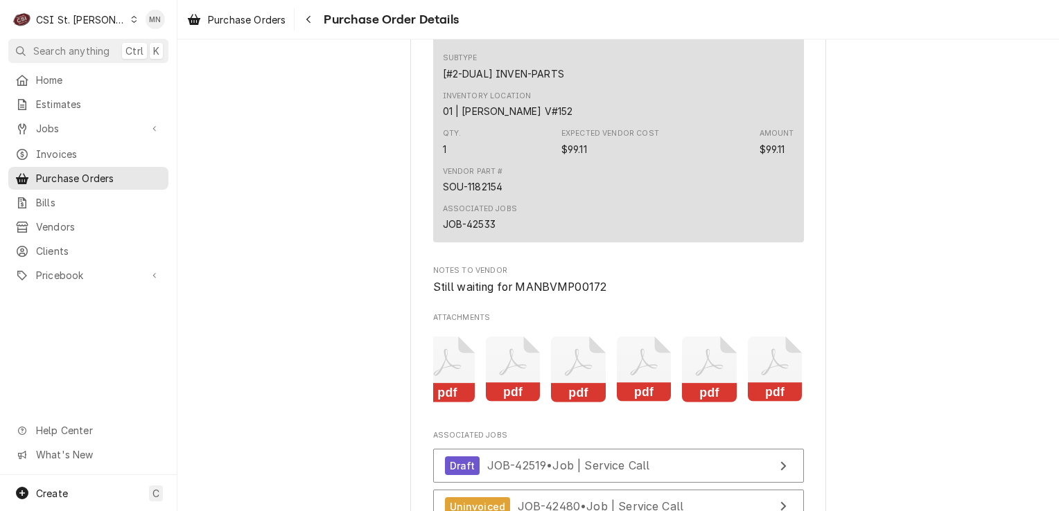
scroll to position [3395, 0]
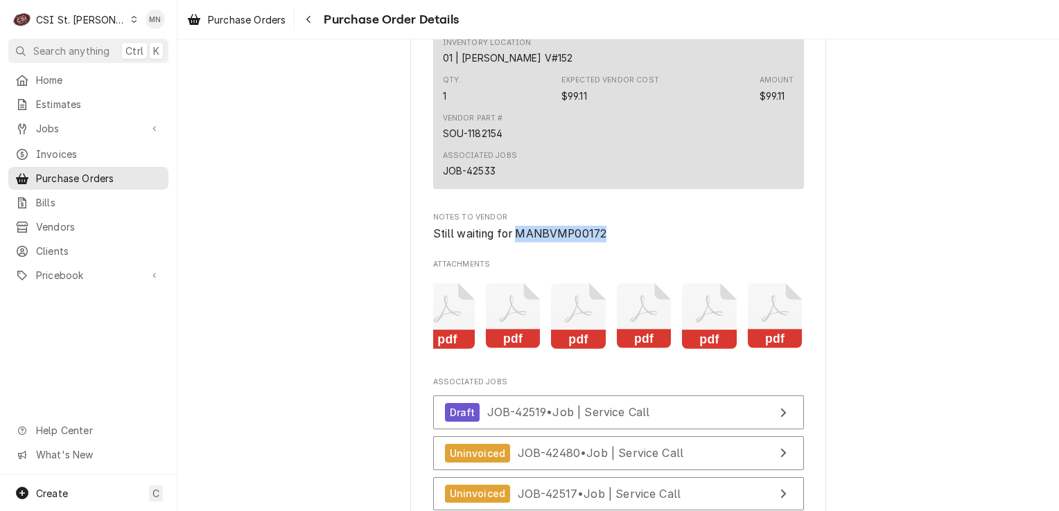
drag, startPoint x: 599, startPoint y: 276, endPoint x: 512, endPoint y: 269, distance: 87.5
click at [512, 242] on span "Still waiting for MANBVMP00172" at bounding box center [618, 234] width 371 height 17
copy span "MANBVMP00172"
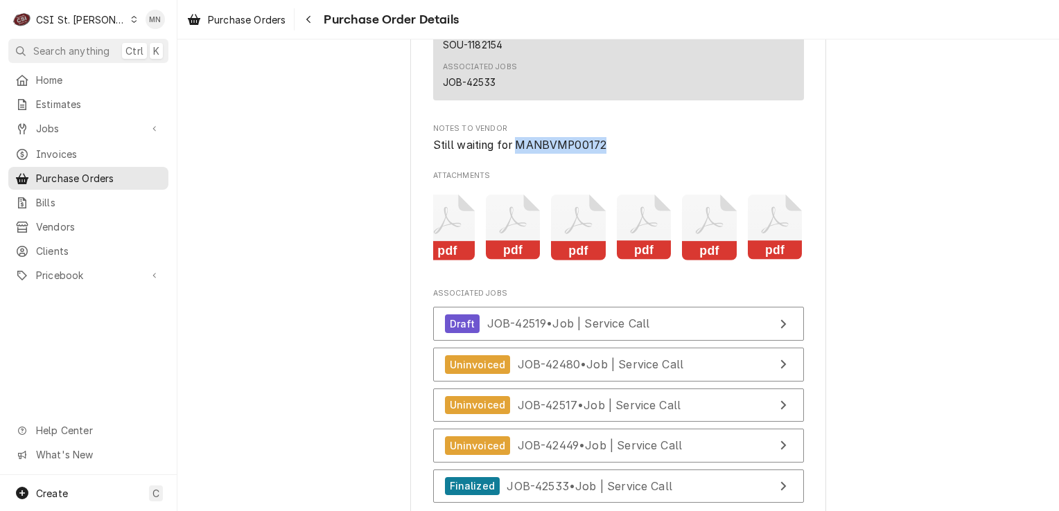
scroll to position [3464, 0]
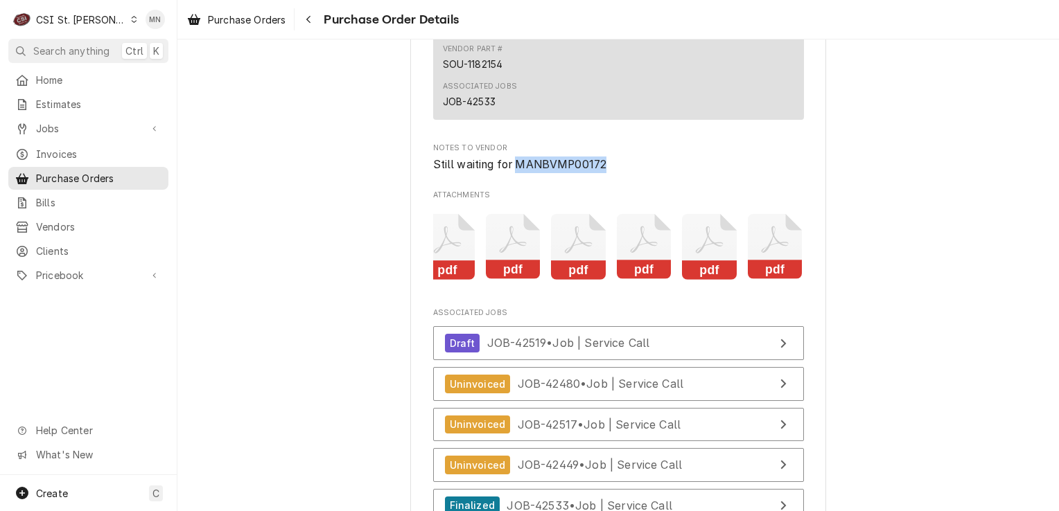
click at [434, 280] on icon "Attachments" at bounding box center [447, 247] width 55 height 66
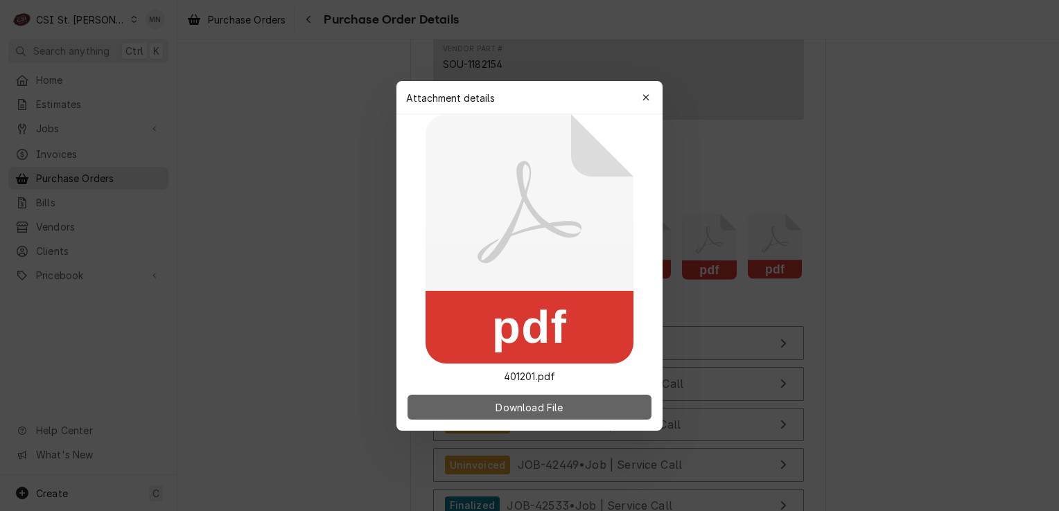
click at [479, 409] on button "Download File" at bounding box center [529, 407] width 244 height 25
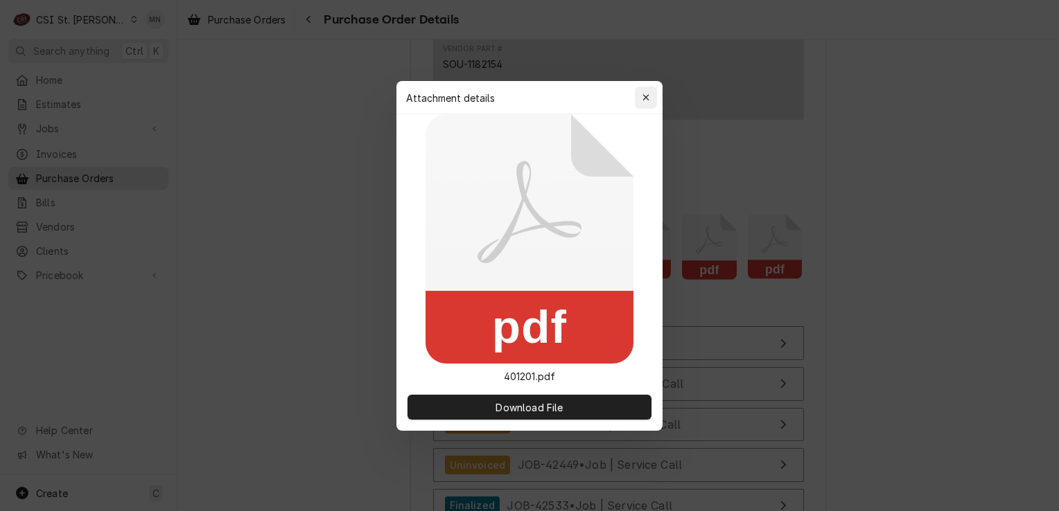
click at [639, 100] on div "button" at bounding box center [646, 98] width 14 height 14
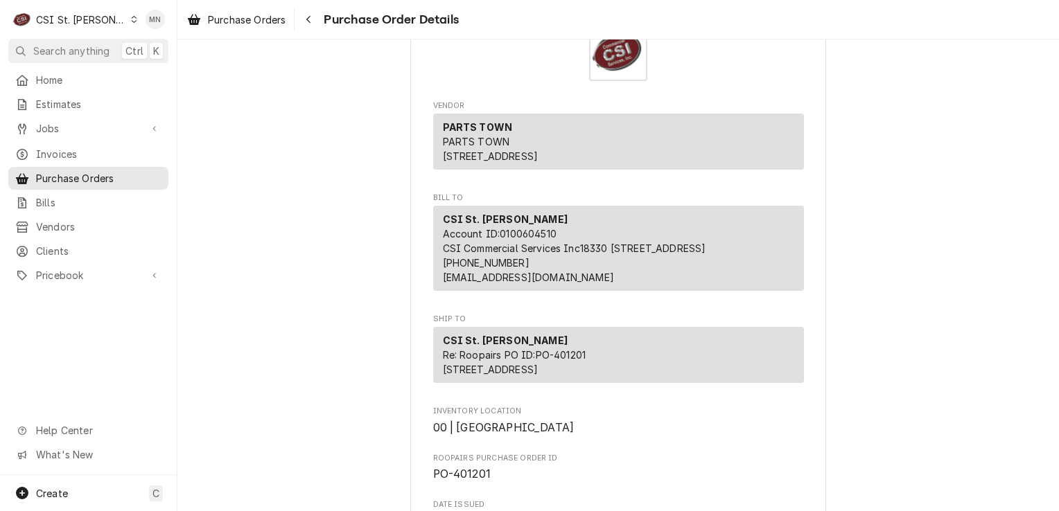
scroll to position [0, 0]
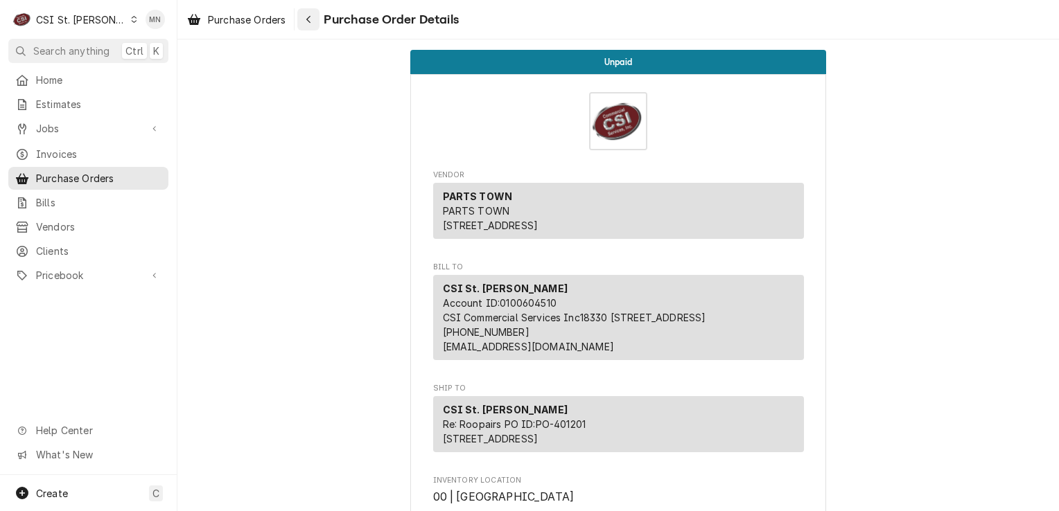
click at [309, 21] on icon "Navigate back" at bounding box center [309, 20] width 6 height 10
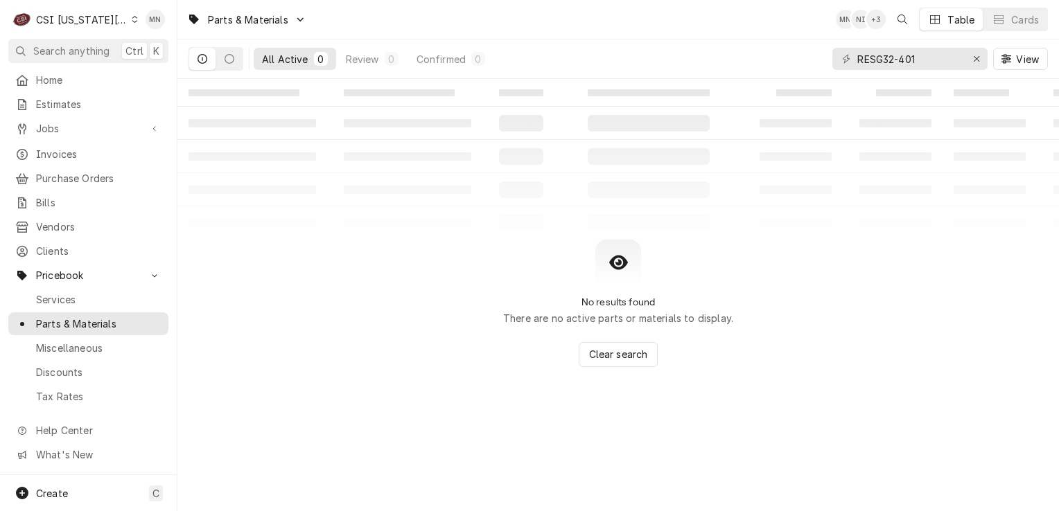
click at [110, 15] on div "CSI [US_STATE][GEOGRAPHIC_DATA]" at bounding box center [81, 19] width 91 height 15
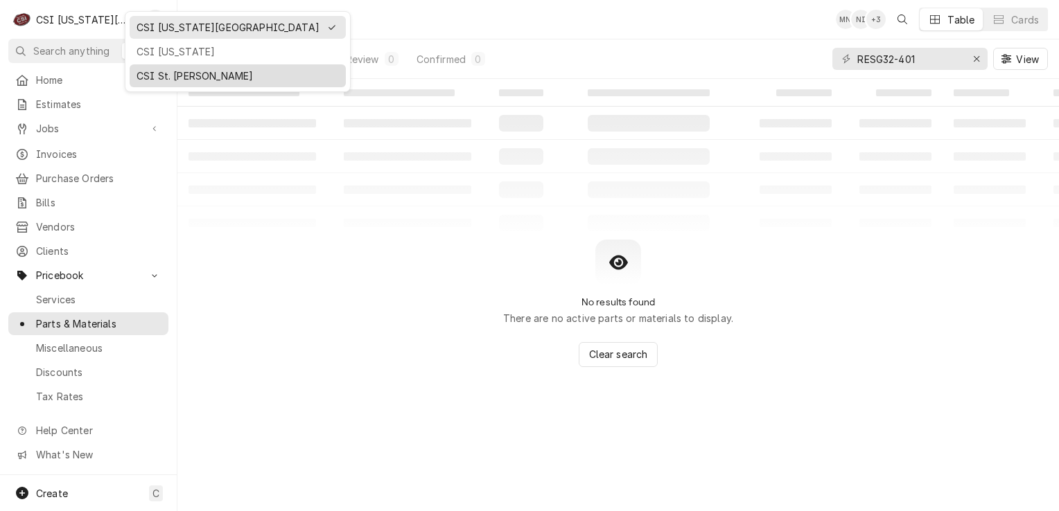
click at [133, 70] on div "CSI St. [PERSON_NAME]" at bounding box center [237, 75] width 211 height 17
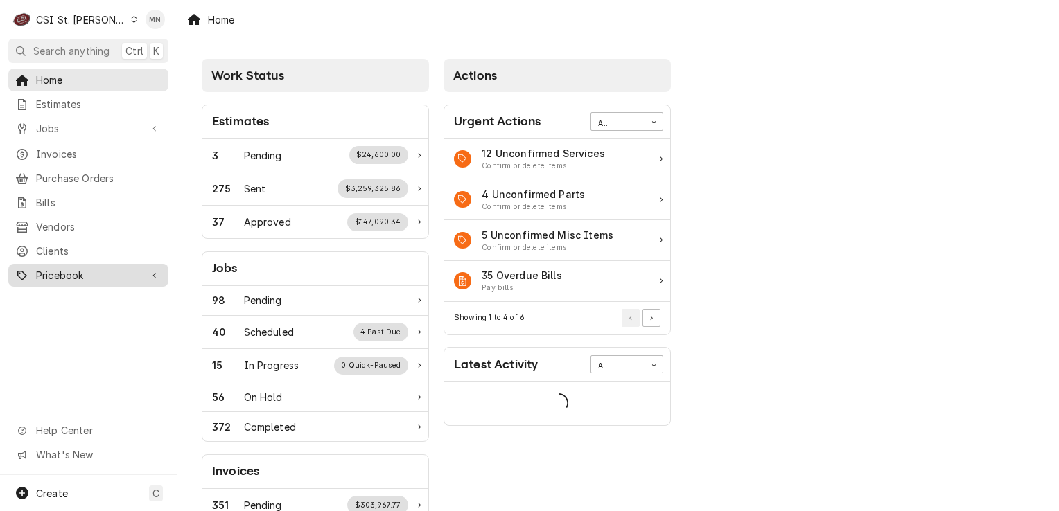
click at [58, 268] on span "Pricebook" at bounding box center [88, 275] width 105 height 15
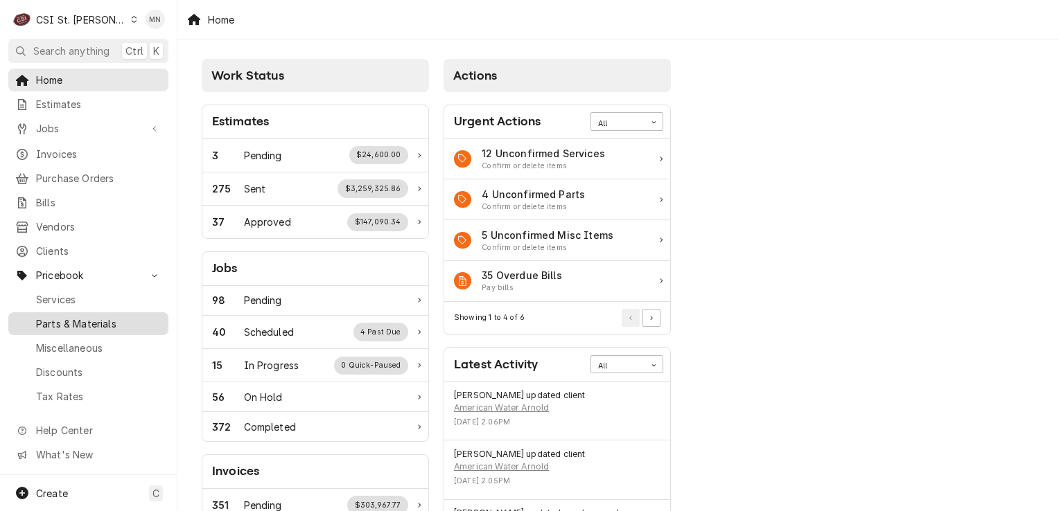
click at [57, 318] on span "Parts & Materials" at bounding box center [98, 324] width 125 height 15
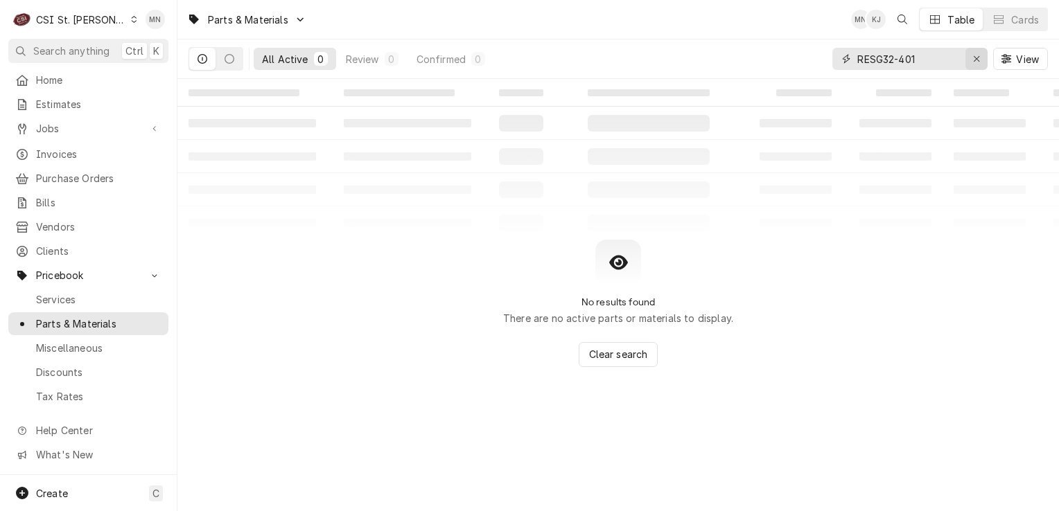
click at [973, 55] on icon "Erase input" at bounding box center [977, 59] width 8 height 10
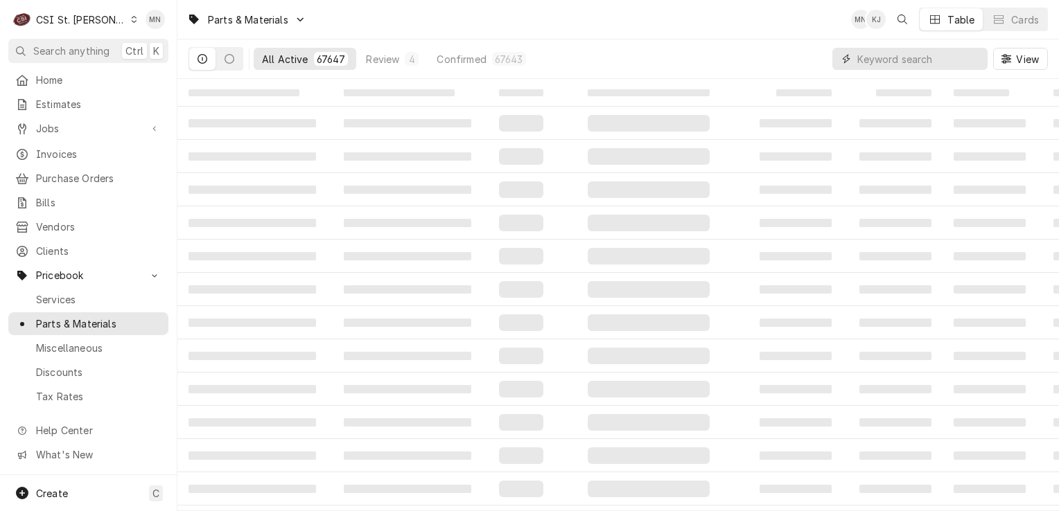
paste input "MANBVMP00172"
type input "MANBVMP00172"
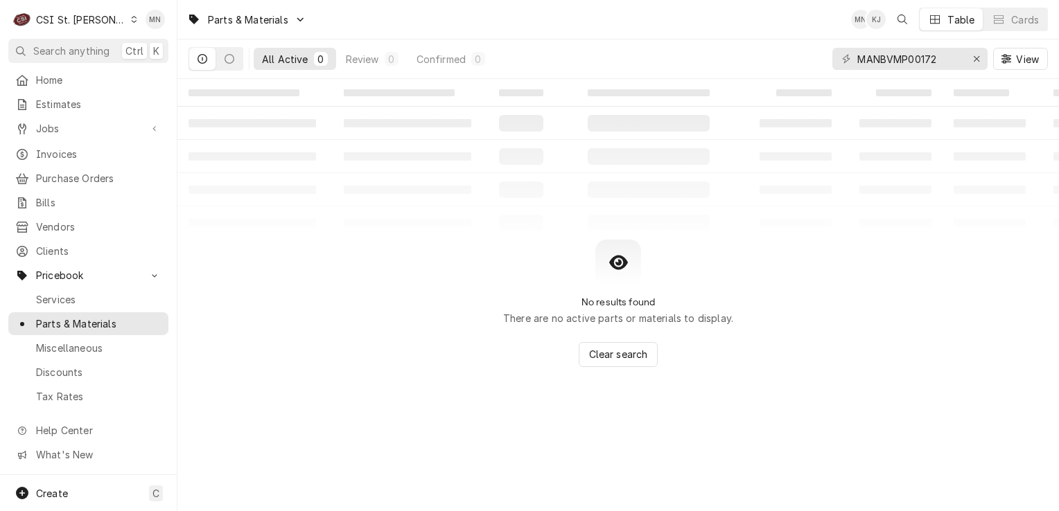
click at [245, 56] on div "All Active 0 Review 0 Confirmed 0" at bounding box center [339, 58] width 303 height 39
click at [237, 52] on button "Dynamic Content Wrapper" at bounding box center [229, 59] width 26 height 22
click at [207, 64] on button "Dynamic Content Wrapper" at bounding box center [202, 59] width 26 height 22
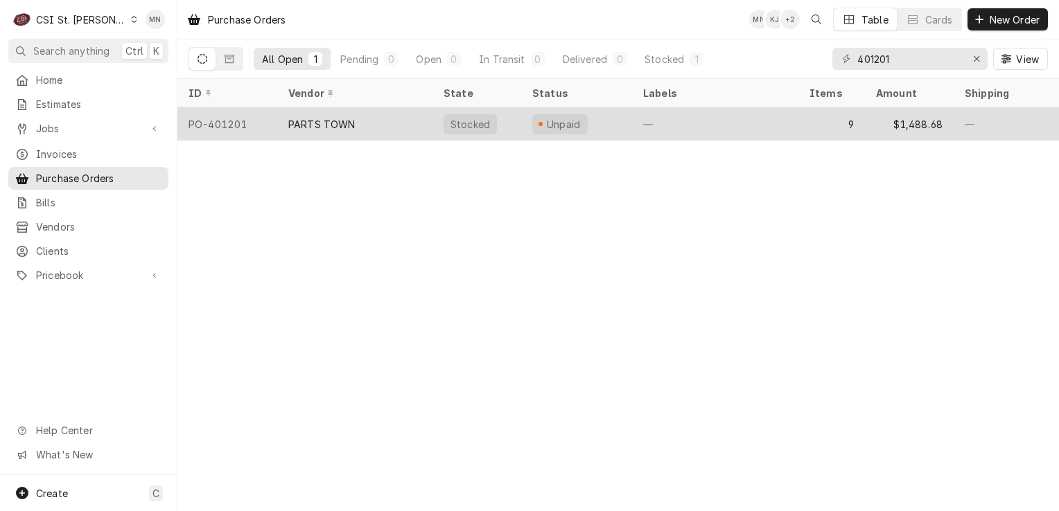
click at [345, 121] on div "PARTS TOWN" at bounding box center [321, 124] width 67 height 15
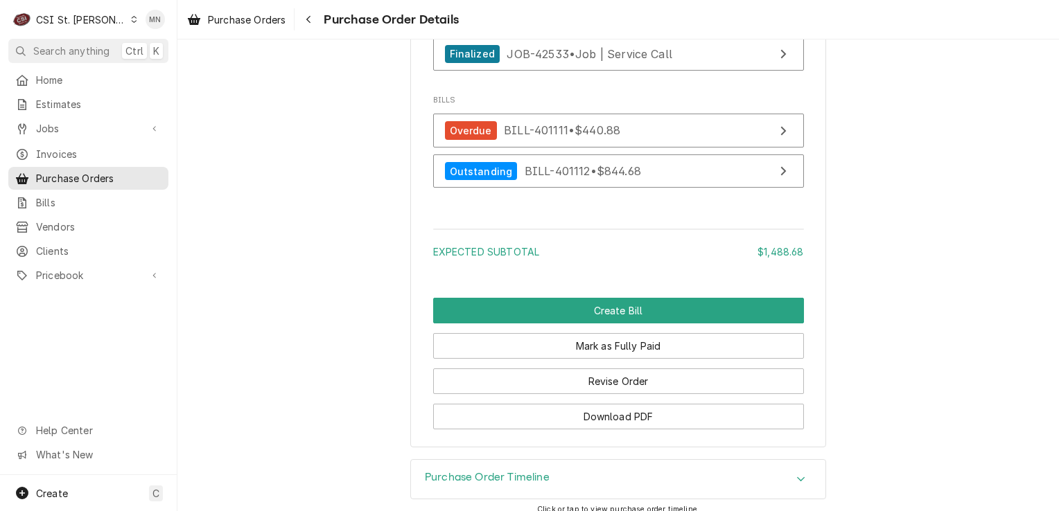
scroll to position [3979, 0]
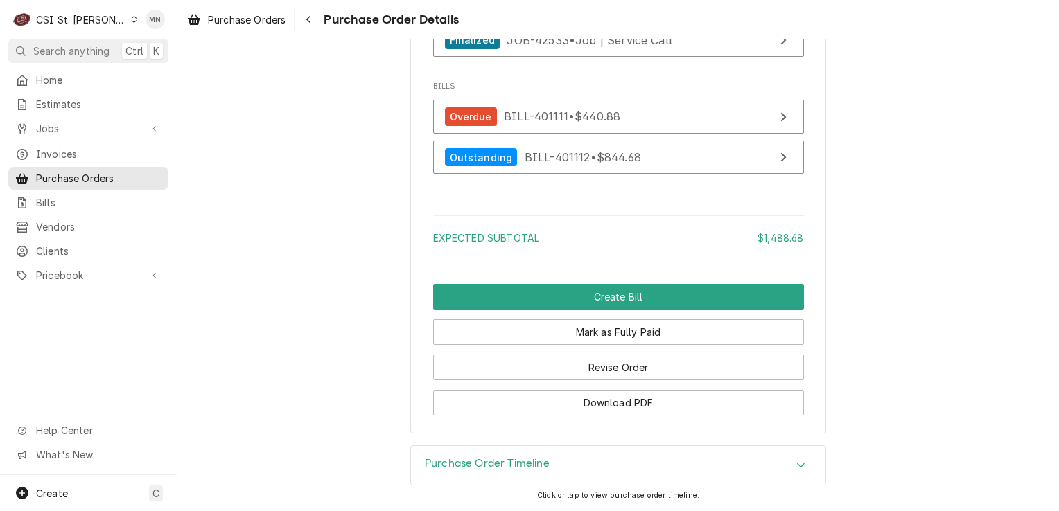
click at [604, 457] on div "Purchase Order Timeline" at bounding box center [618, 465] width 414 height 39
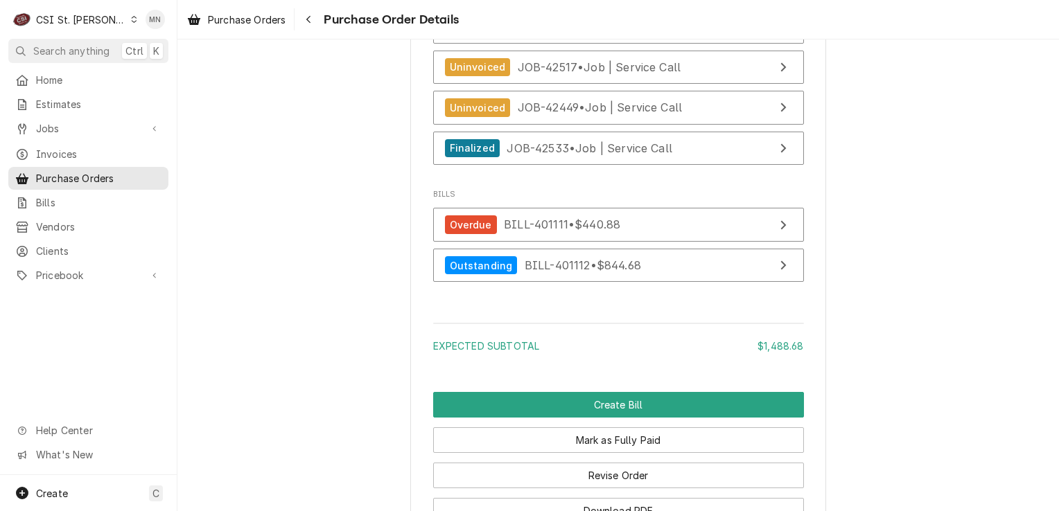
scroll to position [3591, 0]
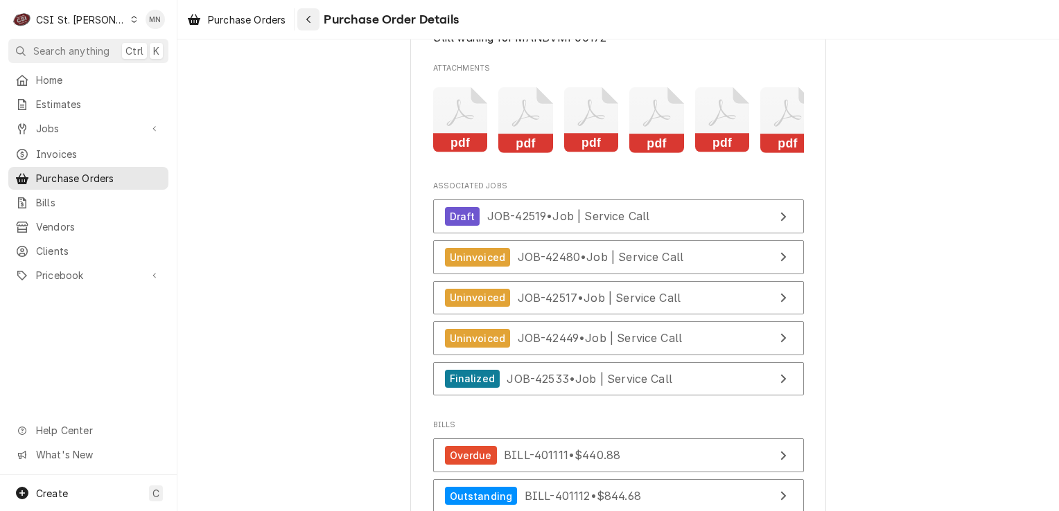
click at [310, 21] on icon "Navigate back" at bounding box center [309, 20] width 6 height 10
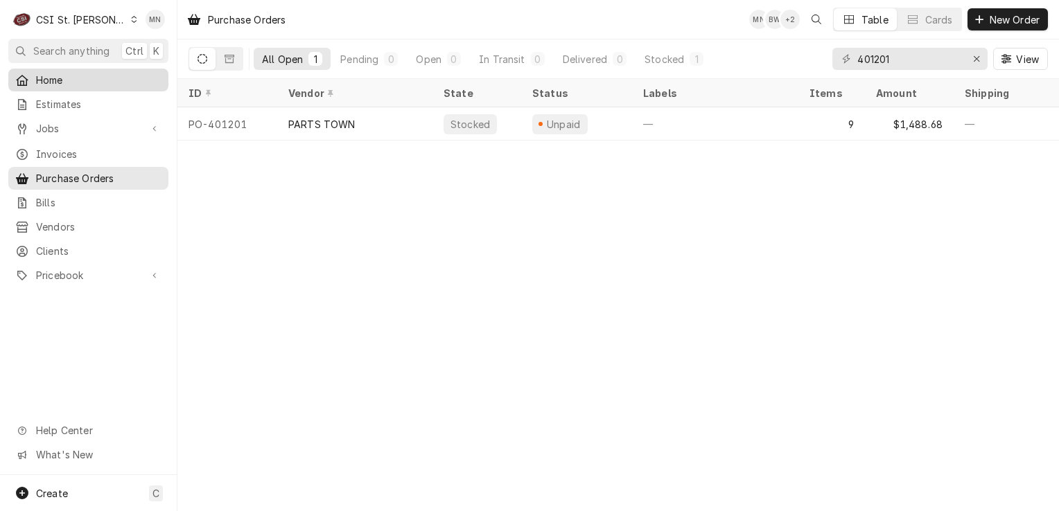
click at [77, 85] on div "Home" at bounding box center [88, 79] width 154 height 17
